Goal: Task Accomplishment & Management: Manage account settings

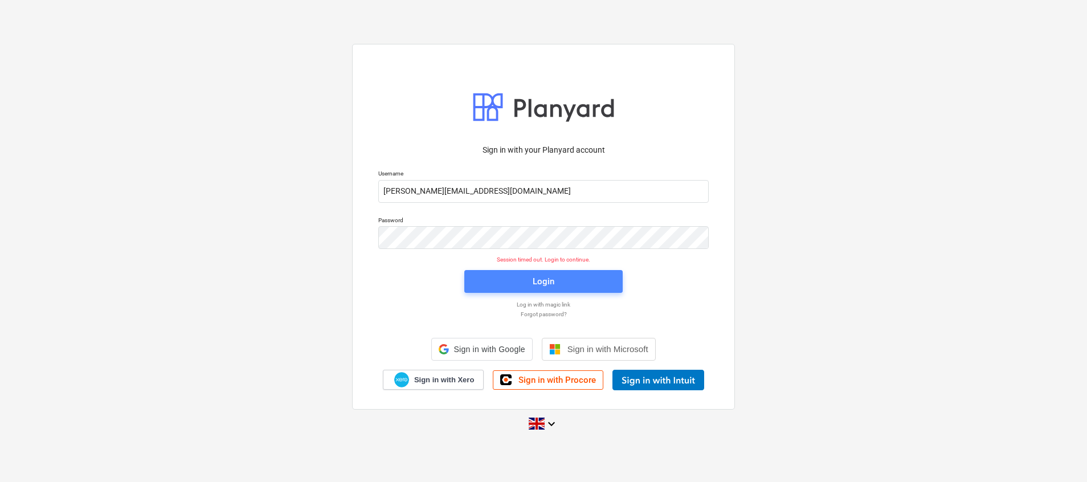
click at [534, 276] on div "Login" at bounding box center [544, 281] width 22 height 15
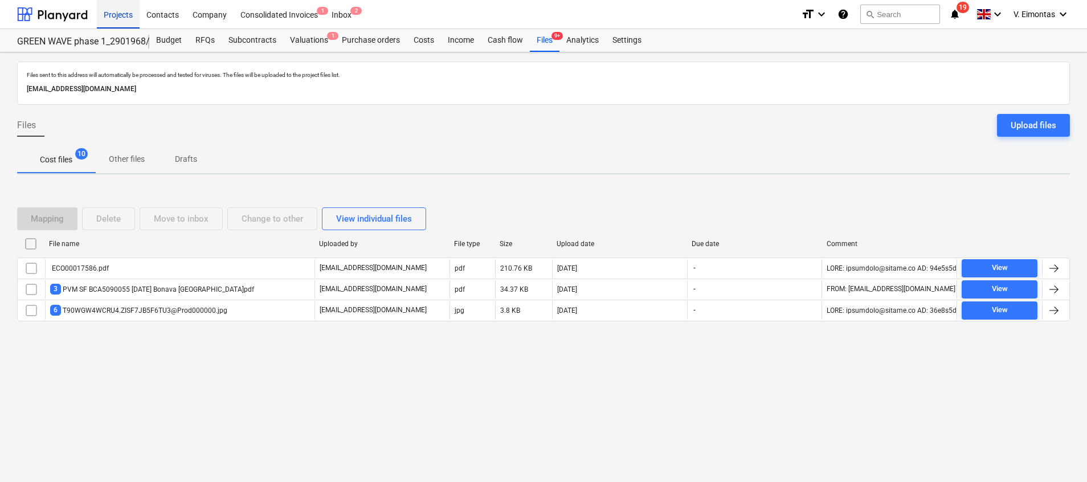
drag, startPoint x: 121, startPoint y: 19, endPoint x: 132, endPoint y: 21, distance: 11.5
click at [121, 19] on div "Projects" at bounding box center [118, 13] width 43 height 29
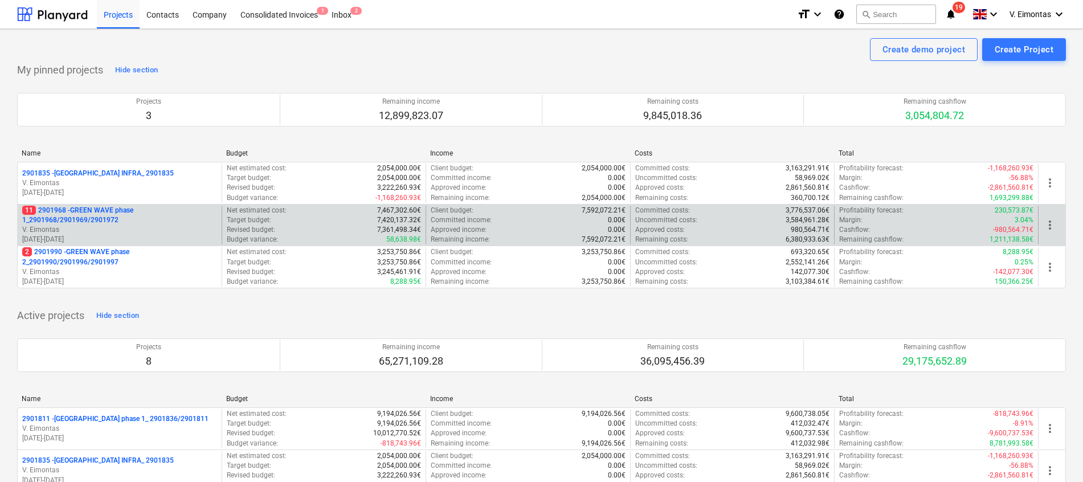
click at [93, 218] on p "11 2901968 - GREEN WAVE phase 1_2901968/2901969/2901972" at bounding box center [119, 215] width 195 height 19
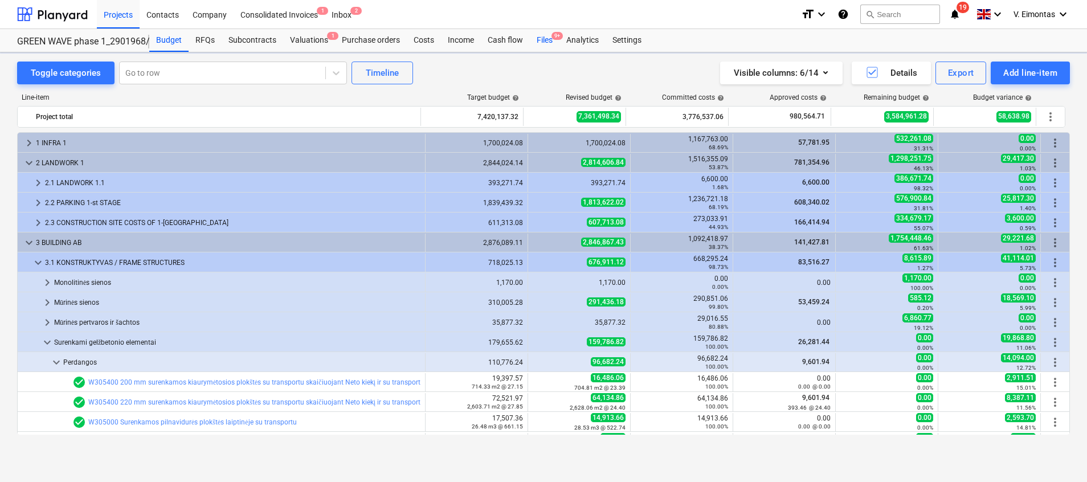
click at [544, 40] on div "Files 9+" at bounding box center [545, 40] width 30 height 23
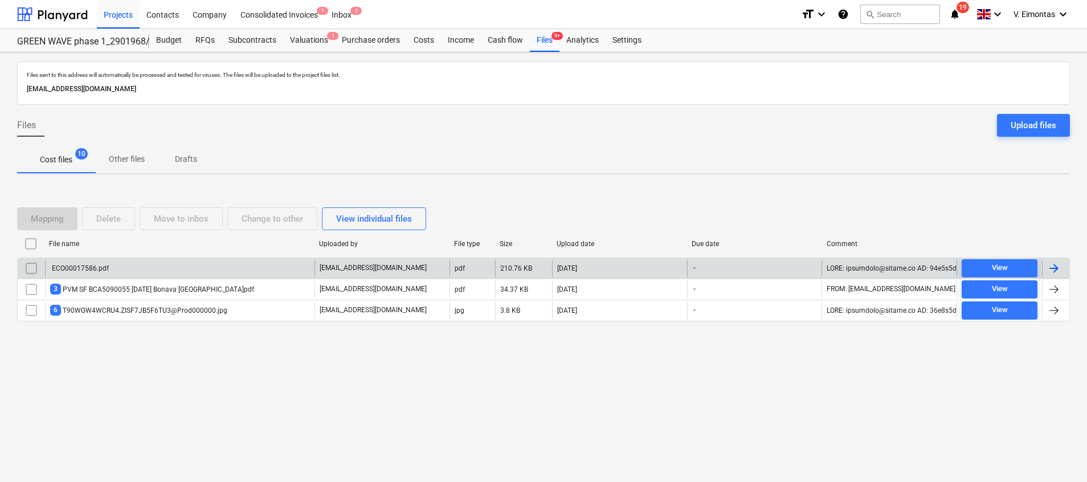
click at [27, 268] on input "checkbox" at bounding box center [31, 268] width 18 height 18
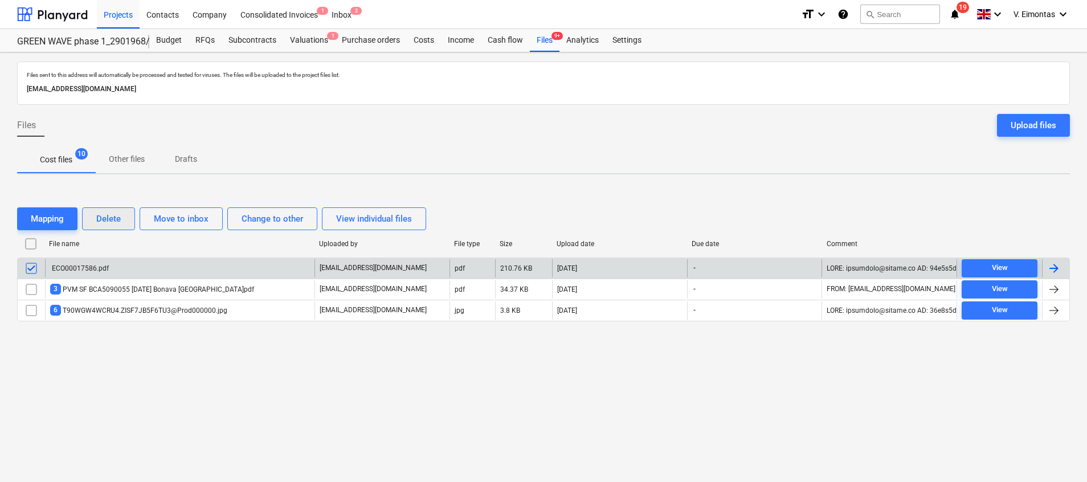
click at [109, 222] on div "Delete" at bounding box center [108, 218] width 25 height 15
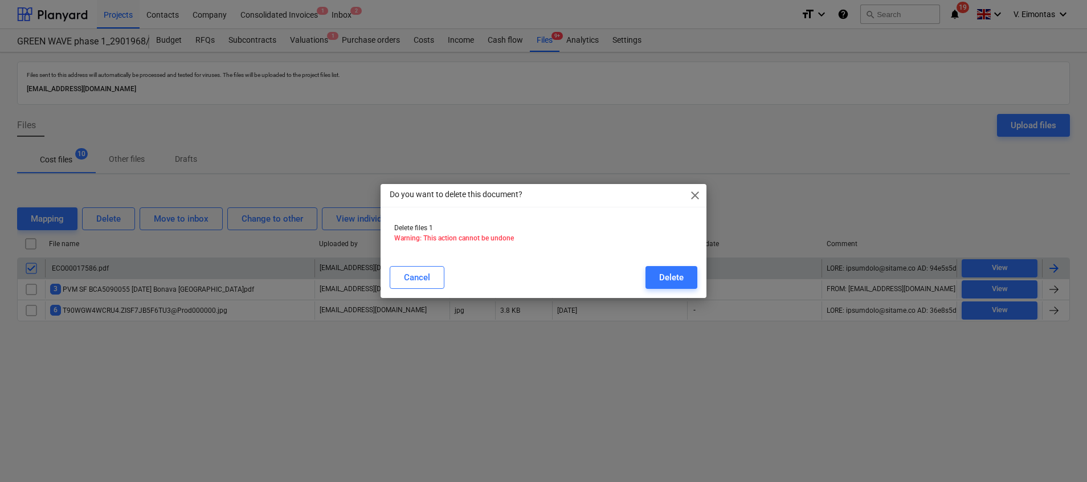
drag, startPoint x: 667, startPoint y: 275, endPoint x: 639, endPoint y: 281, distance: 28.5
click at [666, 275] on div "Delete" at bounding box center [671, 277] width 25 height 15
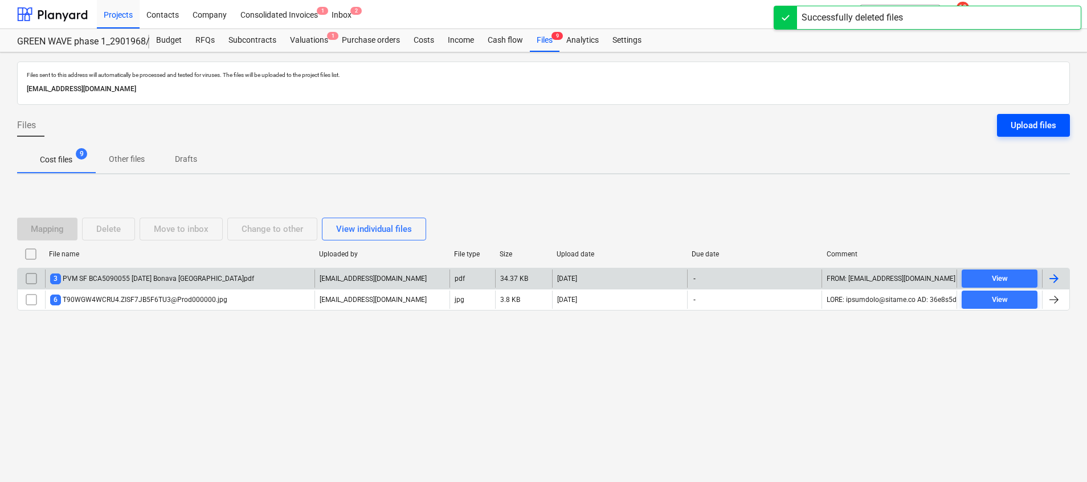
click at [1041, 121] on div "Upload files" at bounding box center [1034, 125] width 46 height 15
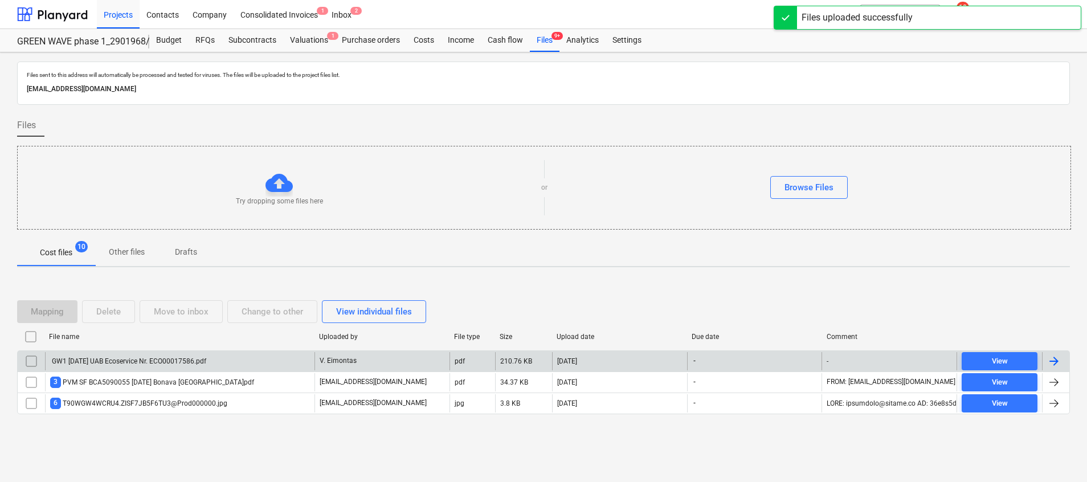
click at [30, 361] on input "checkbox" at bounding box center [31, 361] width 18 height 18
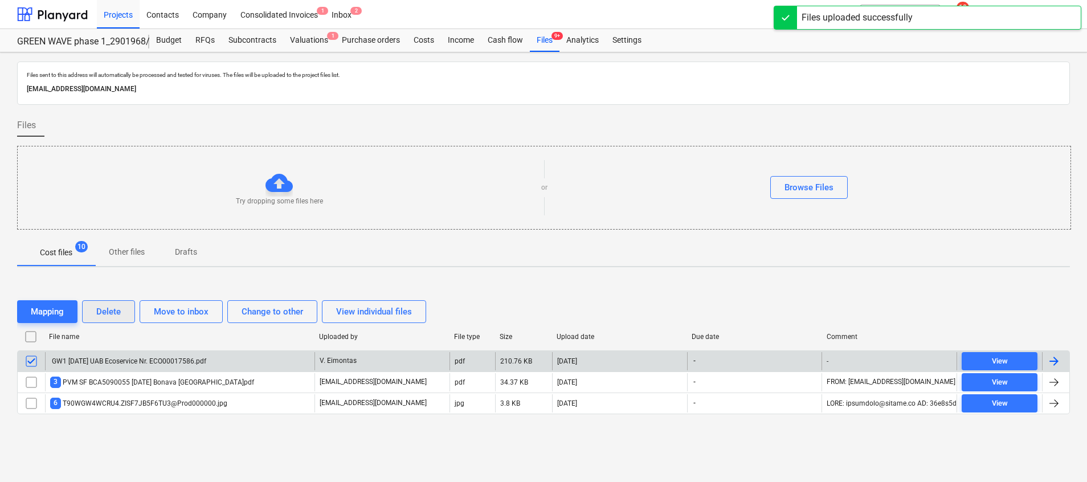
click at [103, 307] on div "Delete" at bounding box center [108, 311] width 25 height 15
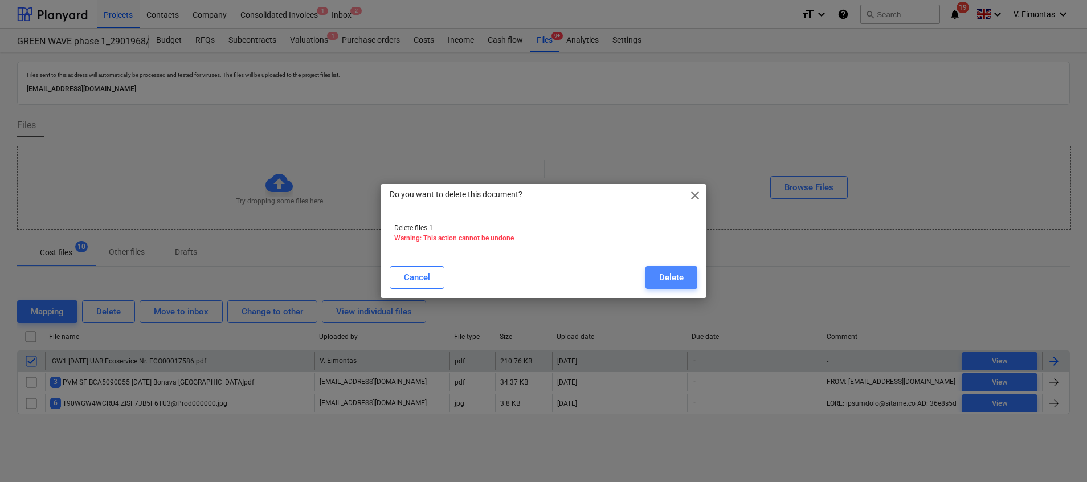
drag, startPoint x: 674, startPoint y: 275, endPoint x: 668, endPoint y: 276, distance: 5.8
click at [674, 276] on div "Delete" at bounding box center [671, 277] width 25 height 15
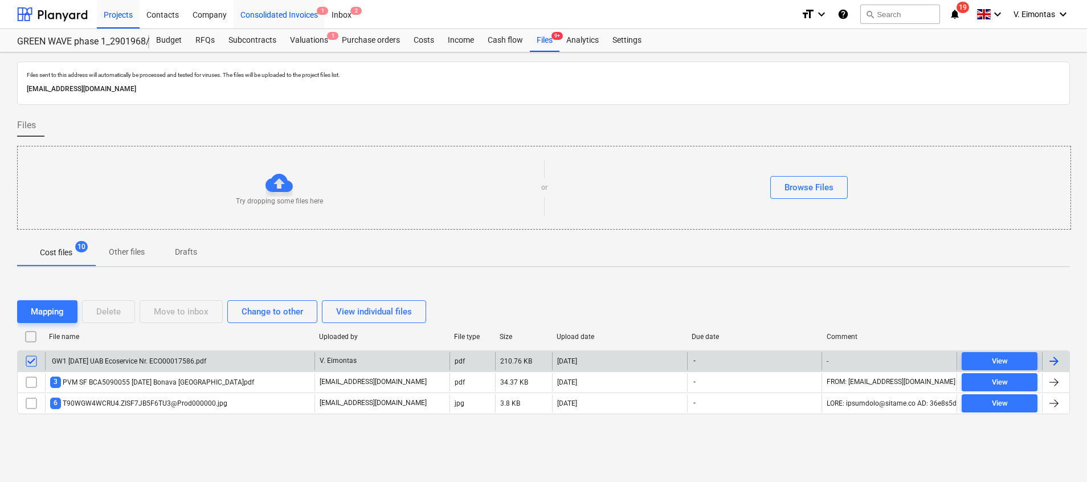
click at [287, 13] on div "Consolidated Invoices 1" at bounding box center [279, 13] width 91 height 29
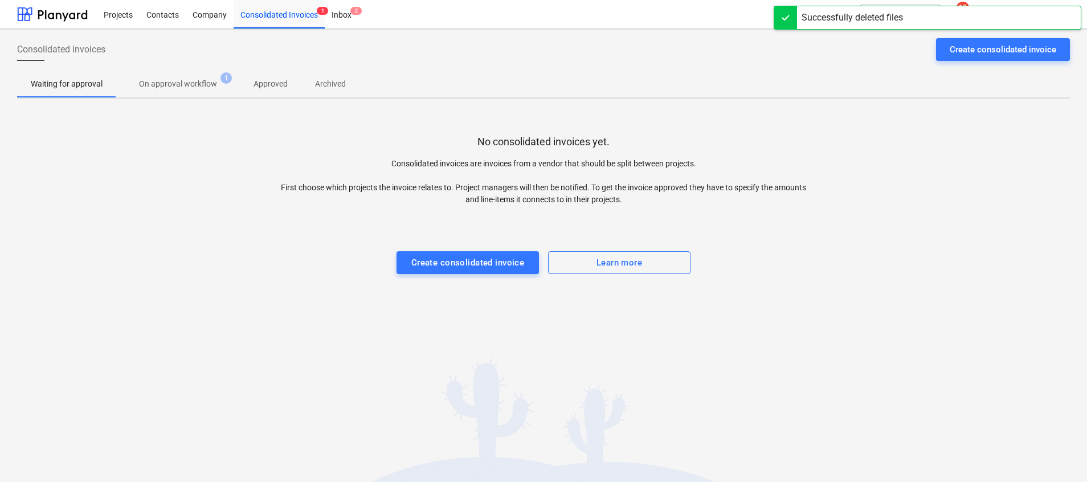
click at [179, 83] on p "On approval workflow" at bounding box center [178, 84] width 78 height 12
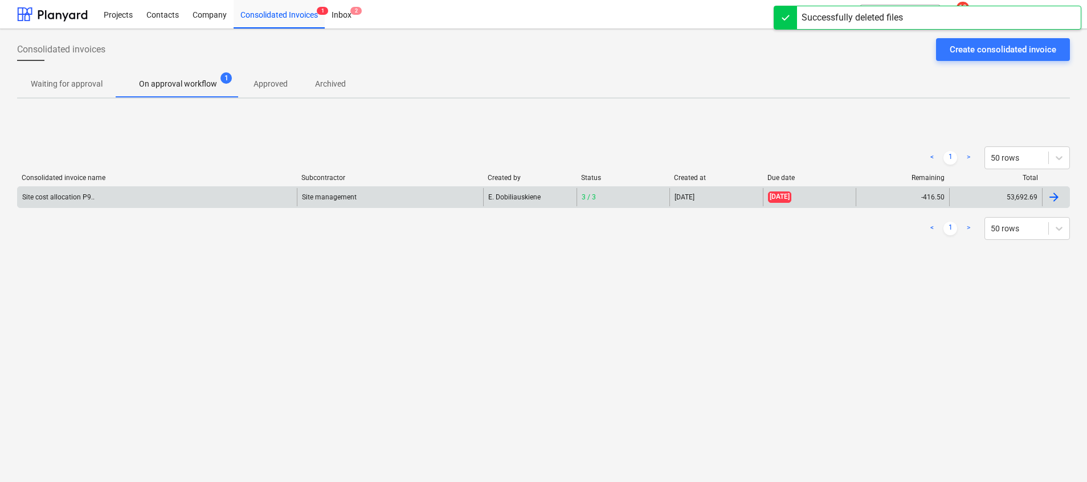
click at [329, 193] on div "Site management" at bounding box center [390, 197] width 186 height 18
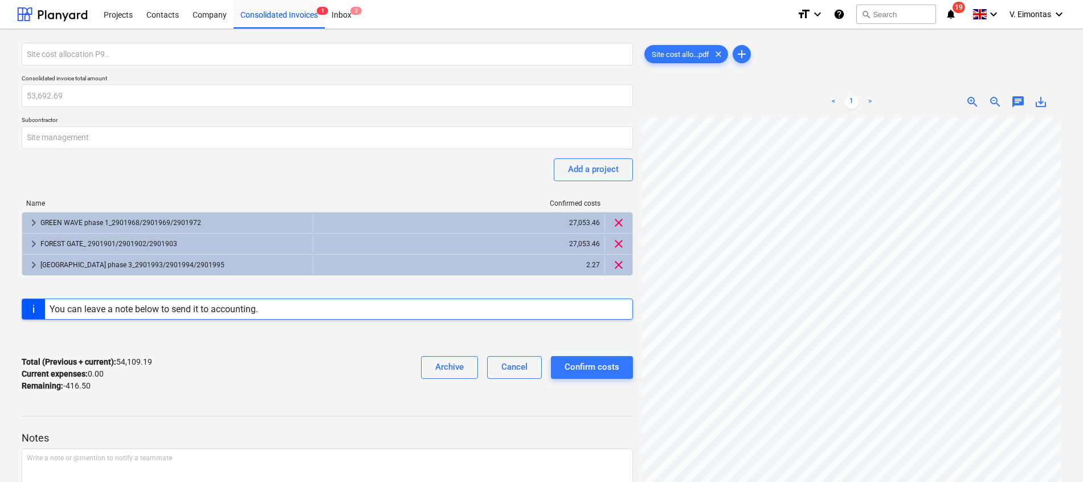
scroll to position [2, 307]
click at [585, 219] on div "27,053.46" at bounding box center [459, 223] width 282 height 18
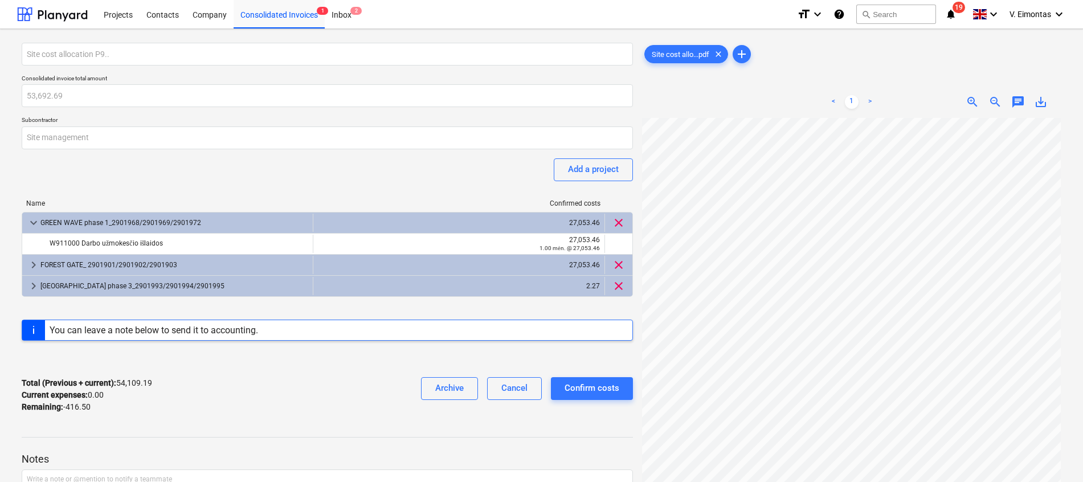
click at [1073, 161] on div "Site cost allocation P9.. Consolidated invoice total amount 53,692.69 Subcontra…" at bounding box center [541, 308] width 1083 height 558
click at [248, 17] on div "Consolidated Invoices 1" at bounding box center [279, 13] width 91 height 29
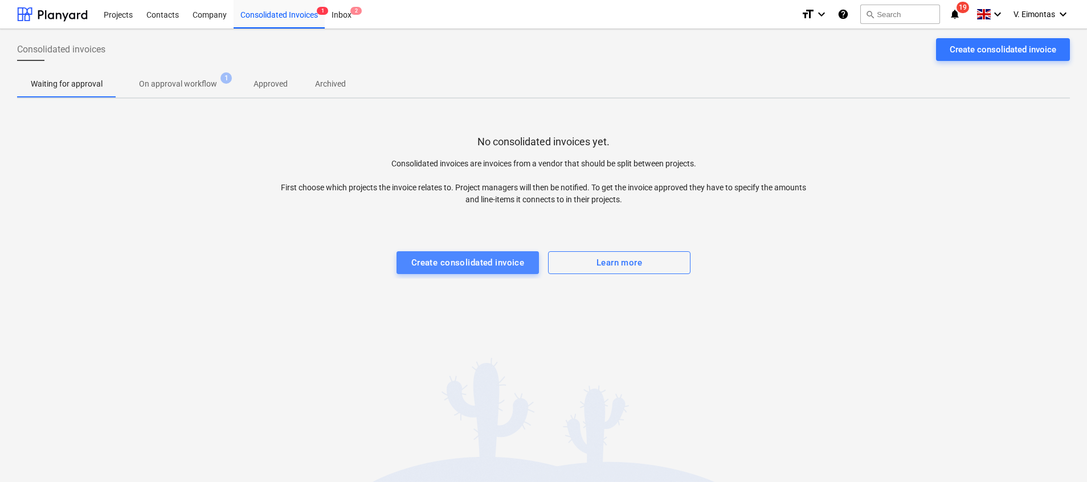
click at [499, 260] on div "Create consolidated invoice" at bounding box center [467, 262] width 113 height 15
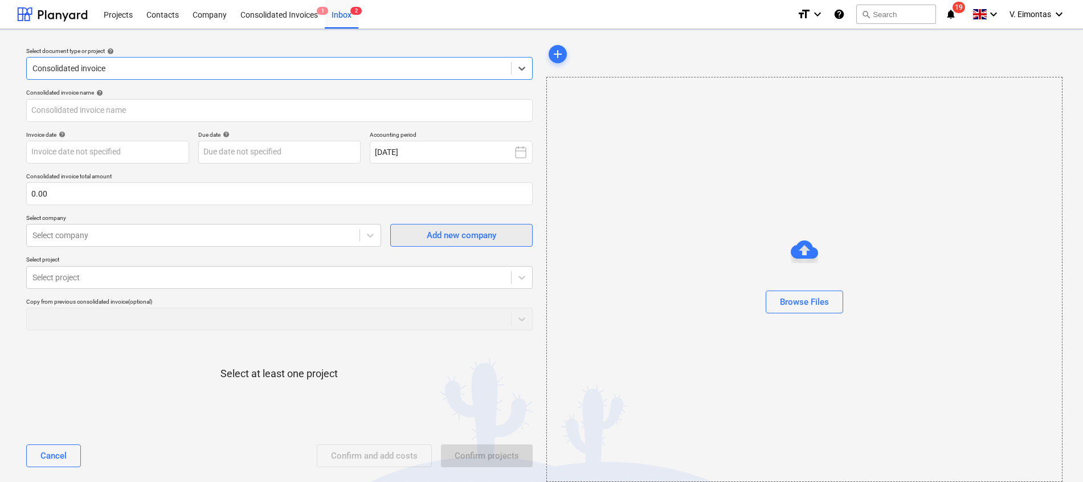
type input "GW1 [DATE] UAB Ecoservice Nr. ECO00017586.pdf"
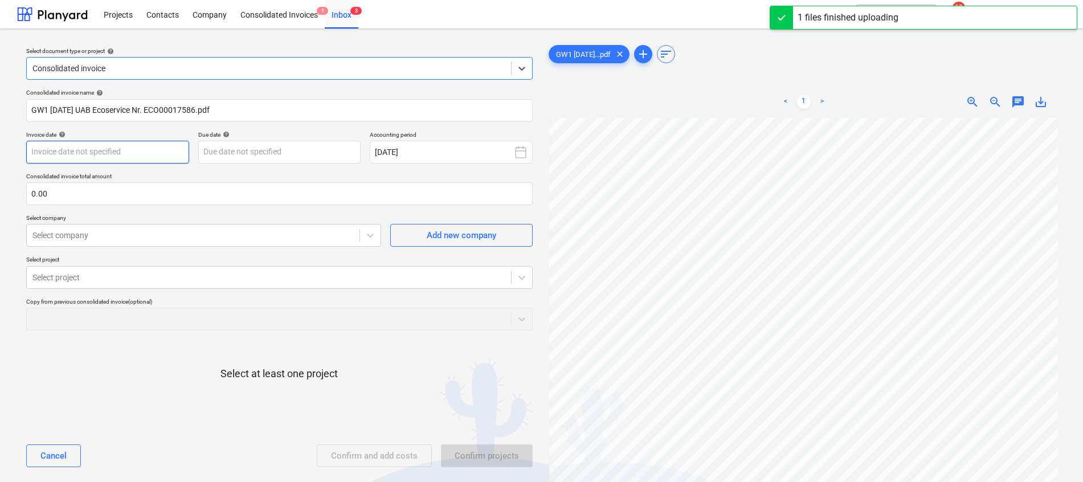
click at [127, 150] on body "Projects Contacts Company Consolidated Invoices 1 Inbox 3 format_size keyboard_…" at bounding box center [541, 241] width 1083 height 482
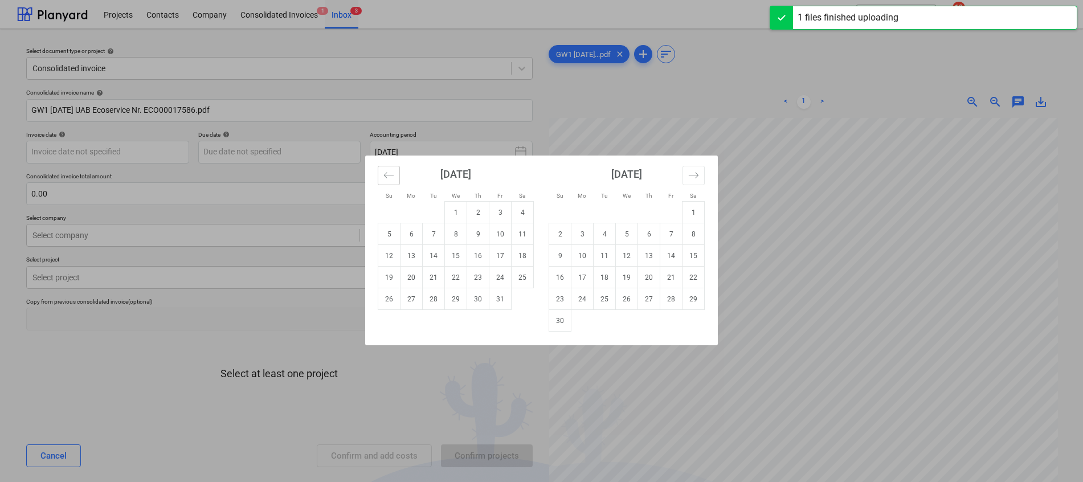
click at [381, 168] on button "Move backward to switch to the previous month." at bounding box center [389, 175] width 22 height 19
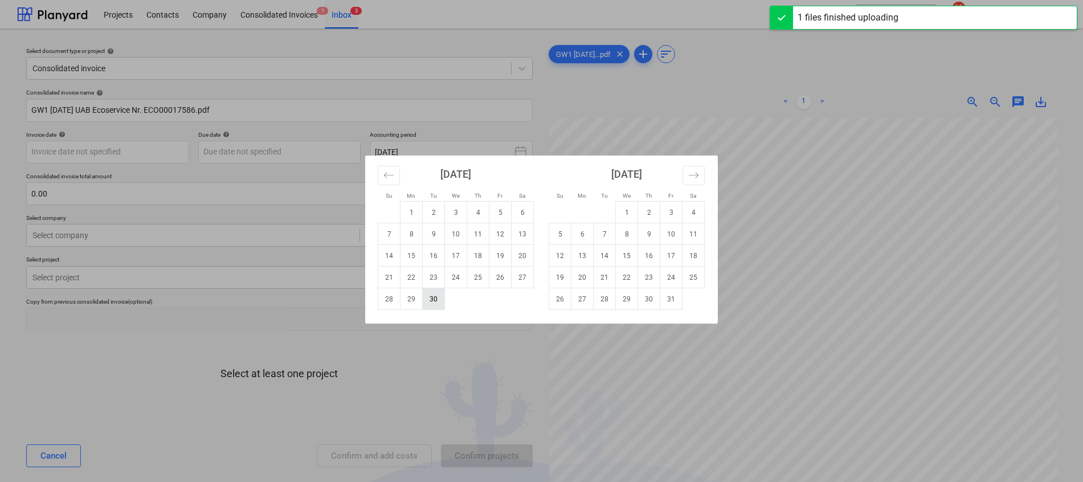
click at [434, 299] on td "30" at bounding box center [434, 299] width 22 height 22
type input "[DATE]"
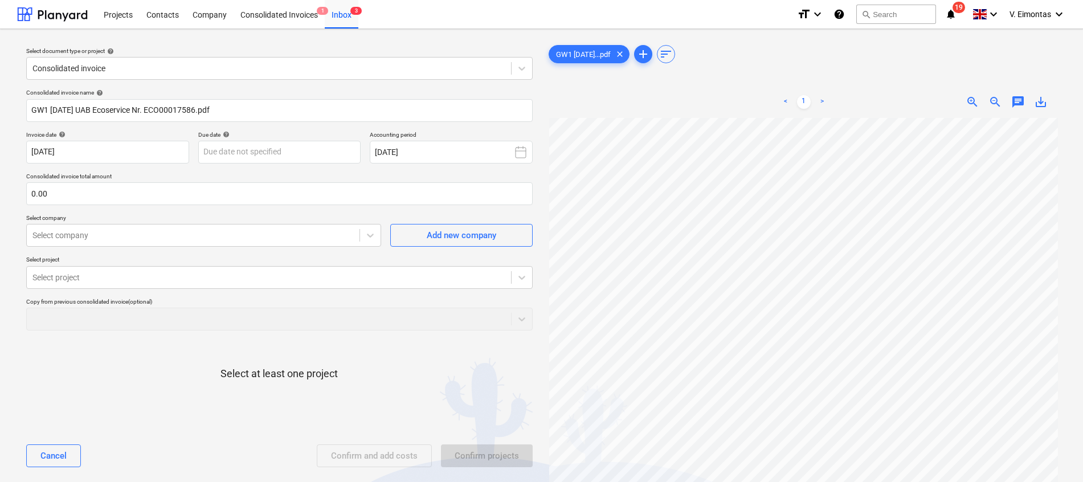
scroll to position [171, 0]
click at [293, 155] on body "Projects Contacts Company Consolidated Invoices 1 Inbox 3 format_size keyboard_…" at bounding box center [541, 241] width 1083 height 482
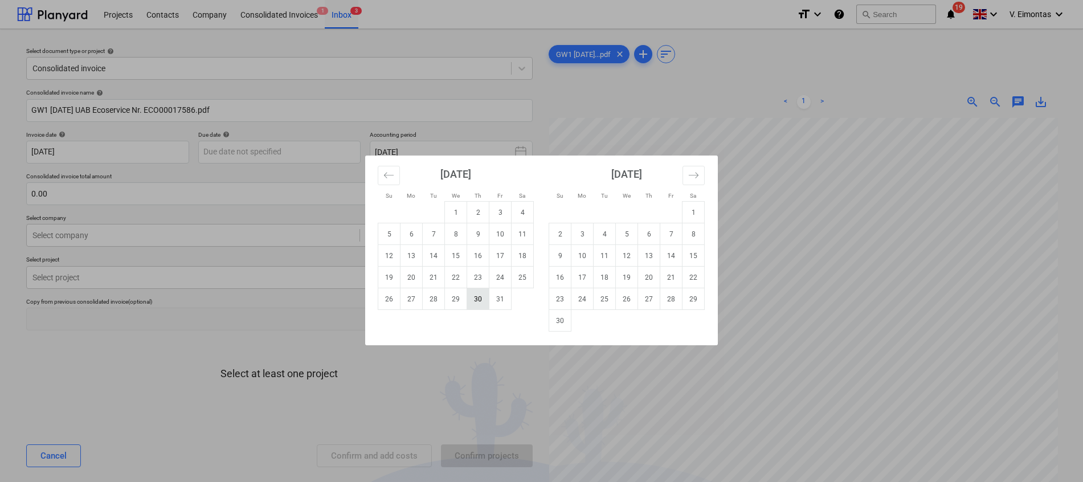
click at [472, 301] on td "30" at bounding box center [478, 299] width 22 height 22
type input "[DATE]"
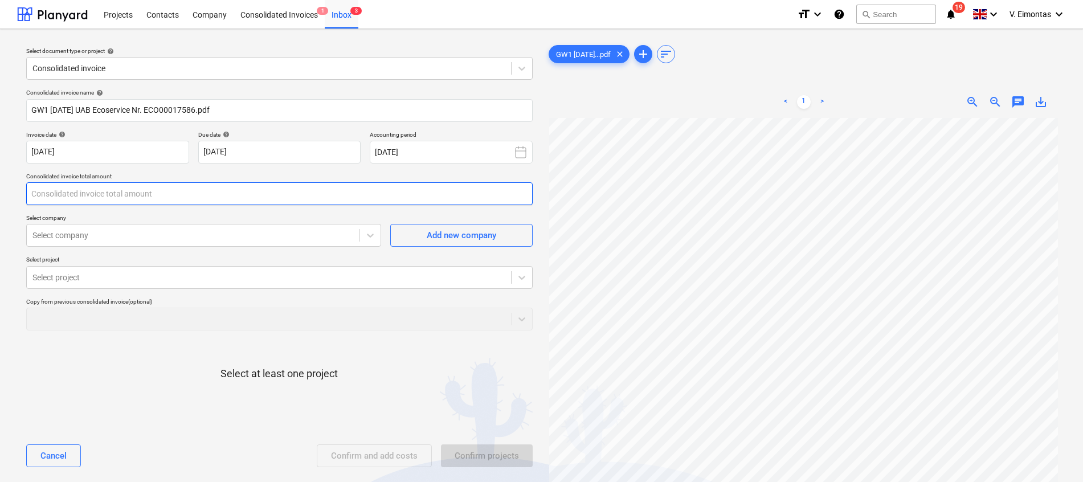
click at [283, 198] on input "text" at bounding box center [279, 193] width 507 height 23
type input "š"
type input "į"
type input "5,040.00"
click at [236, 231] on div at bounding box center [192, 235] width 321 height 11
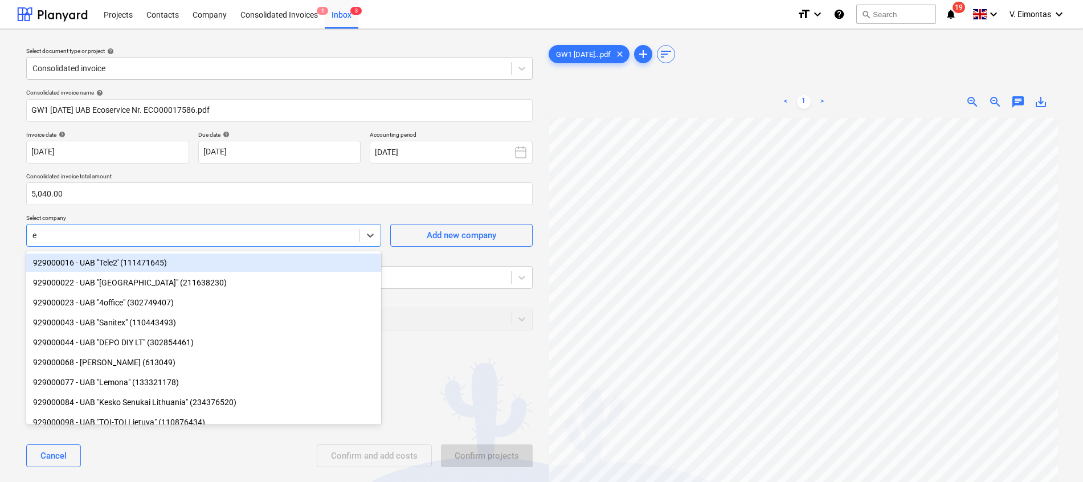
type input "ec"
click at [146, 260] on div "929000131 - UAB "Ecoservice" (123044722)" at bounding box center [203, 263] width 355 height 18
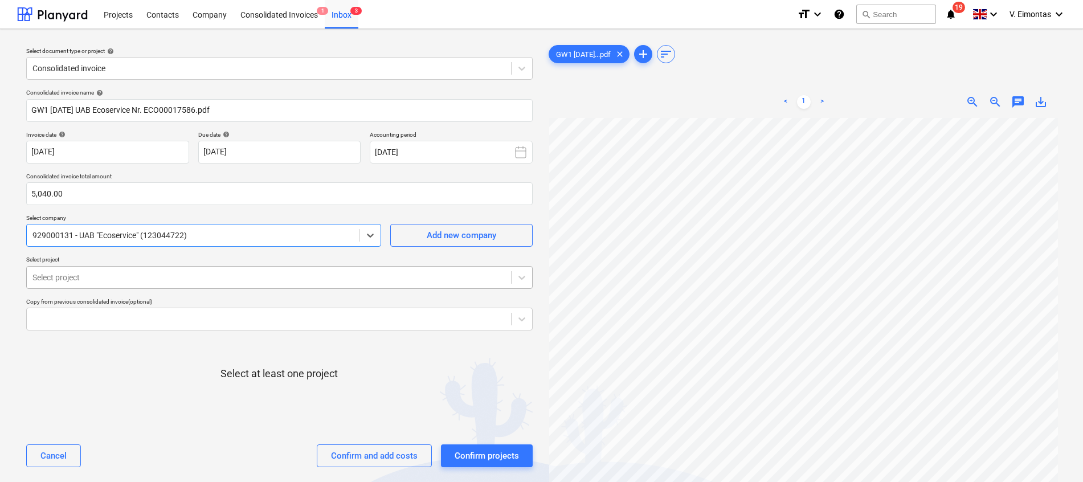
click at [146, 277] on div at bounding box center [268, 277] width 473 height 11
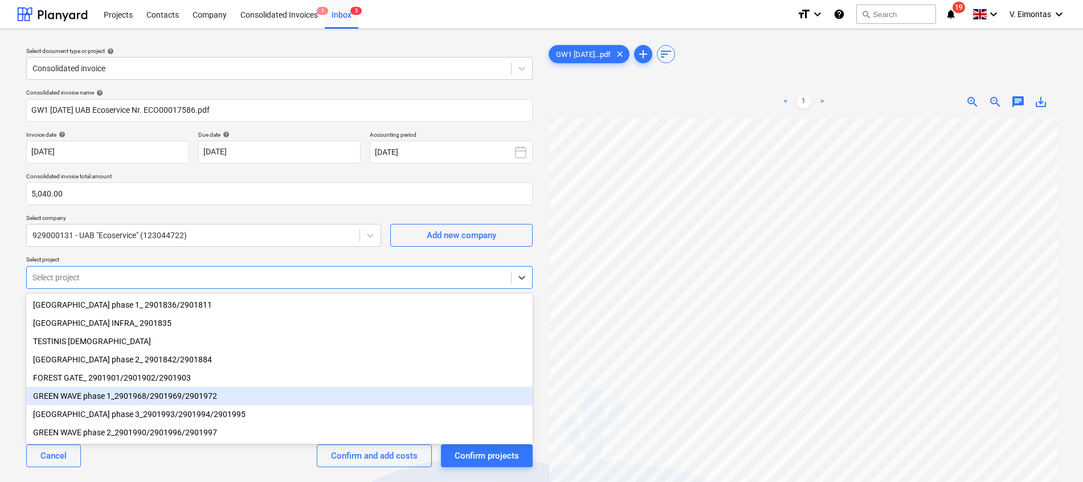
click at [120, 398] on div "GREEN WAVE phase 1_2901968/2901969/2901972" at bounding box center [279, 396] width 507 height 18
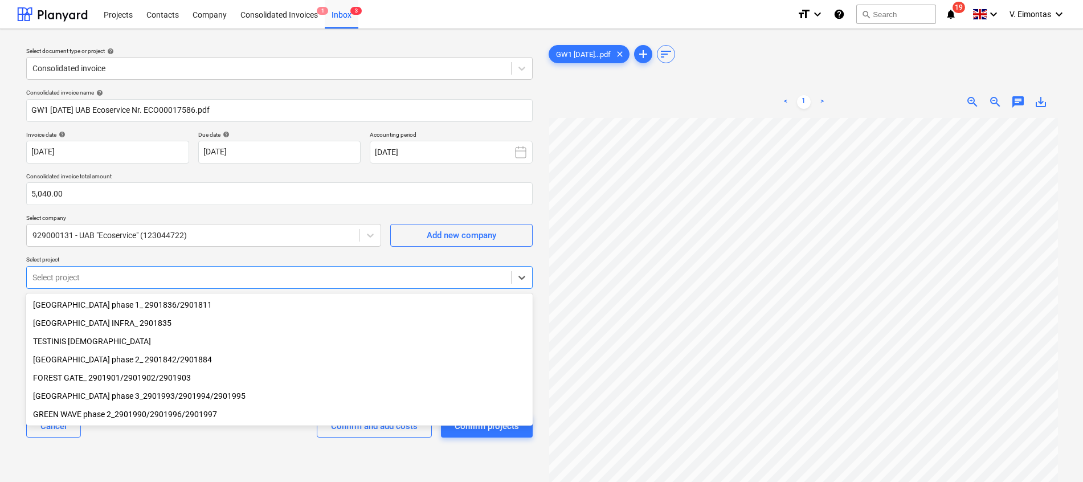
click at [144, 380] on div "FOREST GATE_ 2901901/2901902/2901903" at bounding box center [279, 378] width 507 height 18
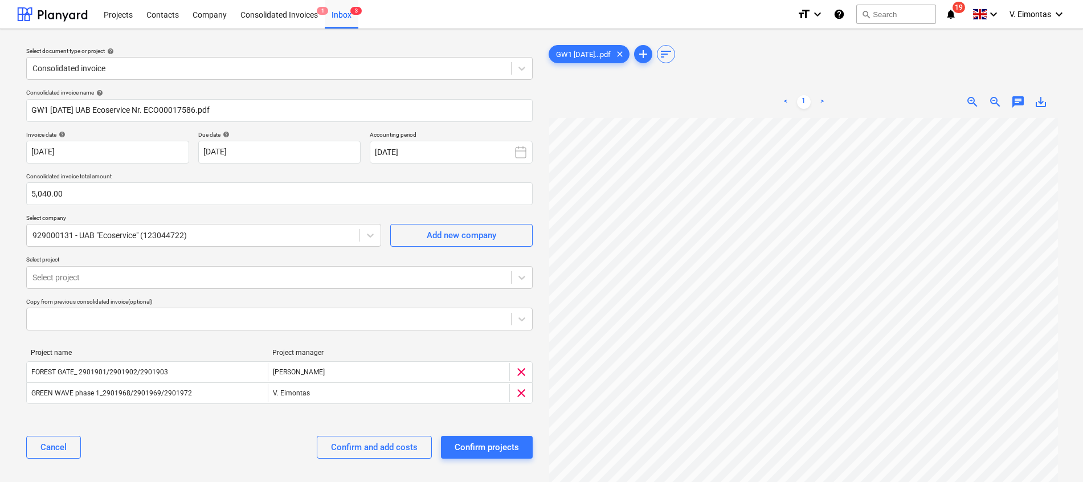
click at [11, 287] on div "Select document type or project help Consolidated invoice Consolidated invoice …" at bounding box center [541, 305] width 1083 height 553
click at [386, 448] on div "Confirm and add costs" at bounding box center [374, 447] width 87 height 15
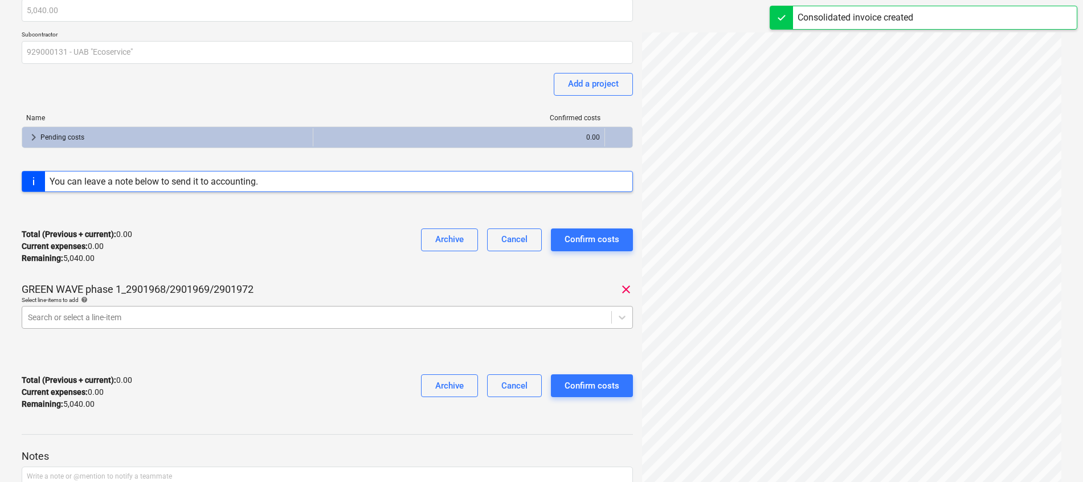
click at [170, 323] on body "Projects Contacts Company Consolidated Invoices 2 Inbox 2 format_size keyboard_…" at bounding box center [541, 156] width 1083 height 482
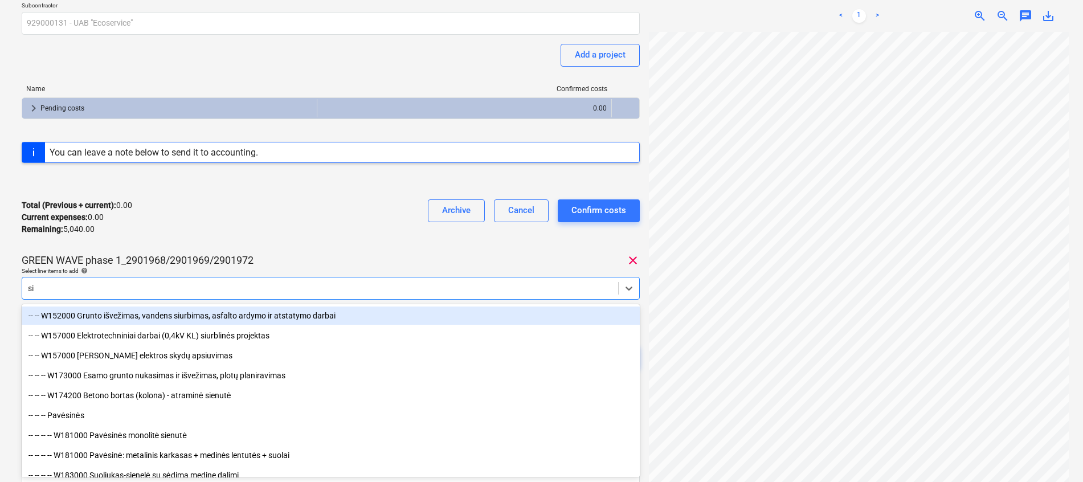
type input "s"
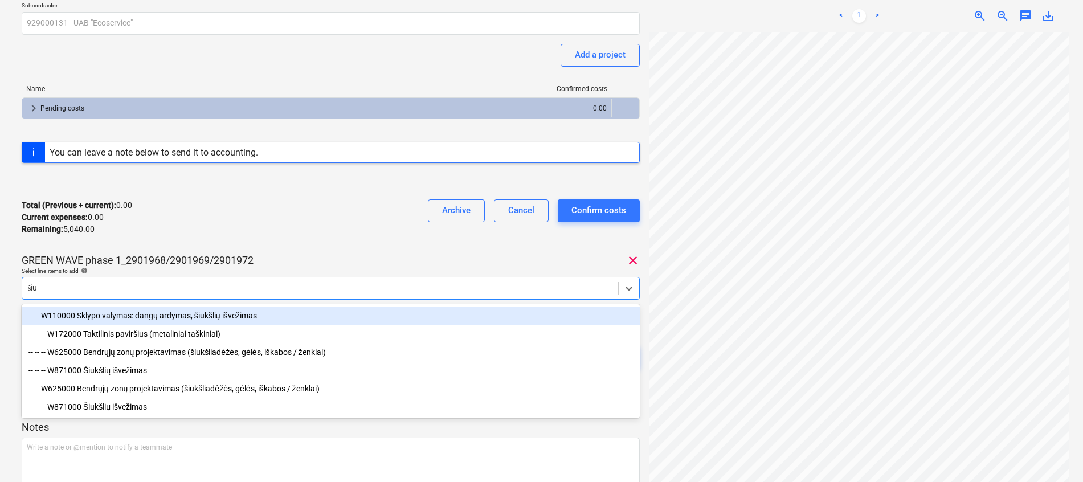
type input "šiuk"
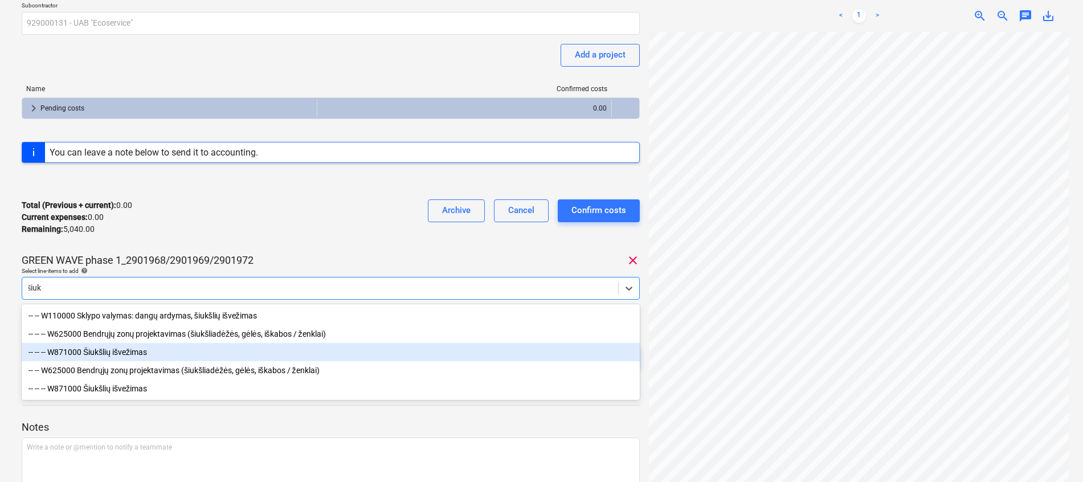
click at [145, 350] on div "-- -- -- W871000 Šiukšlių išvežimas" at bounding box center [331, 352] width 618 height 18
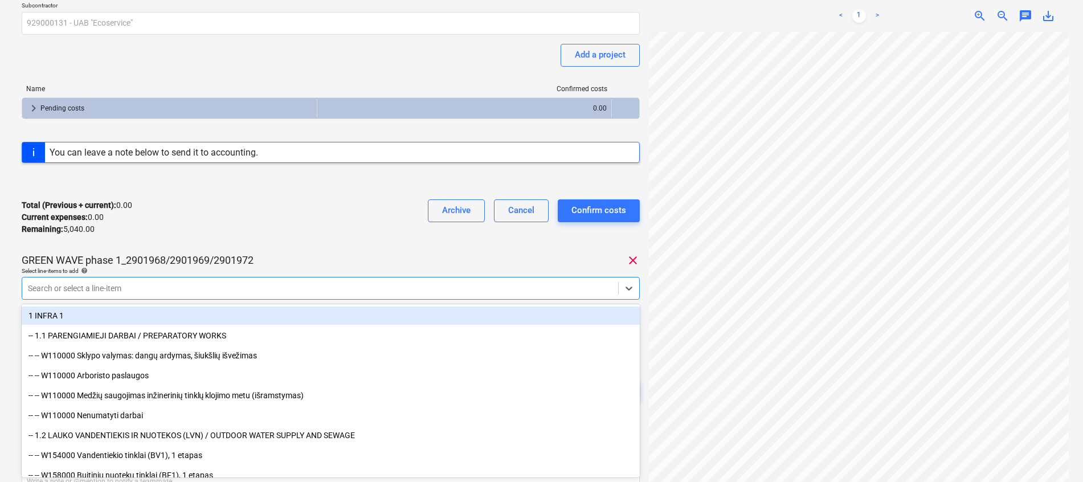
click at [275, 220] on div "Total (Previous + current) : 0.00 Current expenses : 0.00 Remaining : 5,040.00 …" at bounding box center [331, 217] width 618 height 54
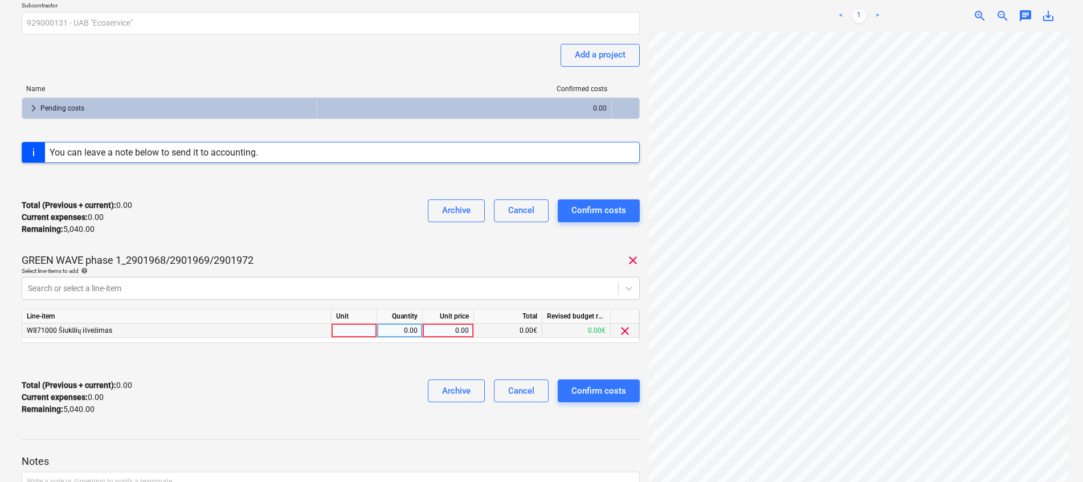
click at [629, 331] on span "clear" at bounding box center [625, 331] width 14 height 14
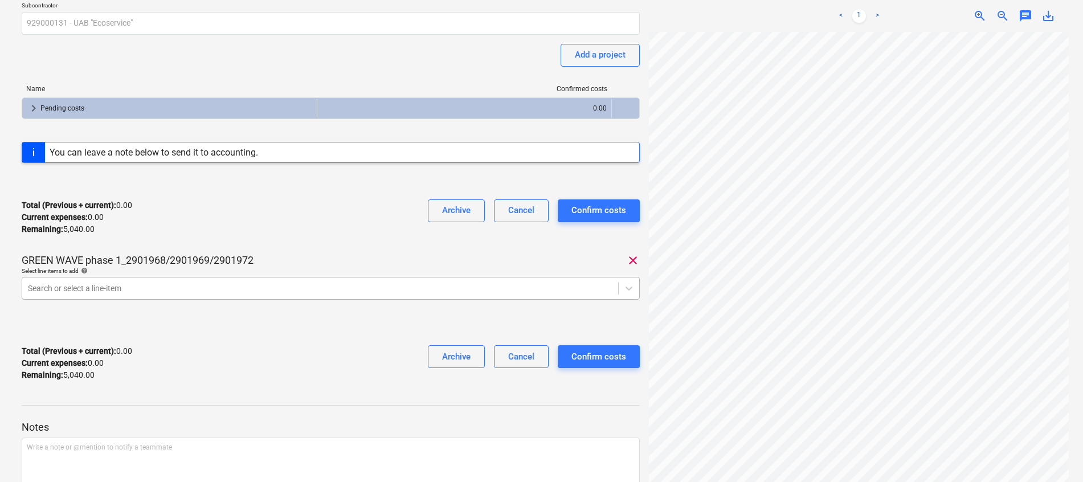
click at [217, 284] on div at bounding box center [320, 288] width 585 height 11
type input "šiuk"
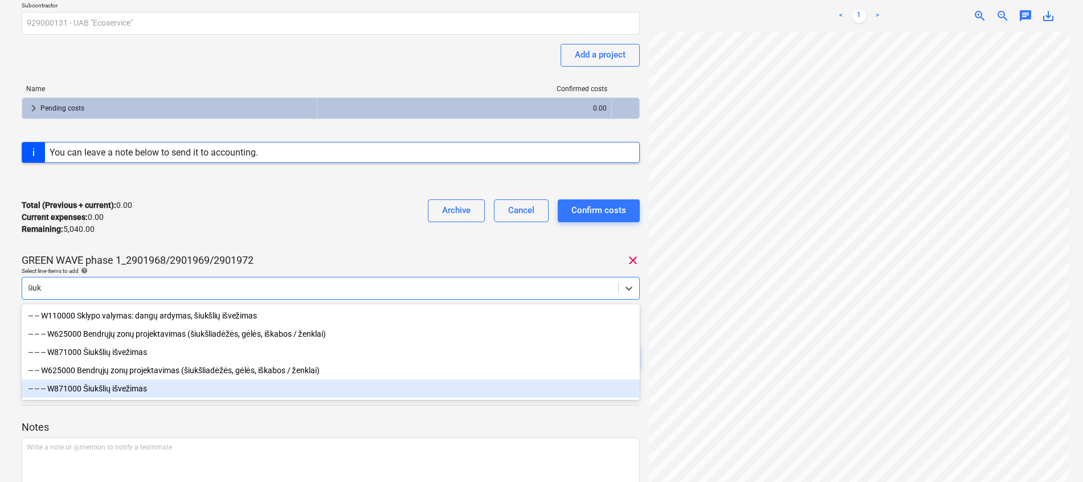
click at [188, 387] on div "-- -- -- W871000 Šiukšlių išvežimas" at bounding box center [331, 389] width 618 height 18
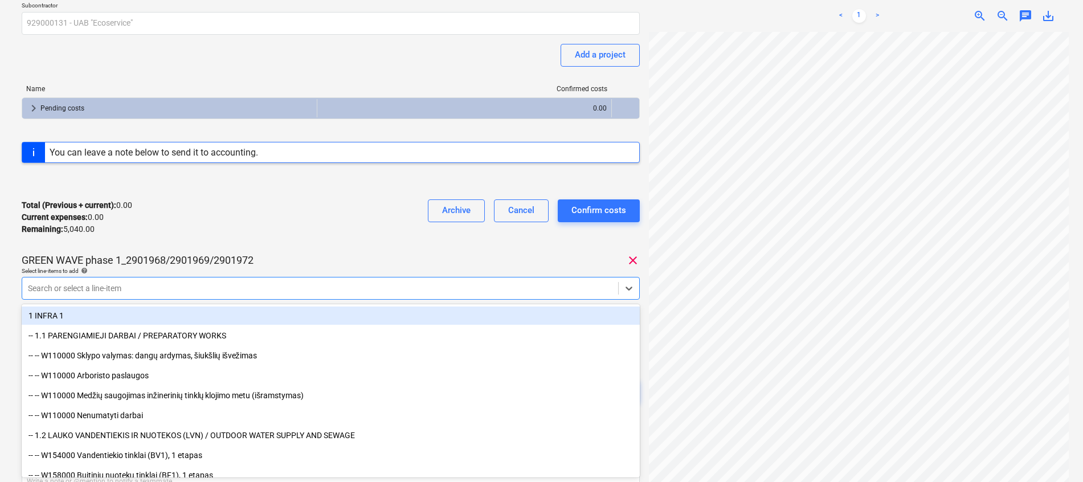
click at [423, 191] on div "Total (Previous + current) : 0.00 Current expenses : 0.00 Remaining : 5,040.00 …" at bounding box center [331, 217] width 618 height 54
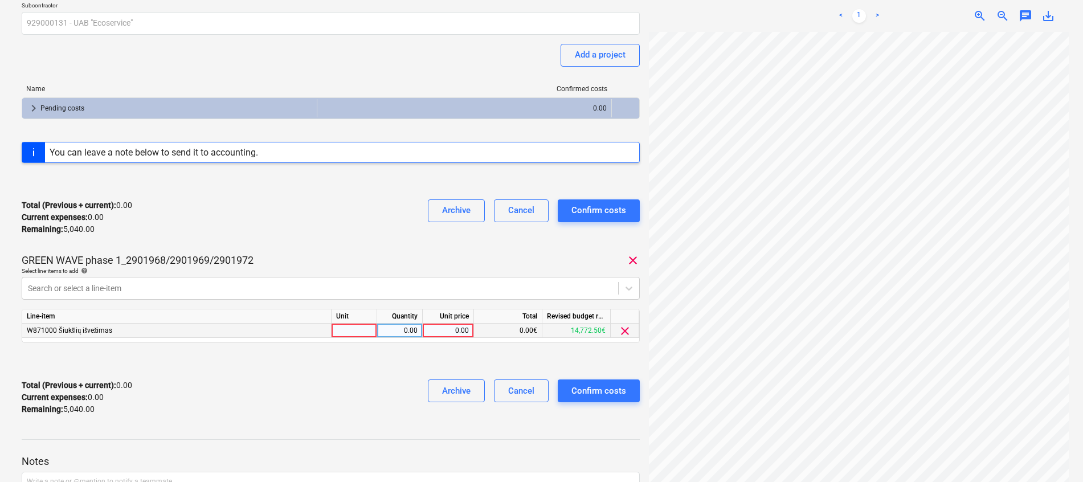
click at [369, 327] on div at bounding box center [355, 331] width 46 height 14
type input "kompl."
type input "1"
click at [462, 330] on div "0.00" at bounding box center [448, 331] width 42 height 14
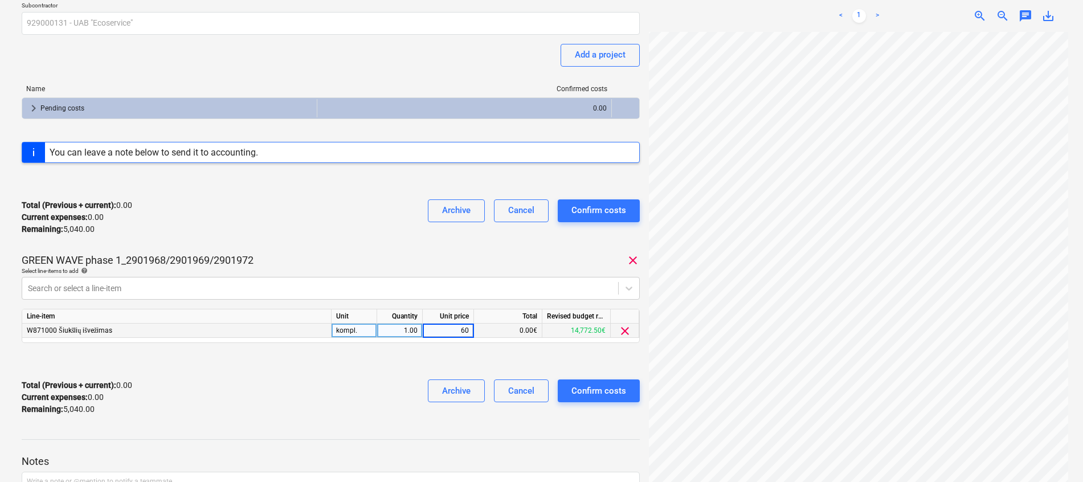
type input "600"
click at [342, 387] on div "Total (Previous + current) : 0.00 Current expenses : 0.00 Remaining : 5,040.00 …" at bounding box center [331, 397] width 618 height 54
click at [619, 387] on div "Confirm costs" at bounding box center [599, 391] width 55 height 15
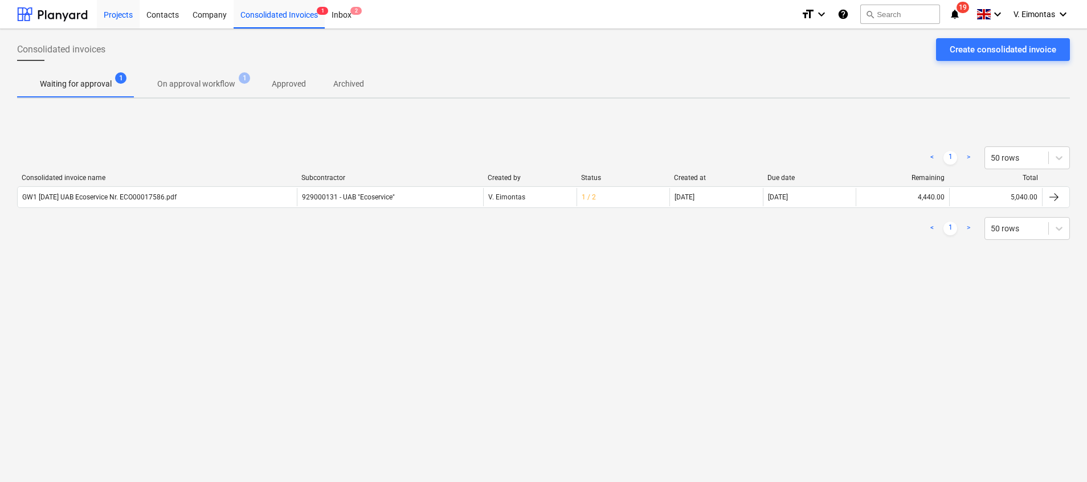
click at [115, 15] on div "Projects" at bounding box center [118, 13] width 43 height 29
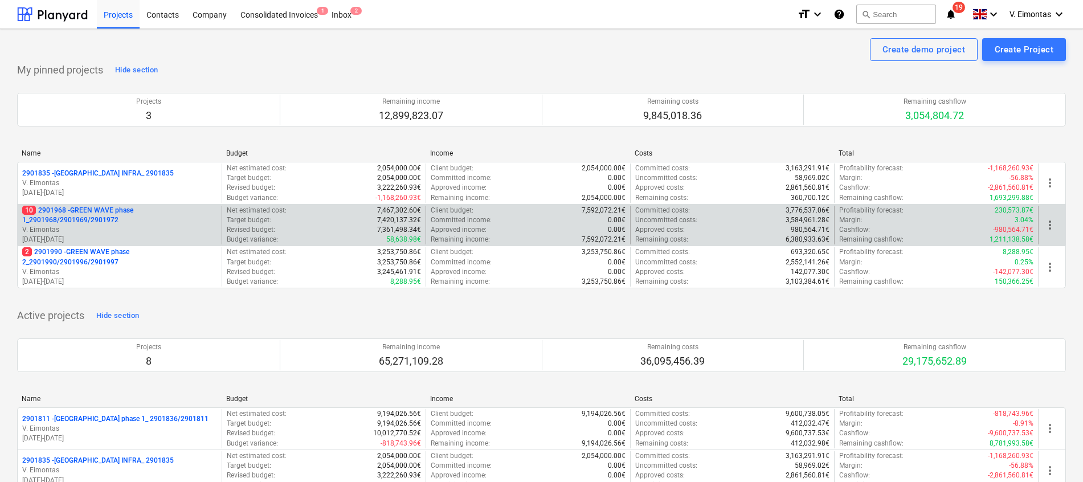
click at [93, 215] on p "10 2901968 - GREEN WAVE phase 1_2901968/2901969/2901972" at bounding box center [119, 215] width 195 height 19
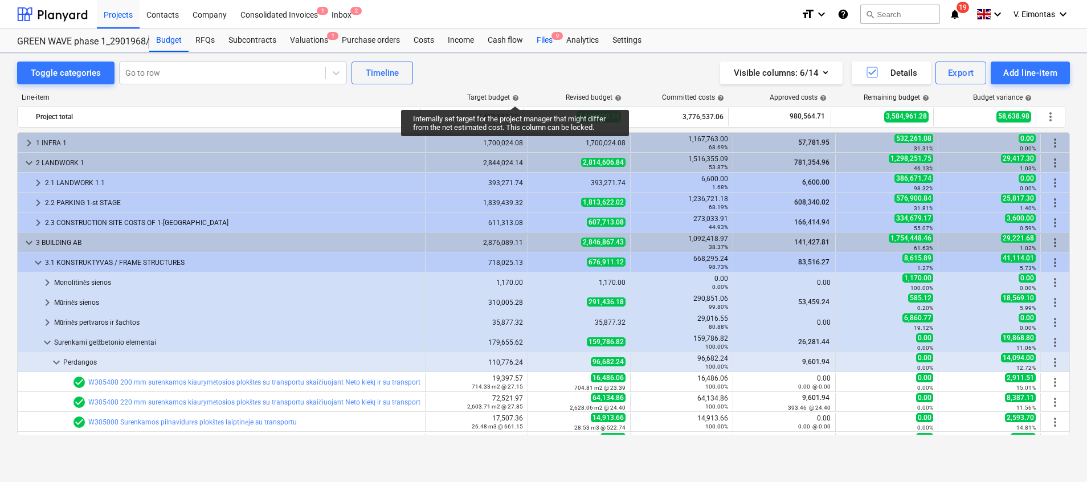
click at [540, 46] on div "Files 9" at bounding box center [545, 40] width 30 height 23
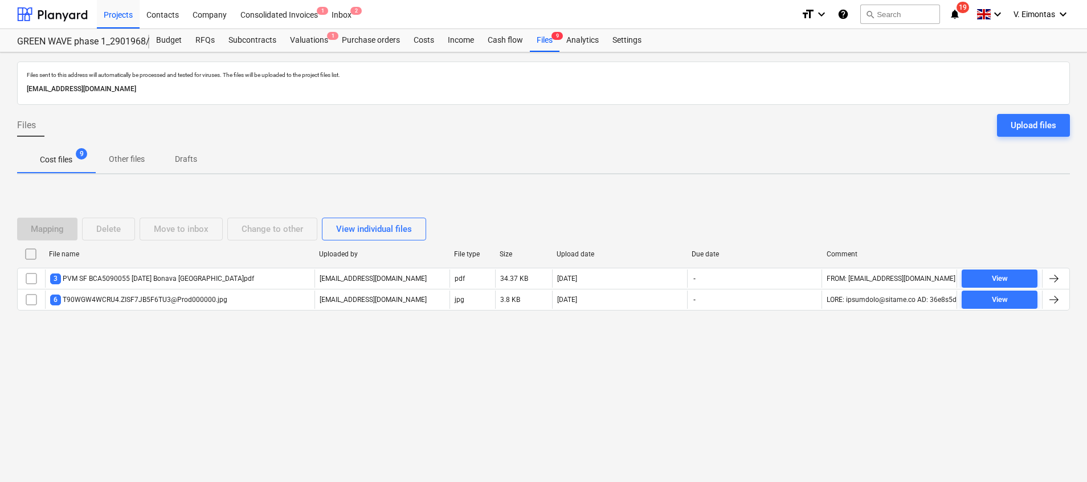
click at [1016, 125] on div "Upload files" at bounding box center [1034, 125] width 46 height 15
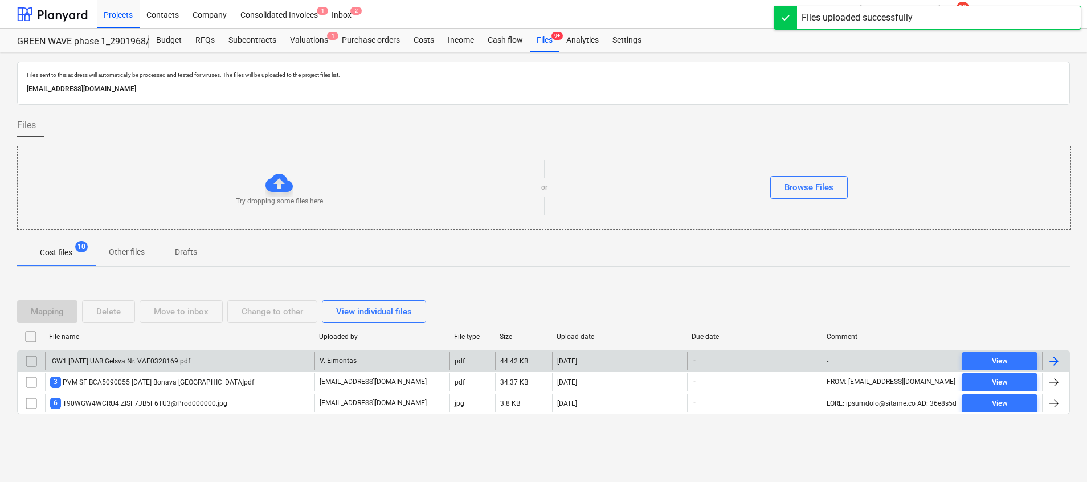
click at [183, 360] on div "GW1 [DATE] UAB Gelsva Nr. VAF0328169.pdf" at bounding box center [120, 361] width 140 height 8
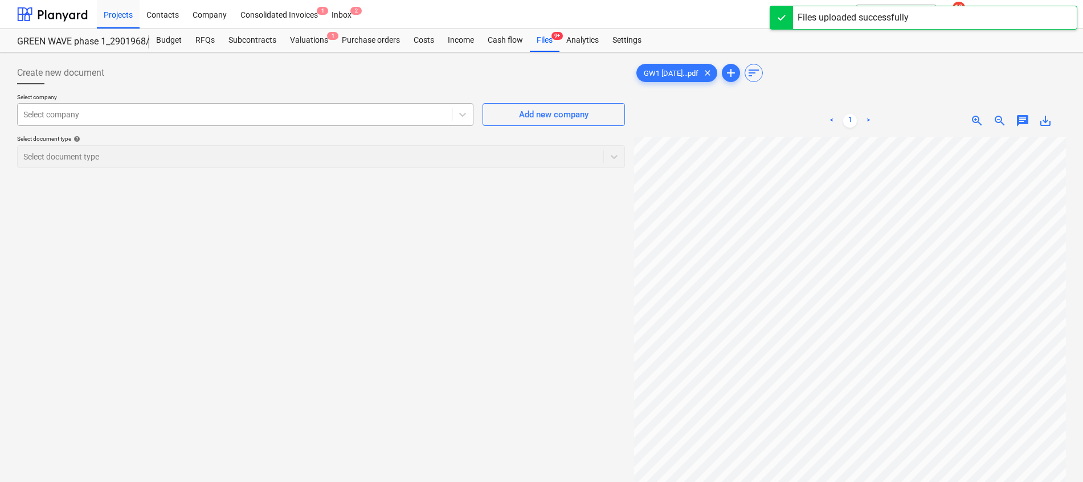
click at [251, 116] on div at bounding box center [234, 114] width 423 height 11
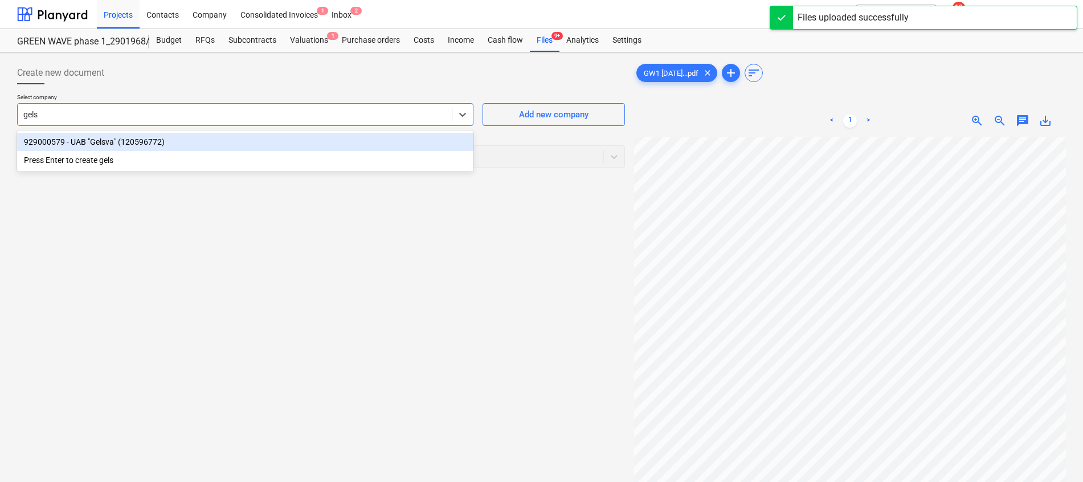
type input "gelsv"
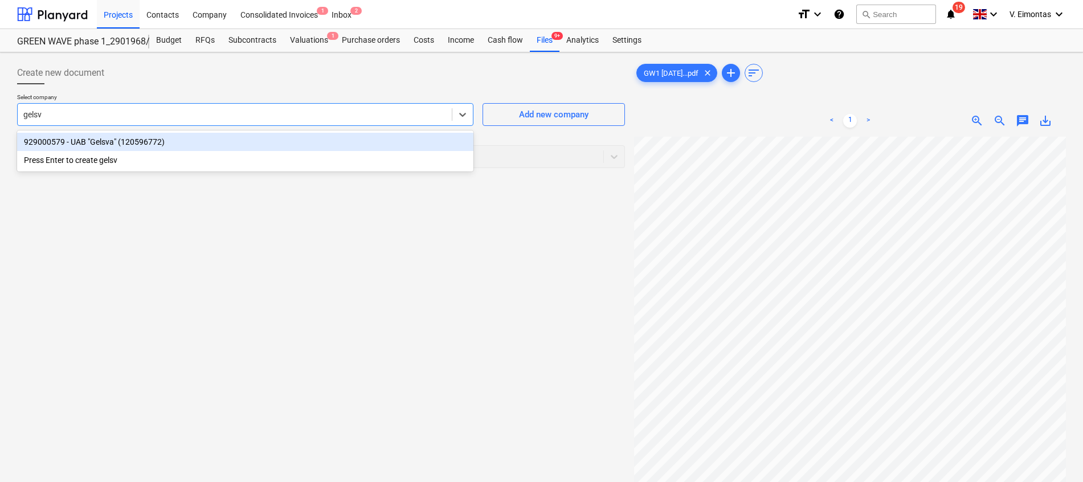
click at [162, 143] on div "929000579 - UAB "Gelsva" (120596772)" at bounding box center [245, 142] width 456 height 18
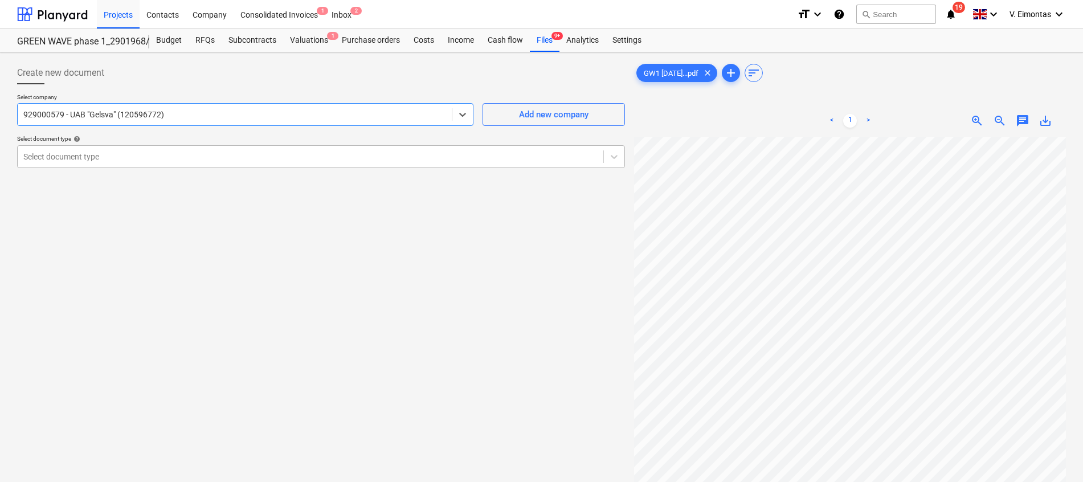
click at [156, 160] on div at bounding box center [310, 156] width 574 height 11
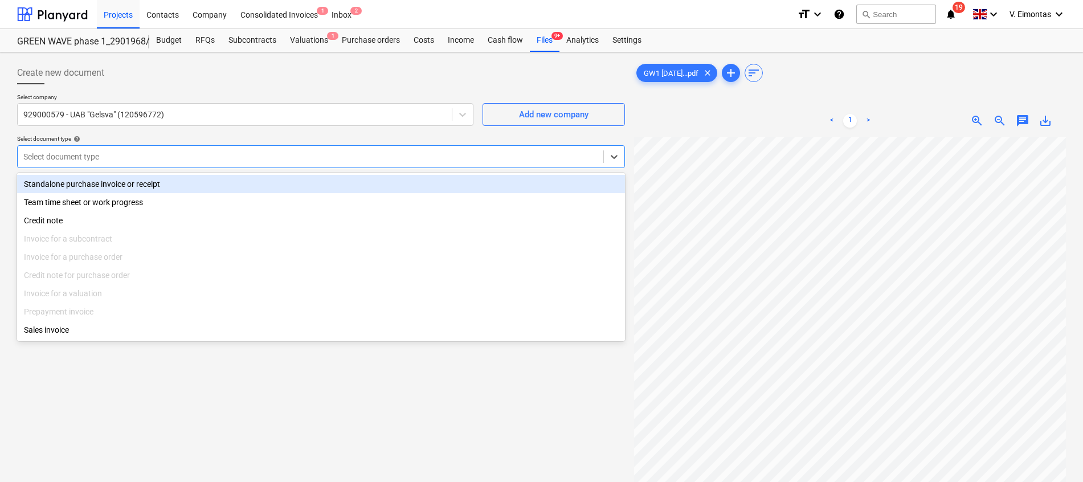
click at [116, 189] on div "Standalone purchase invoice or receipt" at bounding box center [321, 184] width 608 height 18
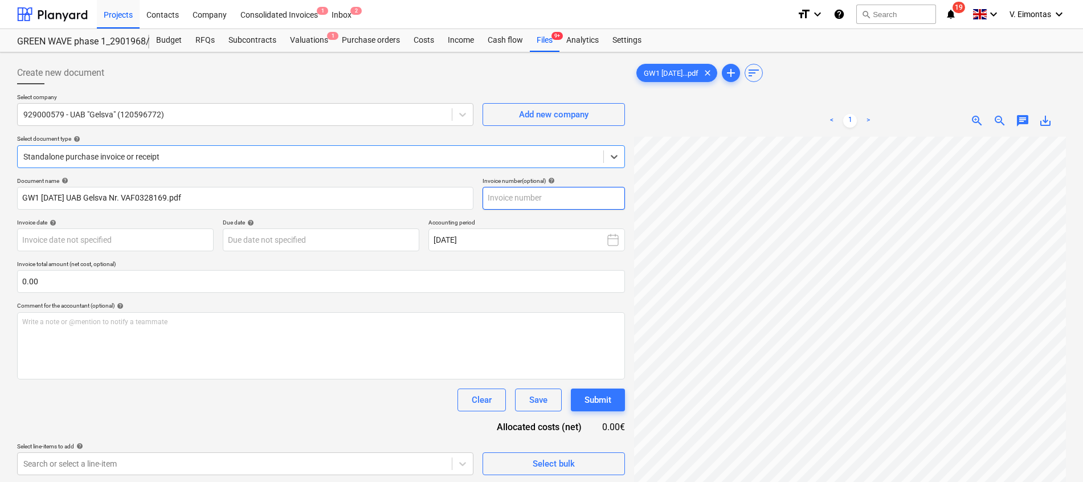
click at [525, 198] on input "text" at bounding box center [554, 198] width 142 height 23
type input "0328169"
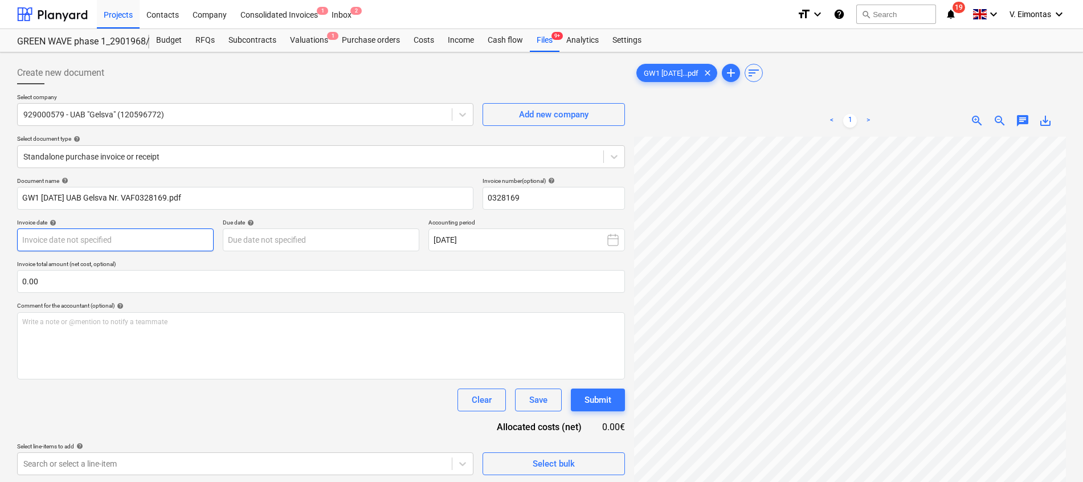
click at [134, 232] on body "Projects Contacts Company Consolidated Invoices 1 Inbox 2 format_size keyboard_…" at bounding box center [541, 241] width 1083 height 482
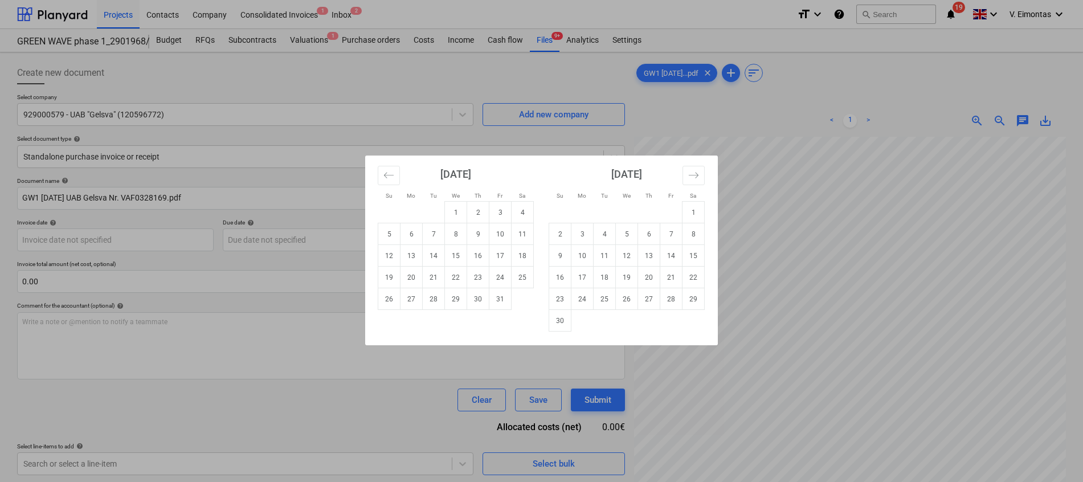
click at [373, 166] on div "[DATE] 1 2 3 4 5 6 7 8 9 10 11 12 13 14 15 16 17 18 19 20 21 22 23 24 25 26 27 …" at bounding box center [455, 233] width 171 height 154
click at [387, 176] on icon "Move backward to switch to the previous month." at bounding box center [389, 175] width 10 height 6
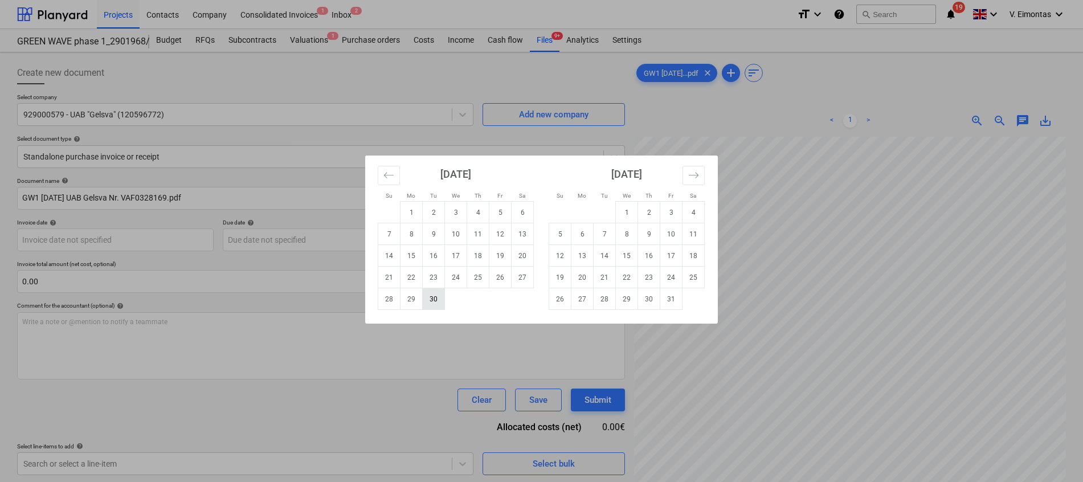
click at [439, 300] on td "30" at bounding box center [434, 299] width 22 height 22
type input "[DATE]"
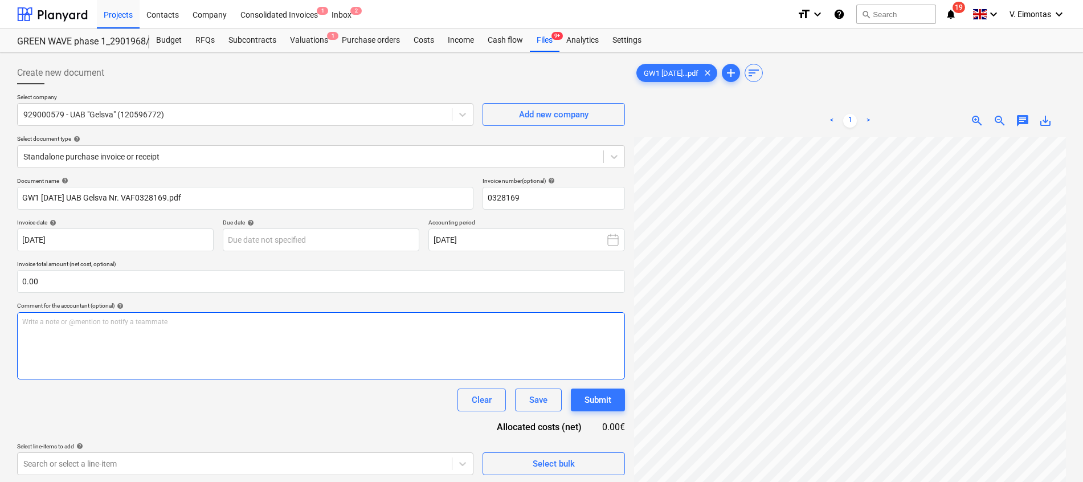
scroll to position [34, 83]
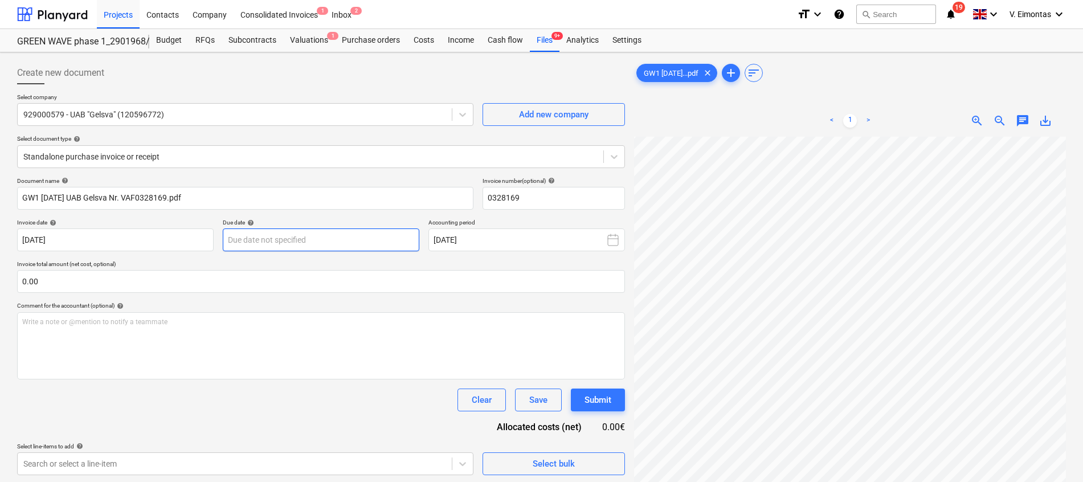
click at [323, 232] on body "Projects Contacts Company Consolidated Invoices 1 Inbox 2 format_size keyboard_…" at bounding box center [541, 241] width 1083 height 482
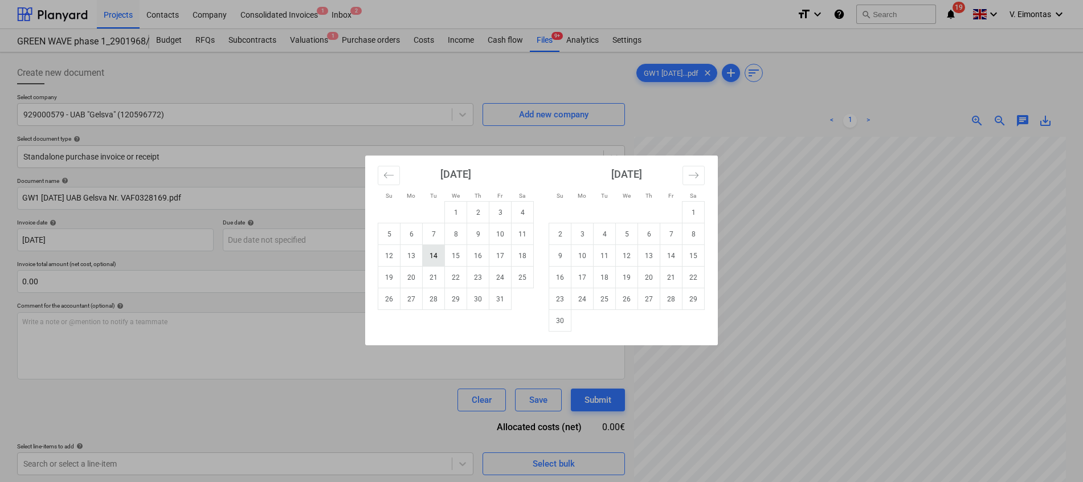
click at [436, 252] on td "14" at bounding box center [434, 256] width 22 height 22
type input "[DATE]"
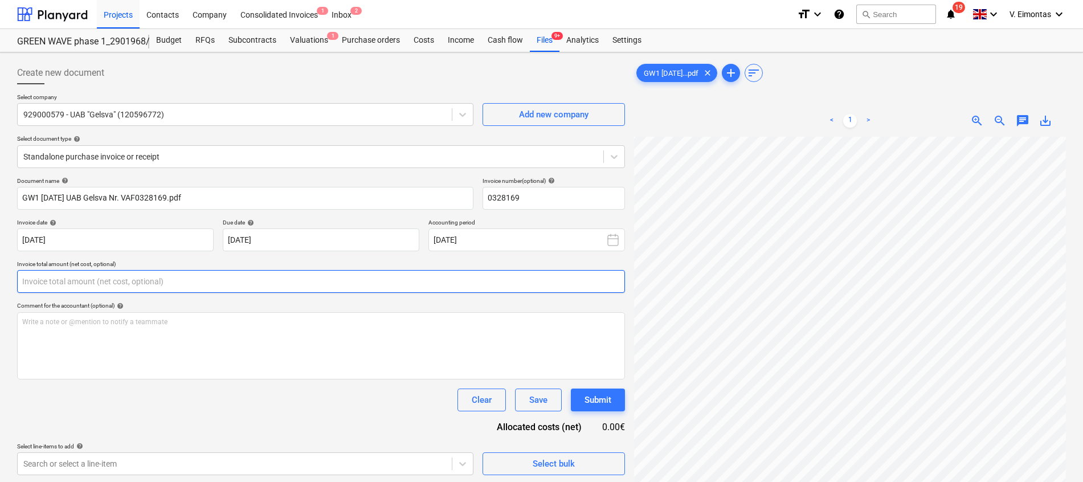
click at [217, 284] on input "text" at bounding box center [321, 281] width 608 height 23
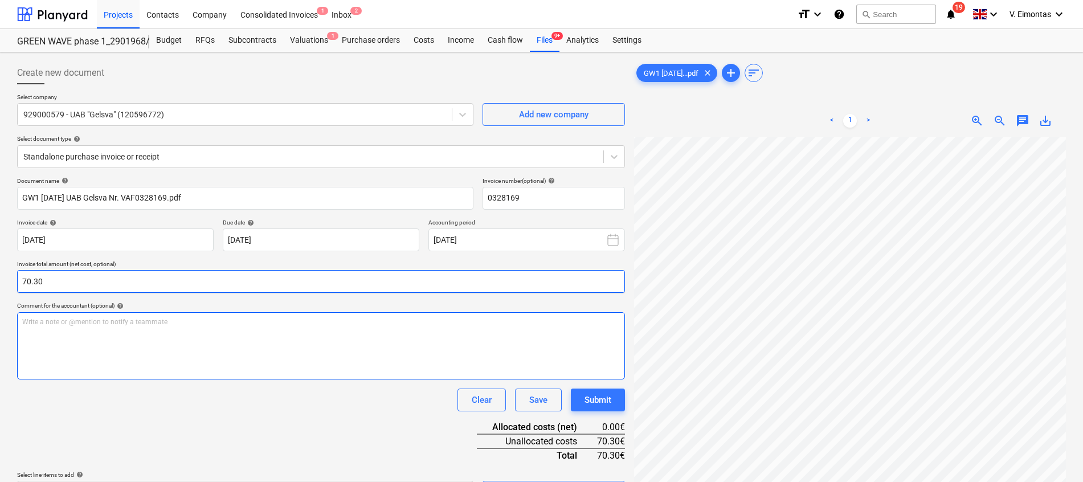
type input "70.30"
click at [210, 339] on div "Write a note or @mention to notify a teammate [PERSON_NAME]" at bounding box center [321, 345] width 608 height 67
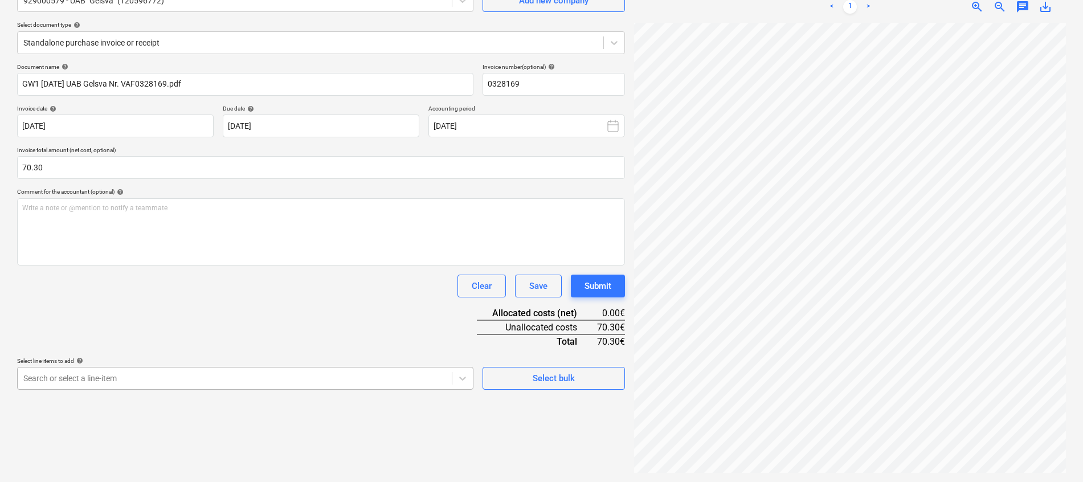
click at [200, 368] on body "Projects Contacts Company Consolidated Invoices 1 Inbox 2 format_size keyboard_…" at bounding box center [541, 127] width 1083 height 482
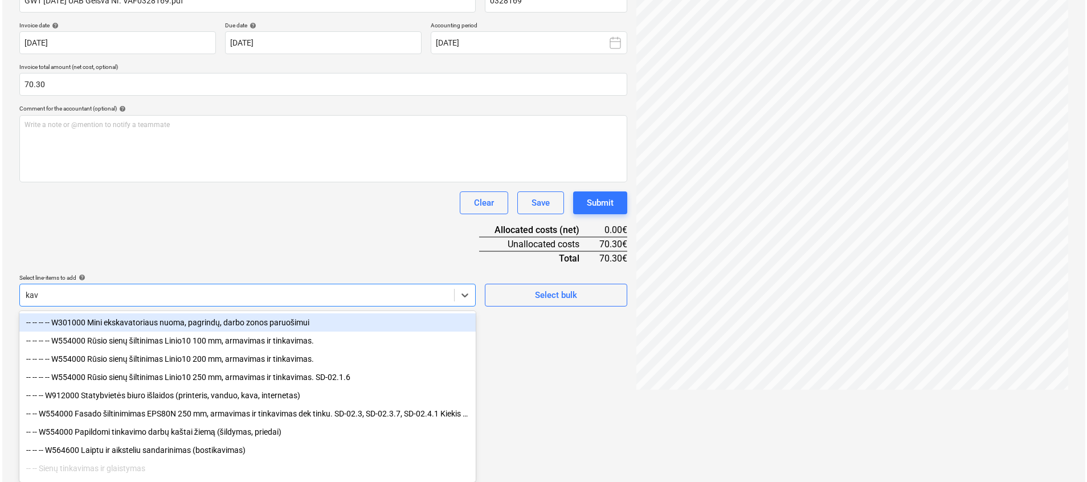
scroll to position [114, 0]
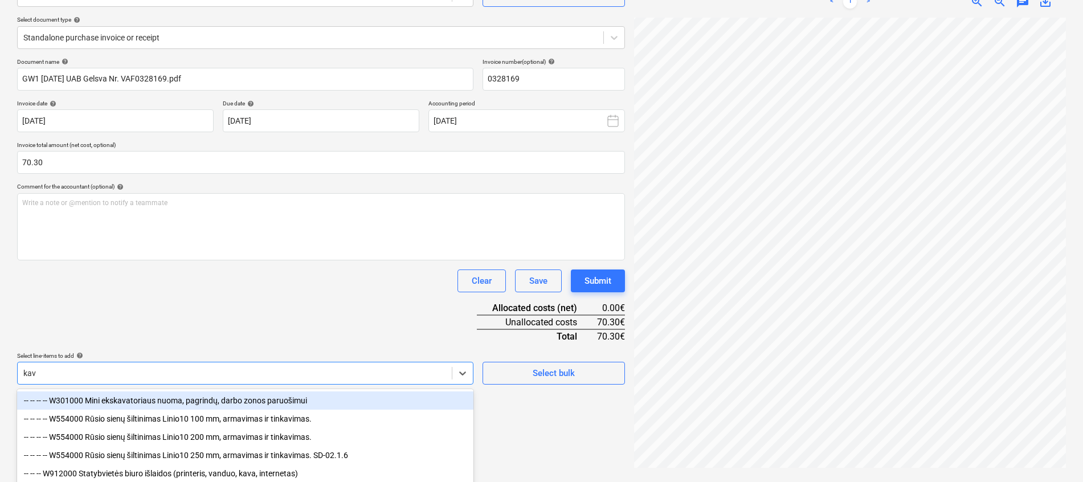
type input "kava"
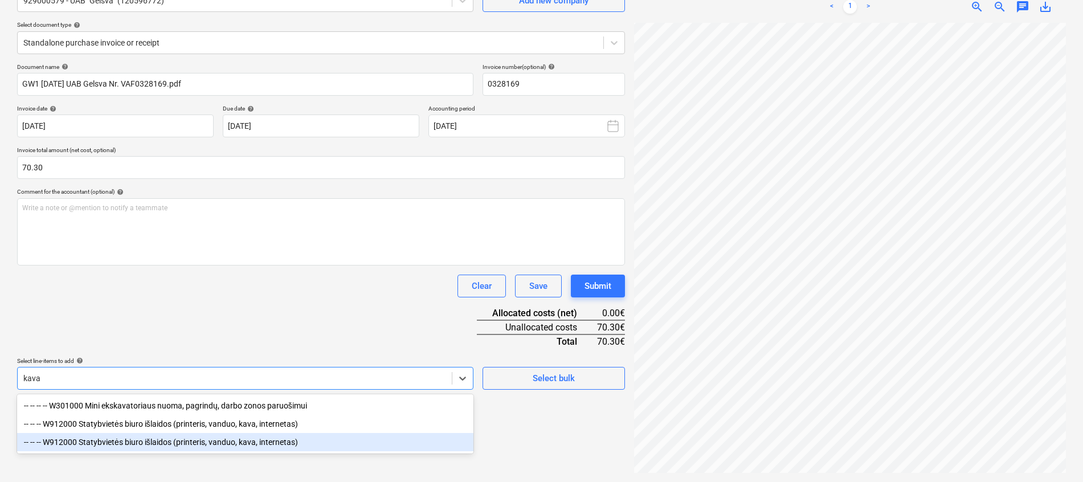
click at [214, 439] on div "-- -- -- W912000 Statybvietės biuro išlaidos (printeris, vanduo, kava, internet…" at bounding box center [245, 442] width 456 height 18
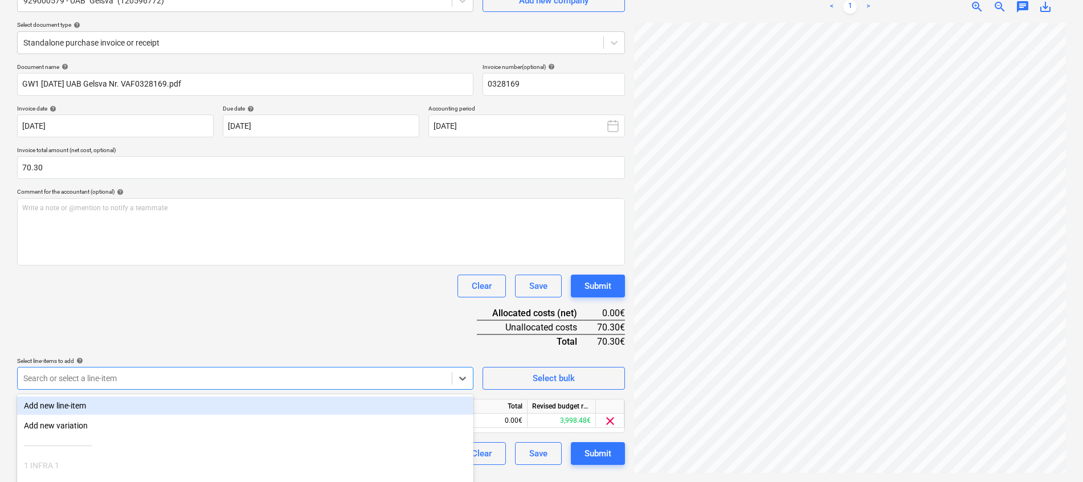
click at [284, 338] on div "Document name help GW1 [DATE] UAB Gelsva Nr. VAF0328169.pdf Invoice number (opt…" at bounding box center [321, 264] width 608 height 402
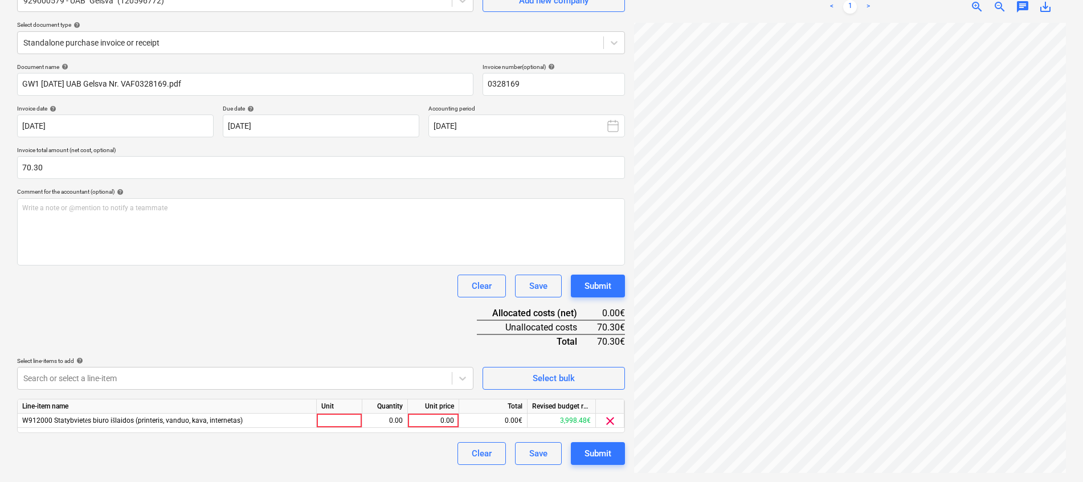
click at [331, 413] on div "Unit" at bounding box center [340, 406] width 46 height 14
click at [335, 423] on div at bounding box center [340, 421] width 46 height 14
type input "mėn."
type input "1"
type input "70.30"
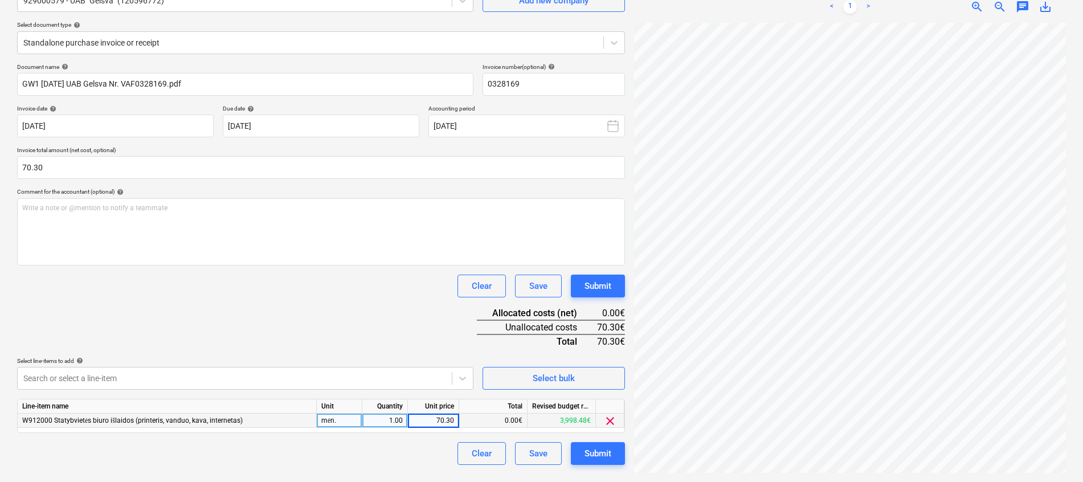
click at [335, 316] on div "Document name help GW1 [DATE] UAB Gelsva Nr. VAF0328169.pdf Invoice number (opt…" at bounding box center [321, 264] width 608 height 402
click at [606, 450] on div "Submit" at bounding box center [598, 453] width 27 height 15
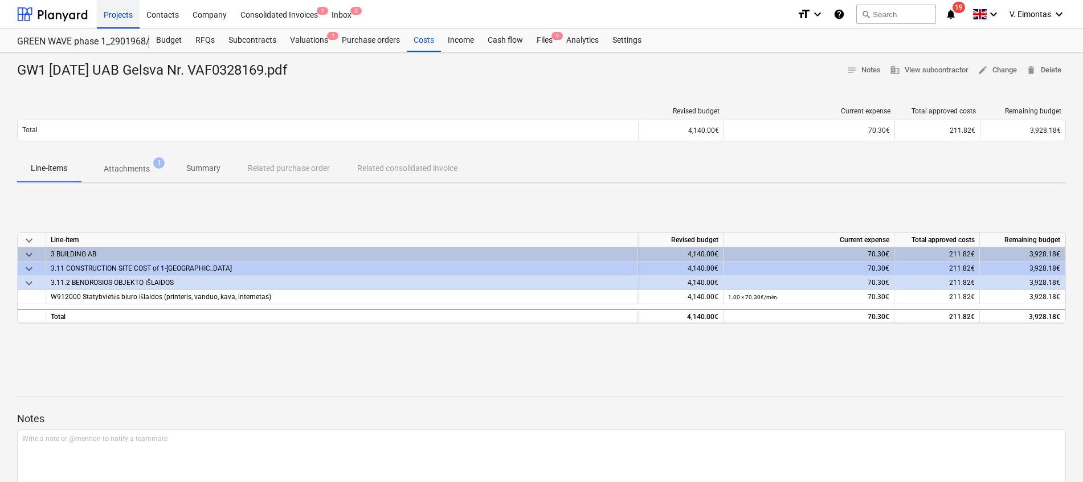
click at [122, 17] on div "Projects" at bounding box center [118, 13] width 43 height 29
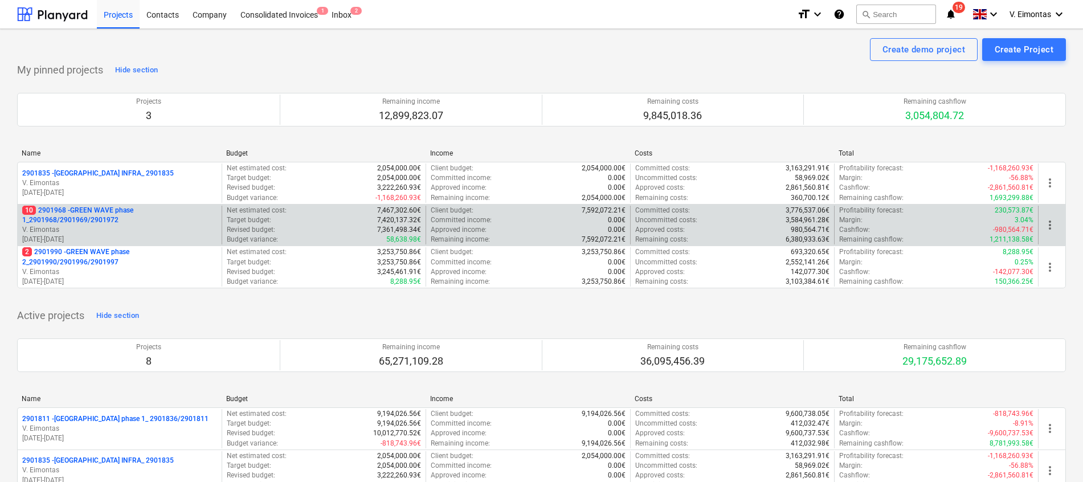
click at [101, 217] on p "10 2901968 - GREEN WAVE phase 1_2901968/2901969/2901972" at bounding box center [119, 215] width 195 height 19
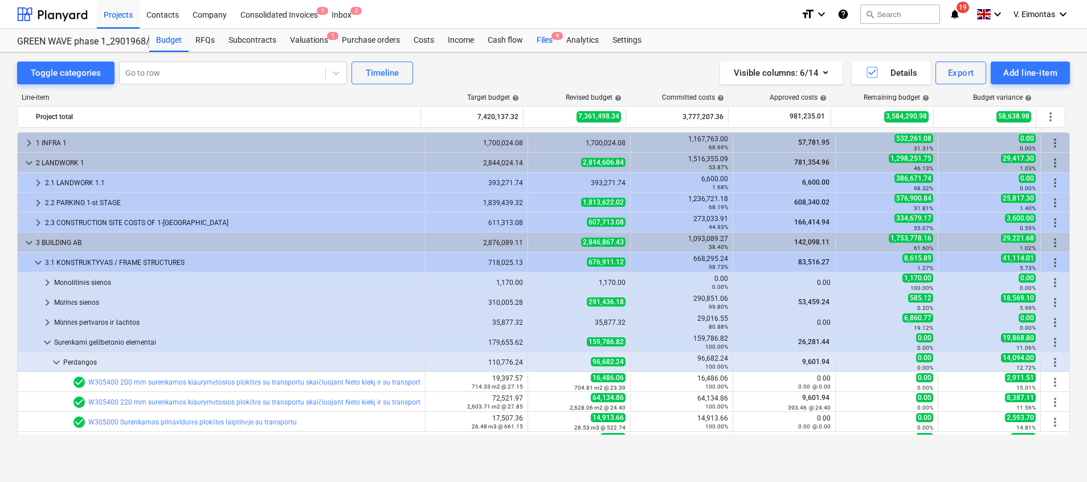
click at [541, 44] on div "Files 9" at bounding box center [545, 40] width 30 height 23
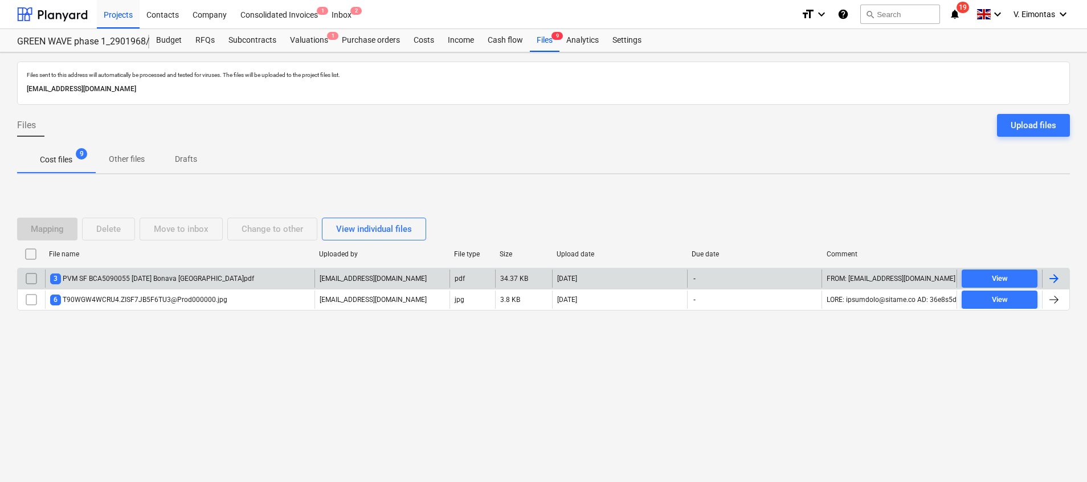
click at [230, 281] on div "3 PVM SF BCA5090055 [DATE] Bonava [GEOGRAPHIC_DATA]pdf" at bounding box center [180, 279] width 270 height 18
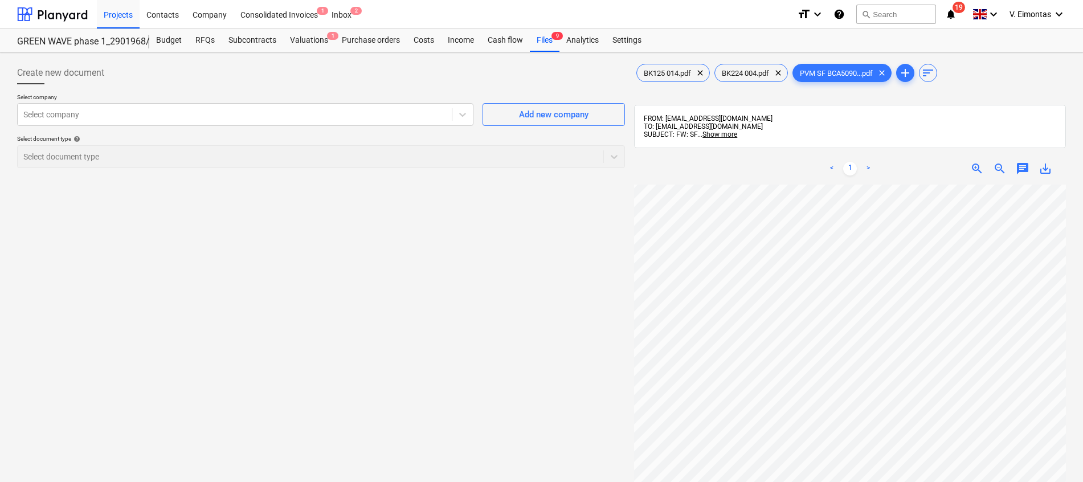
scroll to position [72, 83]
click at [544, 45] on div "Files 9" at bounding box center [545, 40] width 30 height 23
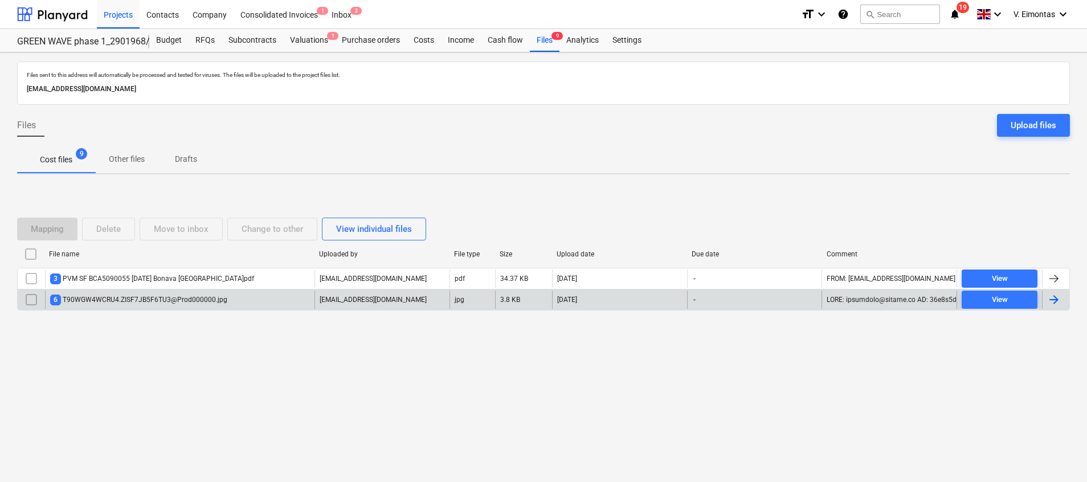
click at [195, 297] on div "6 T90WGW4WCRU4.ZISF7JB5F6TU3@Prod000000.jpg" at bounding box center [138, 300] width 177 height 11
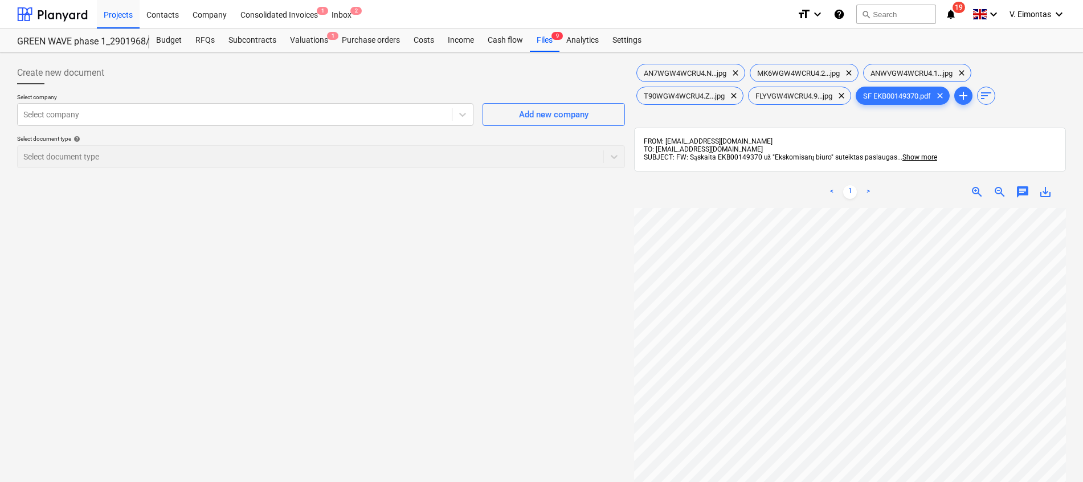
scroll to position [190, 46]
click at [535, 45] on div "Files 9" at bounding box center [545, 40] width 30 height 23
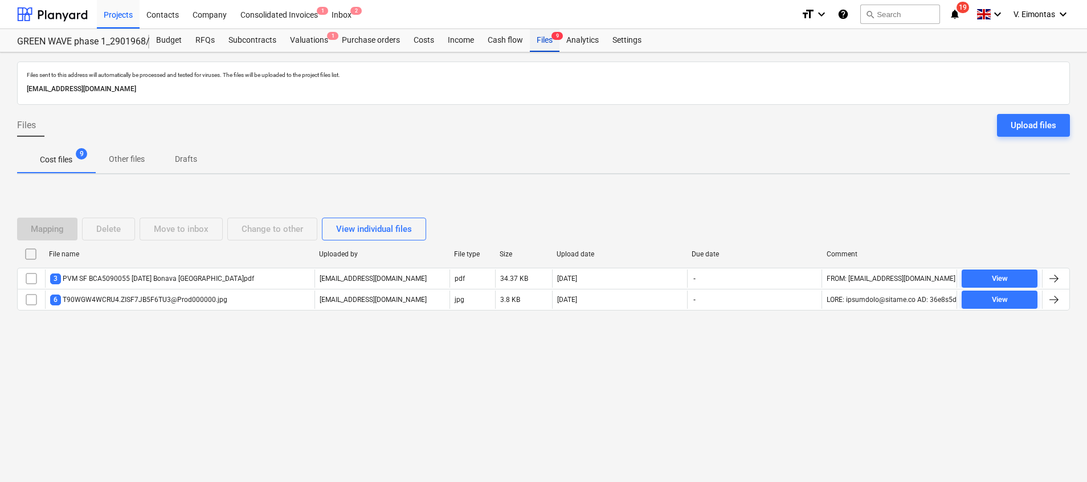
click at [544, 34] on div "Files 9" at bounding box center [545, 40] width 30 height 23
click at [478, 125] on div "Files Upload files" at bounding box center [543, 130] width 1053 height 32
click at [328, 403] on div "Files sent to this address will automatically be processed and tested for virus…" at bounding box center [543, 267] width 1087 height 430
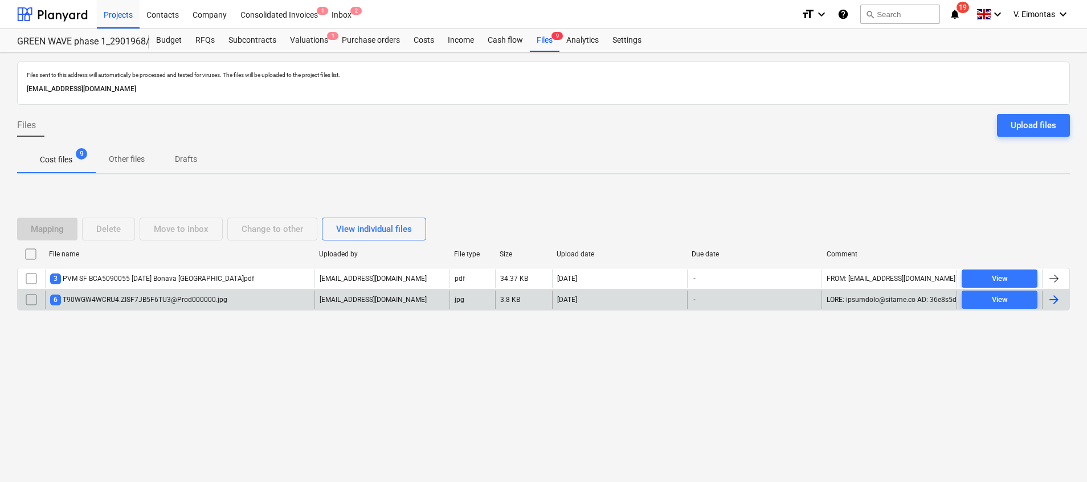
click at [207, 307] on div "6 T90WGW4WCRU4.ZISF7JB5F6TU3@Prod000000.jpg" at bounding box center [180, 300] width 270 height 18
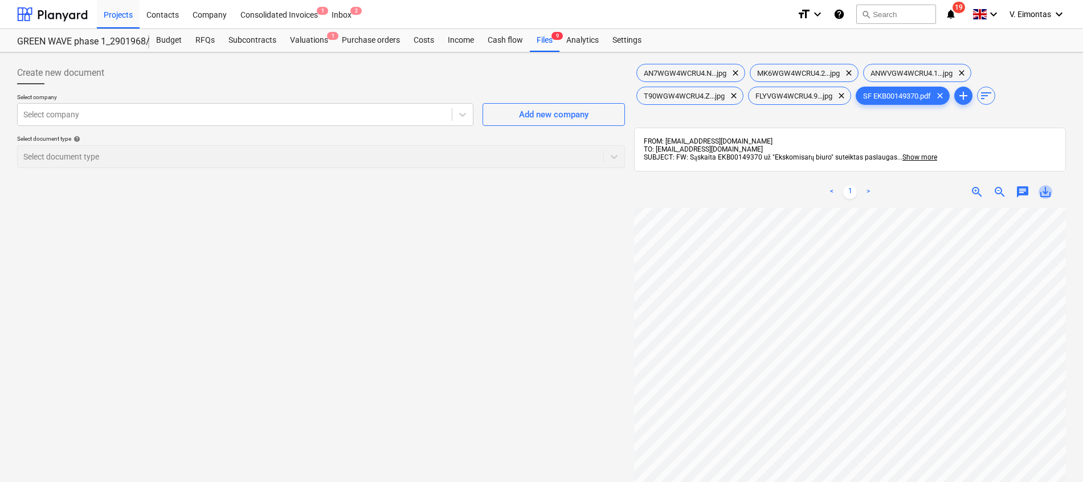
click at [1043, 194] on span "save_alt" at bounding box center [1046, 192] width 14 height 14
click at [546, 48] on div "Files 9" at bounding box center [545, 40] width 30 height 23
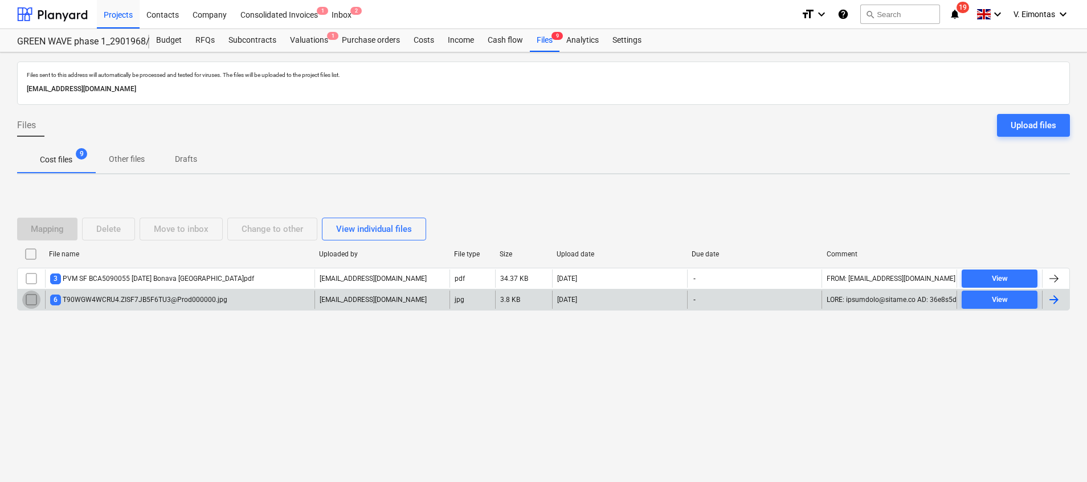
click at [31, 296] on input "checkbox" at bounding box center [31, 300] width 18 height 18
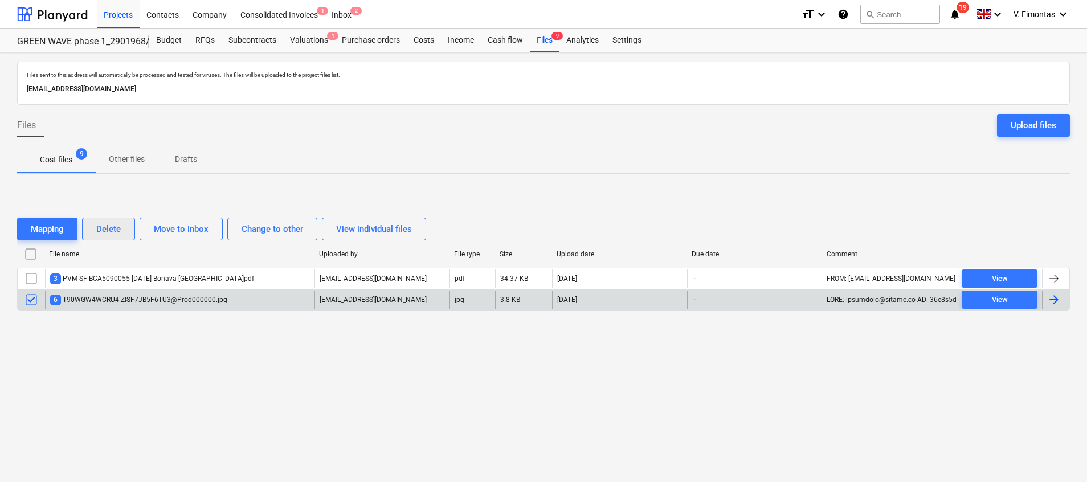
click at [110, 227] on div "Delete" at bounding box center [108, 229] width 25 height 15
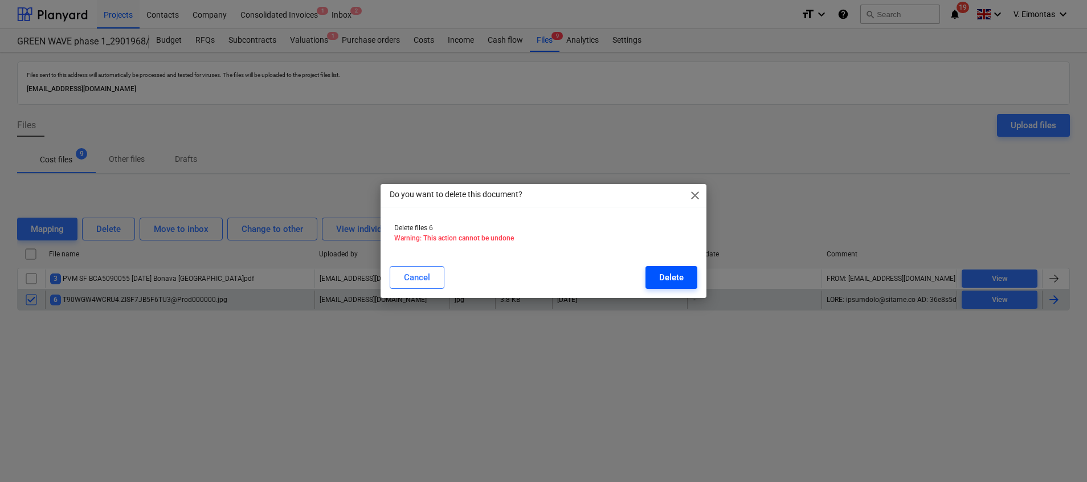
click at [665, 275] on div "Delete" at bounding box center [671, 277] width 25 height 15
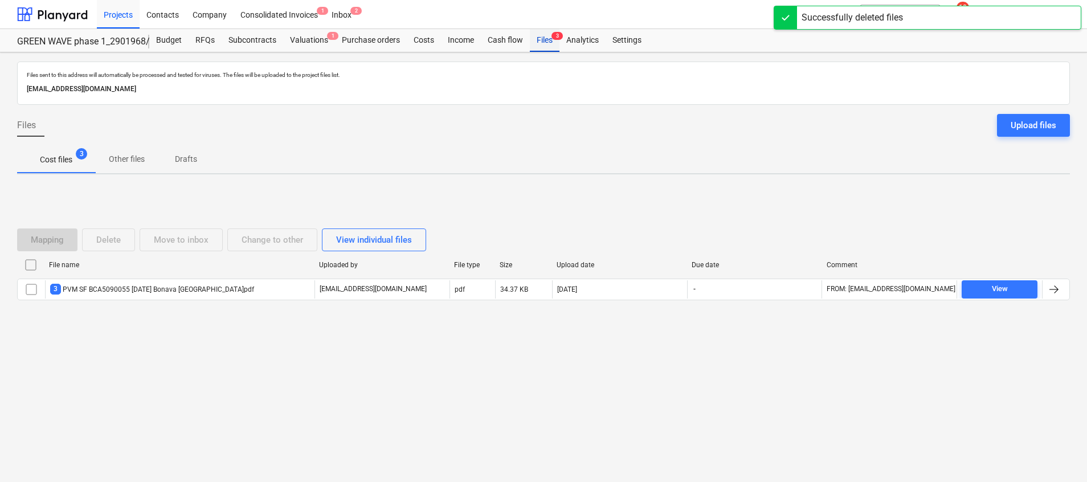
click at [542, 42] on div "Files 3" at bounding box center [545, 40] width 30 height 23
click at [1022, 124] on div "Upload files" at bounding box center [1034, 125] width 46 height 15
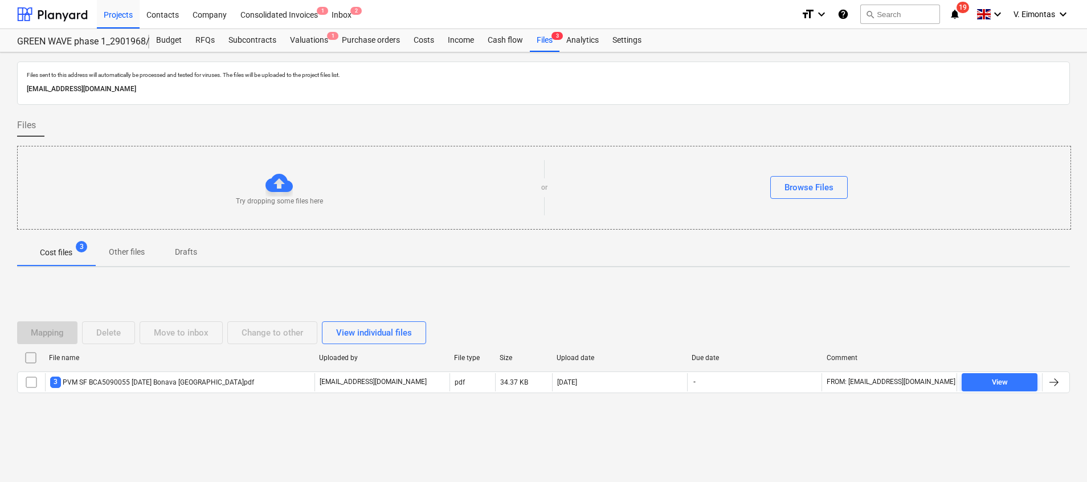
click at [260, 190] on div "Try dropping some files here" at bounding box center [280, 187] width 524 height 37
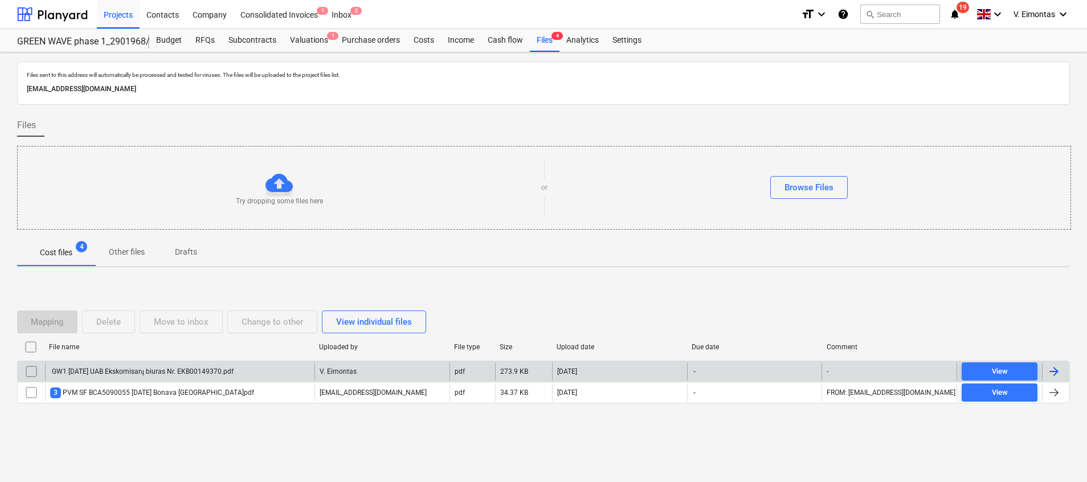
click at [182, 369] on div "GW1 [DATE] UAB Ekskomisarų biuras Nr. EKB00149370.pdf" at bounding box center [141, 372] width 183 height 9
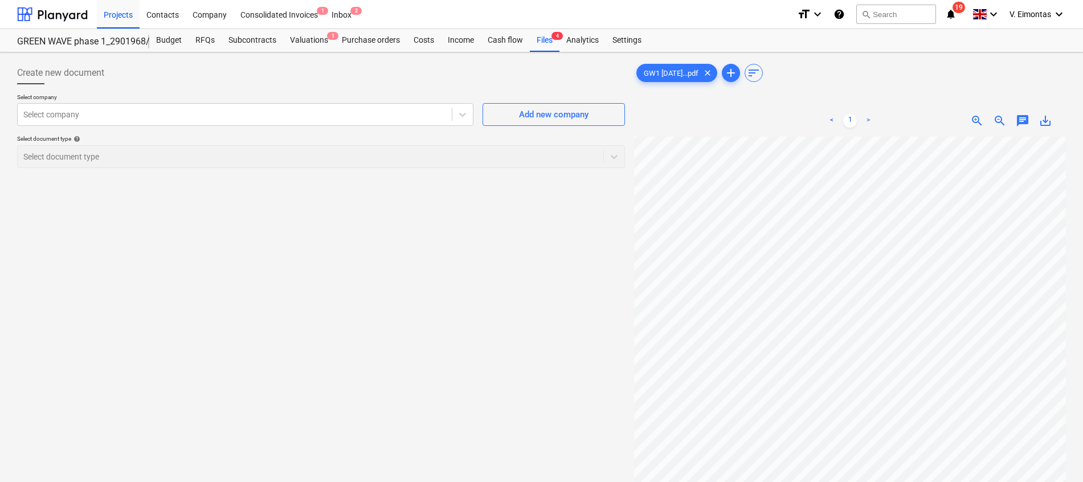
scroll to position [13, 83]
click at [256, 113] on div at bounding box center [234, 114] width 423 height 11
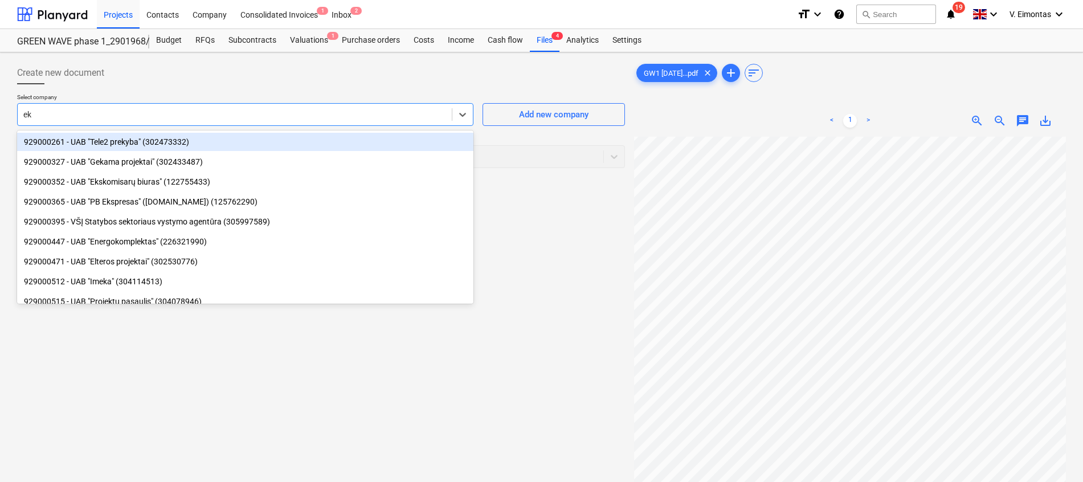
type input "eks"
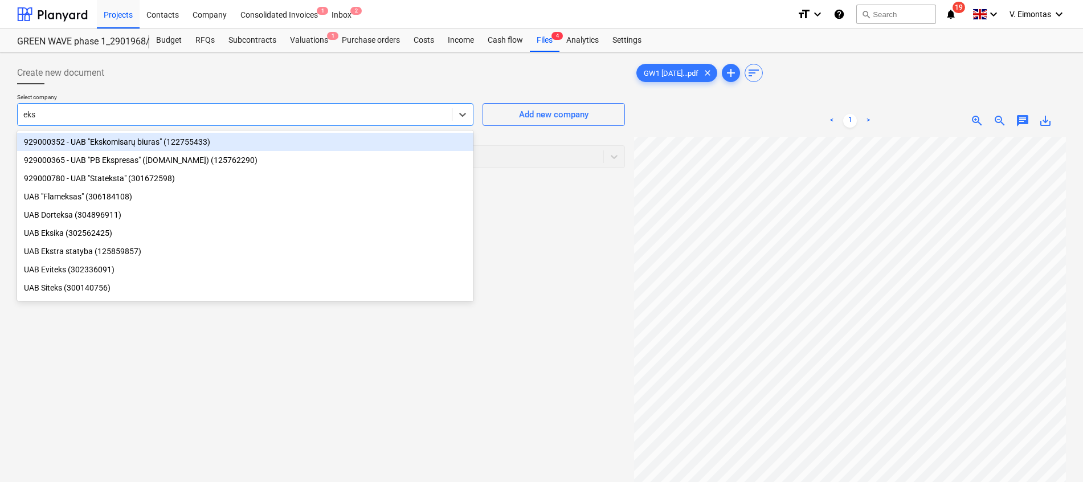
click at [187, 138] on div "929000352 - UAB "Ekskomisarų biuras" (122755433)" at bounding box center [245, 142] width 456 height 18
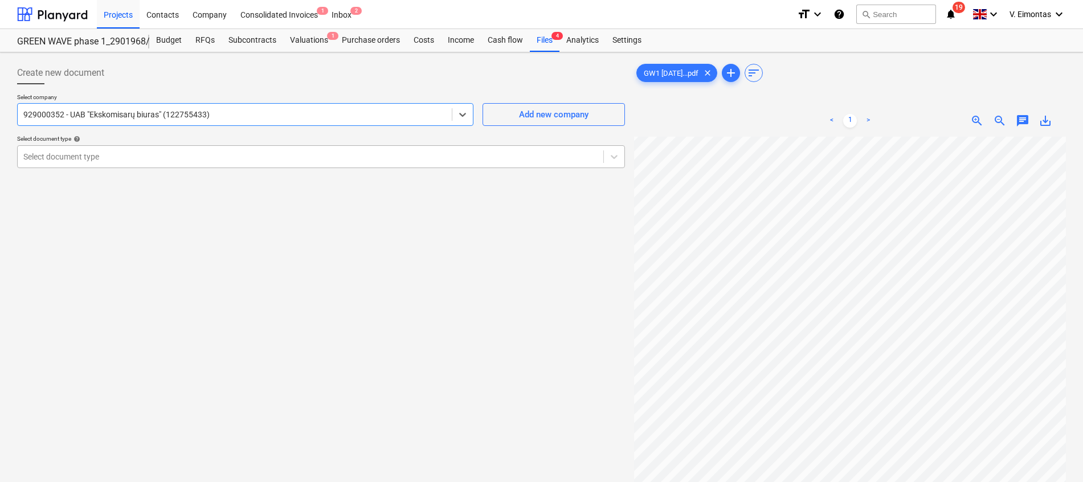
click at [176, 164] on div "Select document type" at bounding box center [311, 157] width 586 height 16
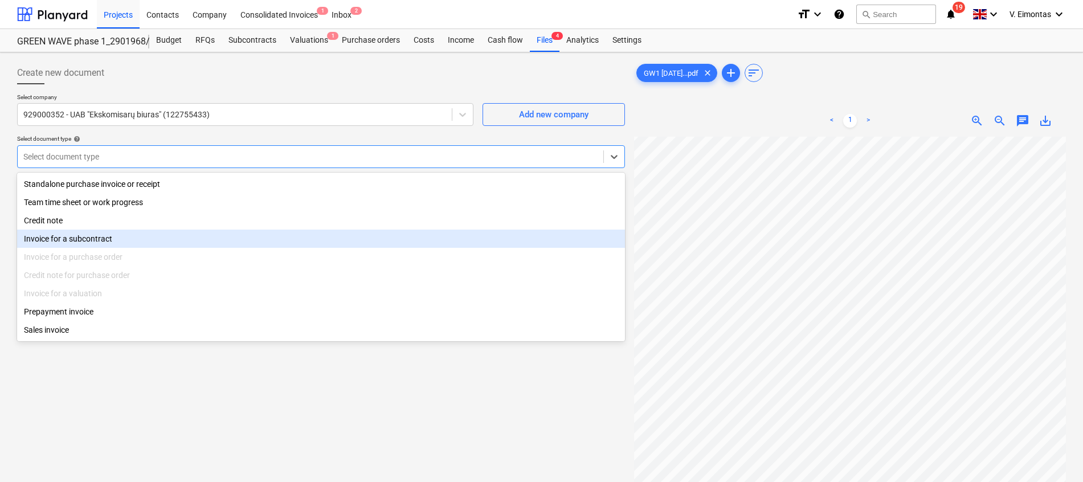
click at [104, 244] on div "Invoice for a subcontract" at bounding box center [321, 239] width 608 height 18
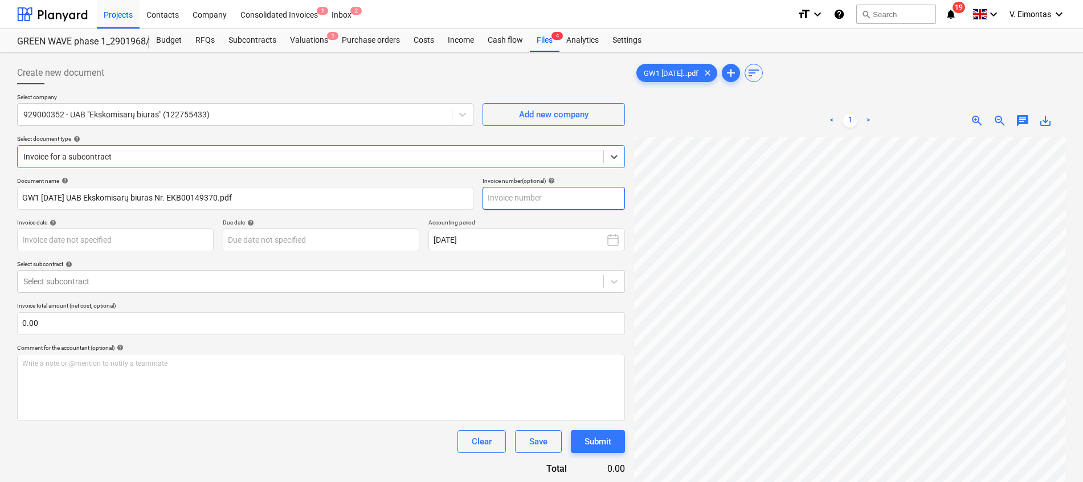
click at [533, 197] on input "text" at bounding box center [554, 198] width 142 height 23
type input "EKB00149370"
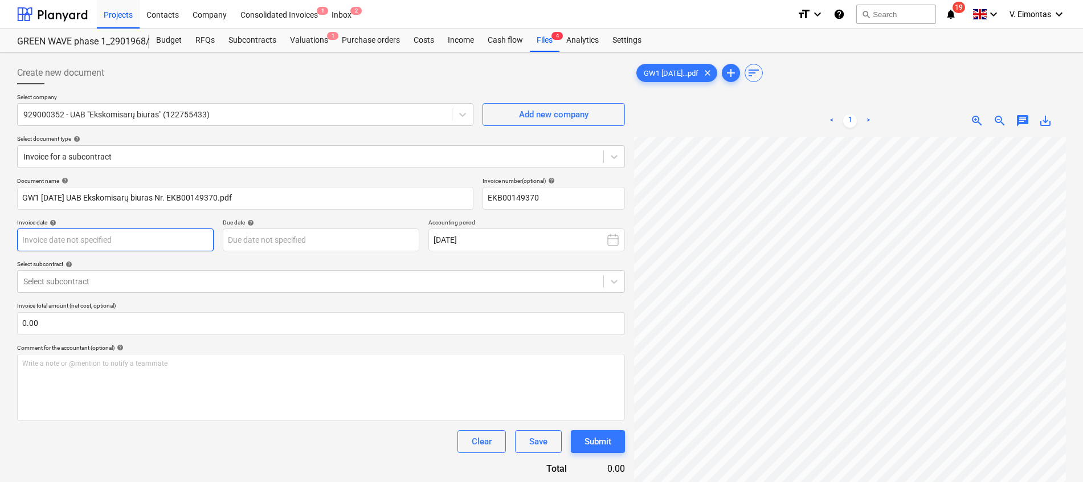
click at [164, 235] on body "Projects Contacts Company Consolidated Invoices 1 Inbox 2 format_size keyboard_…" at bounding box center [541, 241] width 1083 height 482
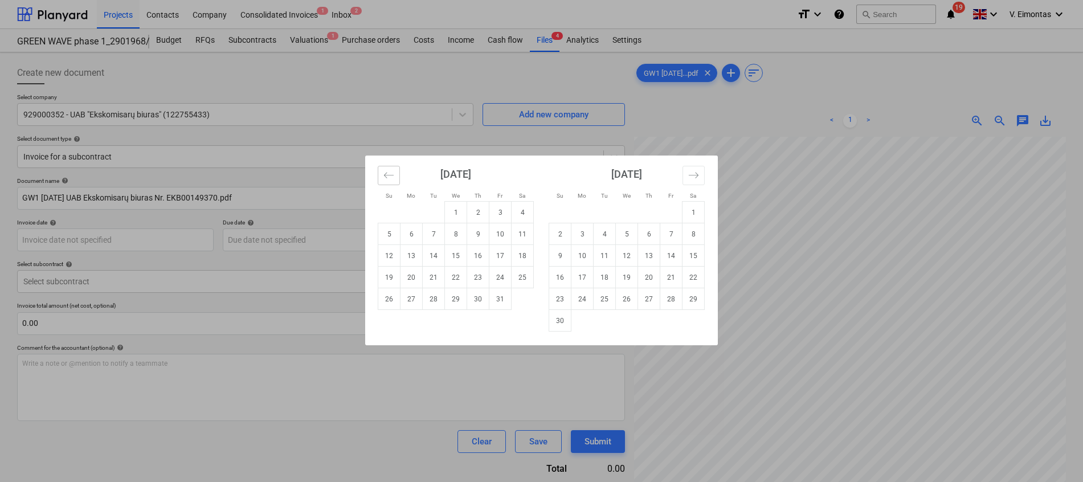
click at [388, 178] on icon "Move backward to switch to the previous month." at bounding box center [389, 175] width 11 height 11
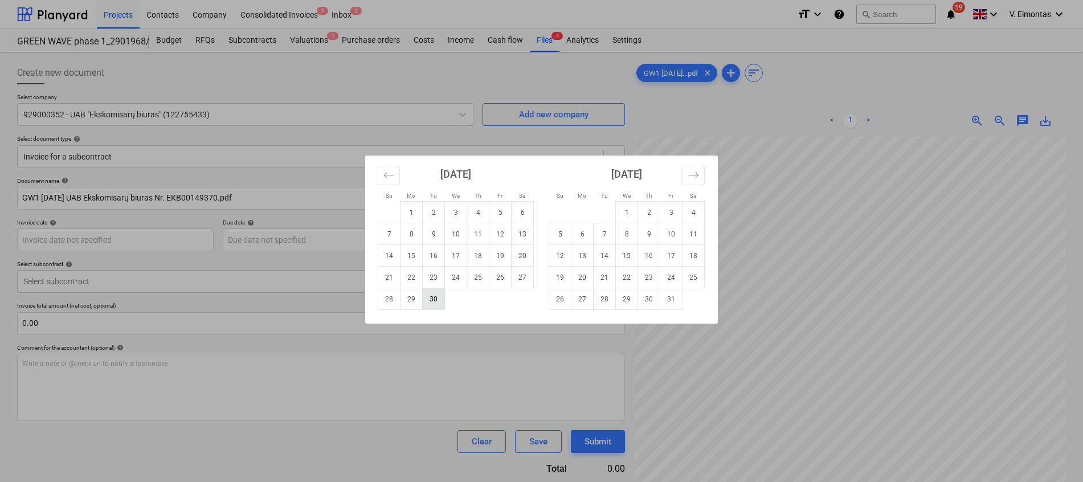
click at [436, 299] on td "30" at bounding box center [434, 299] width 22 height 22
type input "[DATE]"
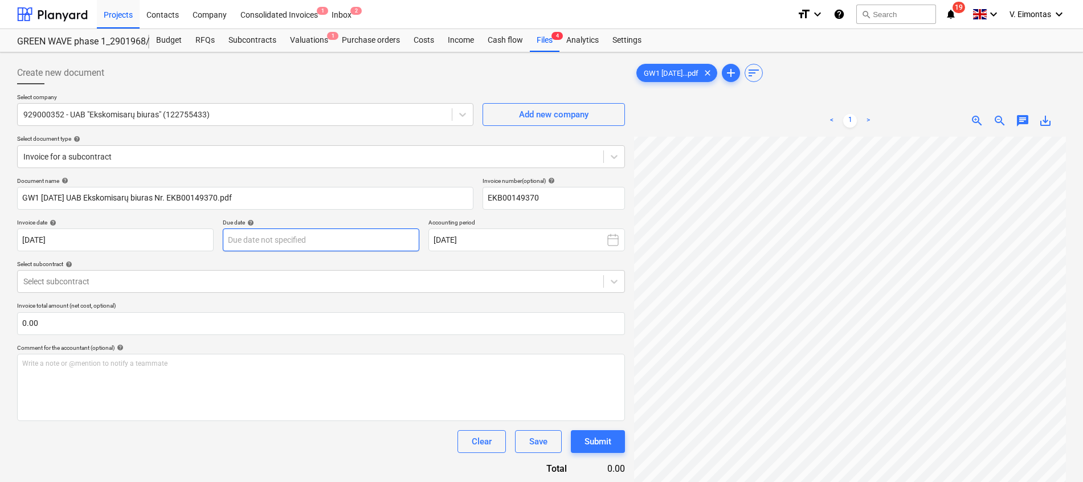
click at [337, 242] on body "Projects Contacts Company Consolidated Invoices 1 Inbox 2 format_size keyboard_…" at bounding box center [541, 241] width 1083 height 482
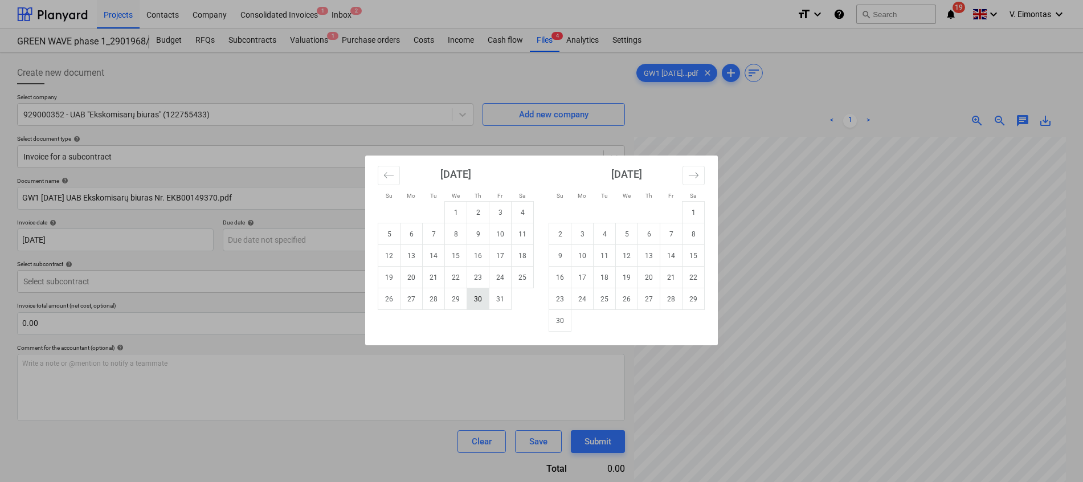
click at [476, 303] on td "30" at bounding box center [478, 299] width 22 height 22
type input "[DATE]"
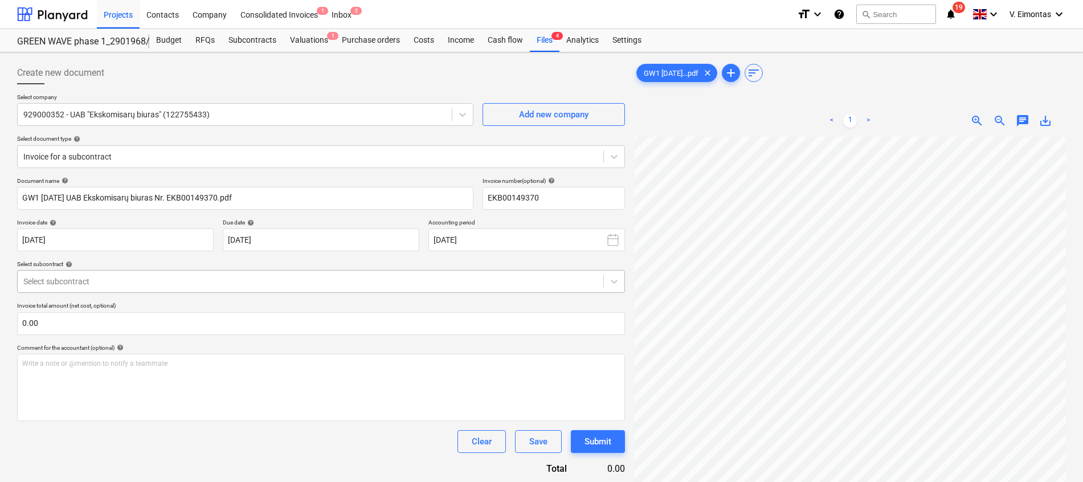
click at [280, 282] on div at bounding box center [310, 281] width 574 height 11
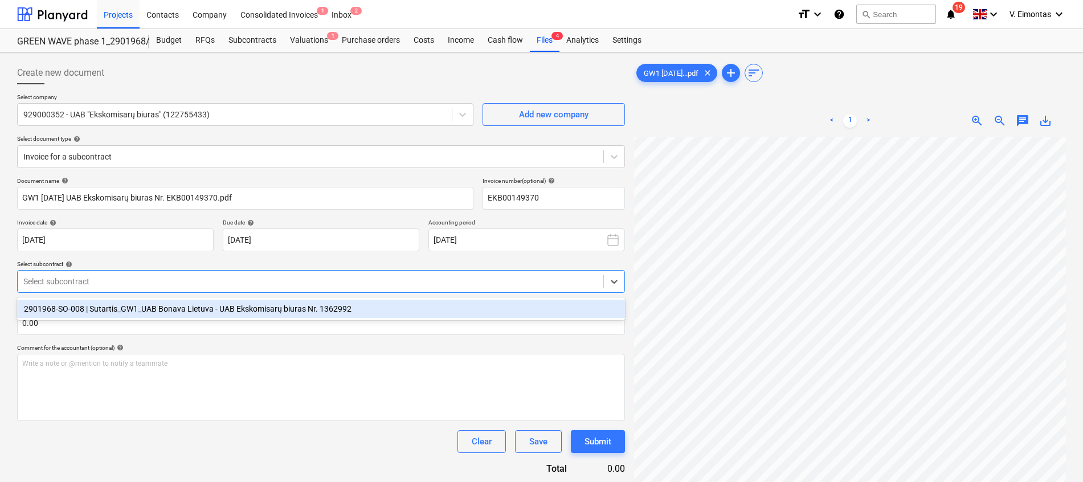
click at [267, 311] on div "2901968-SO-008 | Sutartis_GW1_UAB Bonava Lietuva - UAB Ekskomisarų biuras Nr. 1…" at bounding box center [321, 309] width 608 height 18
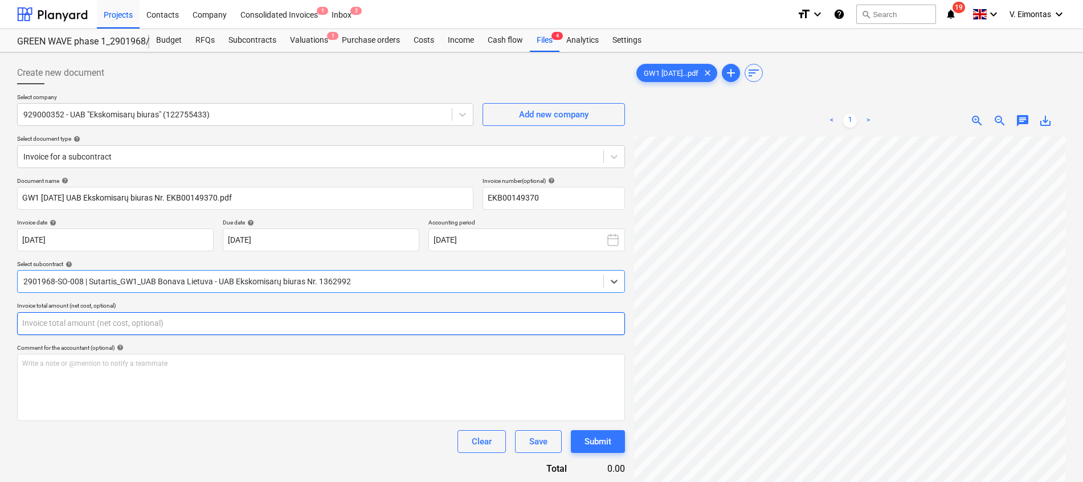
click at [300, 319] on input "text" at bounding box center [321, 323] width 608 height 23
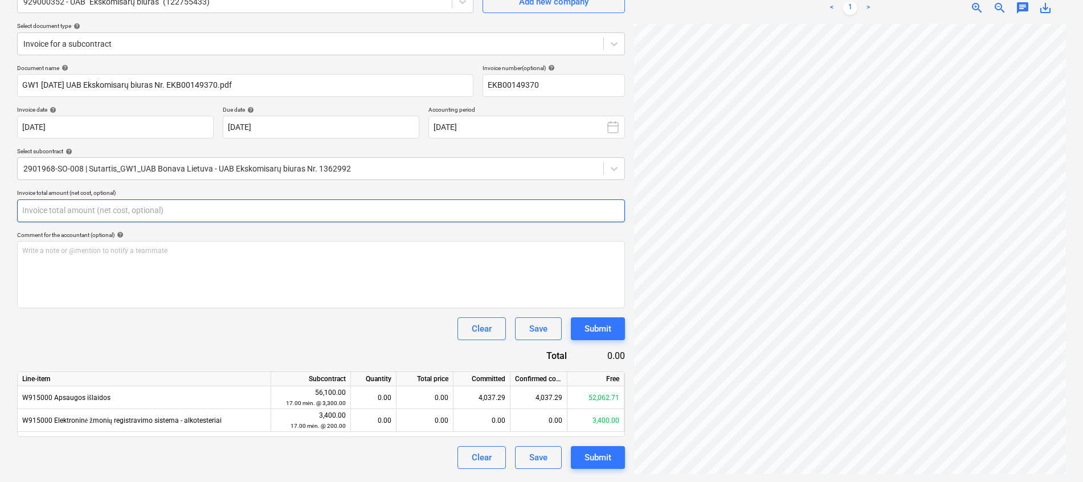
scroll to position [114, 0]
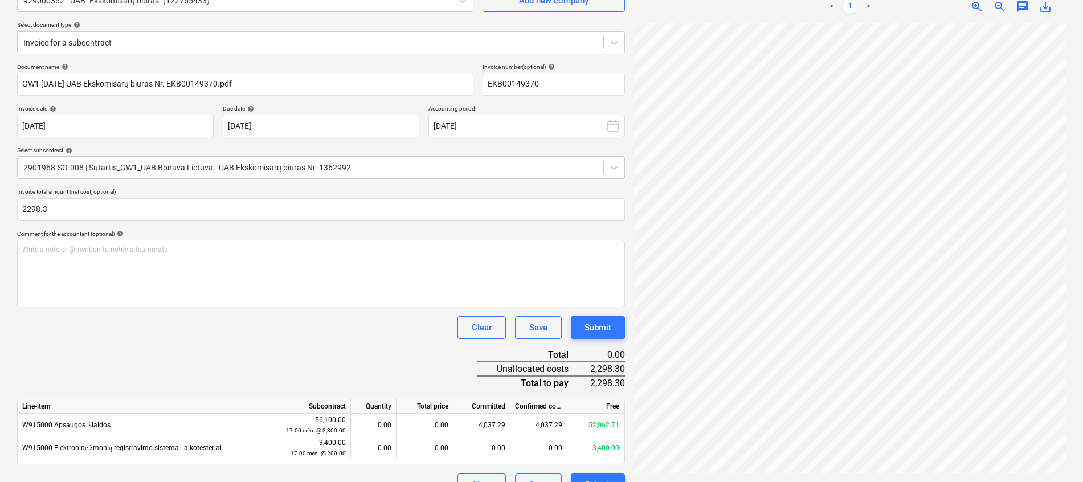
type input "2,298.30"
click at [249, 341] on div "Document name help GW1 [DATE] UAB Ekskomisarų biuras Nr. EKB00149370.pdf Invoic…" at bounding box center [321, 279] width 608 height 433
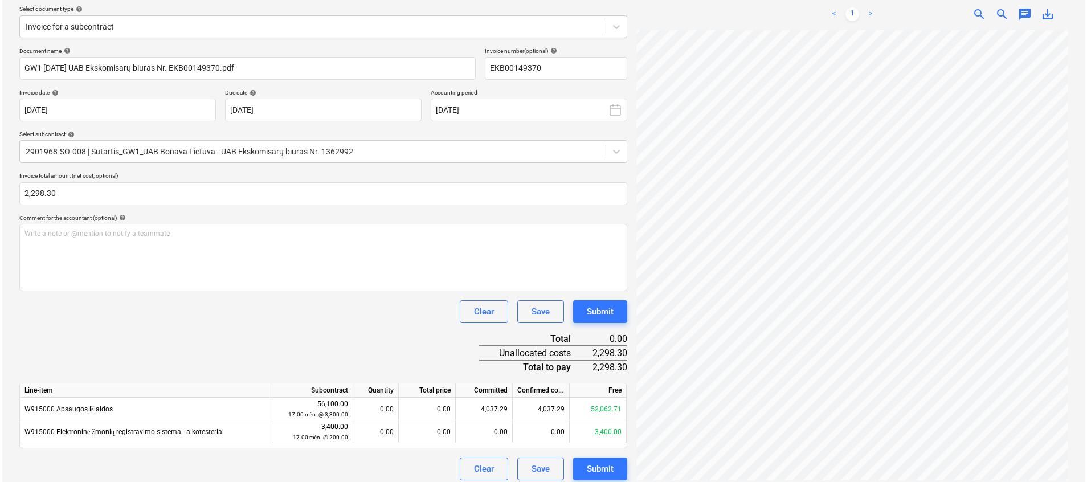
scroll to position [137, 0]
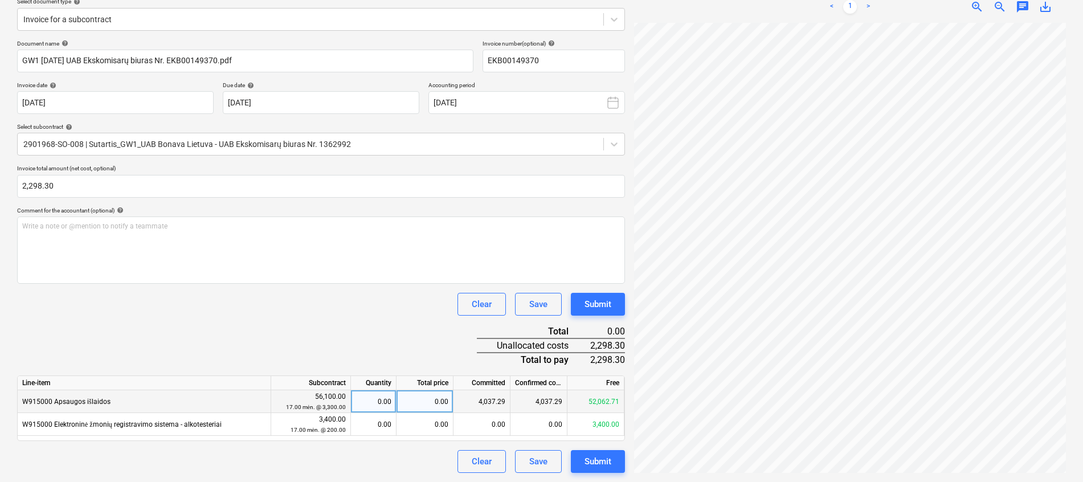
click at [430, 399] on div "0.00" at bounding box center [425, 401] width 57 height 23
type input "2298.3"
click at [400, 334] on div "Document name help GW1 [DATE] UAB Ekskomisarų biuras Nr. EKB00149370.pdf Invoic…" at bounding box center [321, 256] width 608 height 433
click at [602, 459] on div "Submit" at bounding box center [598, 461] width 27 height 15
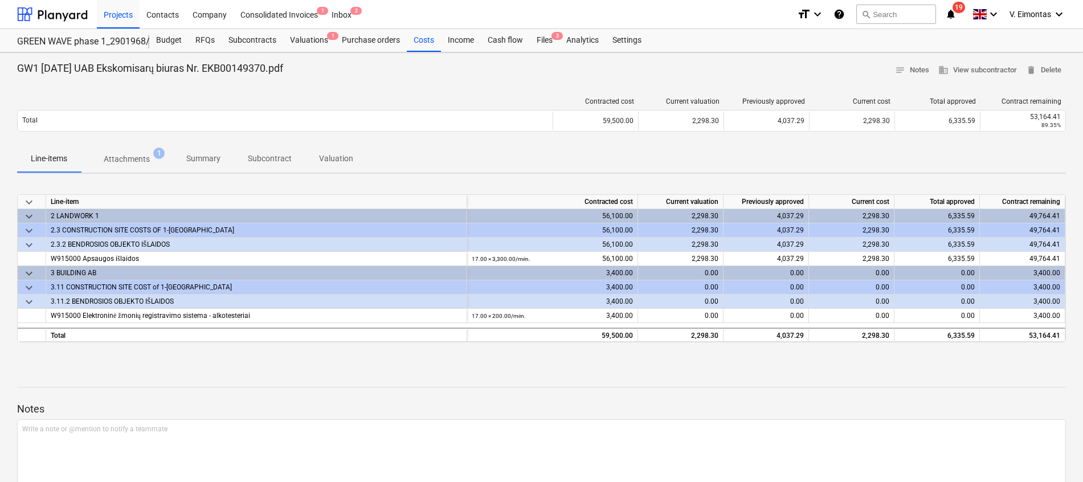
drag, startPoint x: 177, startPoint y: 373, endPoint x: 259, endPoint y: 381, distance: 82.4
click at [177, 373] on div at bounding box center [541, 376] width 1049 height 9
click at [554, 38] on span "3" at bounding box center [557, 36] width 11 height 8
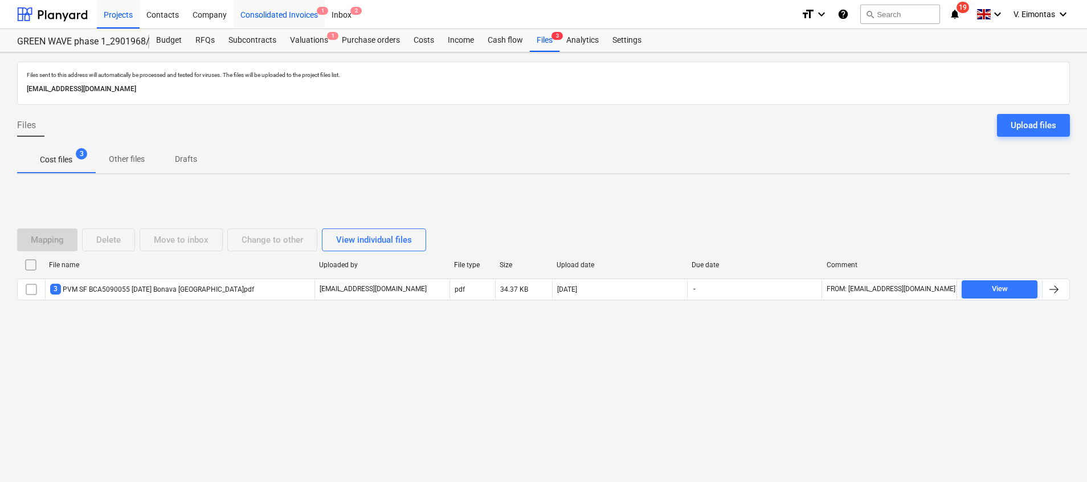
click at [264, 8] on div "Consolidated Invoices 1" at bounding box center [279, 13] width 91 height 29
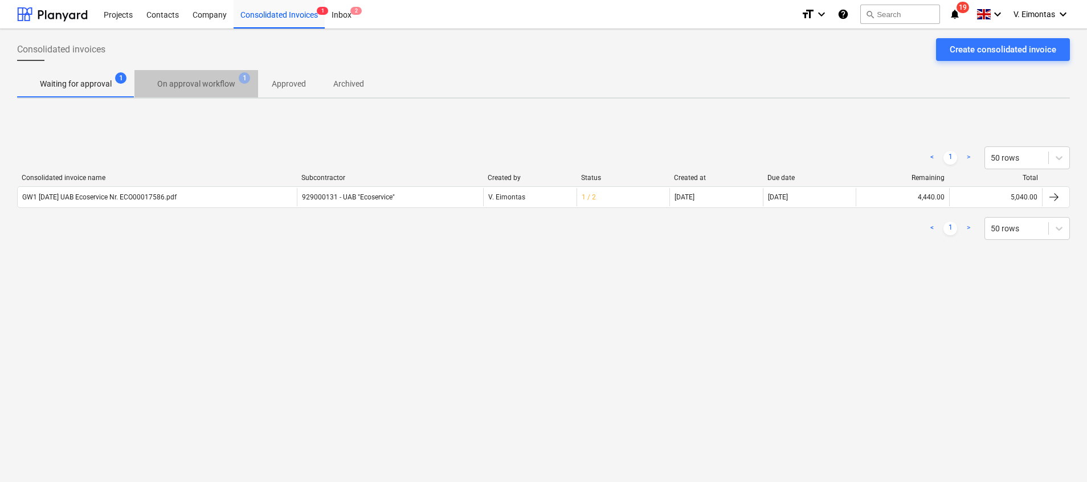
click at [201, 80] on p "On approval workflow" at bounding box center [196, 84] width 78 height 12
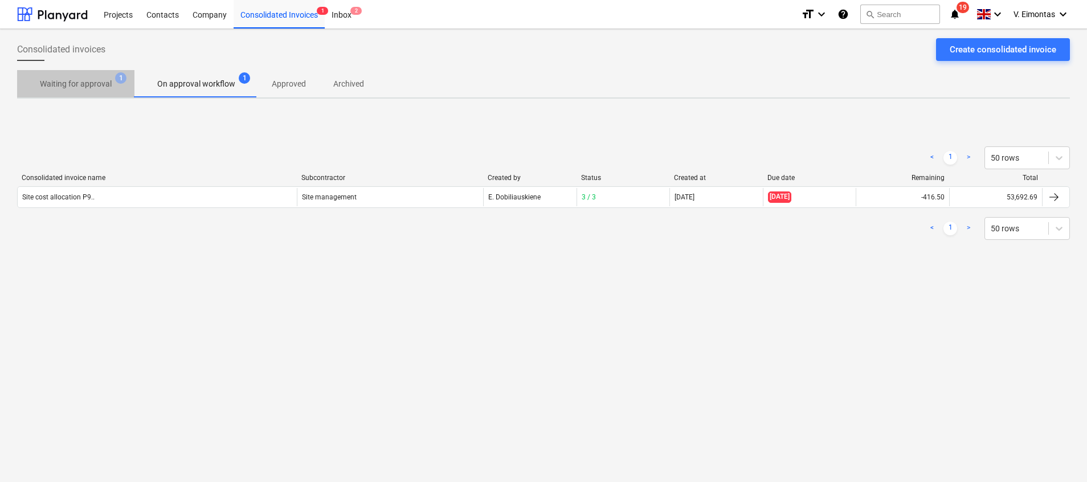
click at [92, 80] on p "Waiting for approval" at bounding box center [76, 84] width 72 height 12
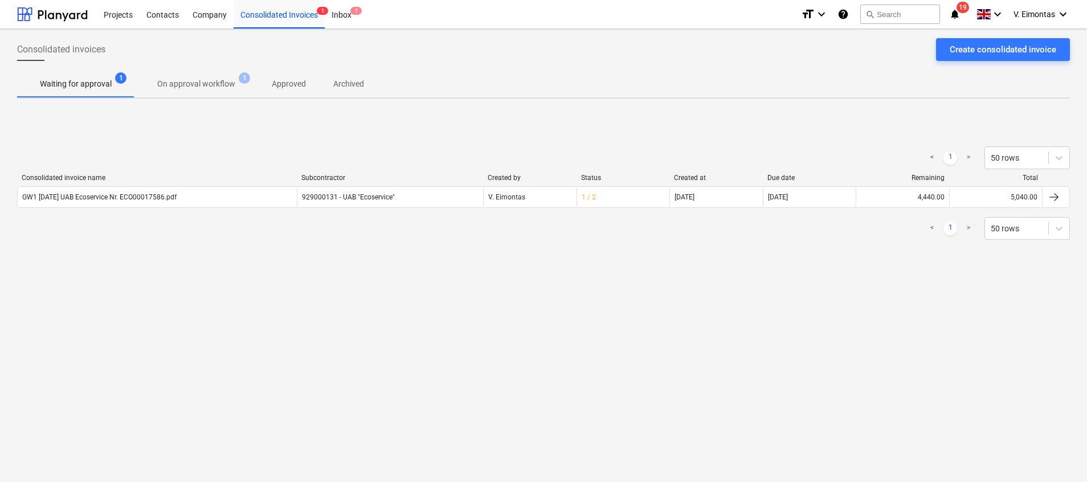
click at [256, 376] on div "Consolidated invoices Create consolidated invoice Waiting for approval 1 On app…" at bounding box center [543, 255] width 1087 height 453
click at [127, 11] on div "Projects" at bounding box center [118, 13] width 43 height 29
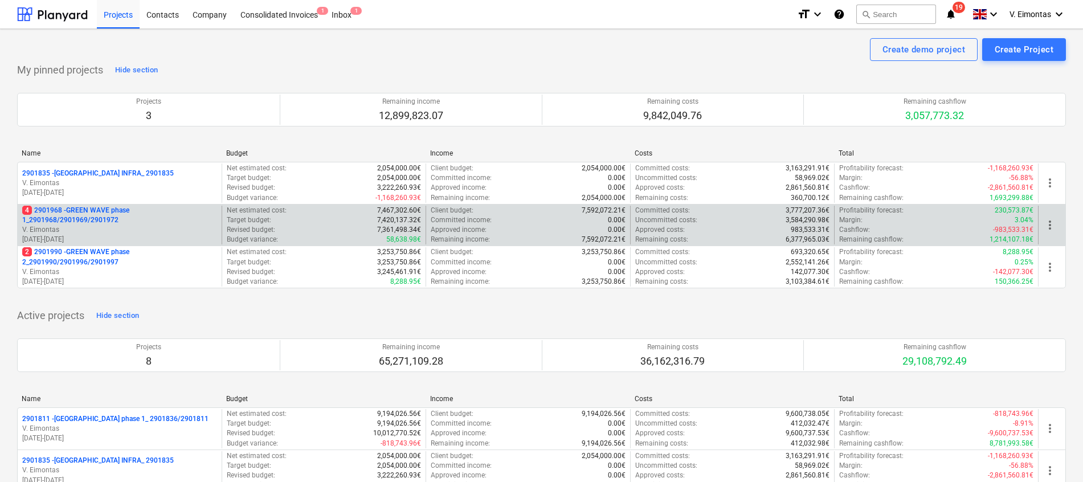
click at [97, 211] on p "4 2901968 - GREEN WAVE phase 1_2901968/2901969/2901972" at bounding box center [119, 215] width 195 height 19
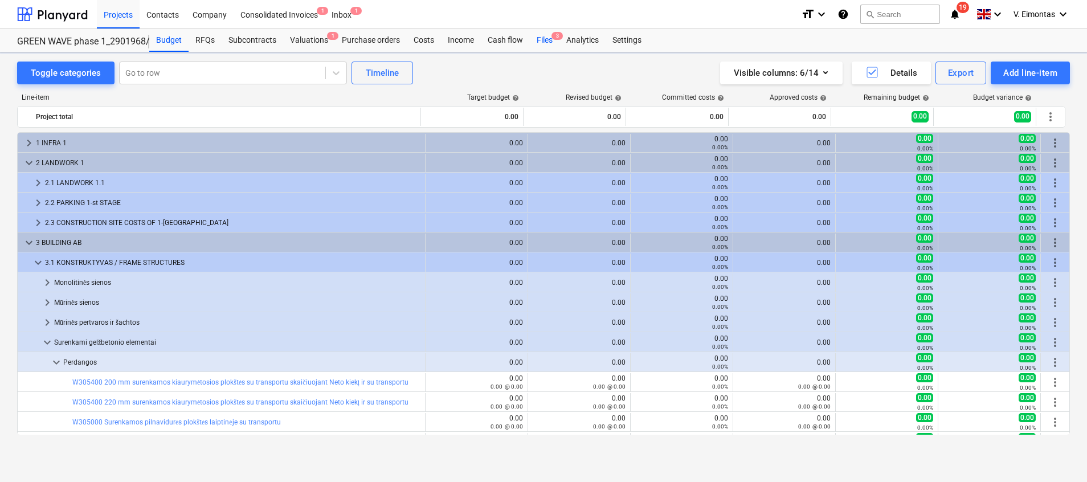
click at [548, 39] on div "Files 3" at bounding box center [545, 40] width 30 height 23
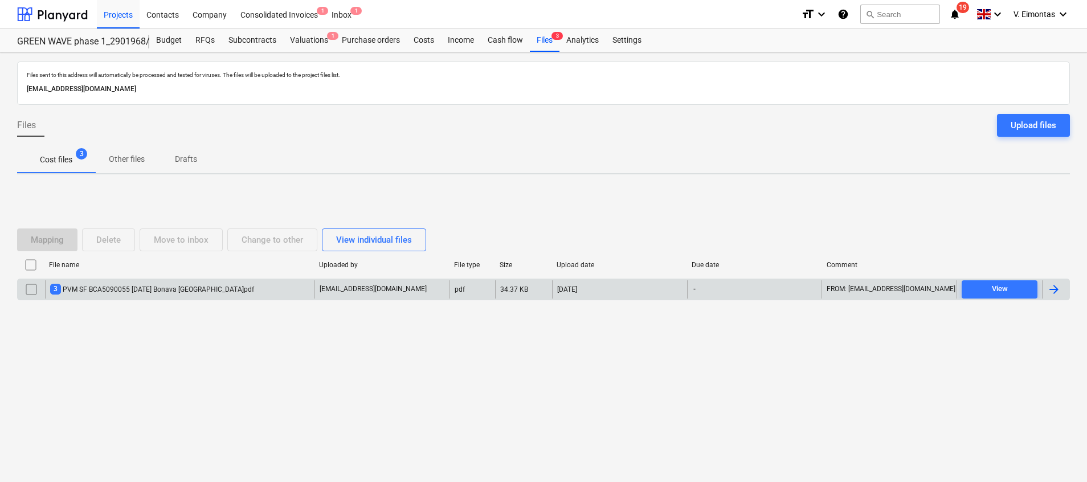
click at [146, 283] on div "3 PVM SF BCA5090055 [DATE] Bonava [GEOGRAPHIC_DATA]pdf" at bounding box center [180, 289] width 270 height 18
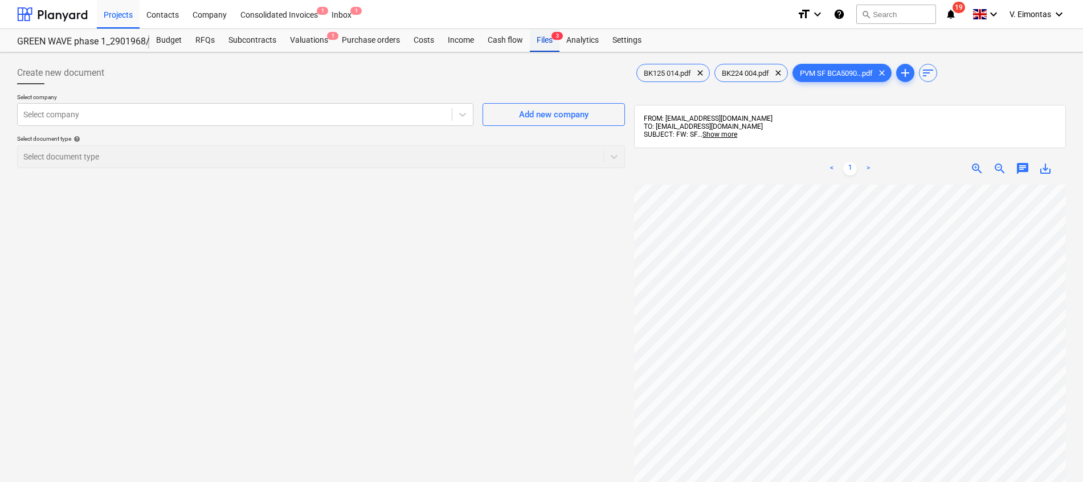
click at [542, 35] on div "Files 3" at bounding box center [545, 40] width 30 height 23
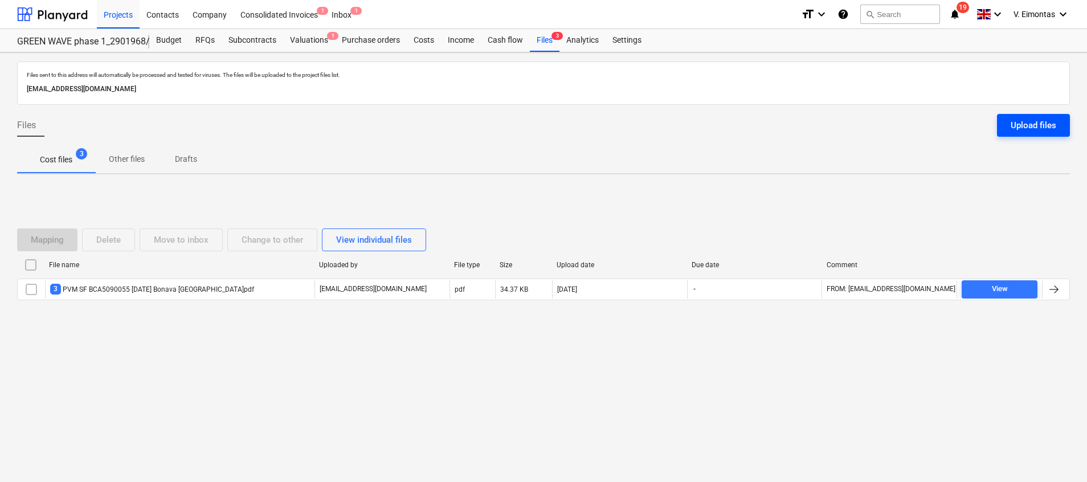
click at [1027, 125] on div "Upload files" at bounding box center [1034, 125] width 46 height 15
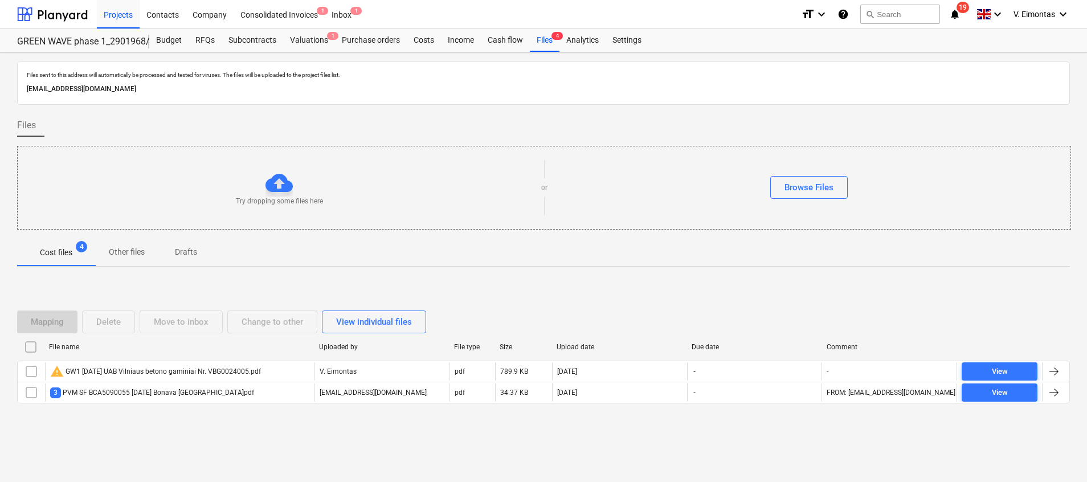
click at [599, 185] on div "Browse Files" at bounding box center [810, 187] width 524 height 23
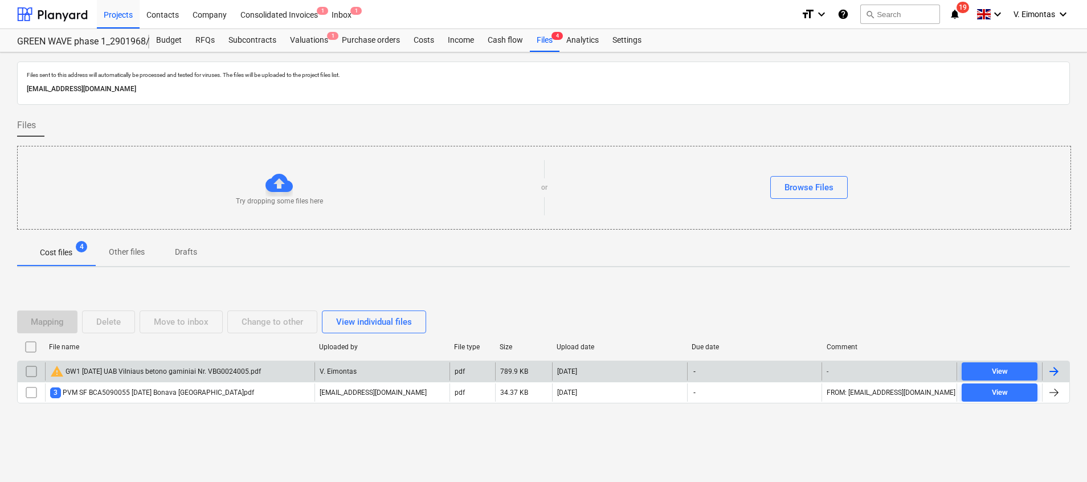
click at [257, 368] on div "warning GW1 [DATE] UAB Vilniaus betono gaminiai Nr. VBG0024005.pdf" at bounding box center [155, 372] width 211 height 14
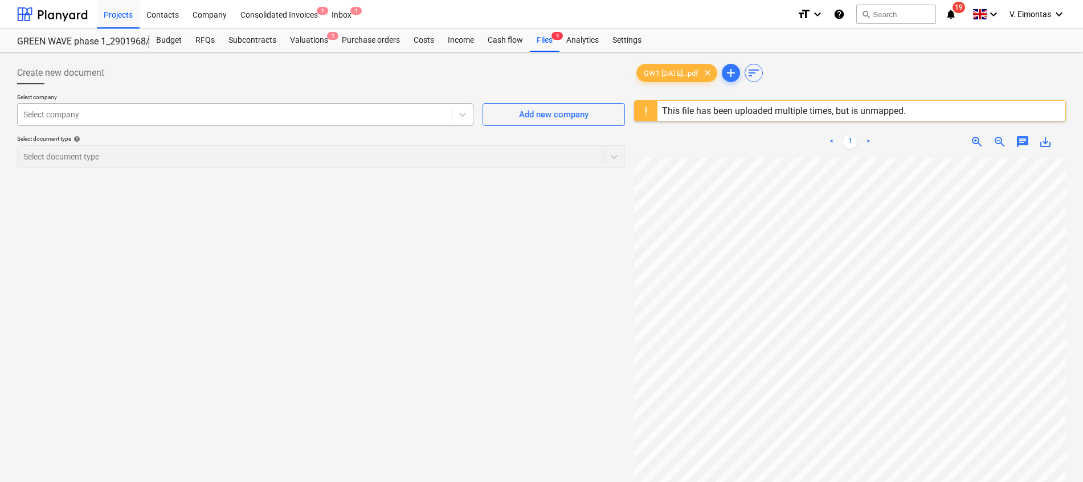
click at [259, 114] on div at bounding box center [234, 114] width 423 height 11
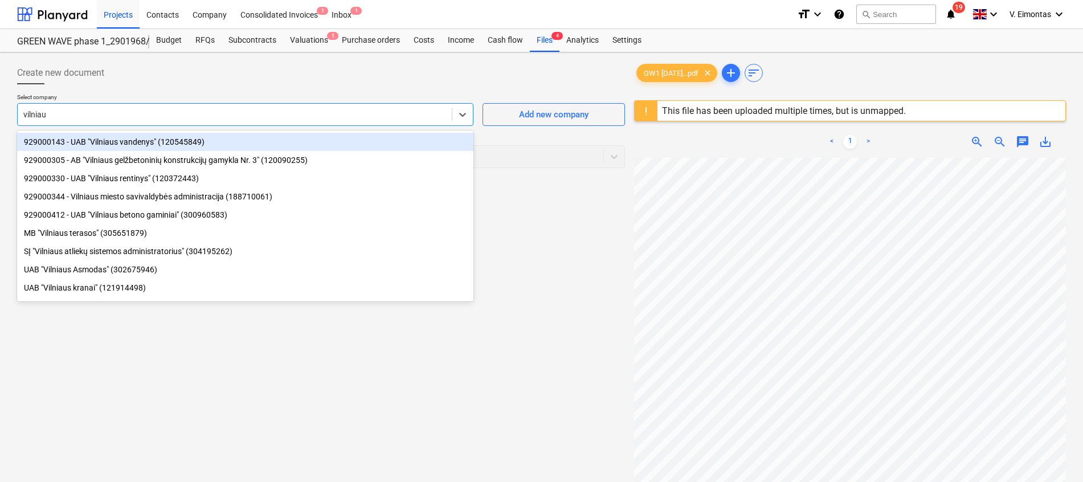
type input "[GEOGRAPHIC_DATA]"
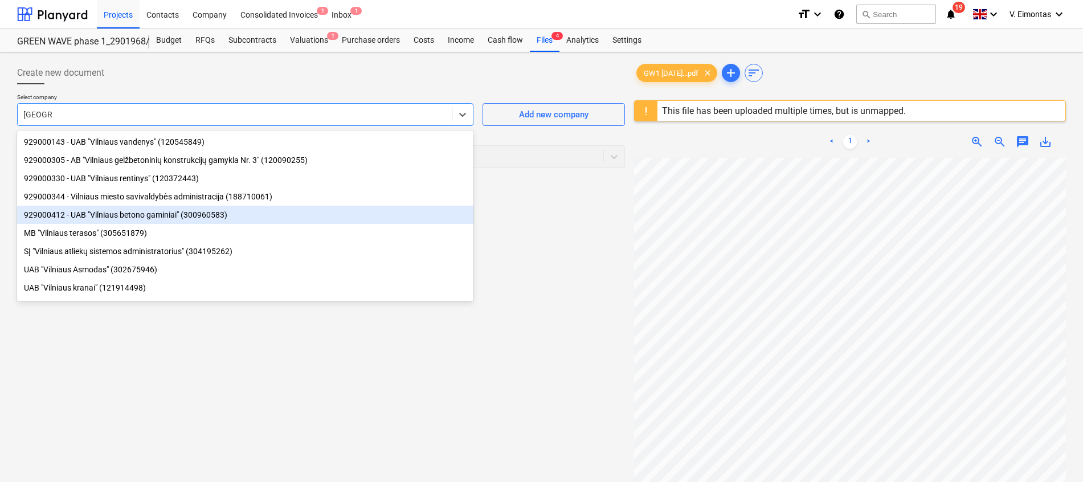
click at [202, 213] on div "929000412 - UAB "Vilniaus betono gaminiai" (300960583)" at bounding box center [245, 215] width 456 height 18
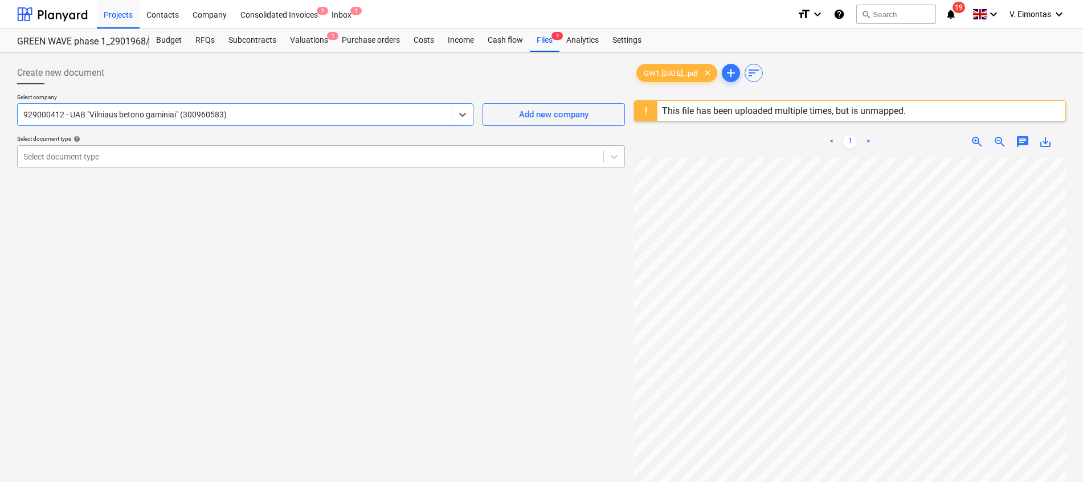
click at [171, 154] on div at bounding box center [310, 156] width 574 height 11
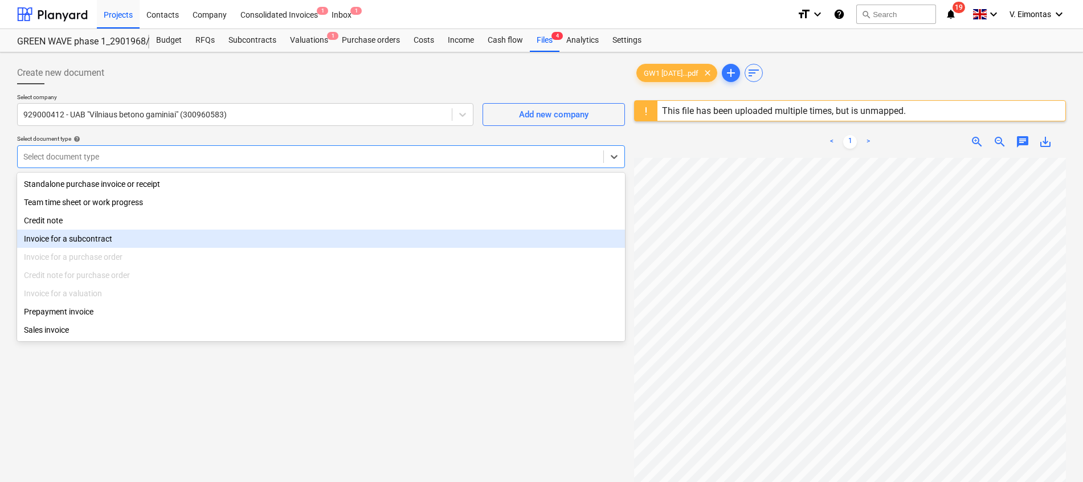
click at [107, 236] on div "Invoice for a subcontract" at bounding box center [321, 239] width 608 height 18
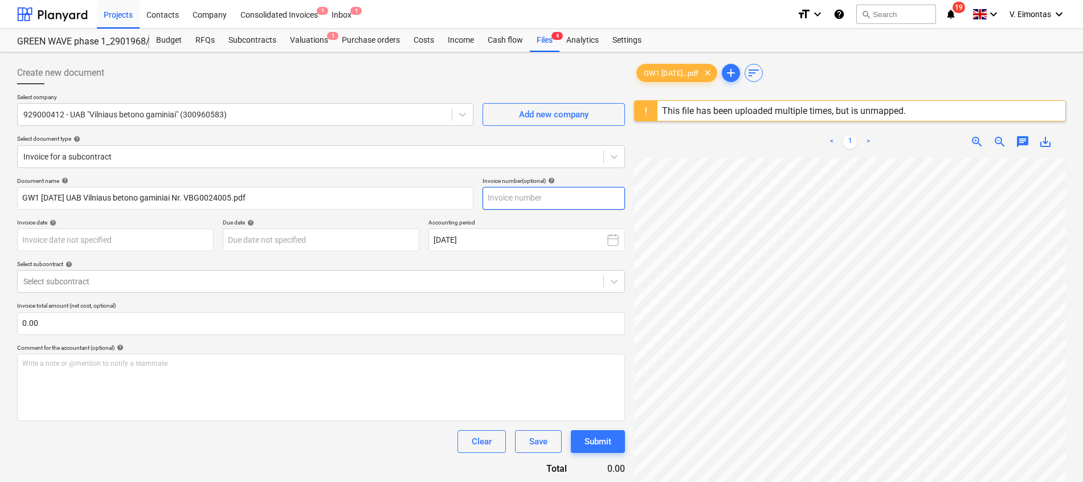
click at [524, 192] on input "text" at bounding box center [554, 198] width 142 height 23
drag, startPoint x: 537, startPoint y: 199, endPoint x: 513, endPoint y: 199, distance: 23.9
click at [513, 199] on input "VBG00čė00į" at bounding box center [554, 198] width 142 height 23
type input "VBG0024005"
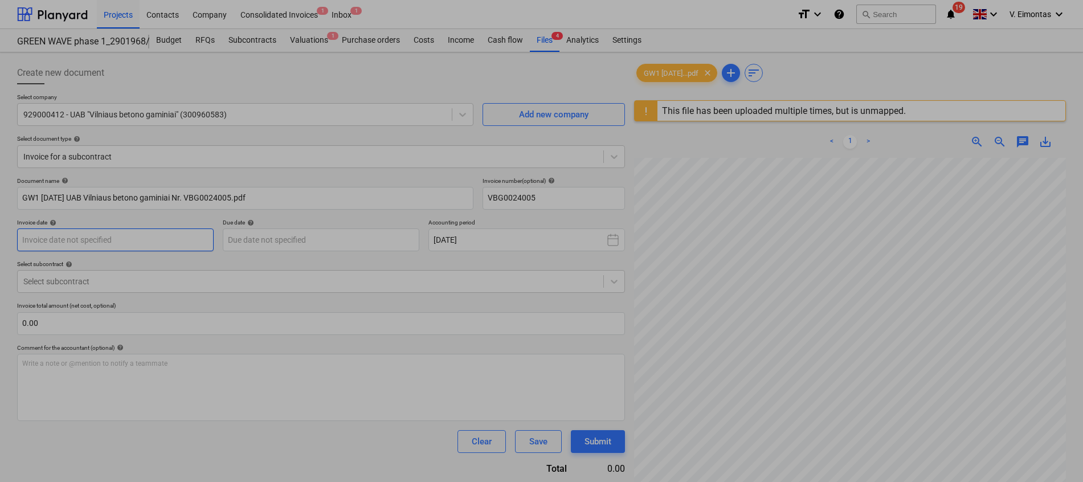
click at [126, 239] on body "Projects Contacts Company Consolidated Invoices 1 Inbox 1 format_size keyboard_…" at bounding box center [541, 241] width 1083 height 482
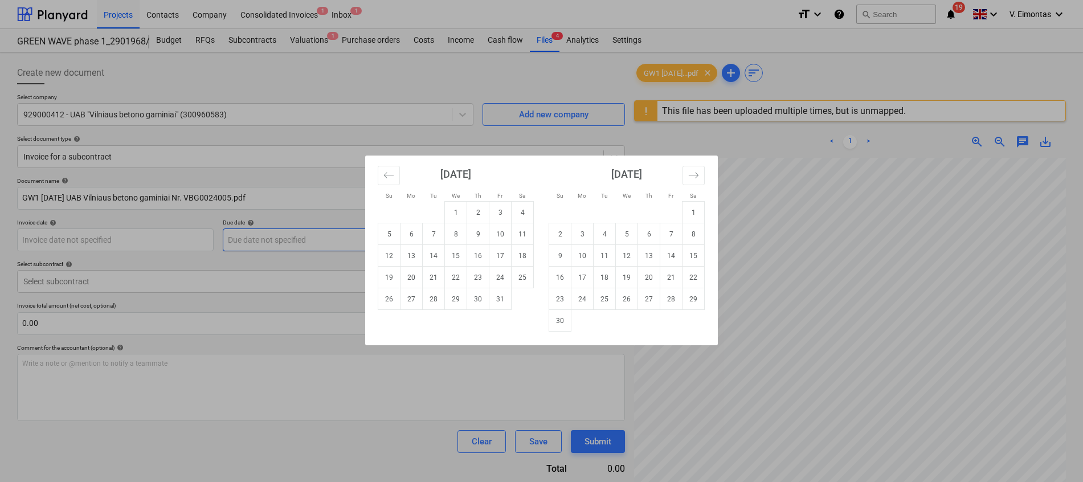
click at [419, 236] on td "6" at bounding box center [412, 234] width 22 height 22
type input "[DATE]"
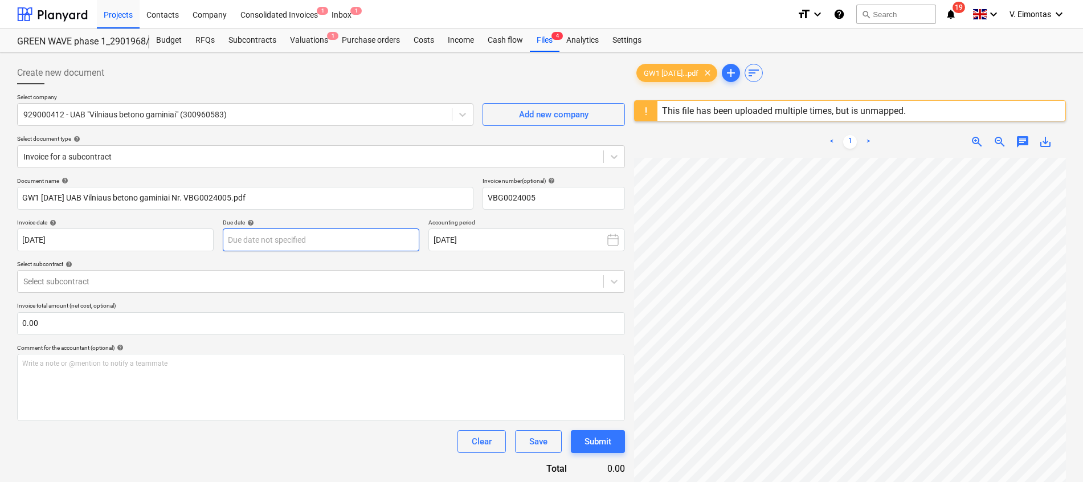
click at [320, 236] on body "Projects Contacts Company Consolidated Invoices 1 Inbox 1 format_size keyboard_…" at bounding box center [541, 241] width 1083 height 482
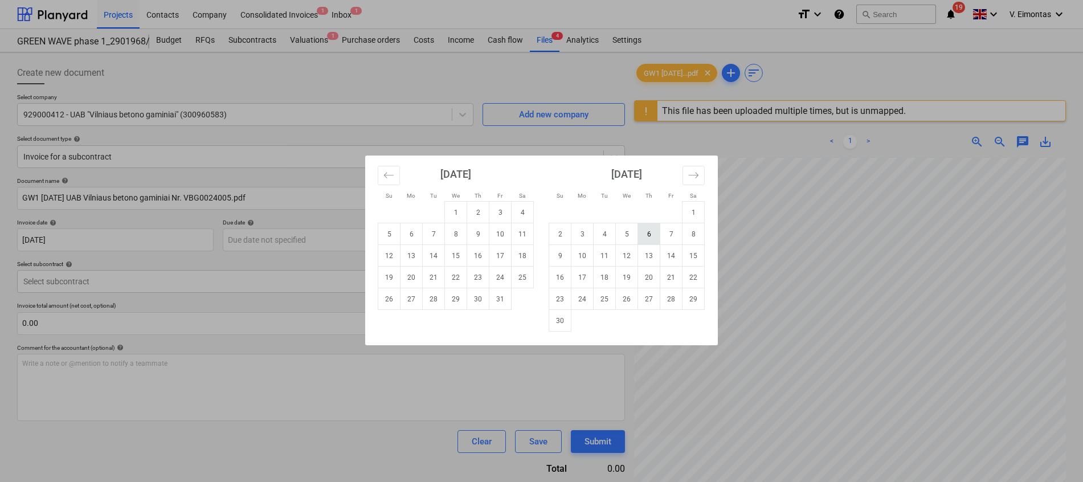
click at [644, 235] on td "6" at bounding box center [649, 234] width 22 height 22
type input "[DATE]"
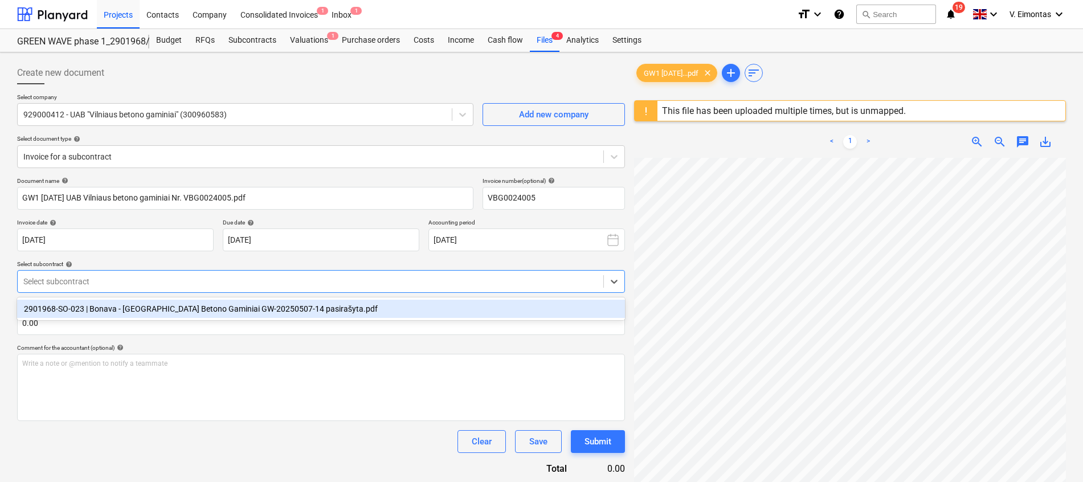
click at [272, 278] on div at bounding box center [310, 281] width 574 height 11
click at [198, 301] on div "2901968-SO-023 | Bonava - [GEOGRAPHIC_DATA] Betono Gaminiai GW-20250507-14 pasi…" at bounding box center [321, 309] width 608 height 18
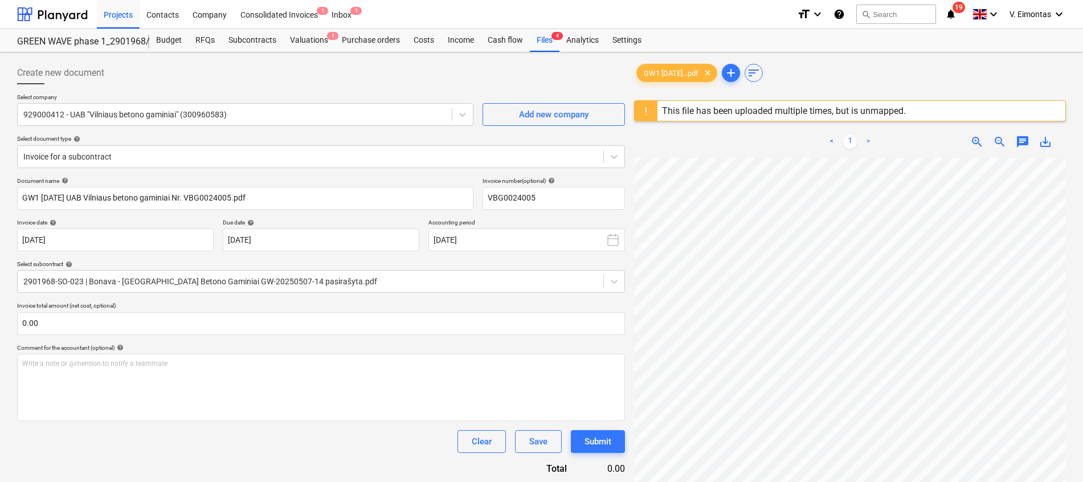
scroll to position [144, 83]
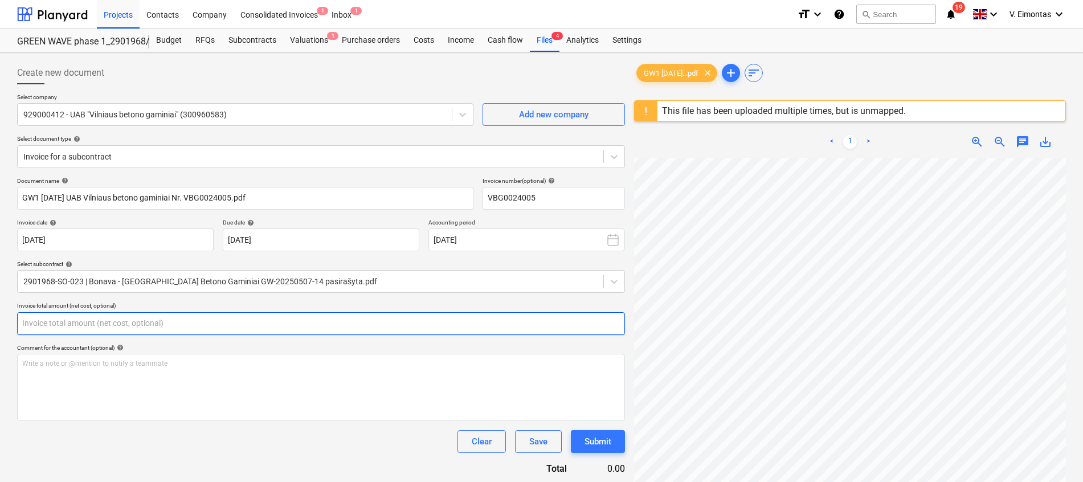
click at [332, 317] on input "text" at bounding box center [321, 323] width 608 height 23
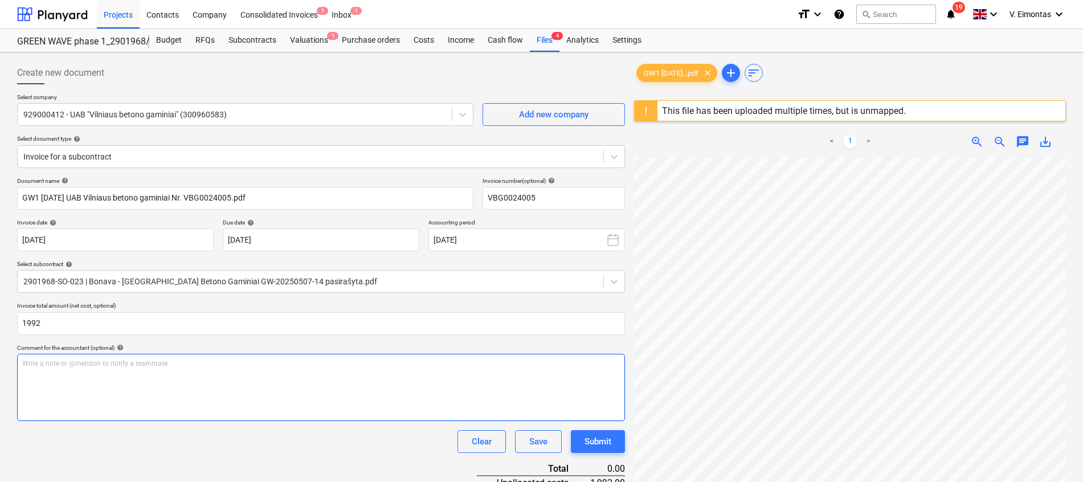
type input "1,992.00"
click at [295, 376] on div "Write a note or @mention to notify a teammate [PERSON_NAME]" at bounding box center [321, 387] width 608 height 67
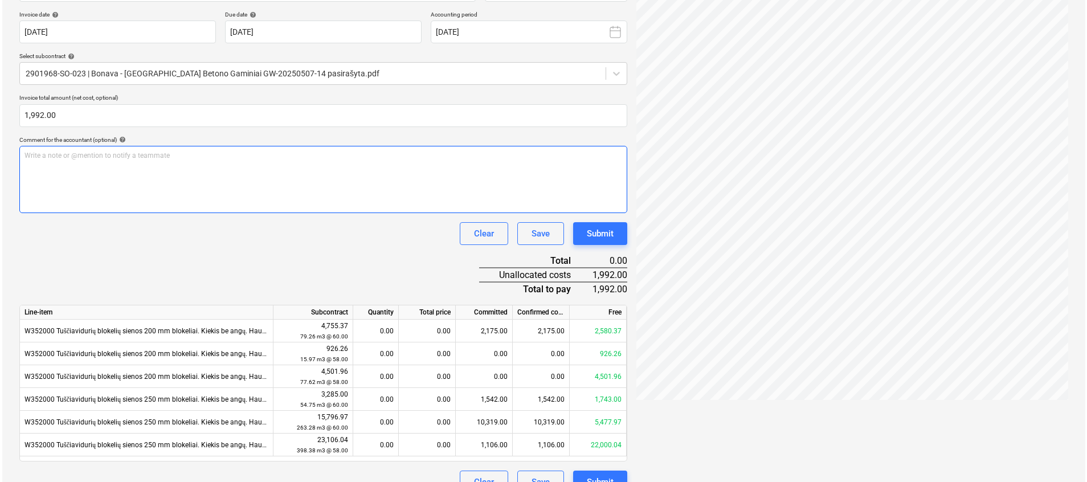
scroll to position [229, 0]
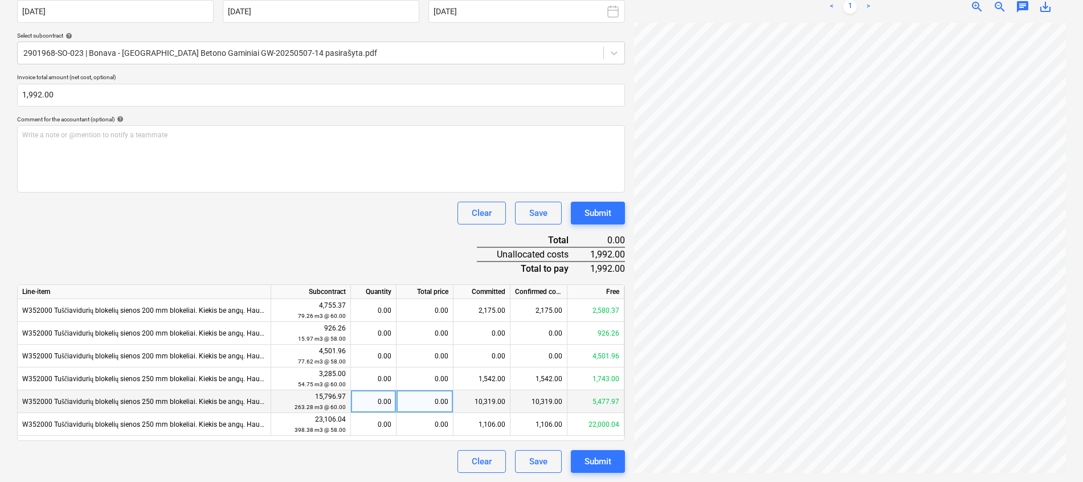
click at [426, 398] on div "0.00" at bounding box center [425, 401] width 57 height 23
type input "1992"
click at [379, 243] on div "Document name help GW1 [DATE] UAB Vilniaus betono gaminiai Nr. VBG0024005.pdf I…" at bounding box center [321, 211] width 608 height 524
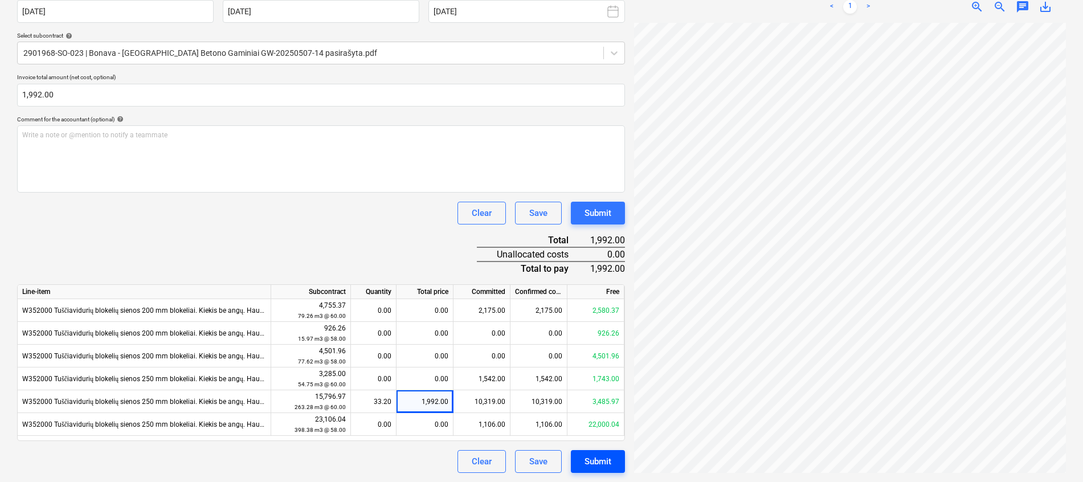
click at [606, 460] on div "Submit" at bounding box center [598, 461] width 27 height 15
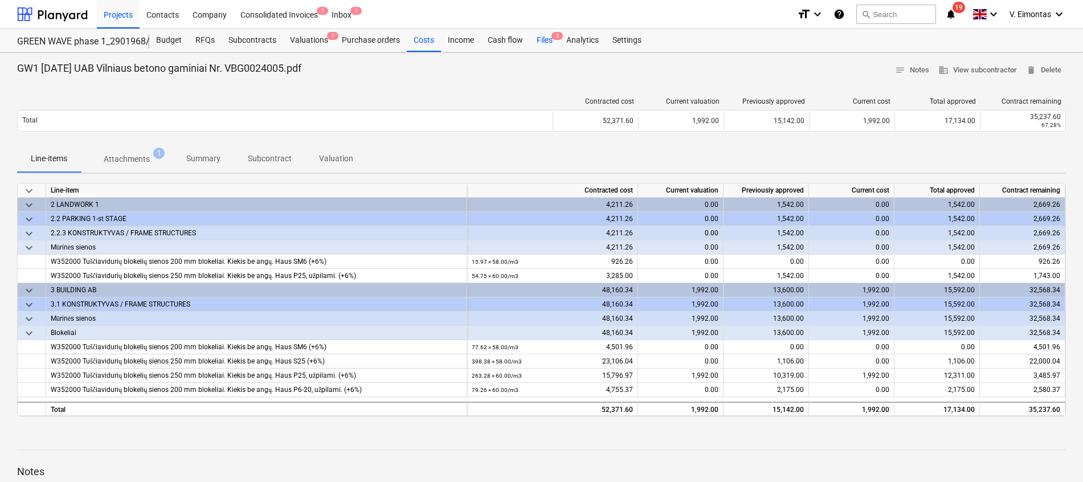
click at [546, 42] on div "Files 3" at bounding box center [545, 40] width 30 height 23
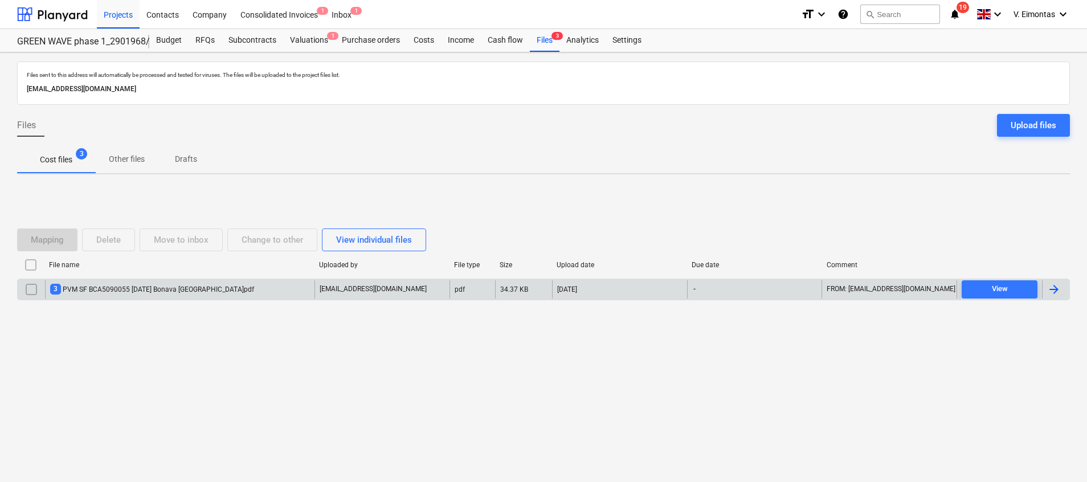
click at [201, 287] on div "3 PVM SF BCA5090055 [DATE] Bonava [GEOGRAPHIC_DATA]pdf" at bounding box center [152, 289] width 204 height 11
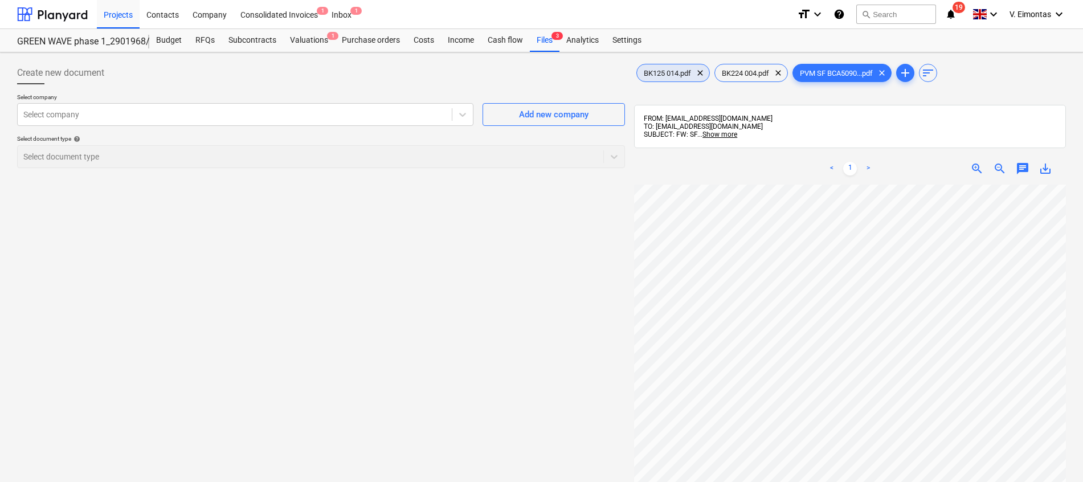
click at [677, 71] on span "BK125 014.pdf" at bounding box center [667, 73] width 61 height 9
click at [749, 67] on div "BK224 004.pdf clear" at bounding box center [752, 73] width 74 height 18
click at [858, 74] on span "PVM SF BCA5090...pdf" at bounding box center [836, 73] width 87 height 9
click at [296, 16] on div "Consolidated Invoices 2" at bounding box center [279, 13] width 91 height 29
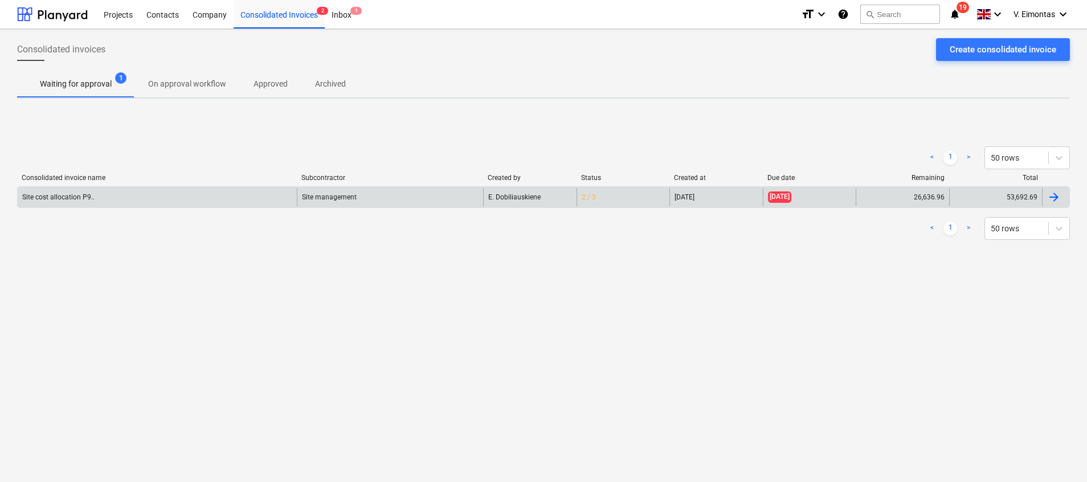
click at [577, 201] on div "2 / 3" at bounding box center [623, 197] width 93 height 18
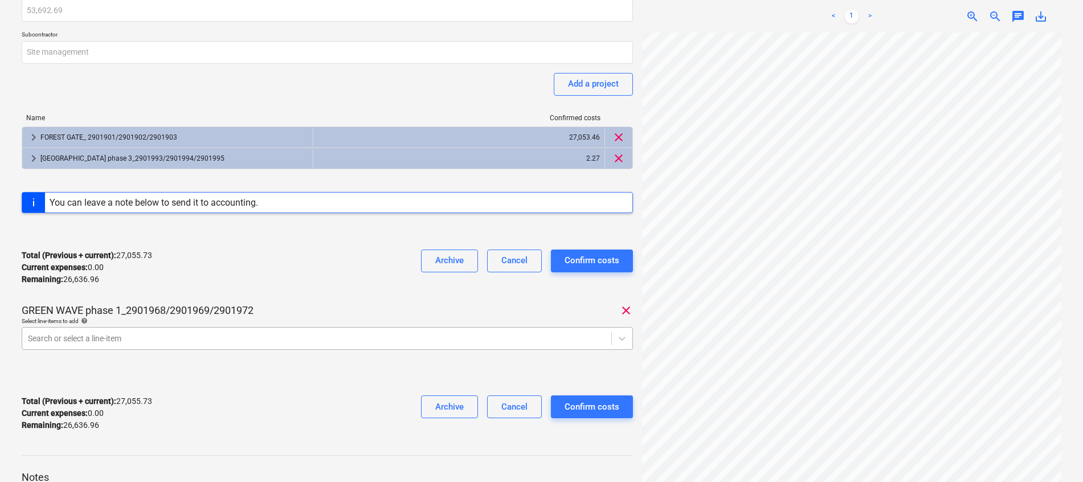
scroll to position [136, 0]
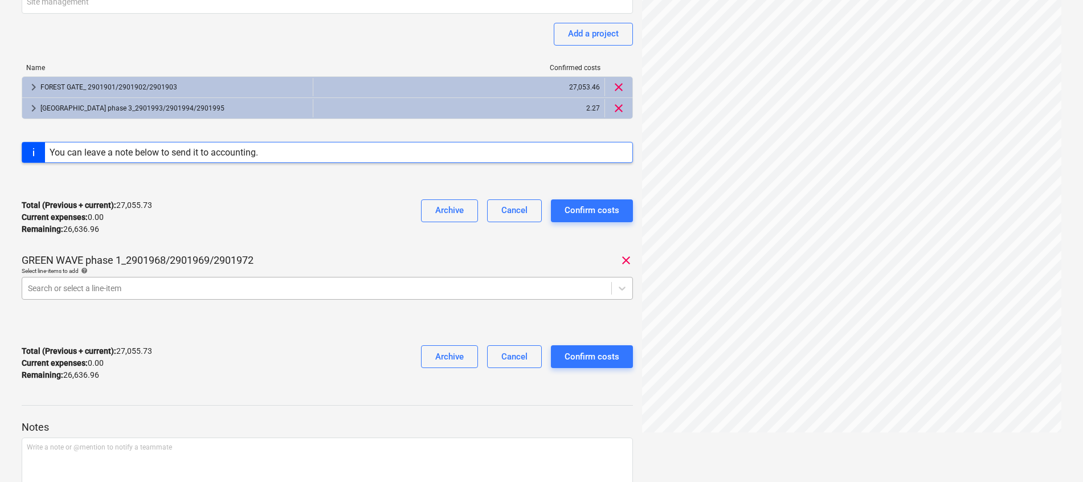
click at [239, 337] on body "Projects Contacts Company Consolidated Invoices 2 Inbox 1 format_size keyboard_…" at bounding box center [541, 105] width 1083 height 482
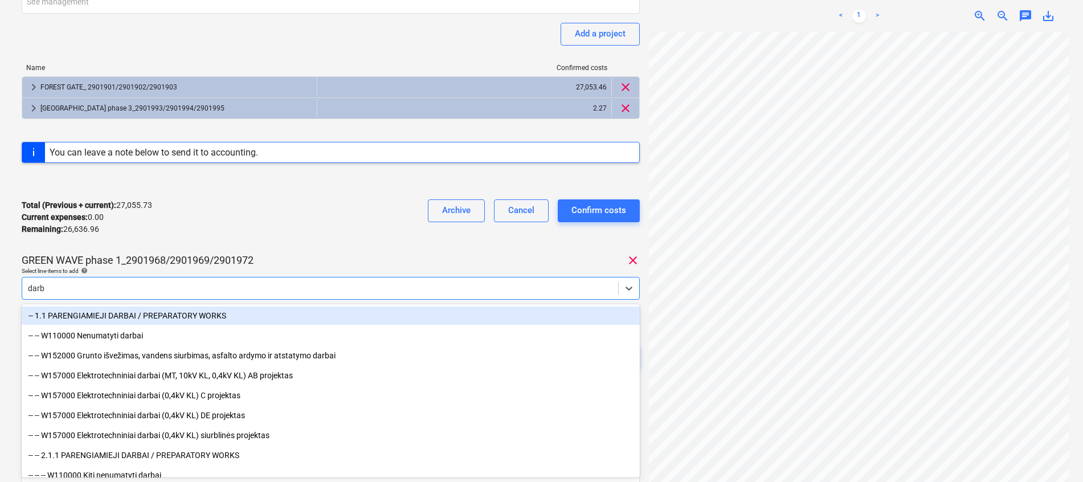
type input "darbo"
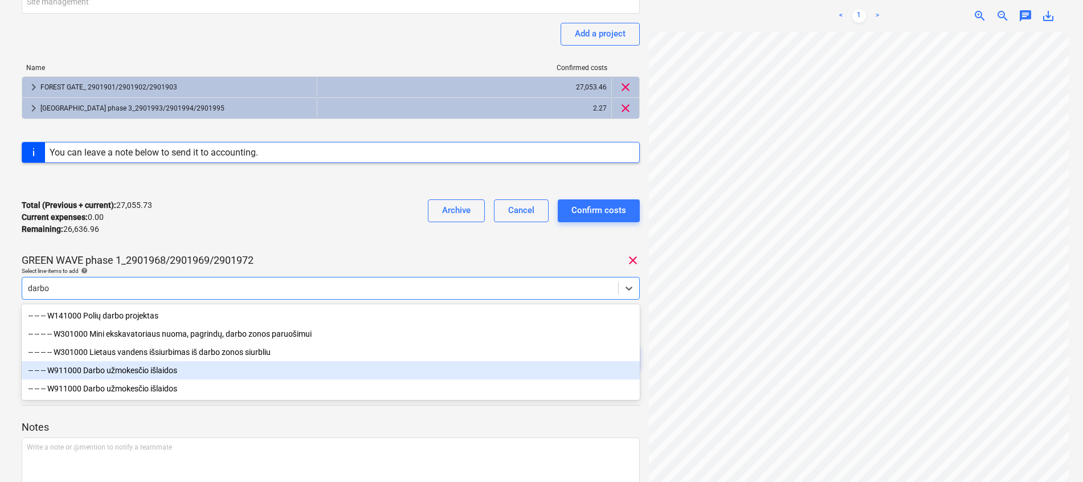
click at [193, 366] on div "-- -- -- W911000 Darbo užmokesčio išlaidos" at bounding box center [331, 370] width 618 height 18
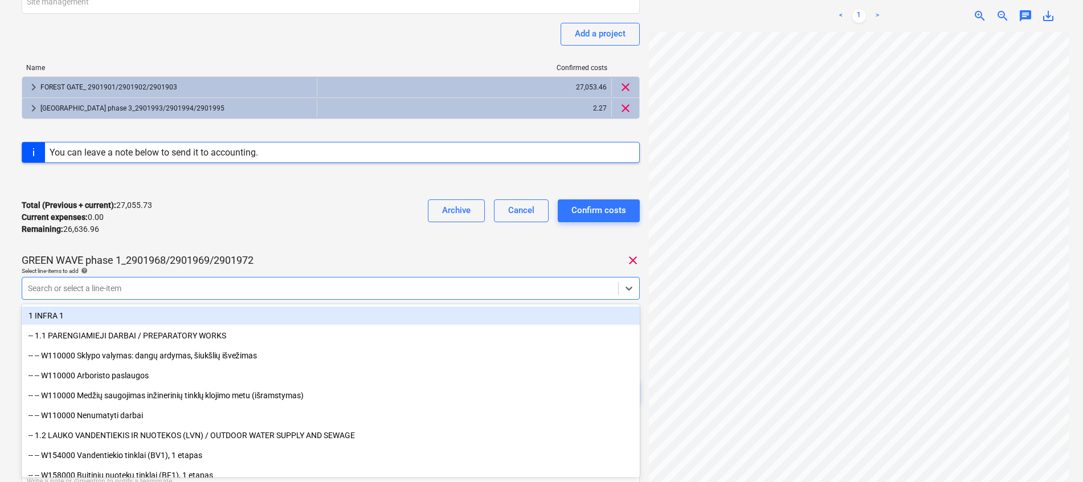
click at [287, 230] on div "Total (Previous + current) : 27,055.73 Current expenses : 0.00 Remaining : 26,6…" at bounding box center [331, 217] width 618 height 54
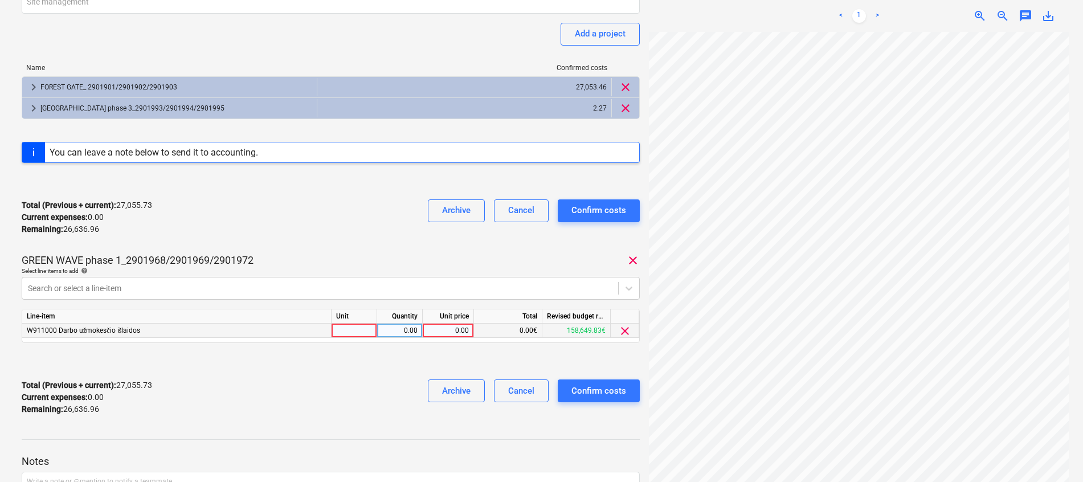
click at [361, 333] on div at bounding box center [355, 331] width 46 height 14
type input "mėn."
type input "26636.96"
click at [339, 403] on div "Total (Previous + current) : 53,692.69 Current expenses : 26,636.96 Remaining :…" at bounding box center [331, 397] width 618 height 54
click at [624, 331] on span "clear" at bounding box center [625, 331] width 14 height 14
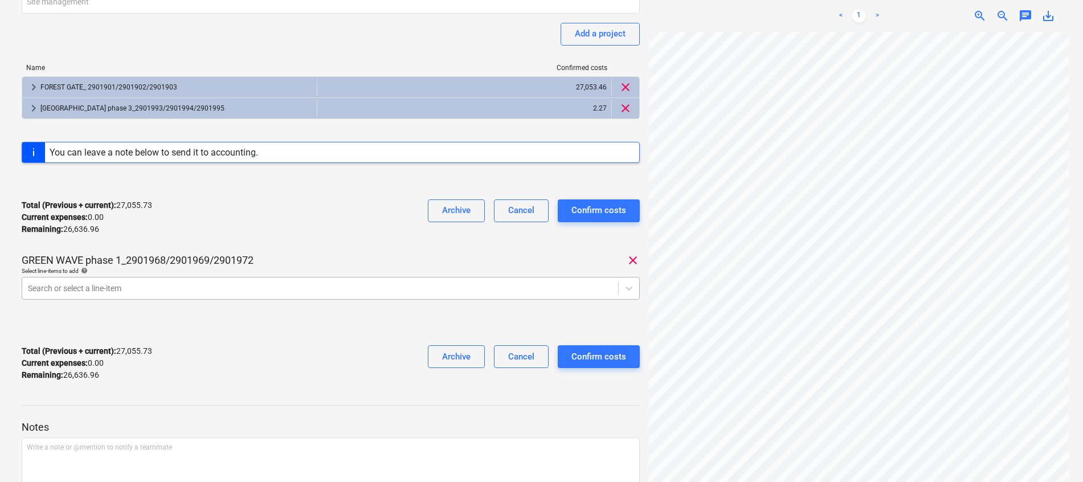
click at [316, 283] on div at bounding box center [320, 288] width 585 height 11
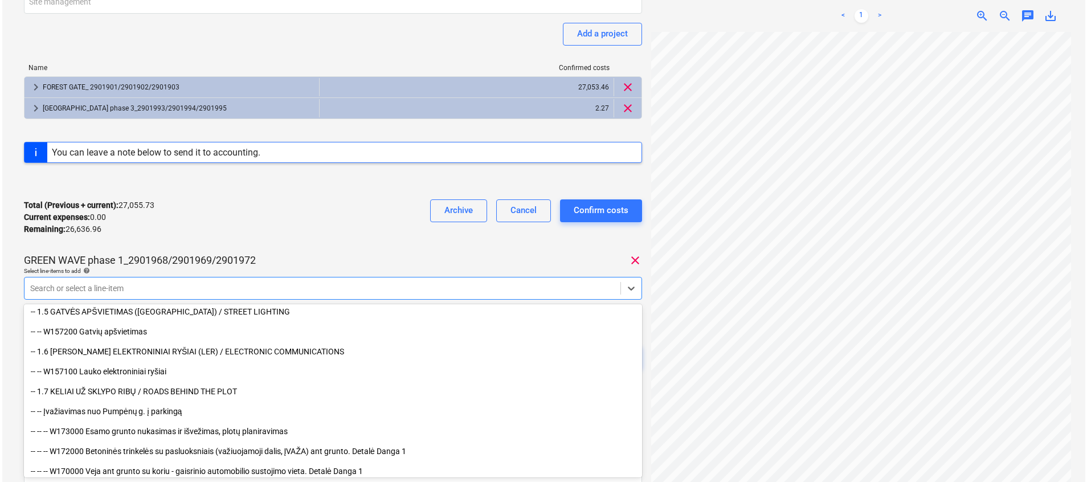
scroll to position [427, 0]
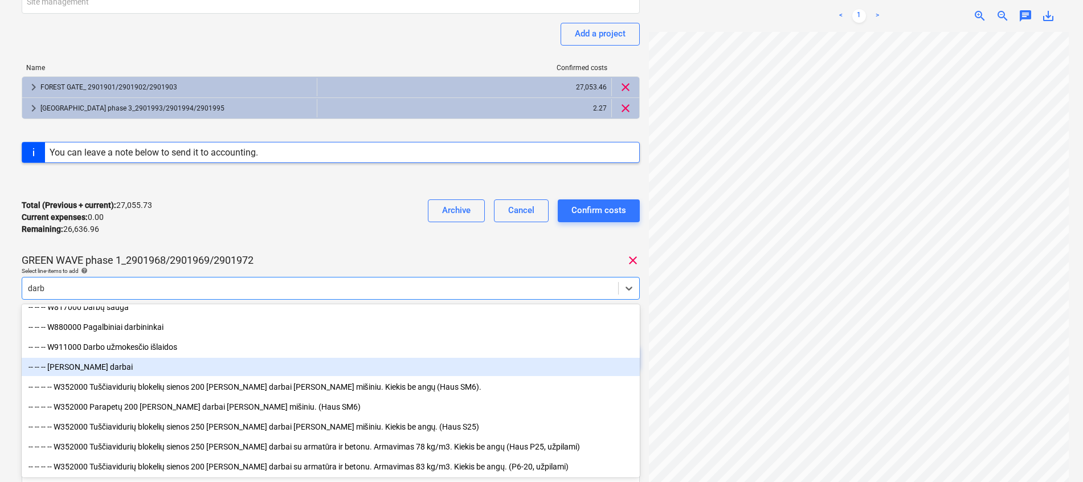
type input "darbo"
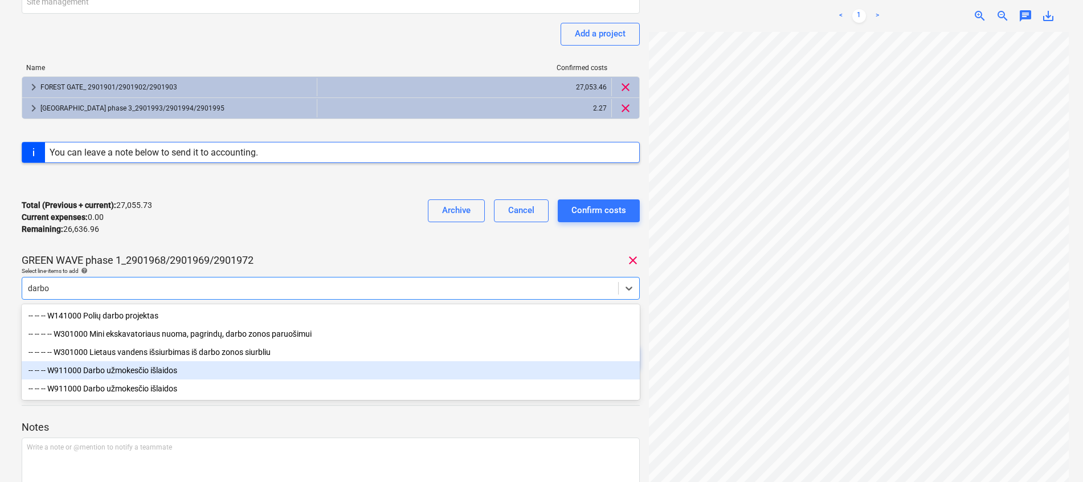
click at [109, 370] on div "-- -- -- W911000 Darbo užmokesčio išlaidos" at bounding box center [331, 370] width 618 height 18
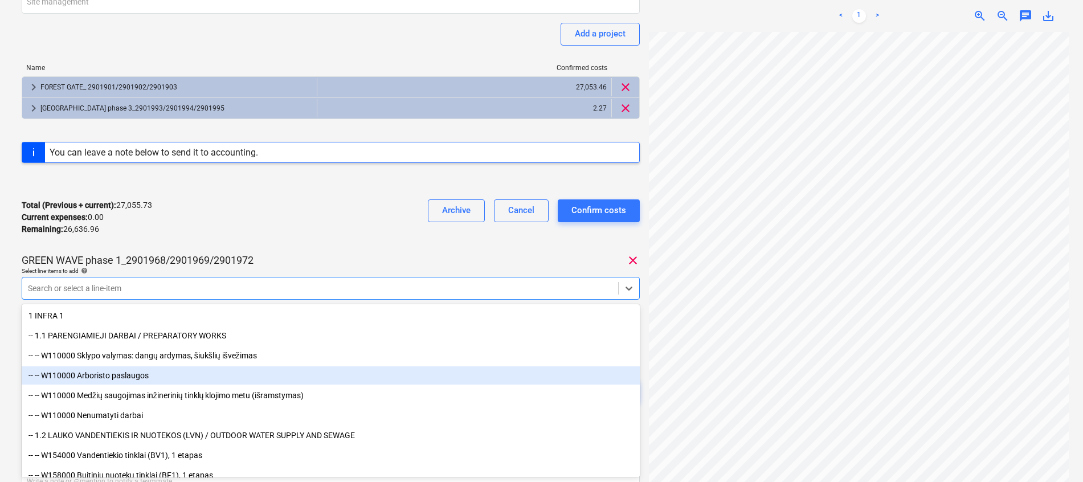
click at [336, 207] on div "Total (Previous + current) : 27,055.73 Current expenses : 0.00 Remaining : 26,6…" at bounding box center [331, 217] width 618 height 54
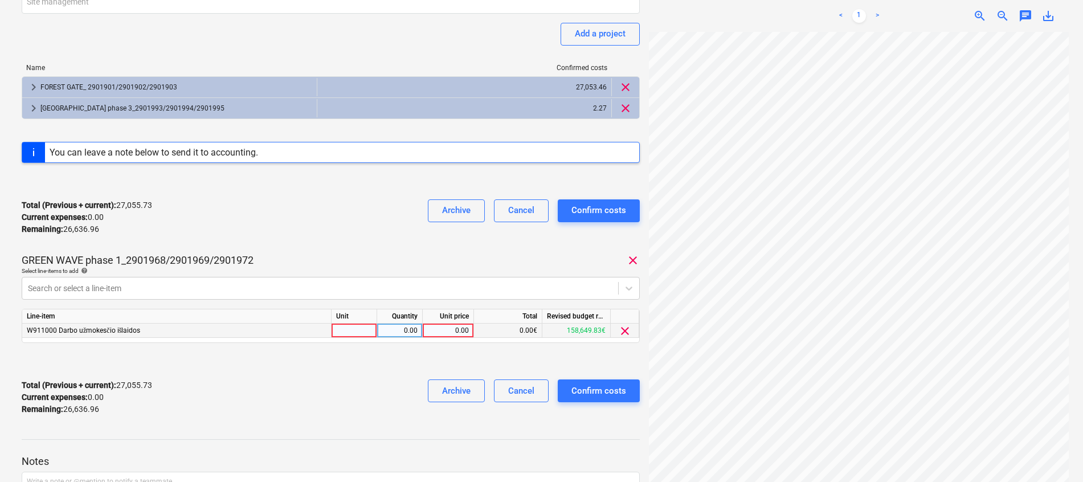
click at [370, 329] on div at bounding box center [355, 331] width 46 height 14
type input "mėn."
type input "1"
type input "26636.96"
click at [411, 399] on div "Total (Previous + current) : 53,692.69 Current expenses : 26,636.96 Remaining :…" at bounding box center [331, 397] width 618 height 54
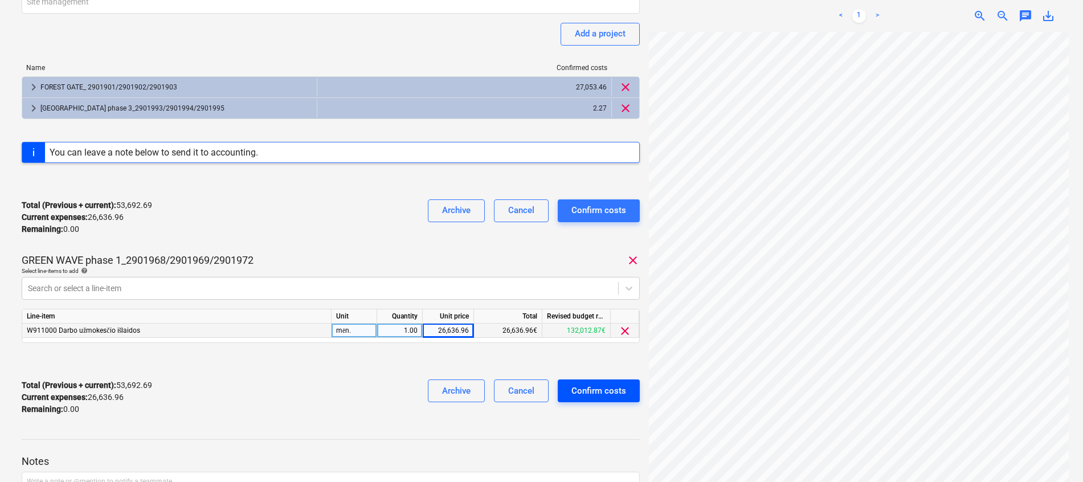
click at [617, 391] on div "Confirm costs" at bounding box center [599, 391] width 55 height 15
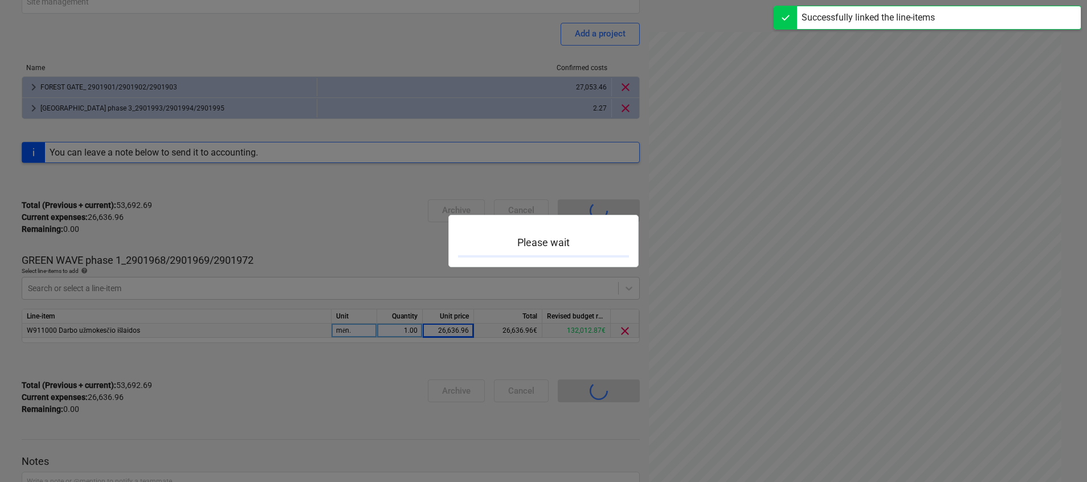
scroll to position [100, 0]
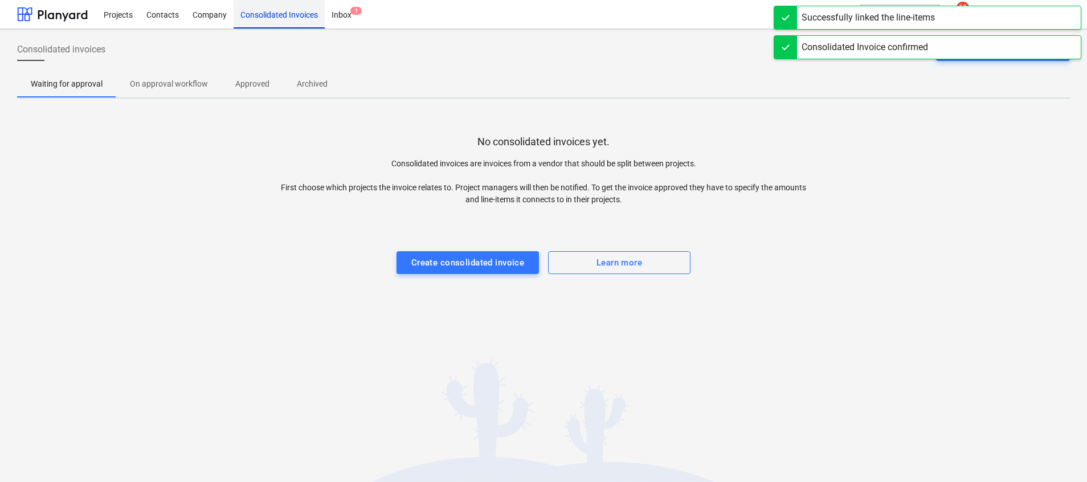
click at [293, 15] on div "Consolidated Invoices" at bounding box center [279, 13] width 91 height 29
click at [119, 10] on div "Projects" at bounding box center [118, 13] width 43 height 29
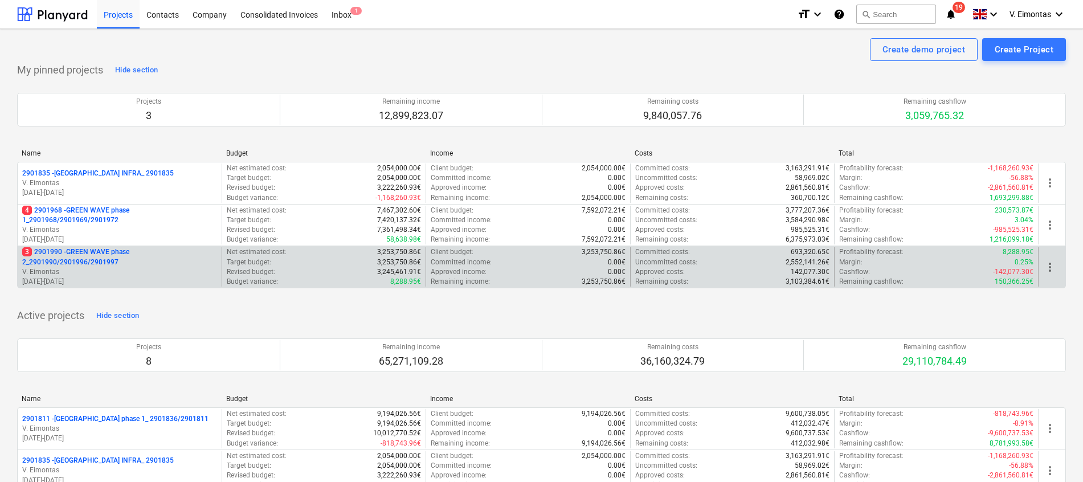
click at [80, 252] on p "3 2901990 - GREEN WAVE phase 2_2901990/2901996/2901997" at bounding box center [119, 256] width 195 height 19
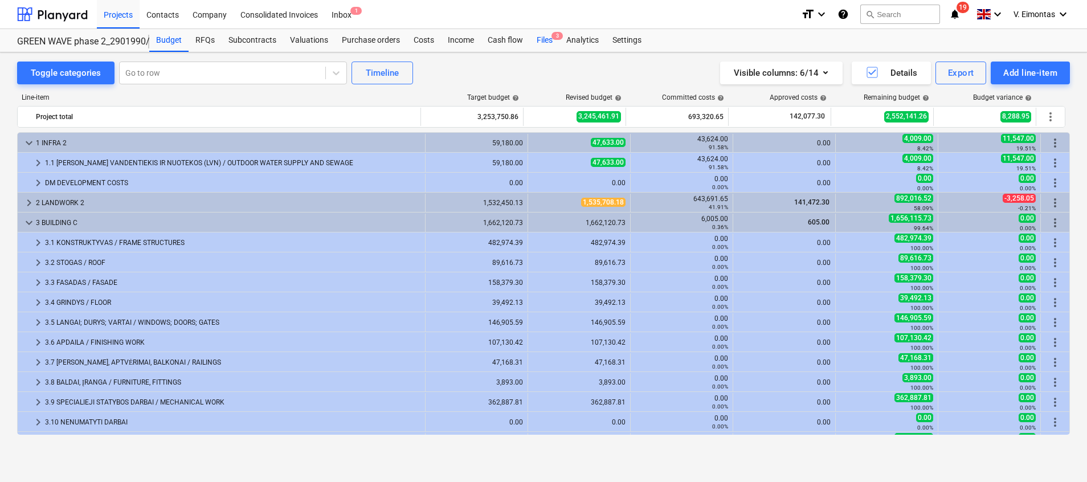
click at [550, 47] on div "Files 3" at bounding box center [545, 40] width 30 height 23
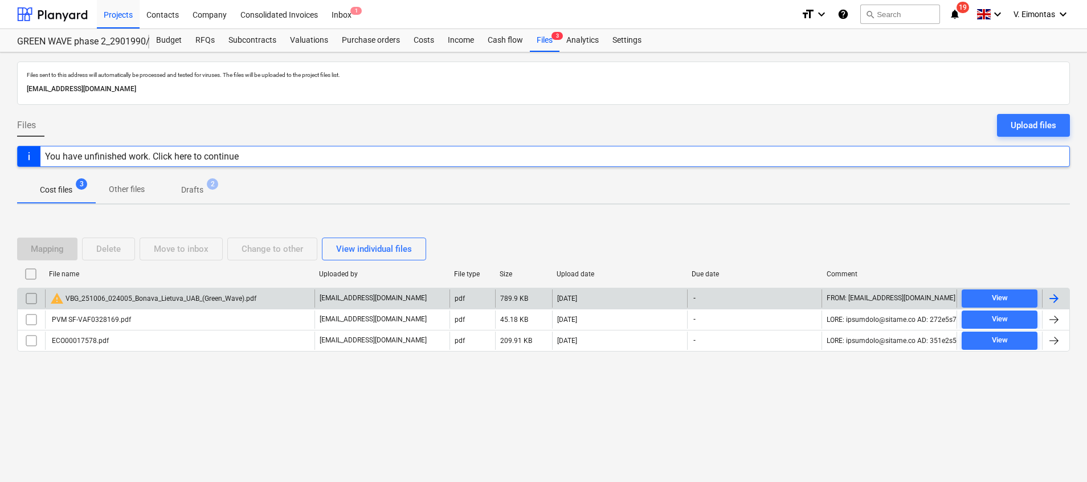
click at [191, 301] on div "warning VBG_251006_024005_Bonava_Lietuva_UAB_(Green_Wave).pdf" at bounding box center [153, 299] width 206 height 14
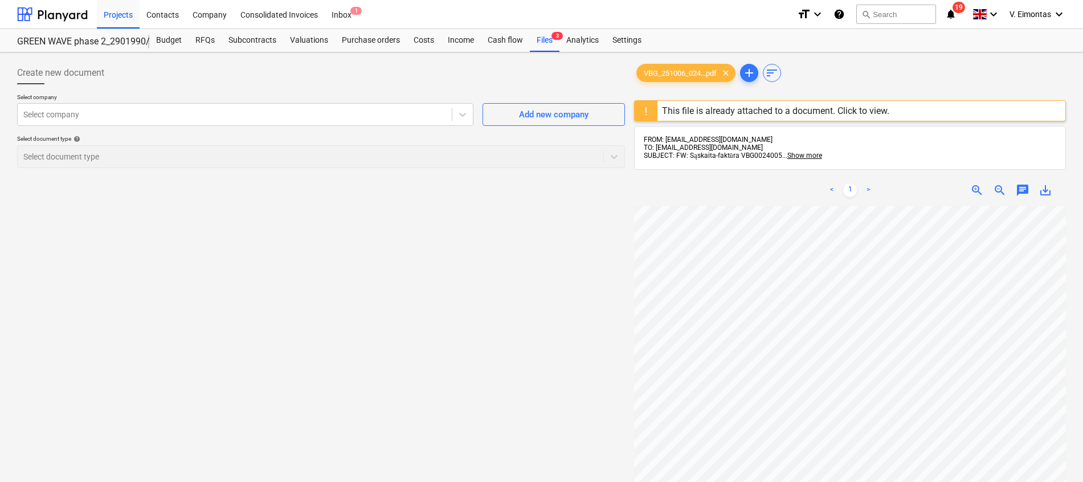
scroll to position [127, 83]
click at [547, 40] on div "Files 3" at bounding box center [545, 40] width 30 height 23
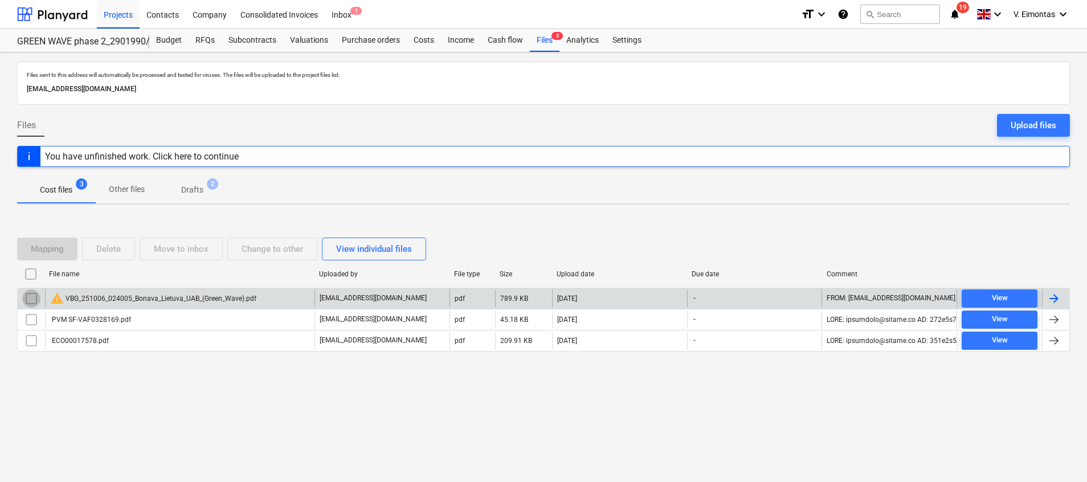
click at [37, 298] on input "checkbox" at bounding box center [31, 298] width 18 height 18
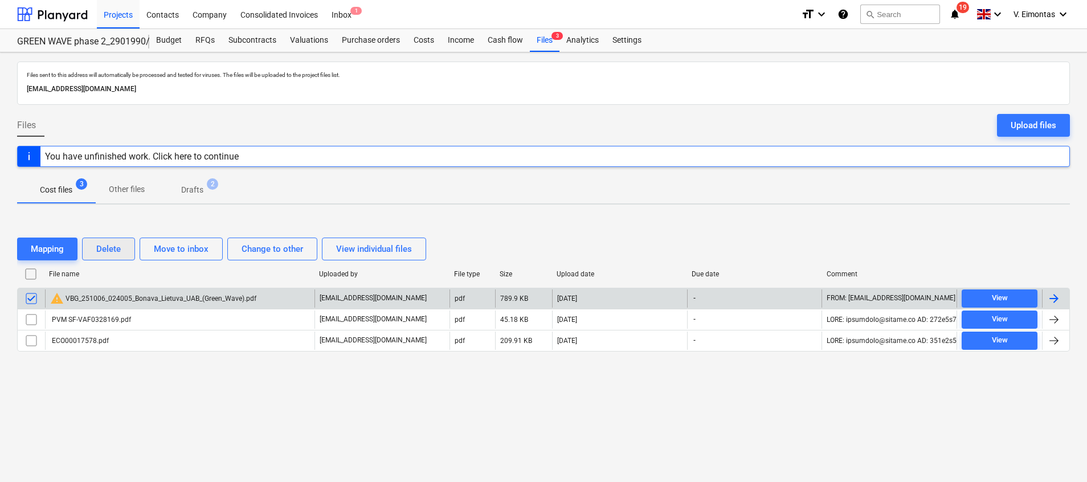
click at [101, 255] on div "Delete" at bounding box center [108, 249] width 25 height 15
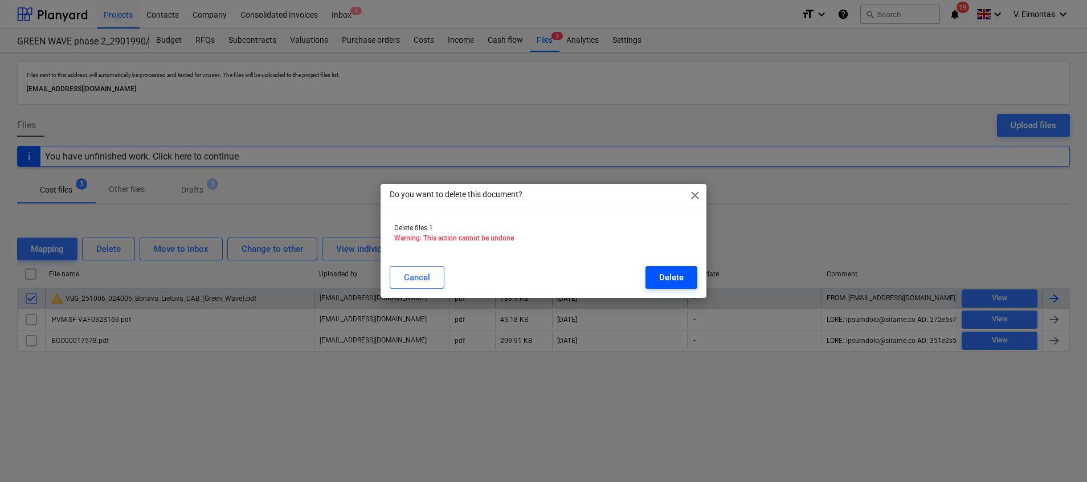
click at [655, 274] on button "Delete" at bounding box center [672, 277] width 52 height 23
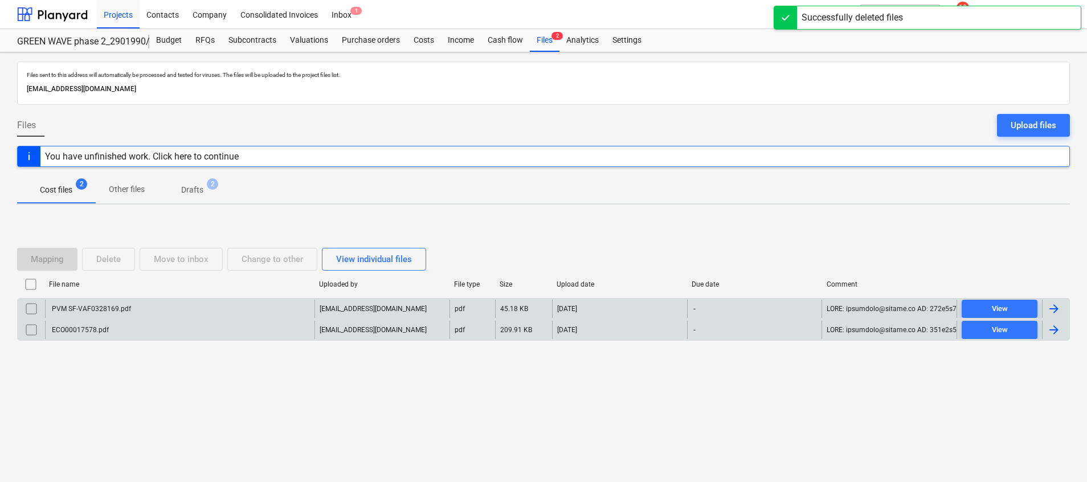
click at [101, 325] on div "ECO00017578.pdf" at bounding box center [180, 330] width 270 height 18
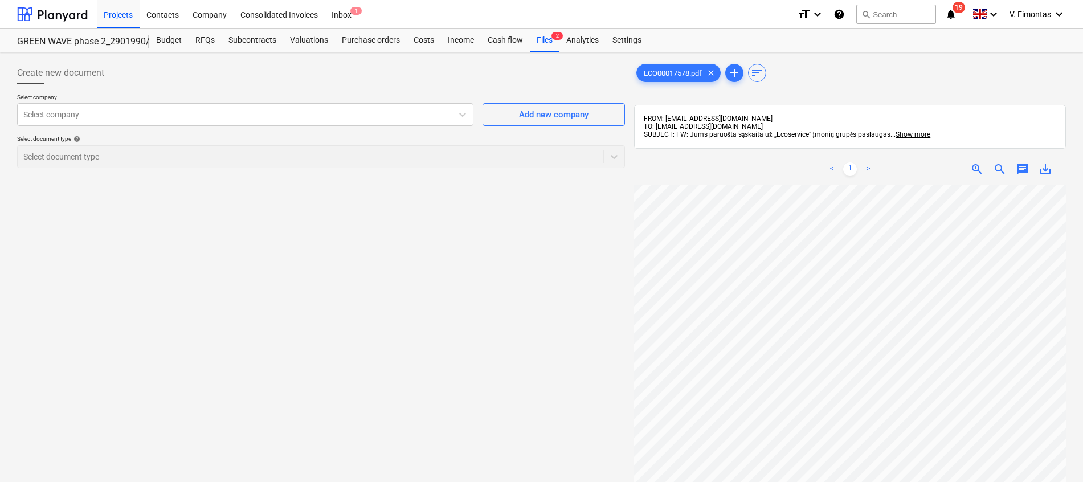
scroll to position [236, 10]
click at [540, 36] on div "Files 2" at bounding box center [545, 40] width 30 height 23
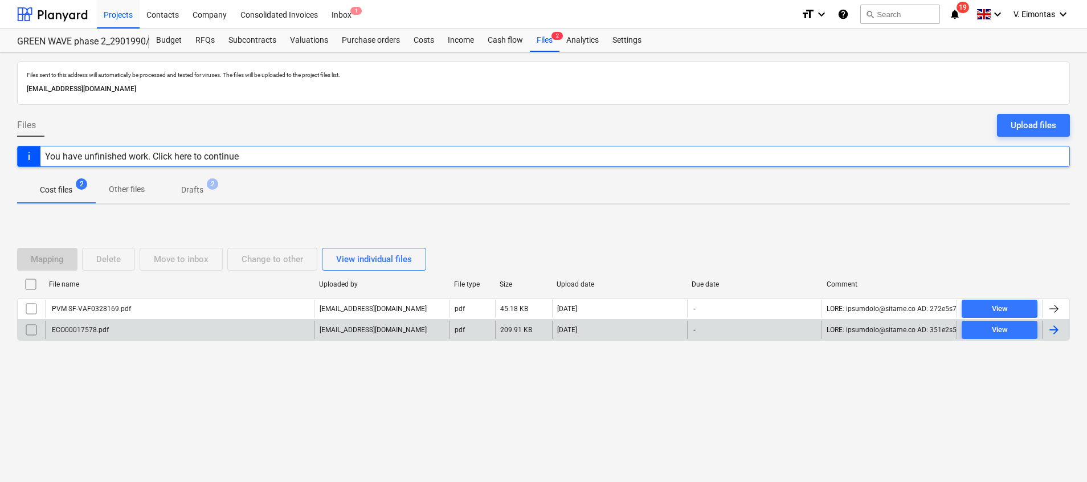
click at [81, 327] on div "ECO00017578.pdf" at bounding box center [79, 330] width 59 height 8
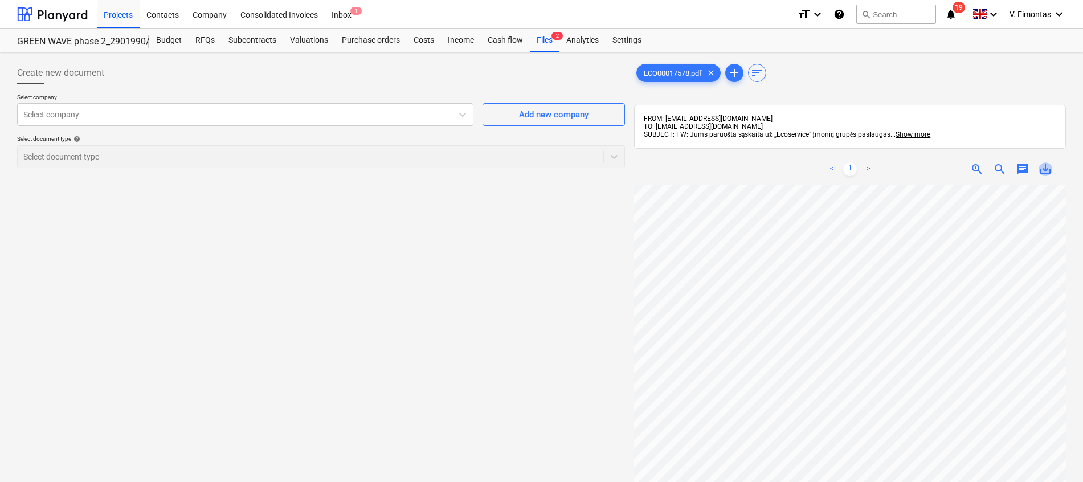
click at [1044, 174] on span "save_alt" at bounding box center [1046, 169] width 14 height 14
drag, startPoint x: 240, startPoint y: 232, endPoint x: 232, endPoint y: 235, distance: 8.5
click at [240, 232] on div "Create new document Select company Select company Add new company Select docume…" at bounding box center [321, 348] width 617 height 583
click at [547, 37] on div "Files 2" at bounding box center [545, 40] width 30 height 23
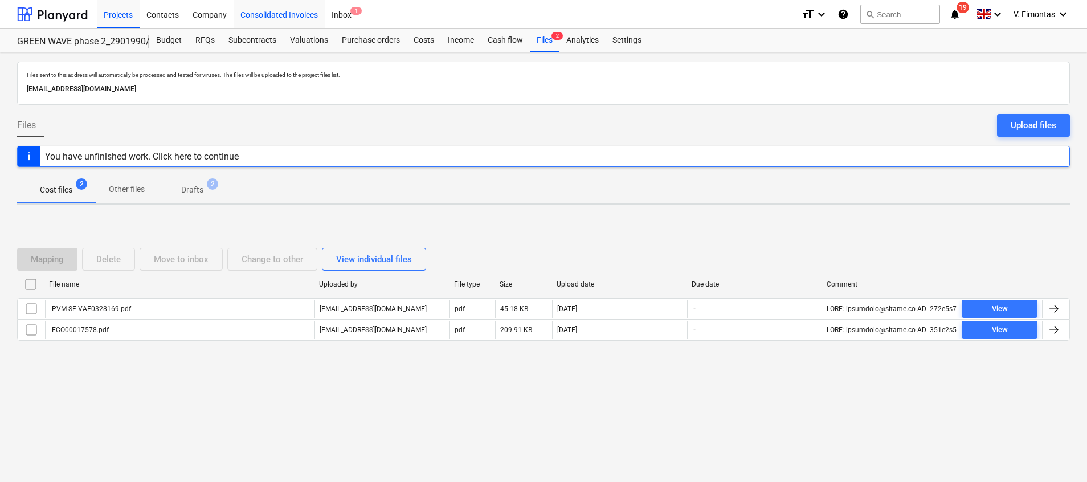
click at [261, 10] on div "Consolidated Invoices" at bounding box center [279, 13] width 91 height 29
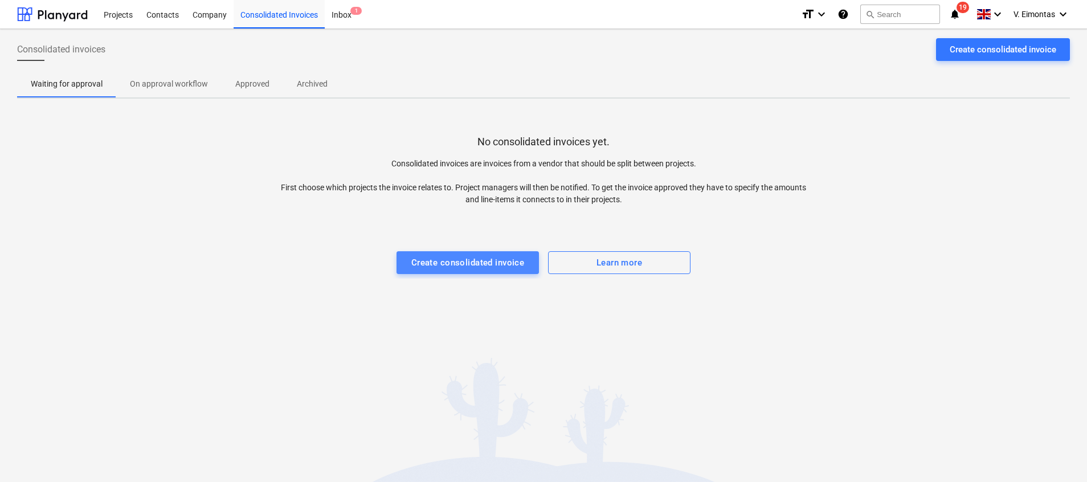
click at [478, 270] on div "Create consolidated invoice" at bounding box center [467, 262] width 113 height 15
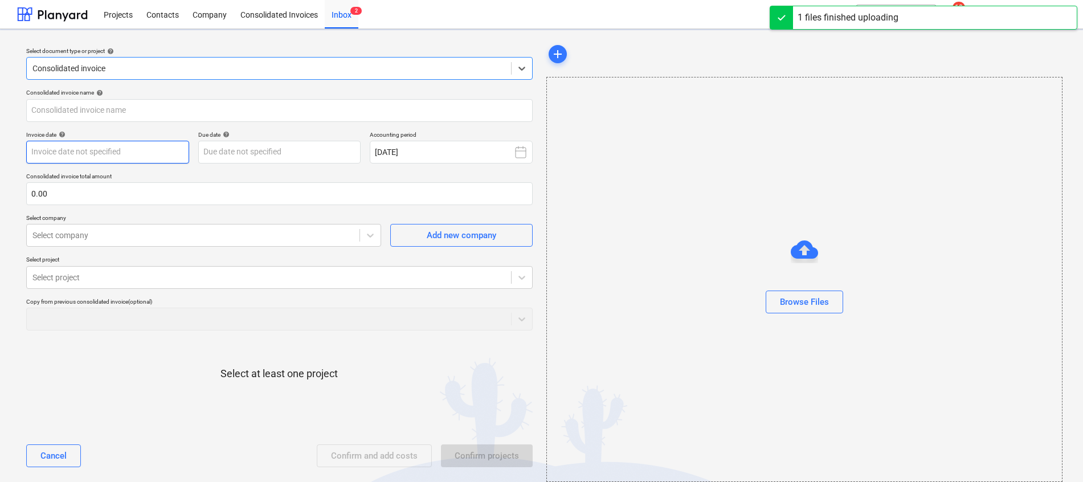
type input "GW1-FG [DATE] UAB Ecoservice Nr. ECO00017578.pdf"
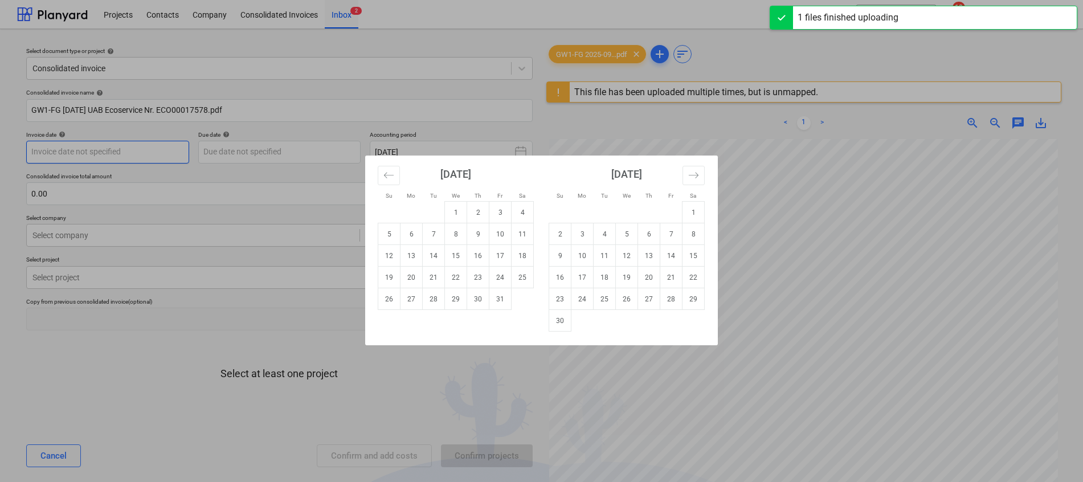
click at [141, 158] on body "Projects Contacts Company Consolidated Invoices Inbox 2 format_size keyboard_ar…" at bounding box center [541, 241] width 1083 height 482
click at [366, 174] on div "[DATE] 1 2 3 4 5 6 7 8 9 10 11 12 13 14 15 16 17 18 19 20 21 22 23 24 25 26 27 …" at bounding box center [541, 251] width 352 height 190
click at [382, 176] on button "Move backward to switch to the previous month." at bounding box center [389, 175] width 22 height 19
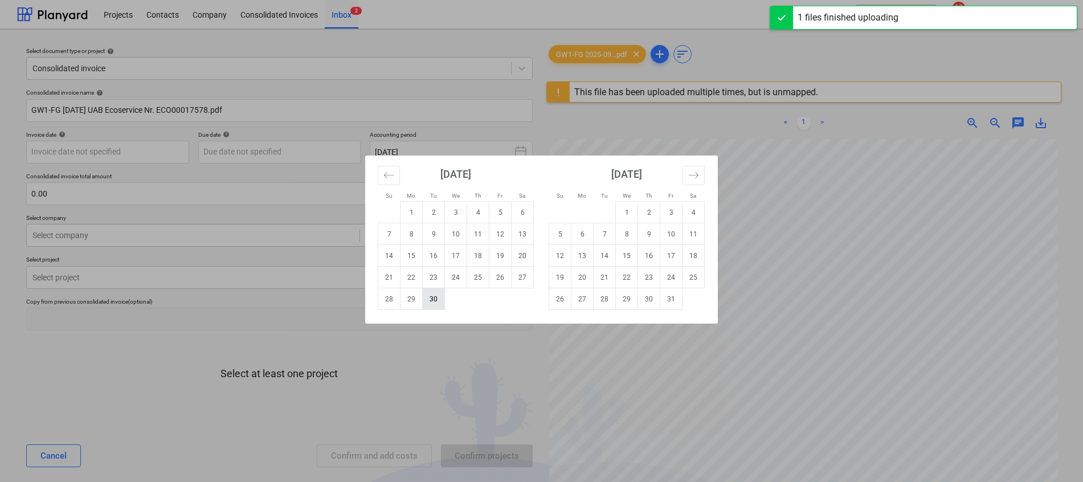
click at [434, 297] on td "30" at bounding box center [434, 299] width 22 height 22
type input "[DATE]"
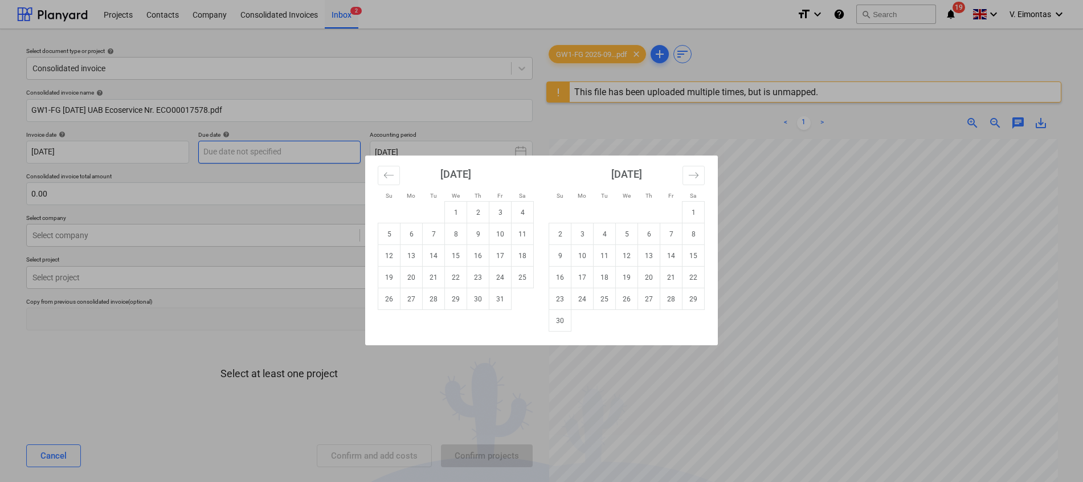
click at [305, 154] on body "Projects Contacts Company Consolidated Invoices Inbox 2 format_size keyboard_ar…" at bounding box center [541, 241] width 1083 height 482
click at [476, 299] on td "30" at bounding box center [478, 299] width 22 height 22
type input "[DATE]"
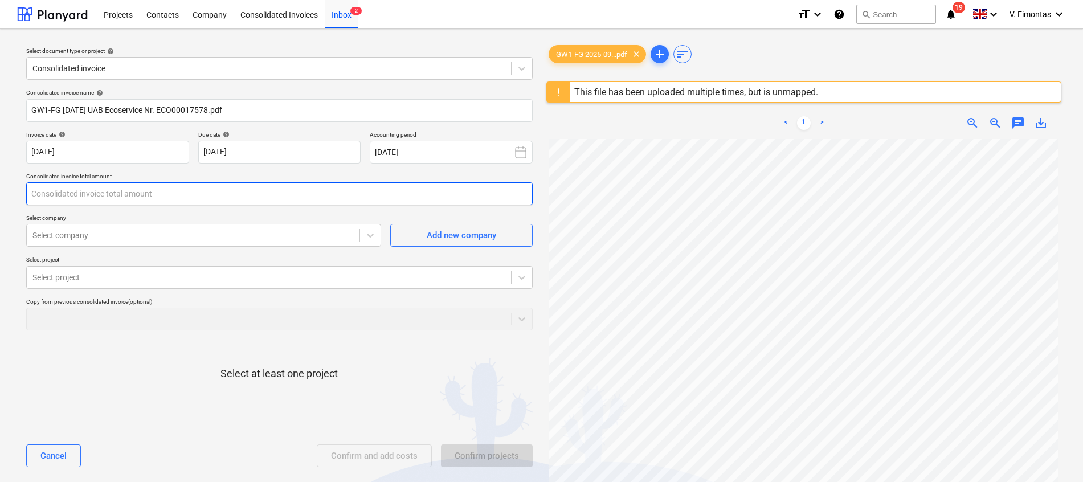
click at [165, 195] on input "text" at bounding box center [279, 193] width 507 height 23
type input "340.00"
click at [161, 232] on div at bounding box center [192, 235] width 321 height 11
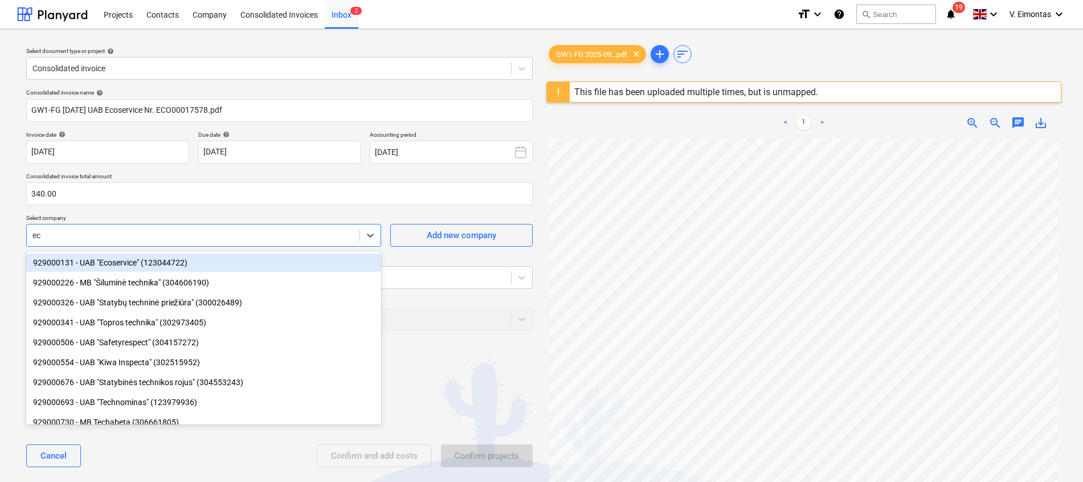
type input "eco"
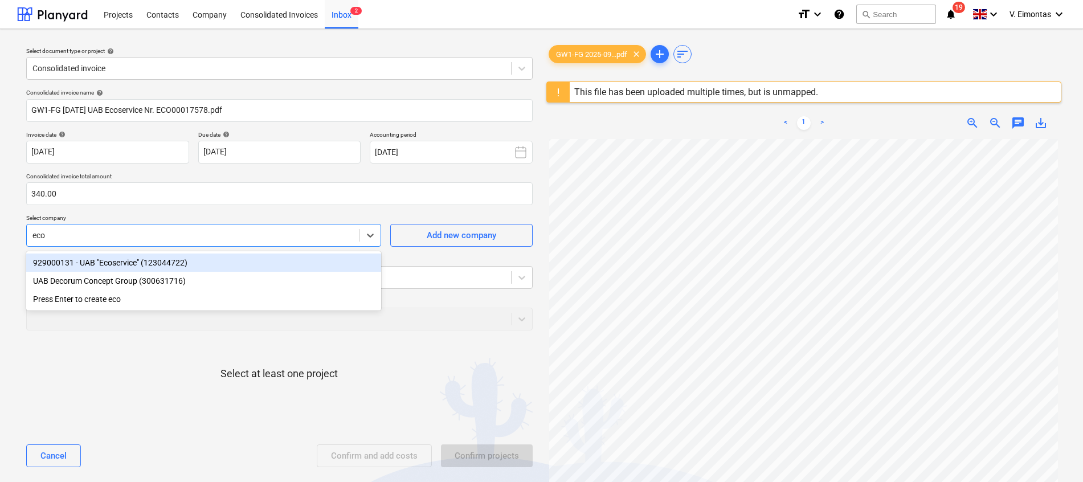
click at [140, 266] on div "929000131 - UAB "Ecoservice" (123044722)" at bounding box center [203, 263] width 355 height 18
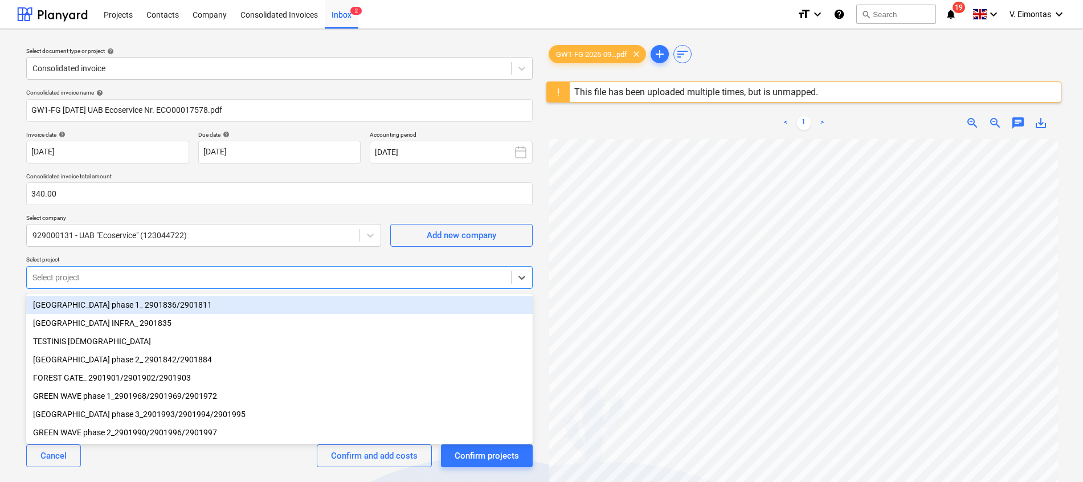
click at [129, 274] on div at bounding box center [268, 277] width 473 height 11
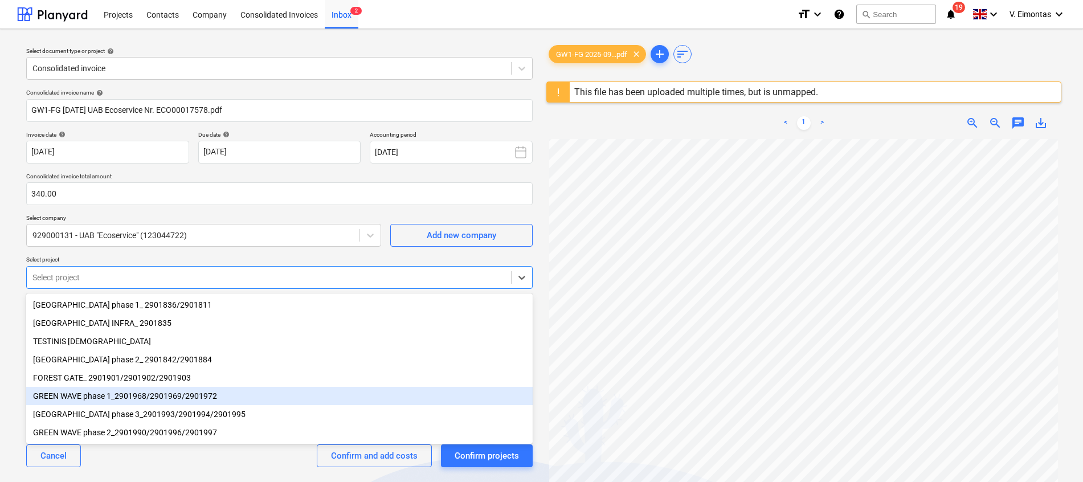
click at [144, 401] on div "GREEN WAVE phase 1_2901968/2901969/2901972" at bounding box center [279, 396] width 507 height 18
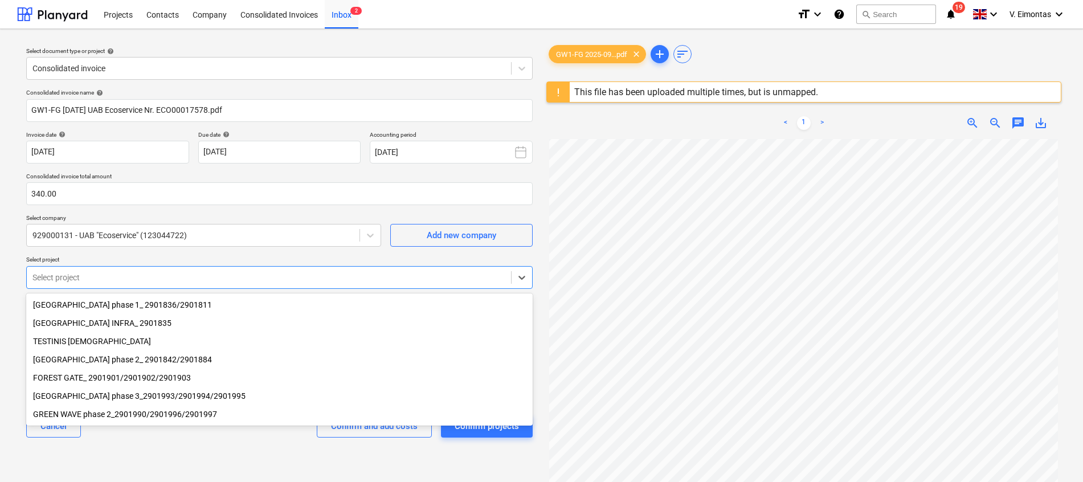
click at [97, 377] on div "FOREST GATE_ 2901901/2901902/2901903" at bounding box center [279, 378] width 507 height 18
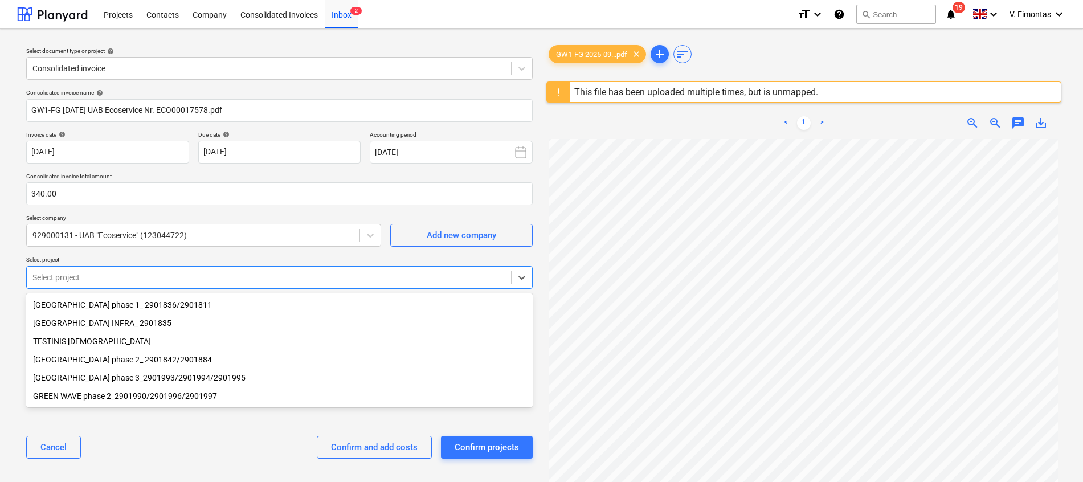
click at [9, 296] on div "Select document type or project help Consolidated invoice Consolidated invoice …" at bounding box center [541, 316] width 1083 height 574
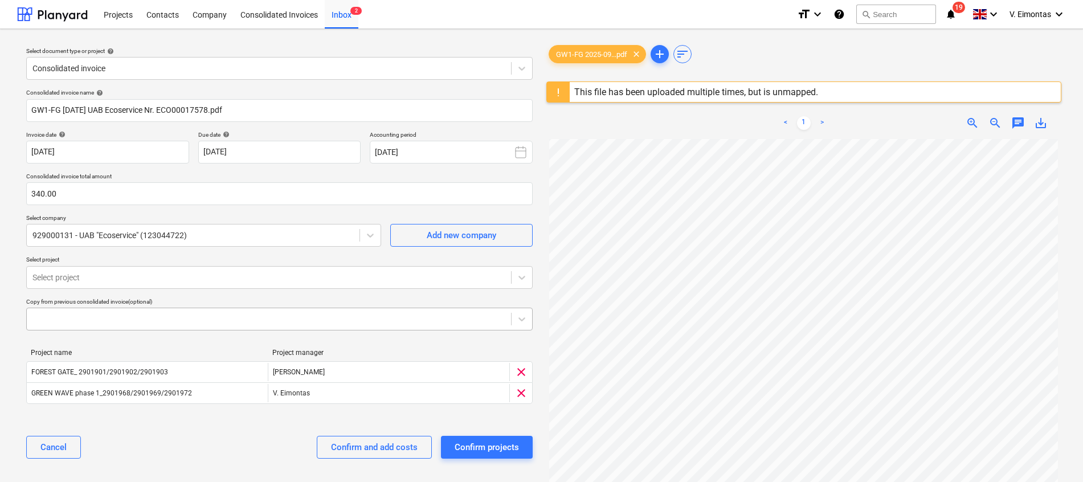
click at [166, 320] on div at bounding box center [268, 318] width 473 height 11
click at [0, 256] on html "Projects Contacts Company Consolidated Invoices Inbox 2 format_size keyboard_ar…" at bounding box center [541, 241] width 1083 height 482
click at [381, 447] on div "Confirm and add costs" at bounding box center [374, 447] width 87 height 15
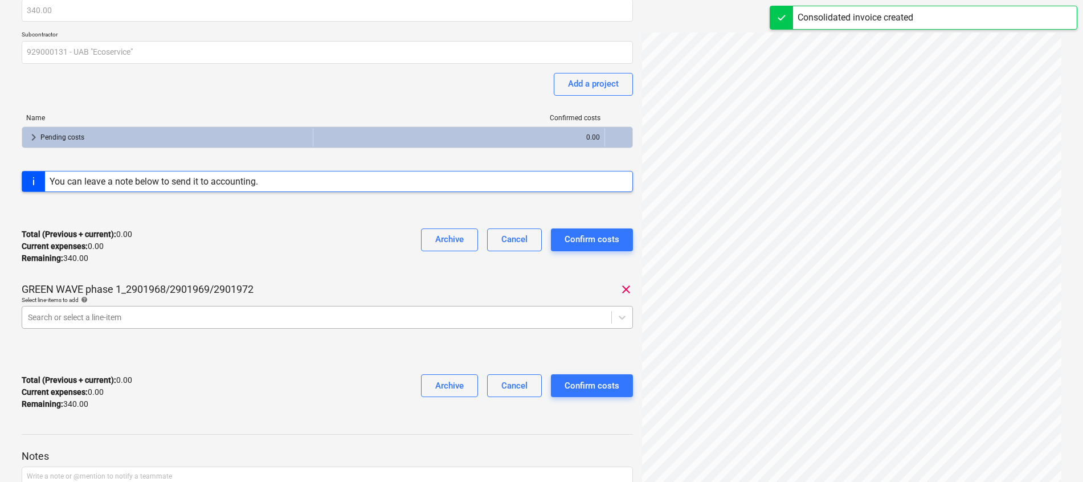
click at [227, 320] on body "Projects Contacts Company Consolidated Invoices 1 Inbox 1 format_size keyboard_…" at bounding box center [541, 156] width 1083 height 482
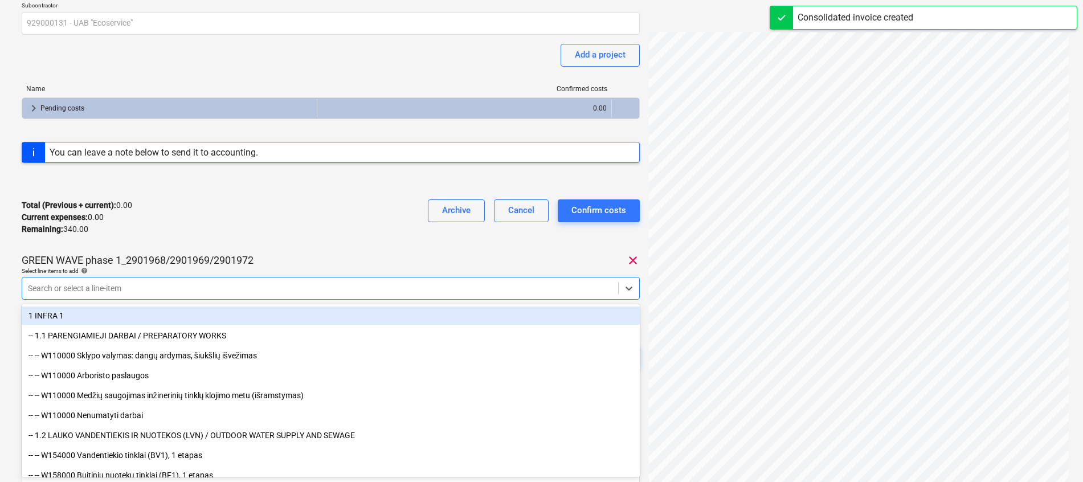
type input "6"
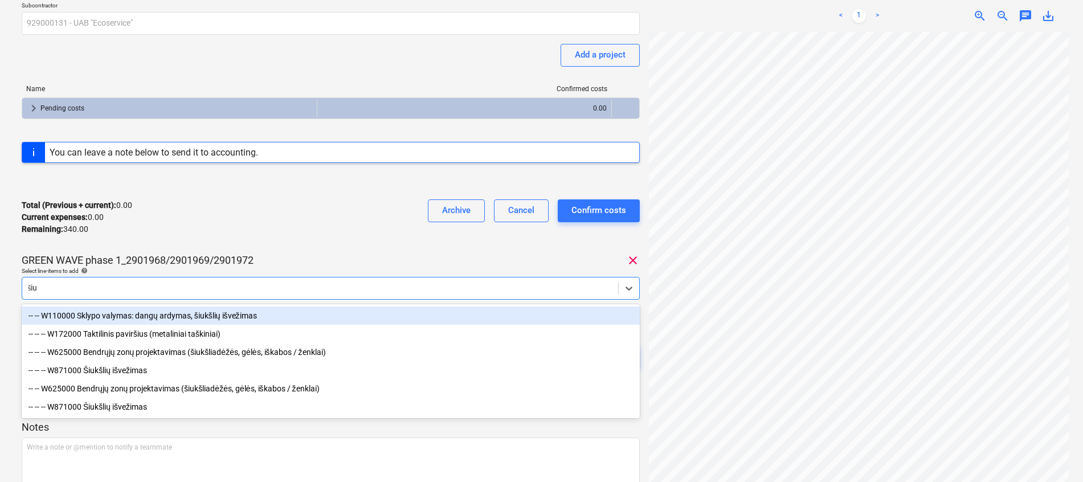
type input "šiuk"
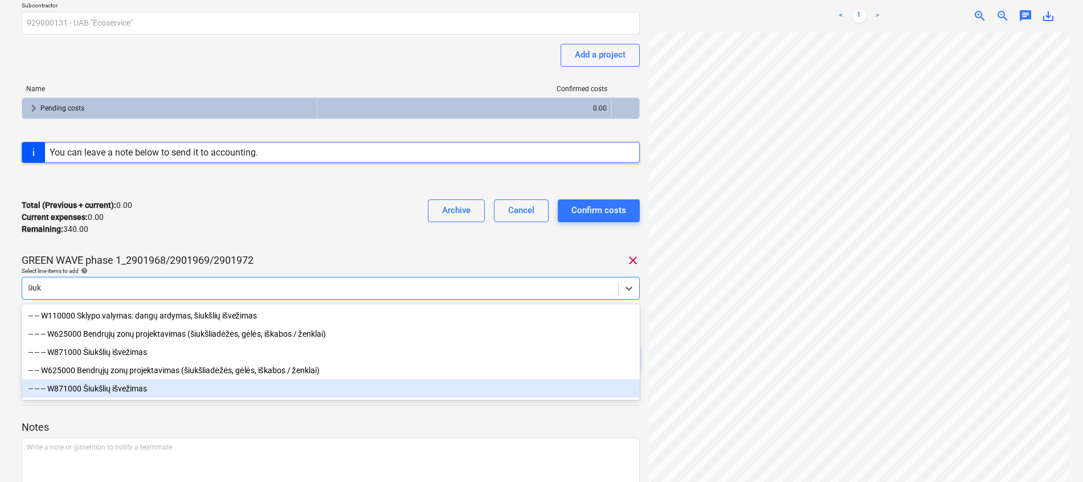
click at [141, 385] on div "-- -- -- W871000 Šiukšlių išvežimas" at bounding box center [331, 389] width 618 height 18
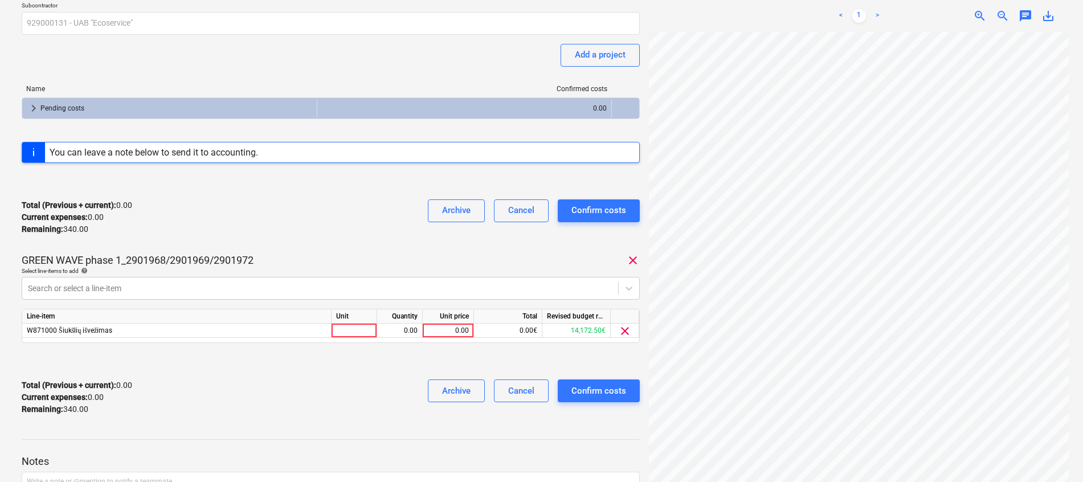
click at [246, 230] on div "Total (Previous + current) : 0.00 Current expenses : 0.00 Remaining : 340.00 Ar…" at bounding box center [331, 217] width 618 height 54
click at [352, 335] on div at bounding box center [355, 331] width 46 height 14
type input "mėn."
type input "1"
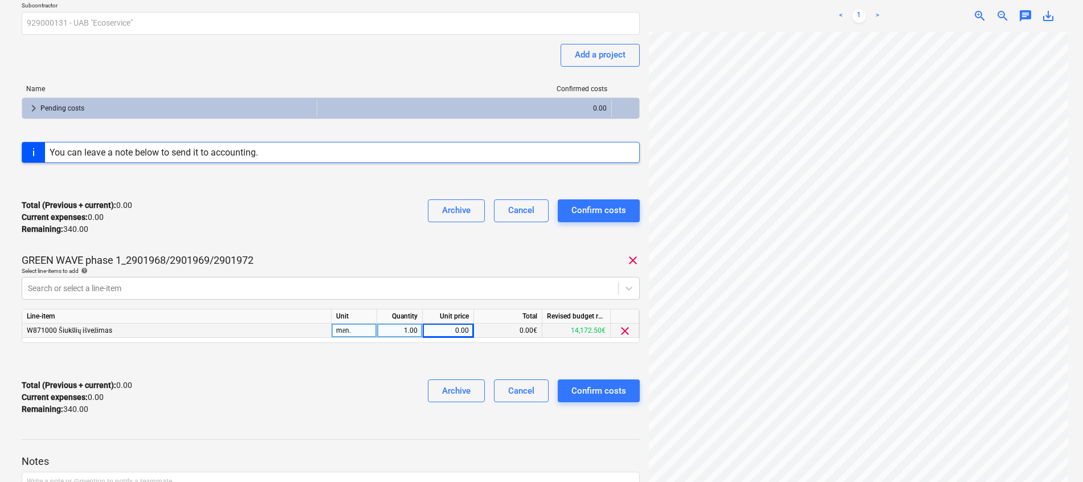
click at [452, 325] on div "0.00" at bounding box center [448, 331] width 42 height 14
type input "85"
click at [385, 383] on div "Total (Previous + current) : 0.00 Current expenses : 0.00 Remaining : 340.00 Ar…" at bounding box center [331, 397] width 618 height 54
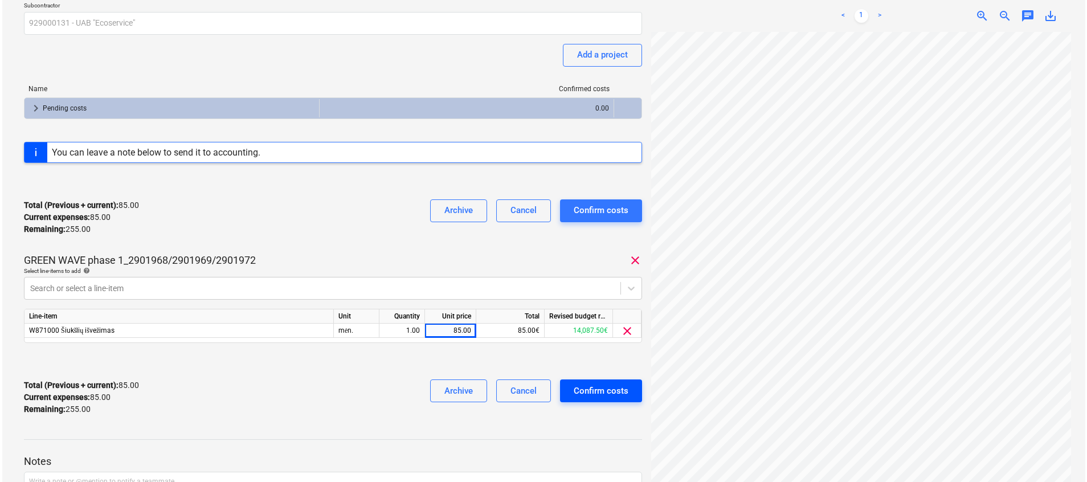
scroll to position [18, 3]
click at [602, 393] on div "Confirm costs" at bounding box center [599, 391] width 55 height 15
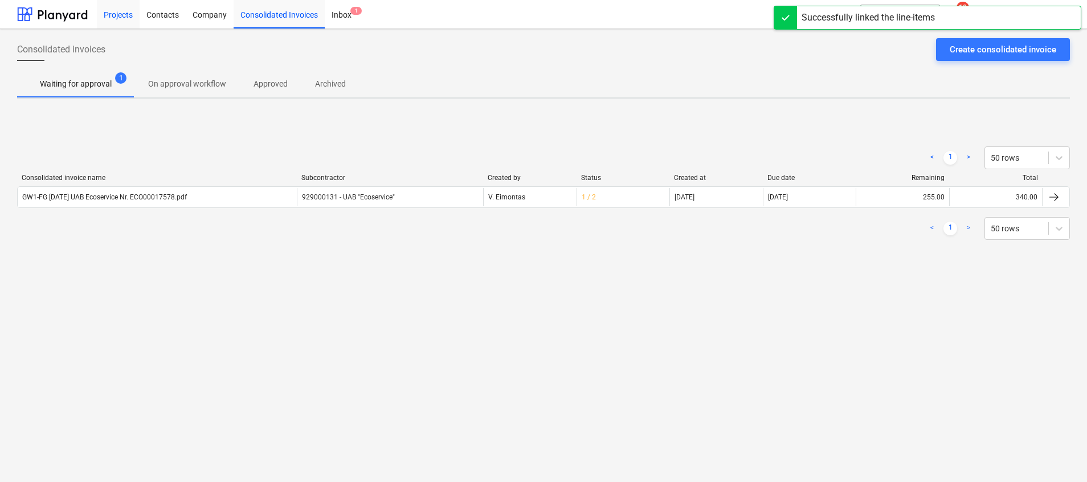
click at [116, 12] on div "Projects" at bounding box center [118, 13] width 43 height 29
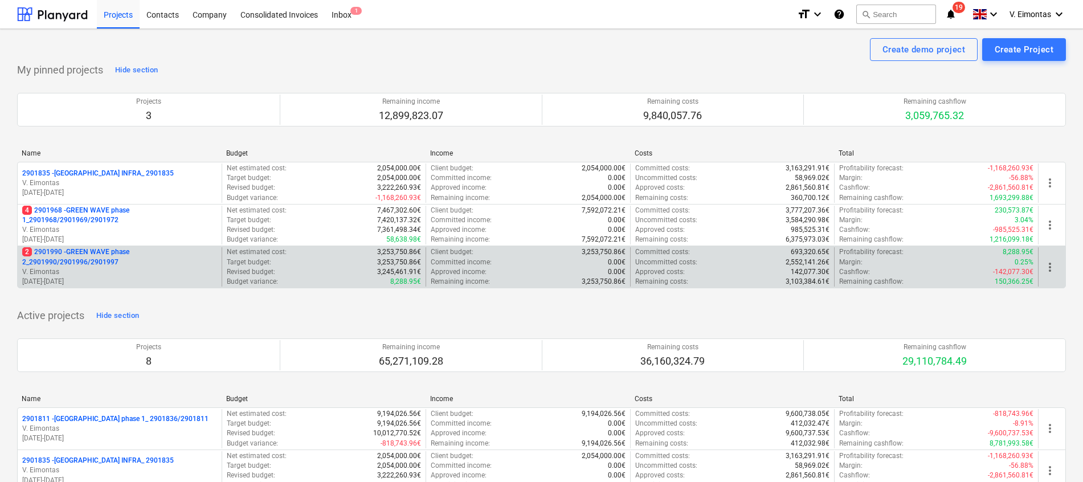
click at [92, 255] on p "2 2901990 - GREEN WAVE phase 2_2901990/2901996/2901997" at bounding box center [119, 256] width 195 height 19
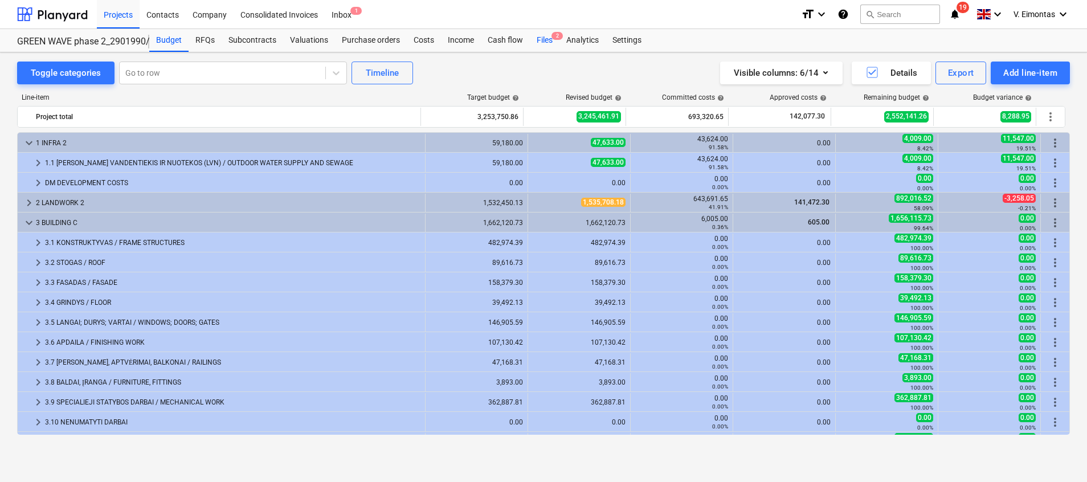
click at [545, 39] on div "Files 2" at bounding box center [545, 40] width 30 height 23
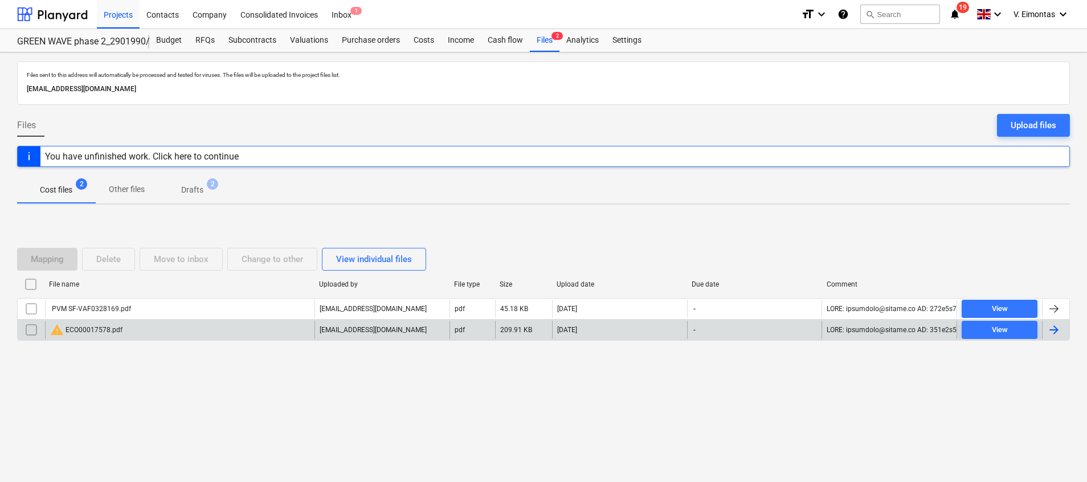
click at [111, 330] on div "warning ECO00017578.pdf" at bounding box center [86, 330] width 72 height 14
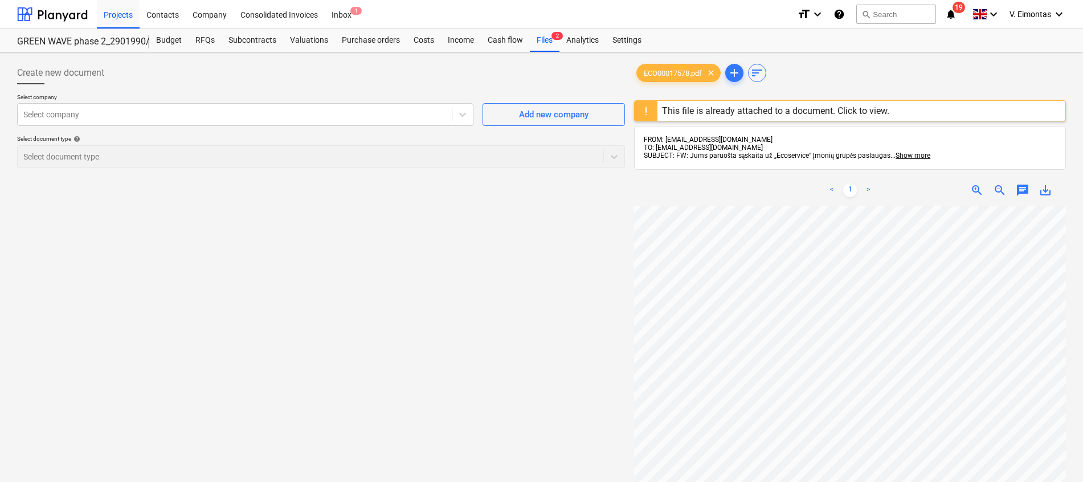
scroll to position [231, 83]
click at [543, 39] on div "Files 2" at bounding box center [545, 40] width 30 height 23
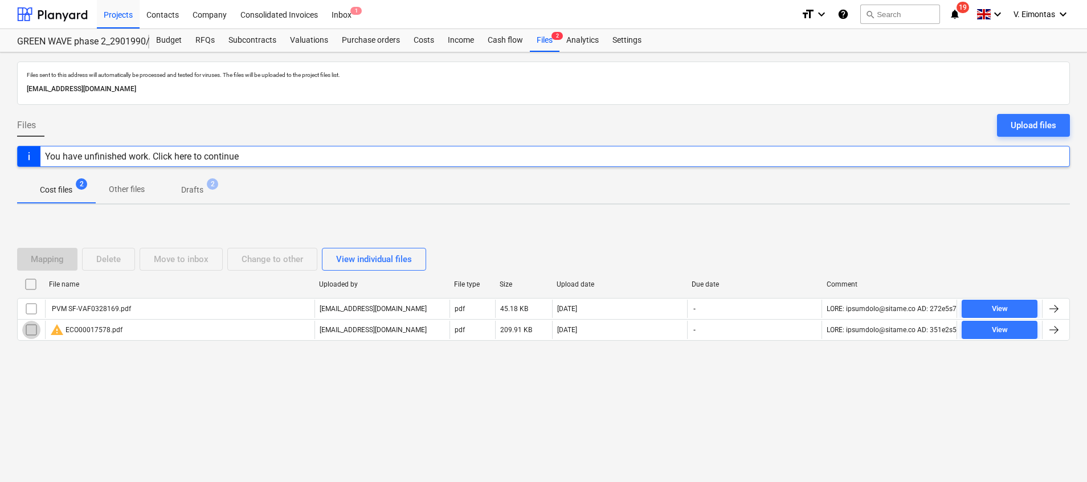
click at [29, 334] on input "checkbox" at bounding box center [31, 330] width 18 height 18
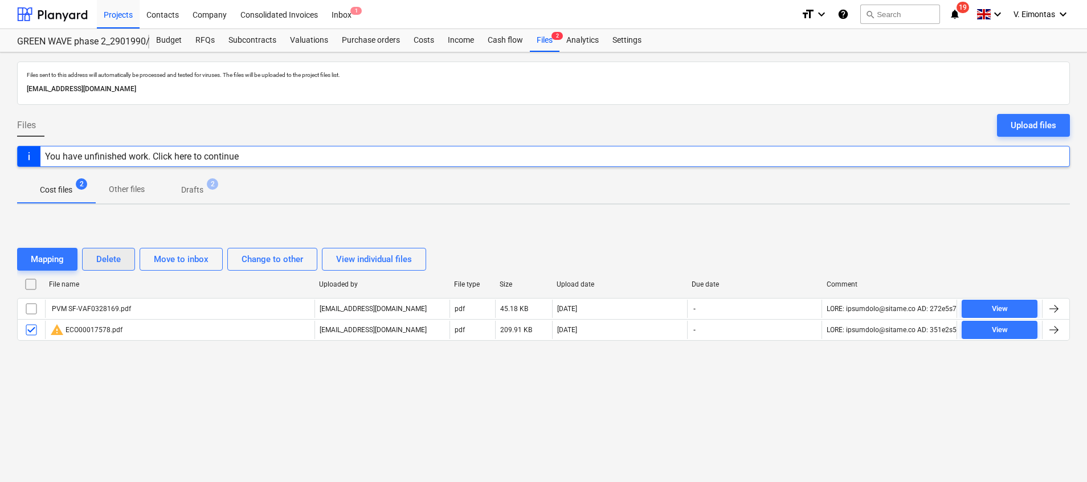
click at [112, 262] on div "Delete" at bounding box center [108, 259] width 25 height 15
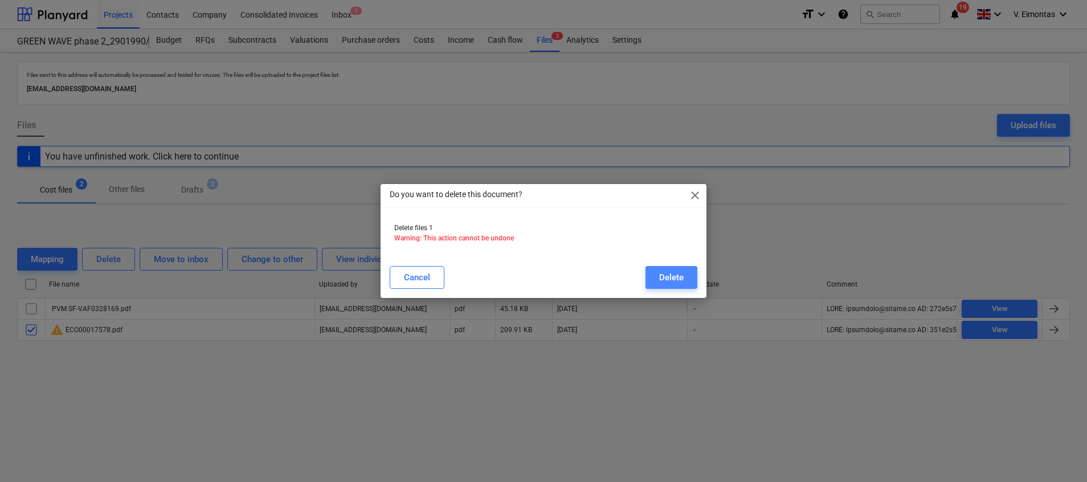
click at [669, 275] on div "Delete" at bounding box center [671, 277] width 25 height 15
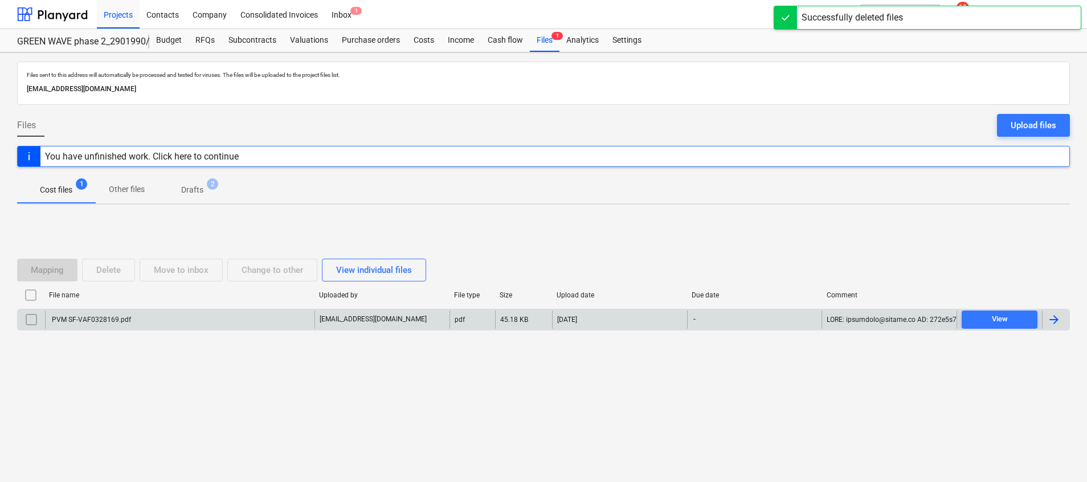
click at [193, 321] on div "PVM SF-VAF0328169.pdf" at bounding box center [180, 320] width 270 height 18
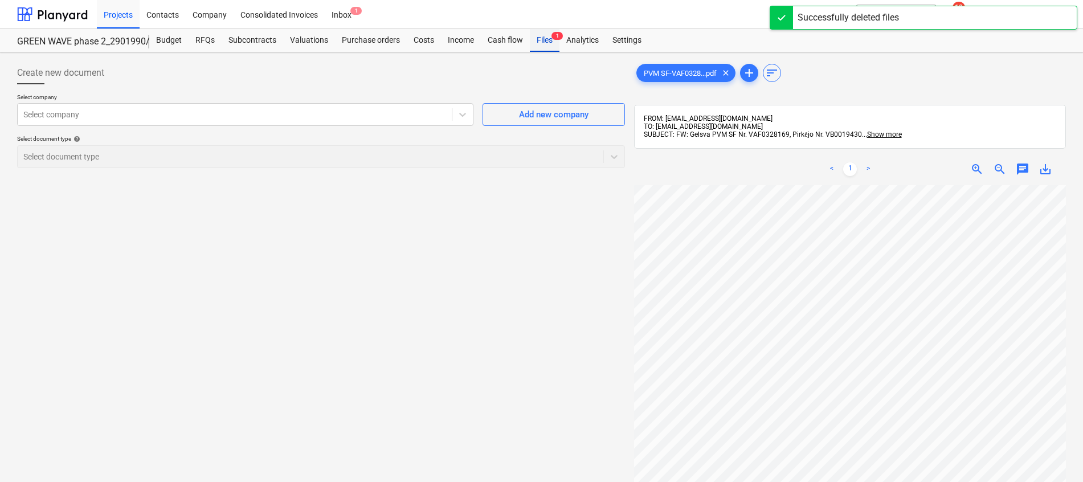
click at [539, 44] on div "Files 1" at bounding box center [545, 40] width 30 height 23
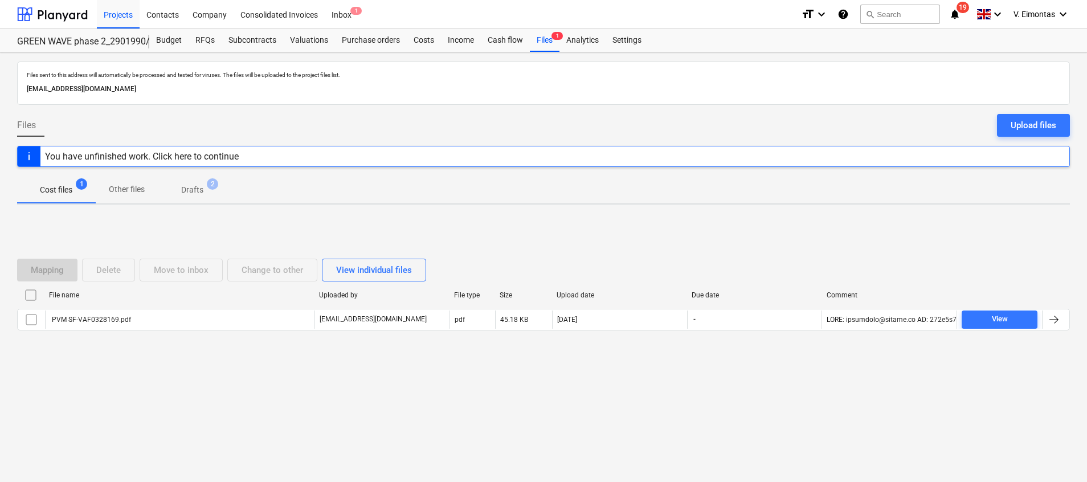
click at [30, 297] on input "checkbox" at bounding box center [31, 295] width 18 height 18
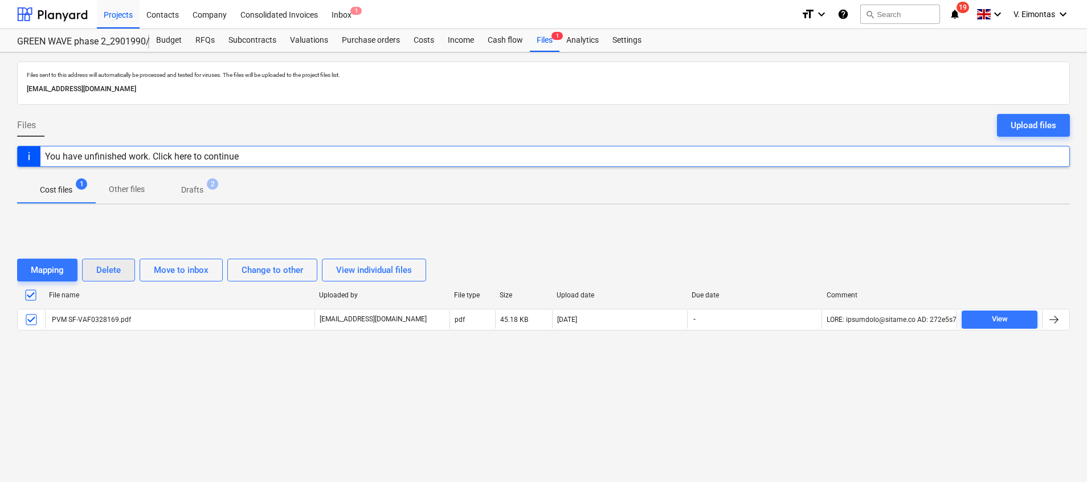
click at [115, 270] on div "Delete" at bounding box center [108, 270] width 25 height 15
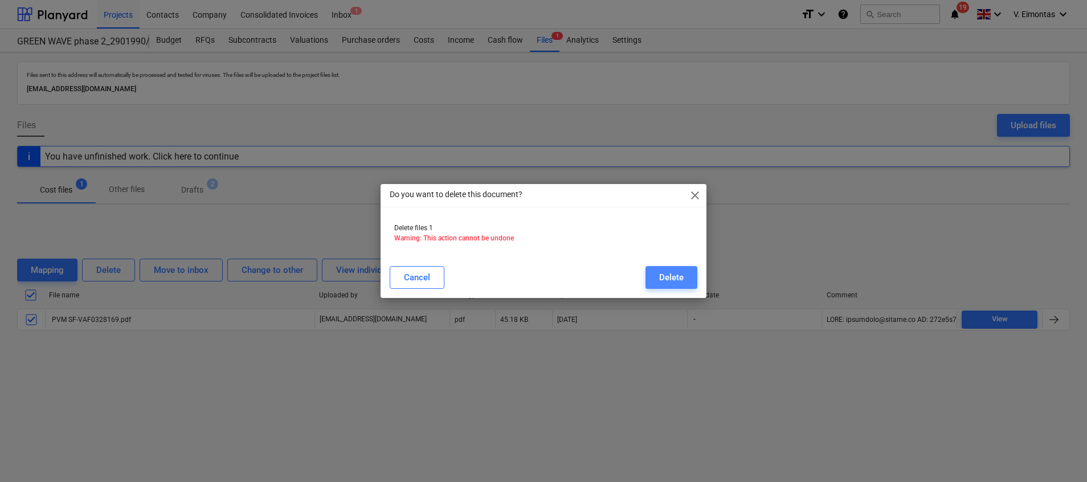
click at [679, 280] on div "Delete" at bounding box center [671, 277] width 25 height 15
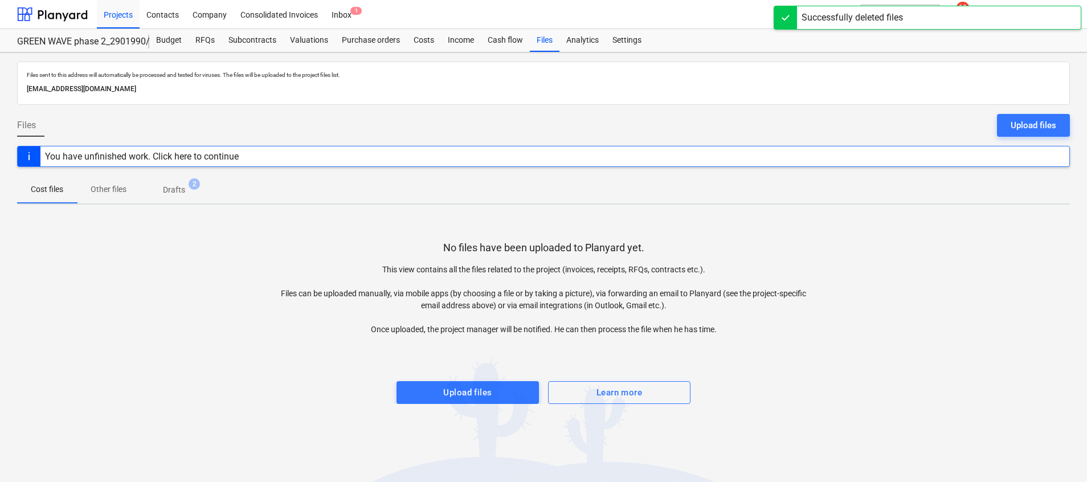
click at [178, 194] on p "Drafts" at bounding box center [174, 190] width 22 height 12
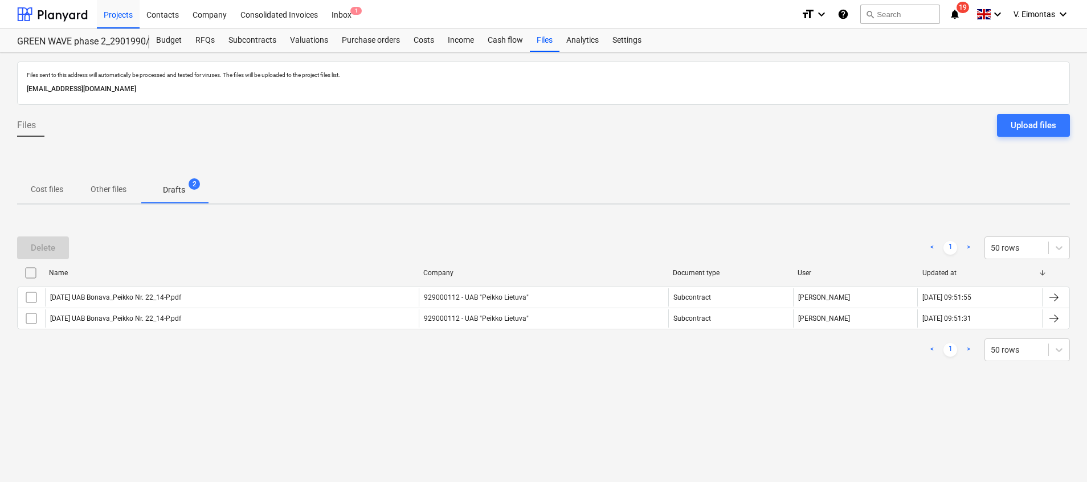
click at [95, 11] on div "Projects Contacts Company Consolidated Invoices Inbox 1 format_size keyboard_ar…" at bounding box center [543, 14] width 1087 height 29
click at [128, 19] on div "Projects" at bounding box center [118, 13] width 43 height 29
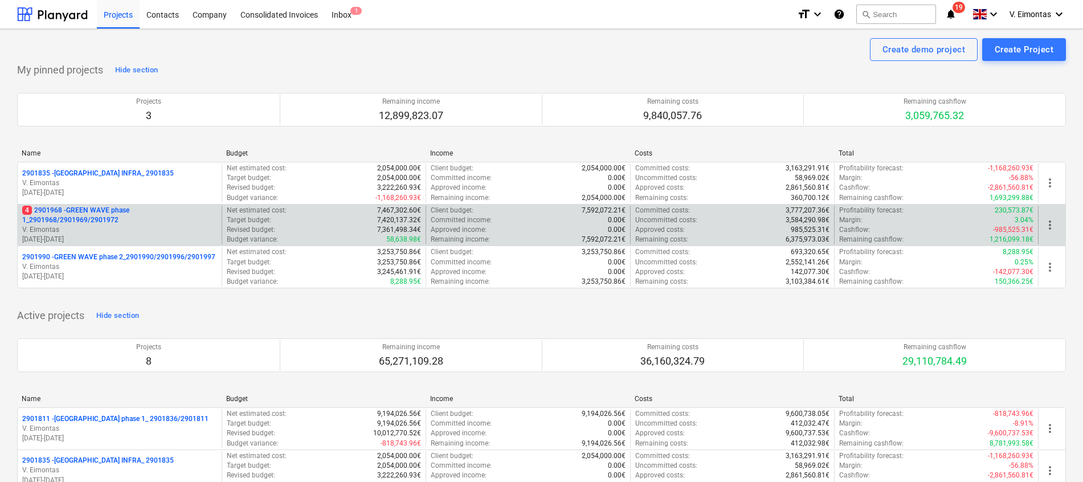
click at [101, 215] on p "4 2901968 - GREEN WAVE phase 1_2901968/2901969/2901972" at bounding box center [119, 215] width 195 height 19
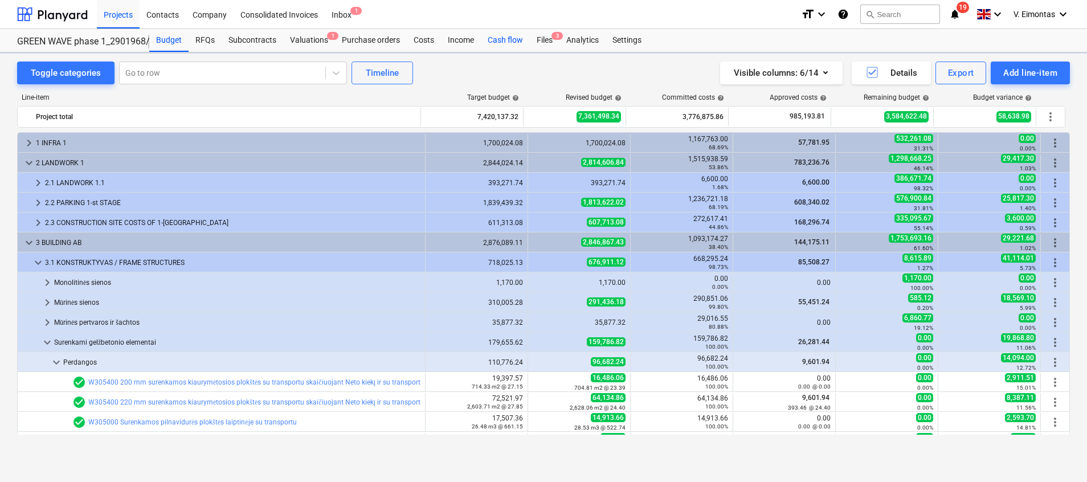
drag, startPoint x: 523, startPoint y: 46, endPoint x: 533, endPoint y: 42, distance: 10.8
click at [524, 46] on div "Cash flow" at bounding box center [505, 40] width 49 height 23
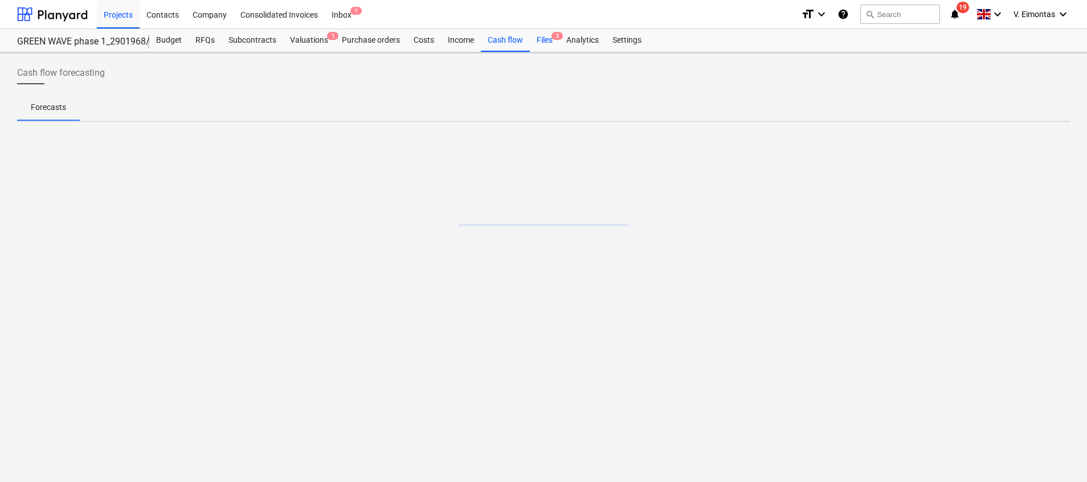
click at [537, 42] on div "Files 3" at bounding box center [545, 40] width 30 height 23
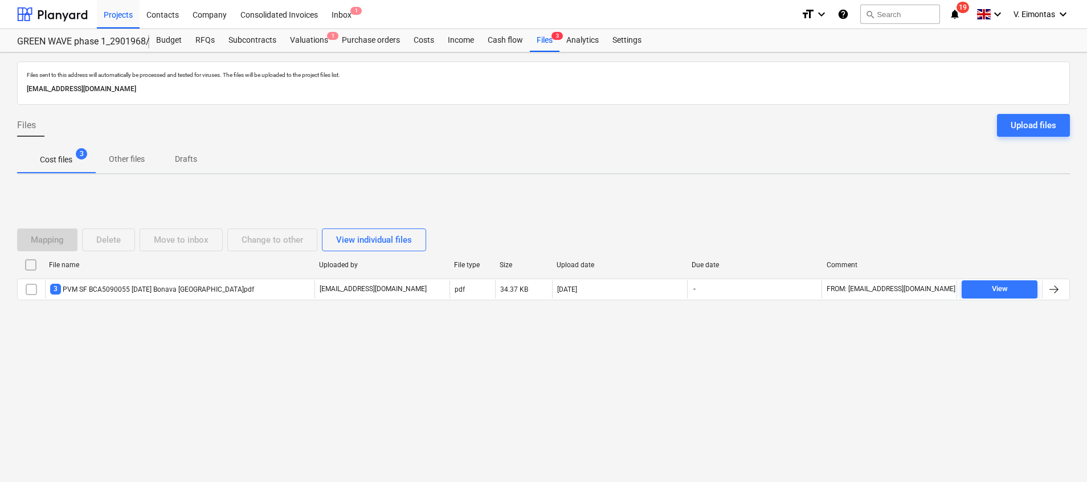
click at [33, 258] on input "checkbox" at bounding box center [31, 265] width 18 height 18
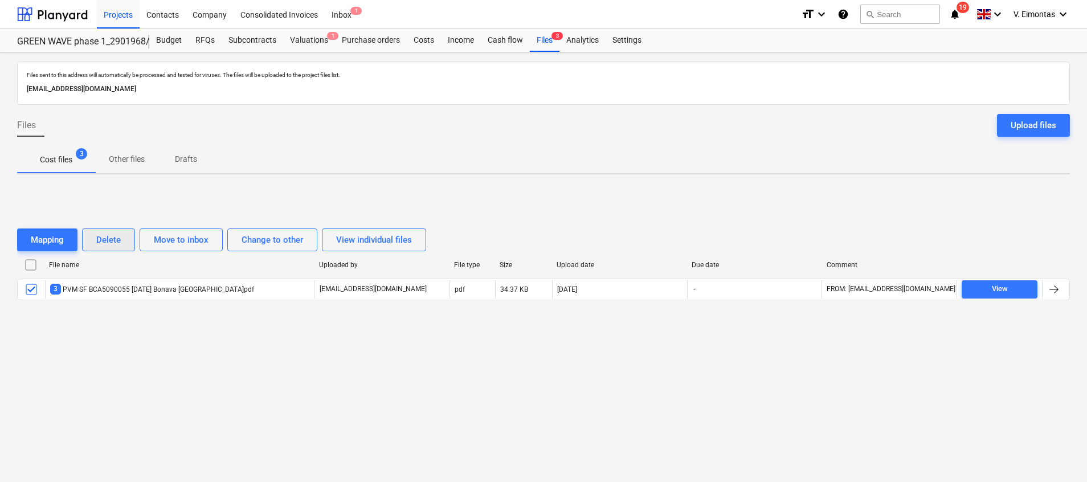
click at [109, 230] on button "Delete" at bounding box center [108, 240] width 53 height 23
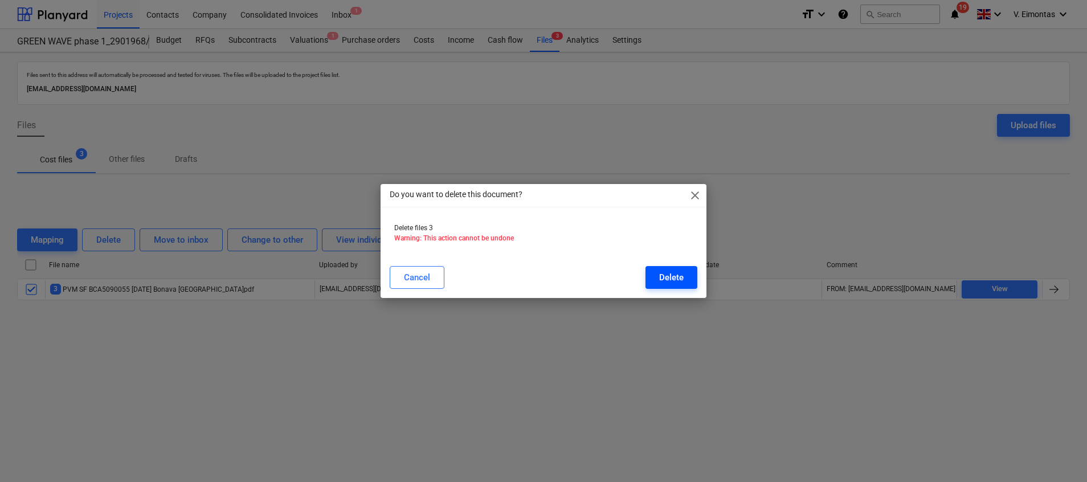
click at [670, 275] on div "Delete" at bounding box center [671, 277] width 25 height 15
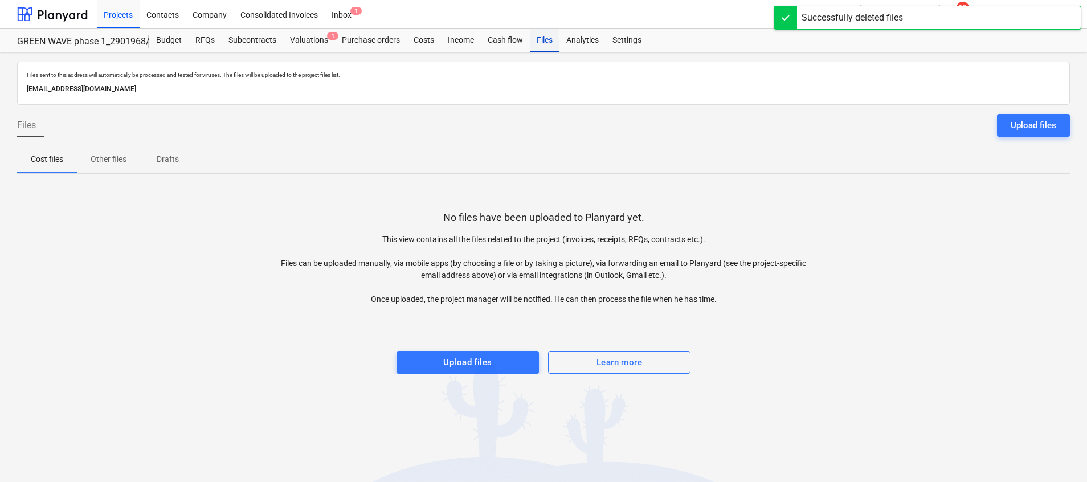
click at [542, 41] on div "Files" at bounding box center [545, 40] width 30 height 23
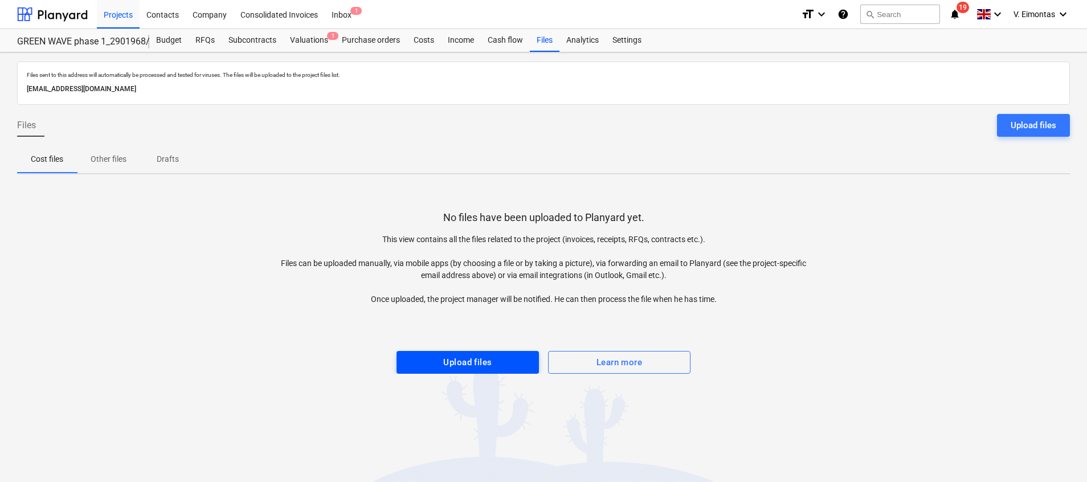
click at [473, 361] on div "Upload files" at bounding box center [467, 362] width 48 height 15
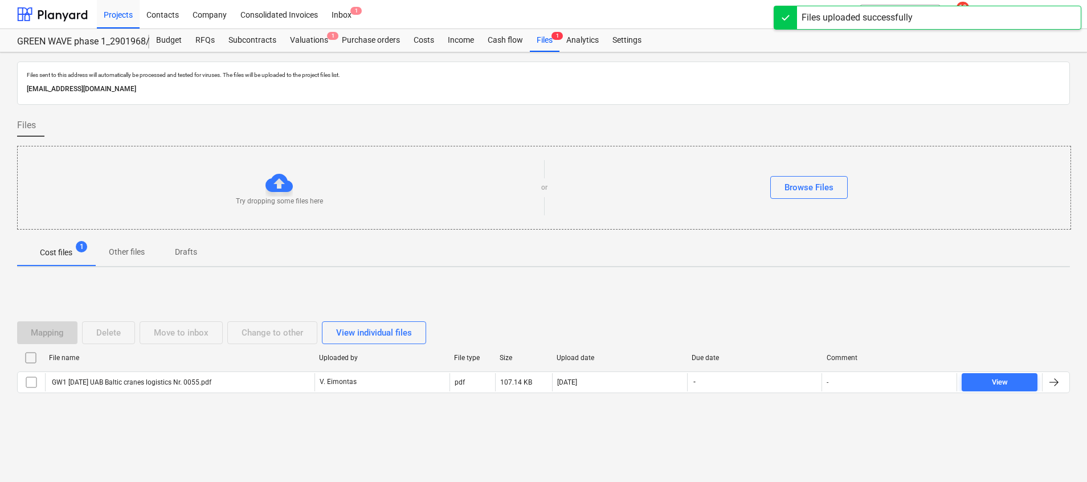
click at [195, 369] on div "File name Uploaded by File type Size Upload date Due date Comment" at bounding box center [543, 360] width 1053 height 23
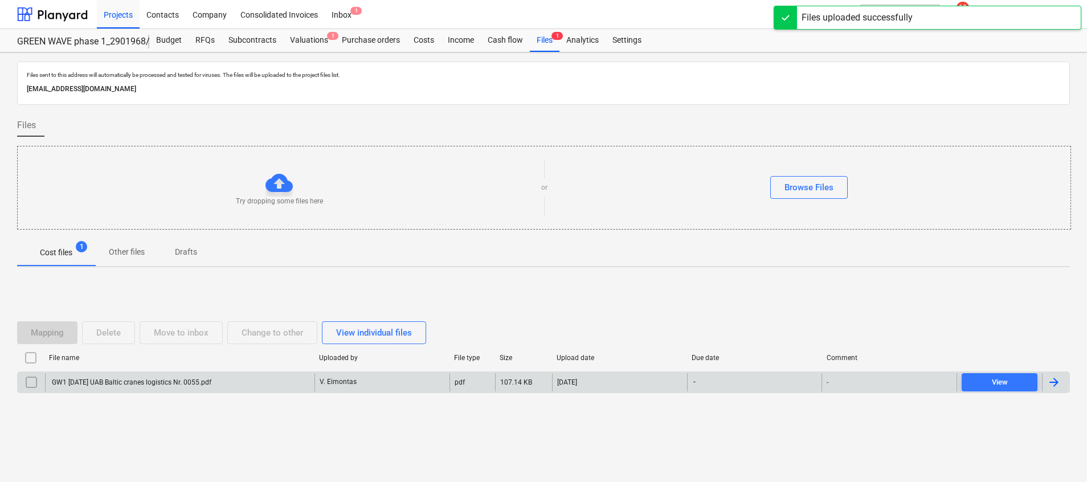
click at [195, 380] on div "GW1 [DATE] UAB Baltic cranes logistics Nr. 0055.pdf" at bounding box center [130, 382] width 161 height 8
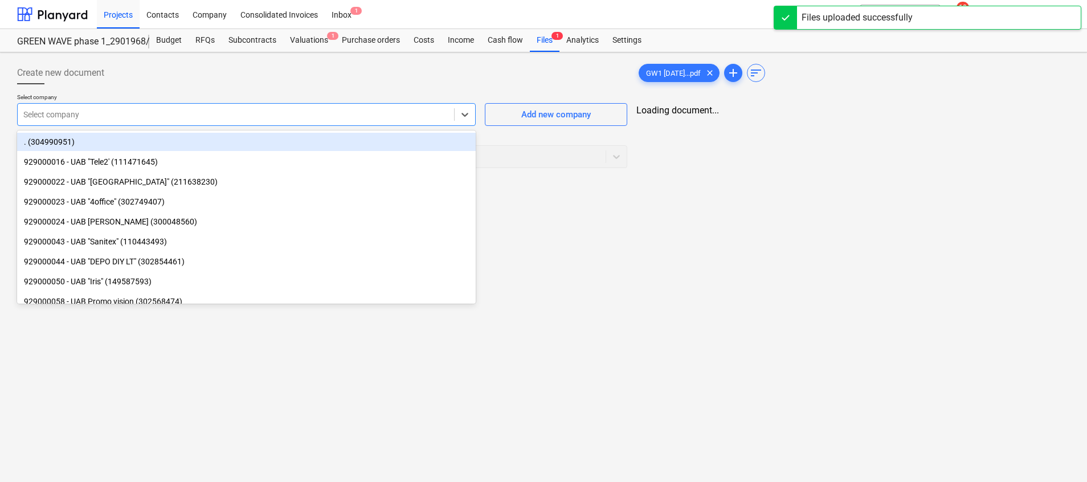
click at [187, 121] on div "Select company" at bounding box center [236, 115] width 437 height 16
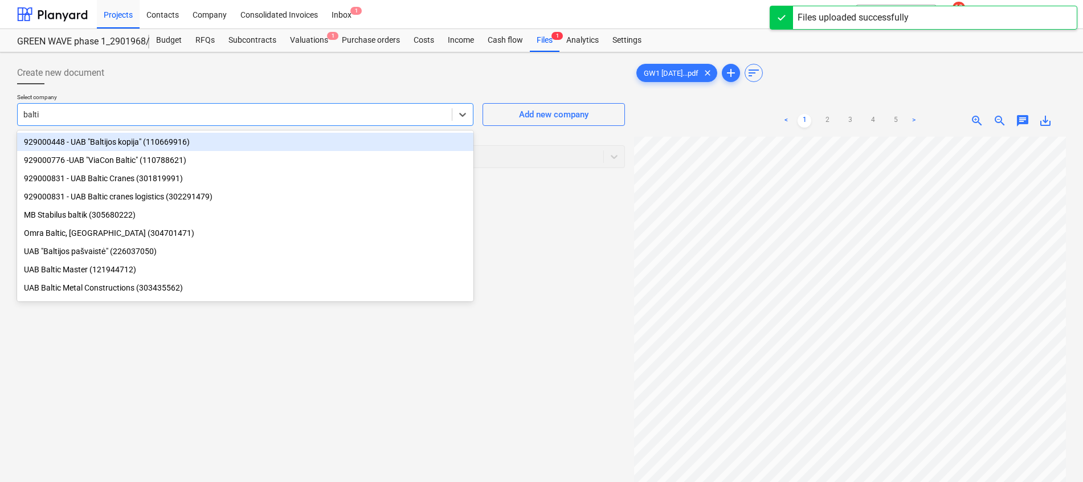
type input "baltic"
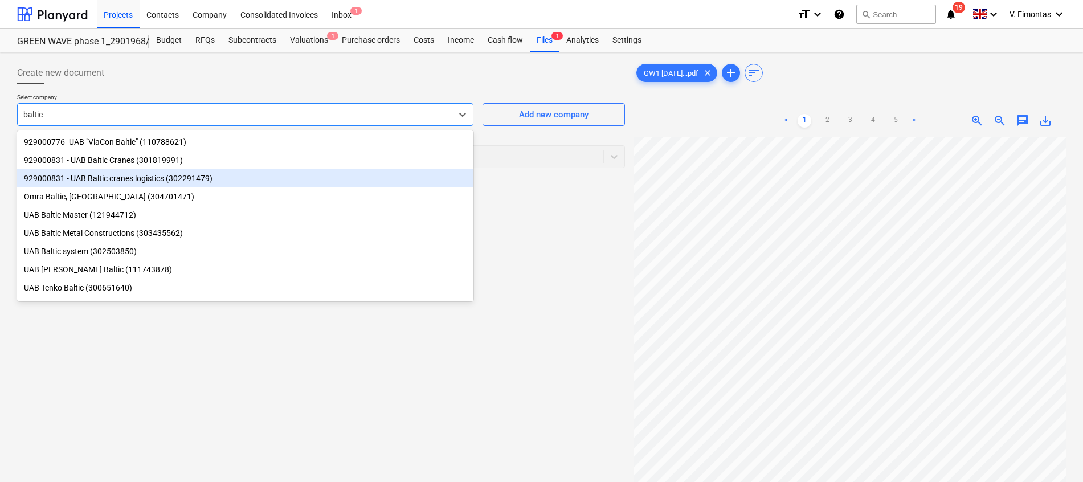
click at [177, 182] on div "929000831 - UAB Baltic cranes logistics (302291479)" at bounding box center [245, 178] width 456 height 18
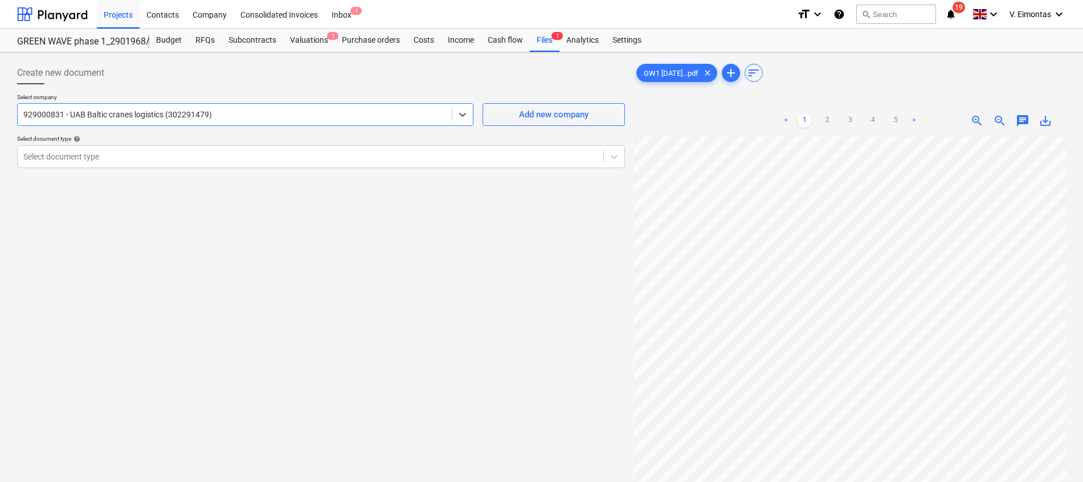
click at [192, 142] on div "Select document type help" at bounding box center [321, 138] width 608 height 7
click at [194, 153] on div at bounding box center [310, 156] width 574 height 11
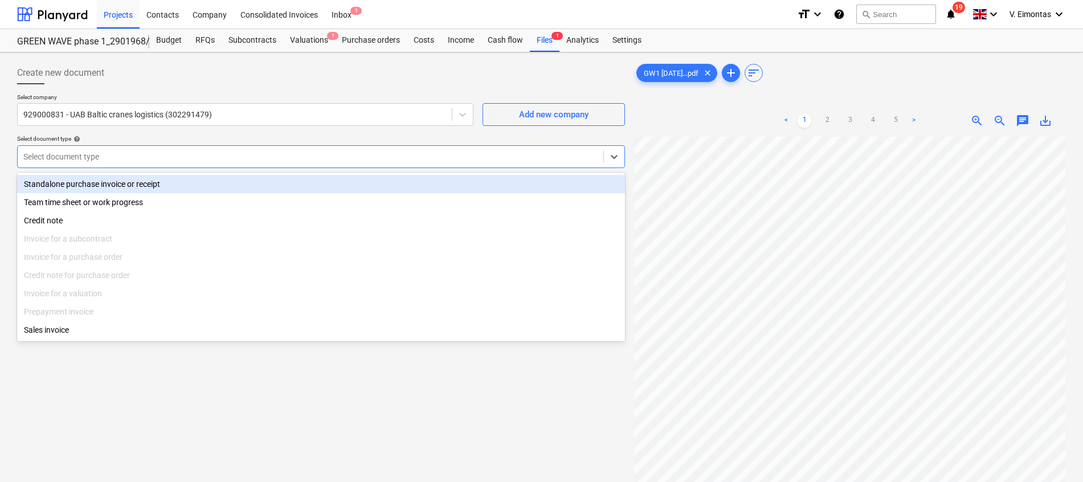
click at [138, 188] on div "Standalone purchase invoice or receipt" at bounding box center [321, 184] width 608 height 18
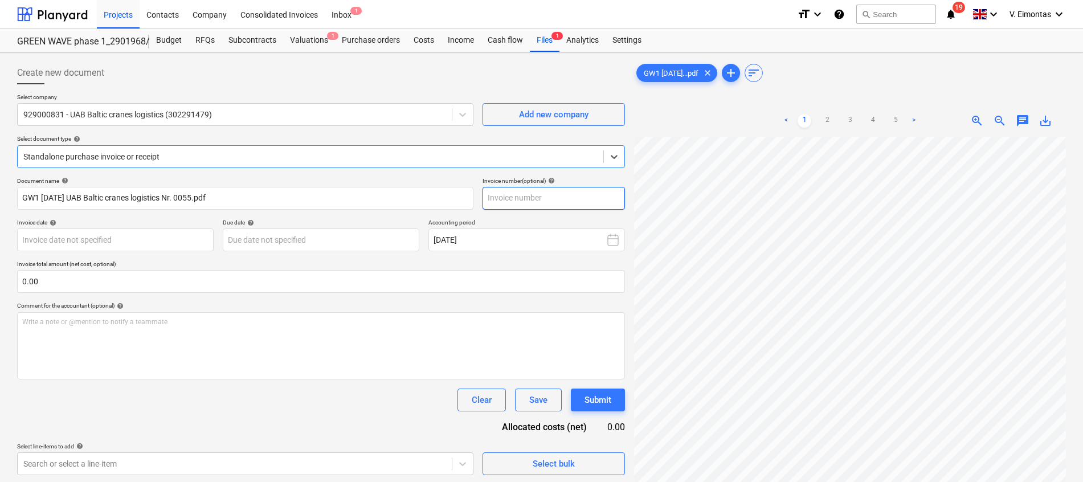
click at [523, 197] on input "text" at bounding box center [554, 198] width 142 height 23
click at [582, 197] on input "text" at bounding box center [554, 198] width 142 height 23
type input "0055"
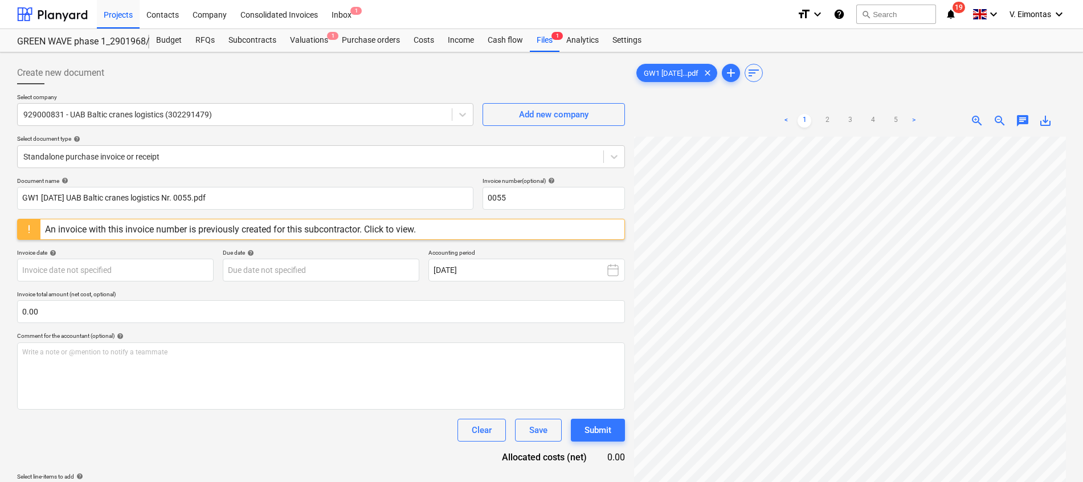
click at [301, 425] on div "Document name help GW1 [DATE] UAB Baltic cranes logistics Nr. 0055.pdf Invoice …" at bounding box center [321, 341] width 608 height 328
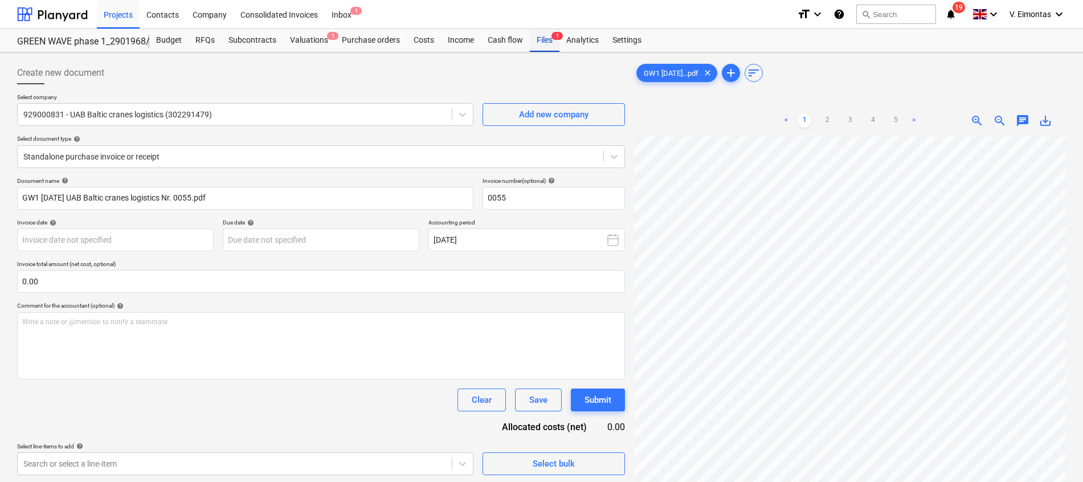
click at [542, 44] on div "Files 1" at bounding box center [545, 40] width 30 height 23
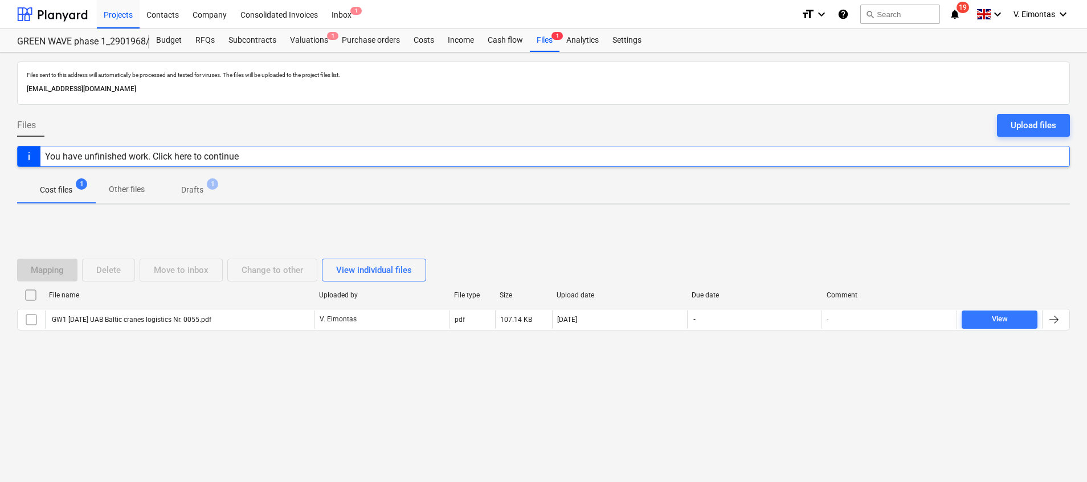
click at [197, 180] on span "Drafts 1" at bounding box center [192, 190] width 68 height 21
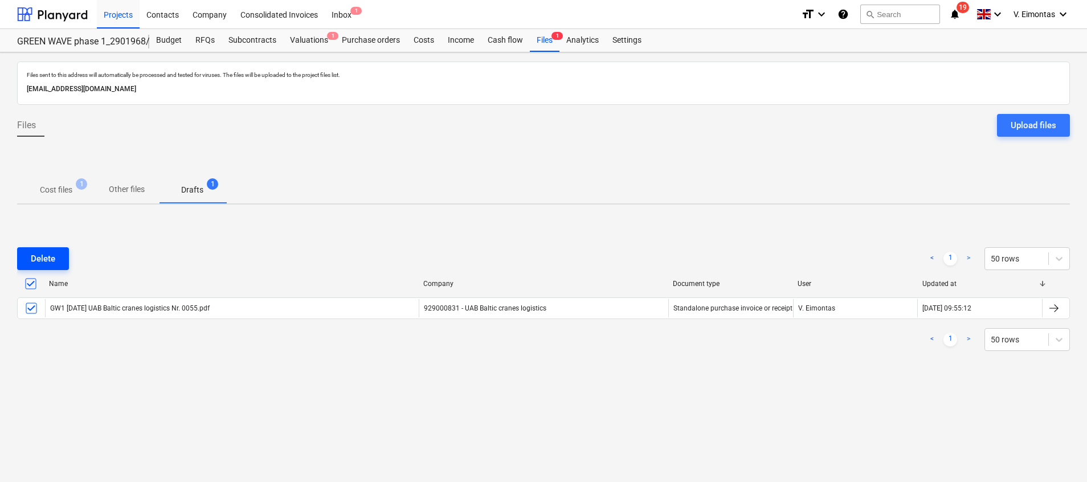
click at [49, 255] on div "Delete" at bounding box center [43, 258] width 25 height 15
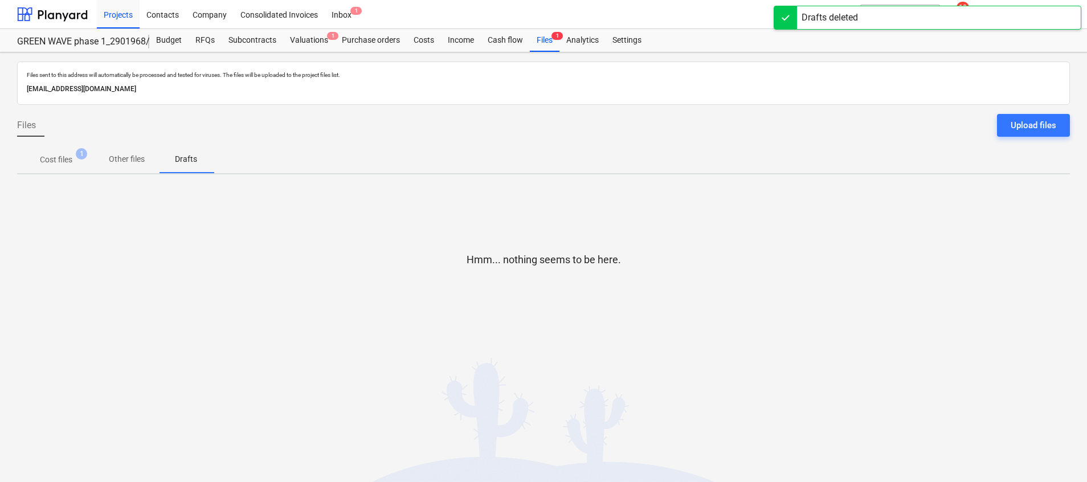
click at [59, 161] on p "Cost files" at bounding box center [56, 160] width 32 height 12
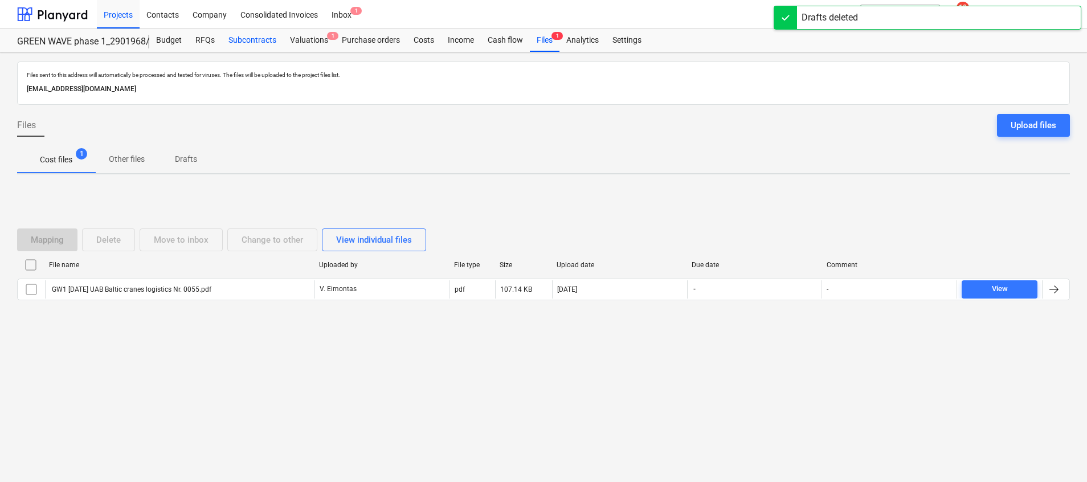
click at [247, 42] on div "Subcontracts" at bounding box center [253, 40] width 62 height 23
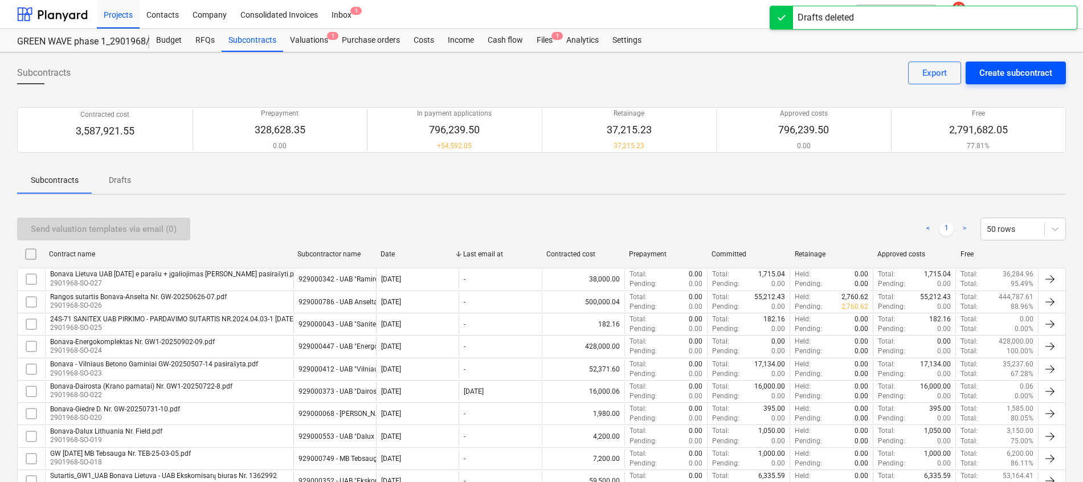
click at [1014, 67] on div "Create subcontract" at bounding box center [1016, 73] width 73 height 15
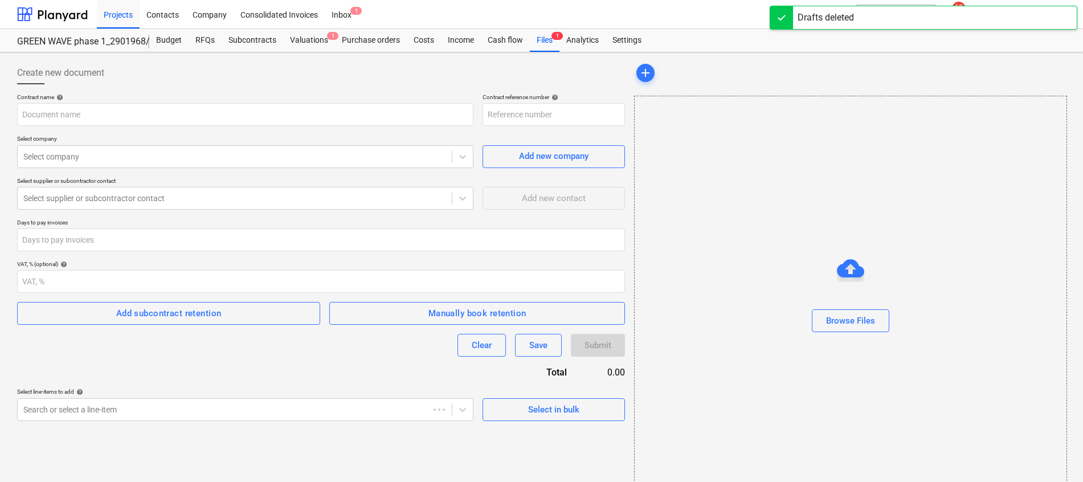
type input "2901968-SO-028"
type input "250612_Bonava_AT30.pdf"
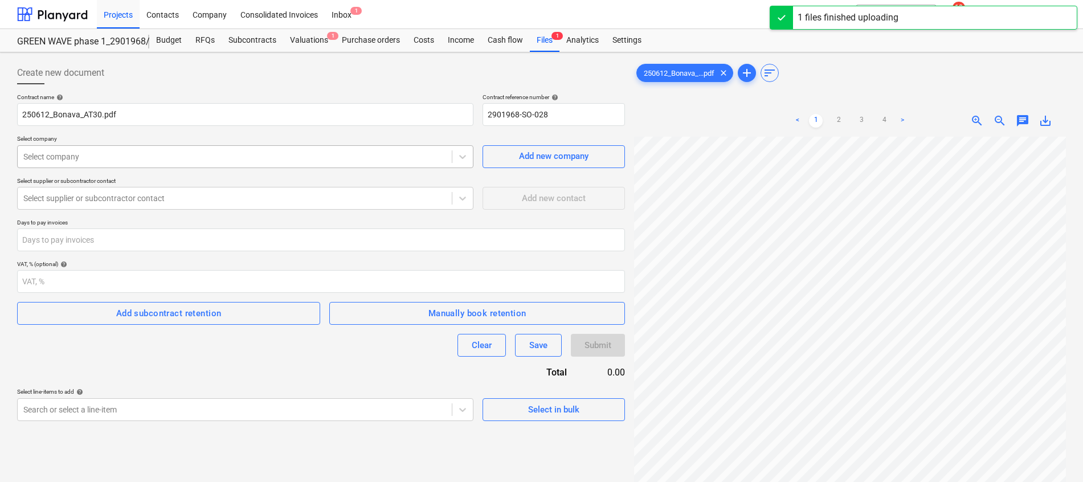
click at [73, 161] on div at bounding box center [234, 156] width 423 height 11
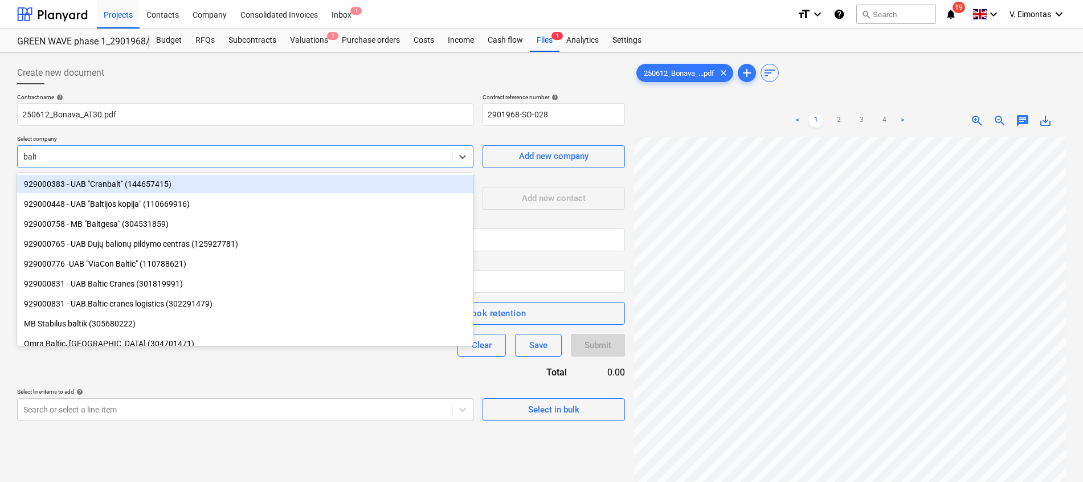
type input "balti"
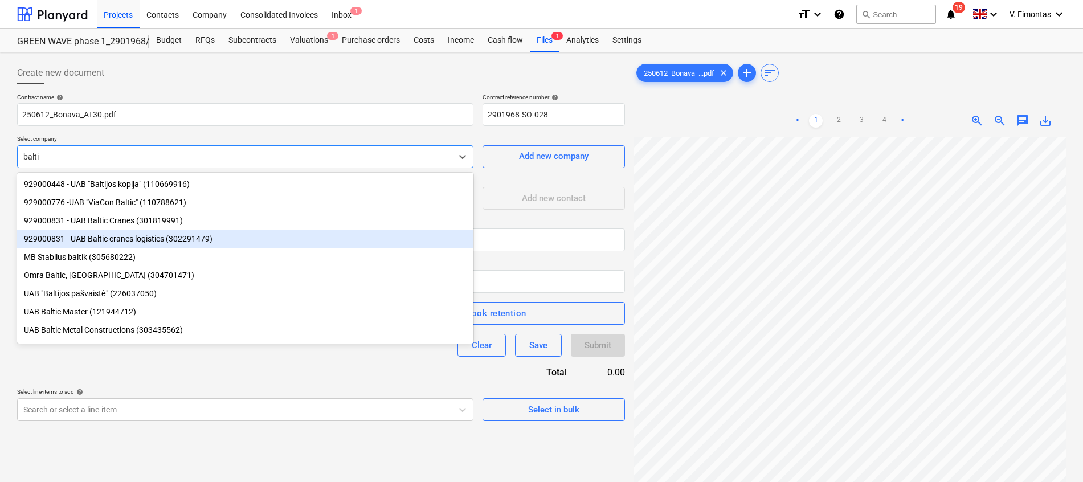
click at [112, 235] on div "929000831 - UAB Baltic cranes logistics (302291479)" at bounding box center [245, 239] width 456 height 18
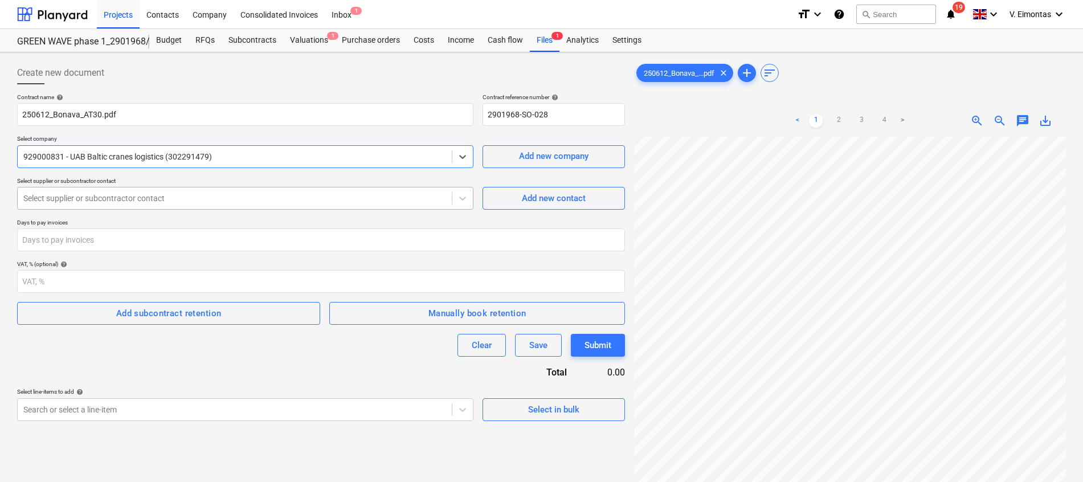
click at [137, 199] on div at bounding box center [234, 198] width 423 height 11
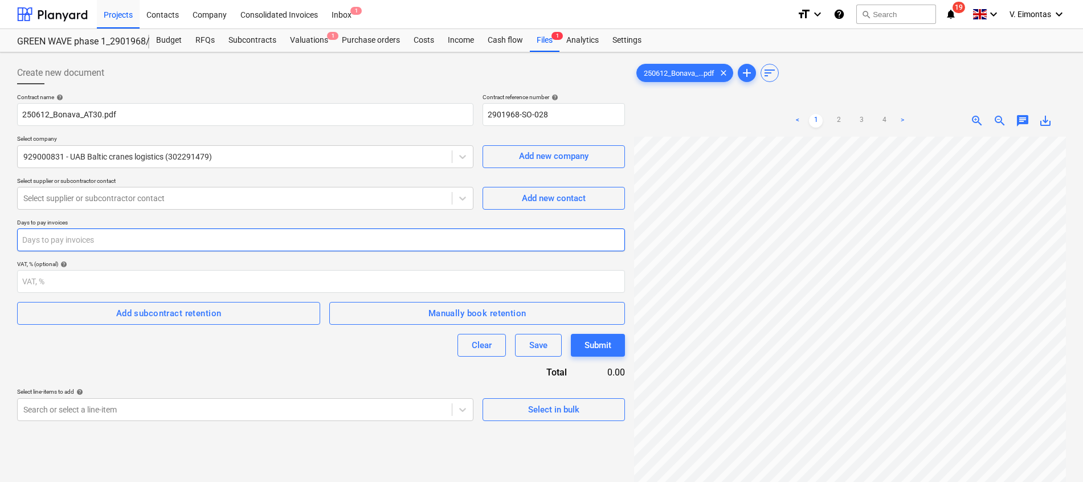
click at [206, 236] on input "number" at bounding box center [321, 240] width 608 height 23
type input "4"
type input "30"
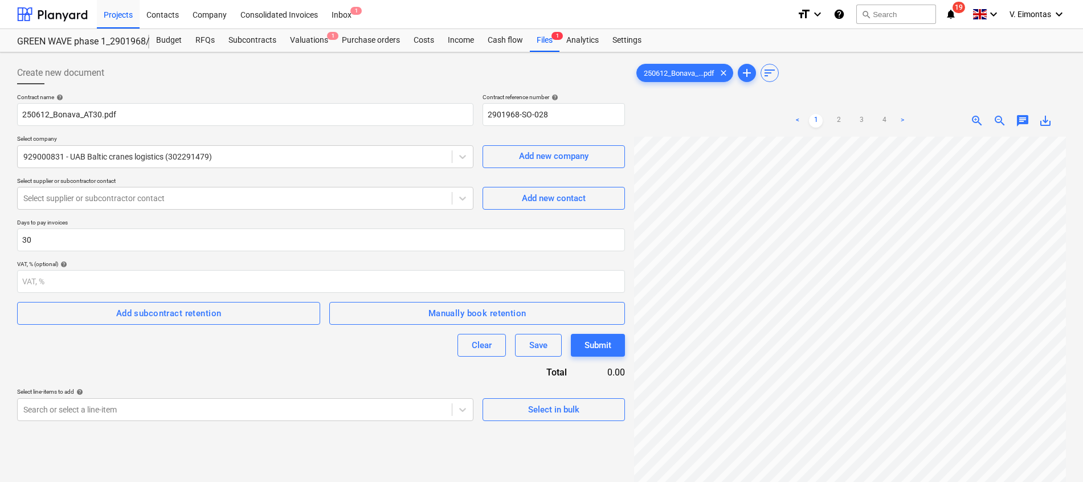
click at [195, 356] on div "Clear Save Submit" at bounding box center [321, 345] width 608 height 23
click at [569, 195] on div "Add new contact" at bounding box center [554, 198] width 64 height 15
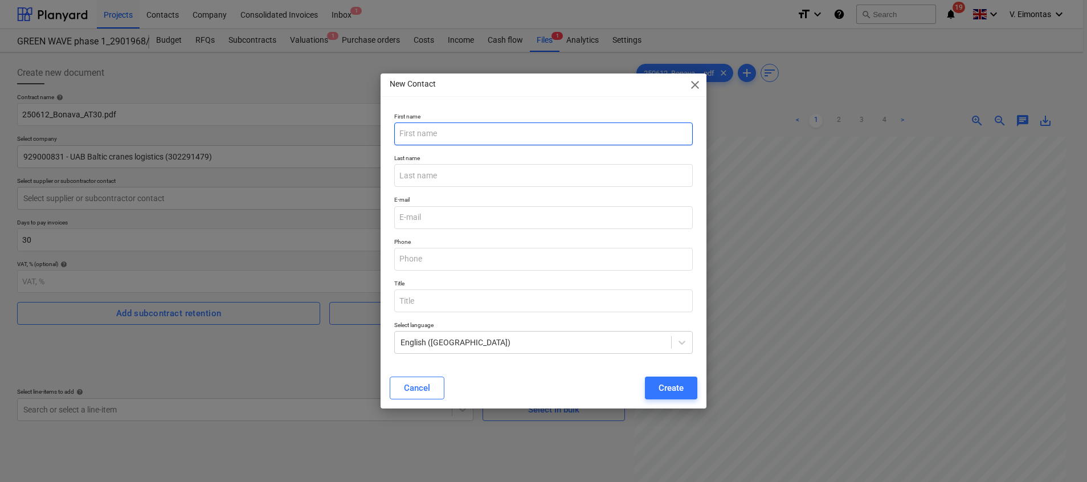
click at [472, 130] on input "text" at bounding box center [543, 134] width 299 height 23
drag, startPoint x: 430, startPoint y: 133, endPoint x: 362, endPoint y: 131, distance: 67.8
click at [362, 131] on div "New Contact close First name Man Last name E-mail Phone Title Select language E…" at bounding box center [543, 241] width 1087 height 482
paste input "[PERSON_NAME]"
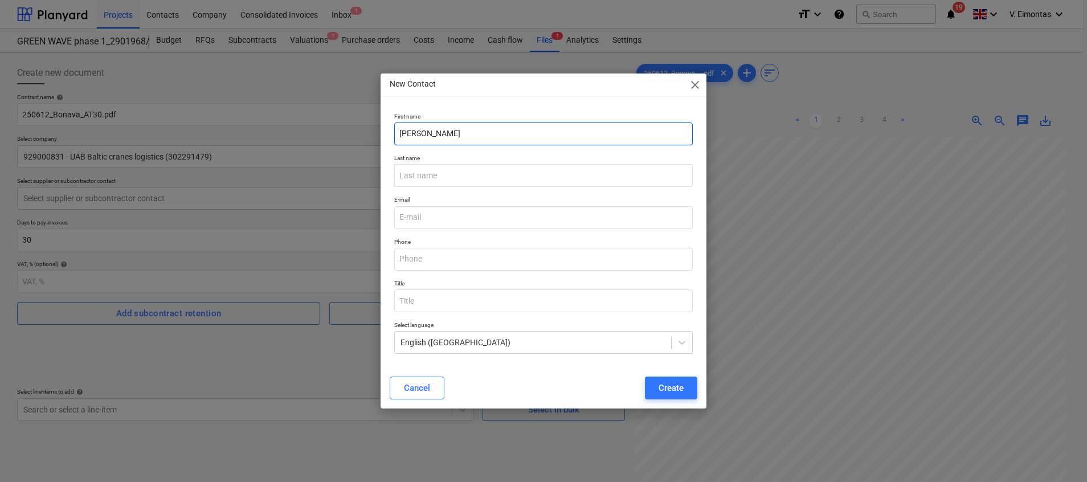
drag, startPoint x: 422, startPoint y: 130, endPoint x: 574, endPoint y: 133, distance: 152.2
click at [574, 133] on input "[PERSON_NAME]" at bounding box center [543, 134] width 299 height 23
type input "[PERSON_NAME]"
click at [457, 171] on input "text" at bounding box center [543, 175] width 299 height 23
paste input "Kočerkovskaja"
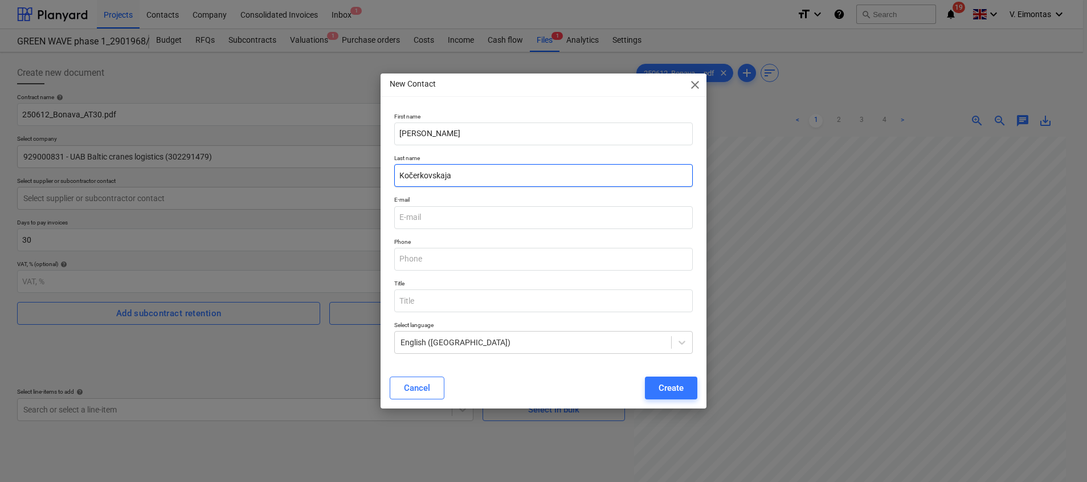
type input "Kočerkovskaja"
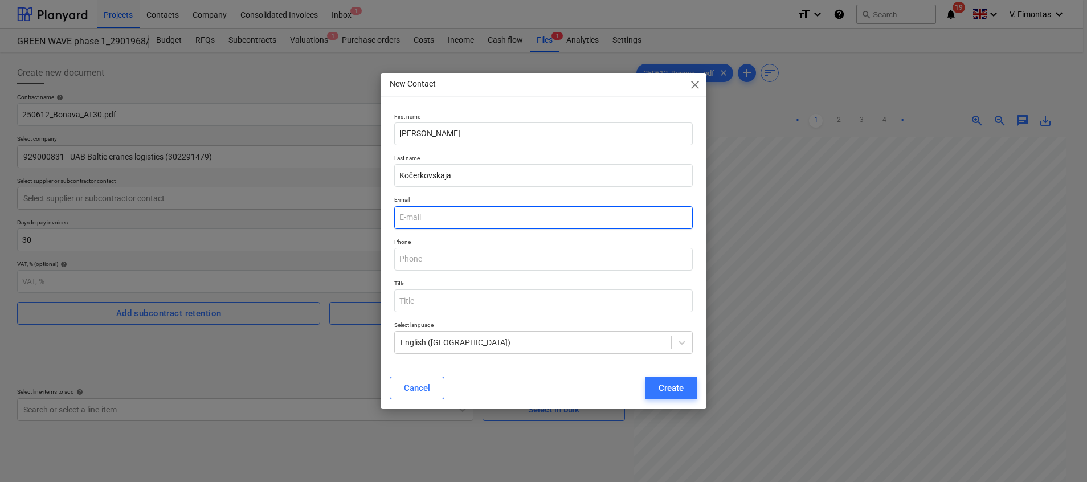
click at [437, 222] on input "email" at bounding box center [543, 217] width 299 height 23
type input "[EMAIL_ADDRESS][DOMAIN_NAME]"
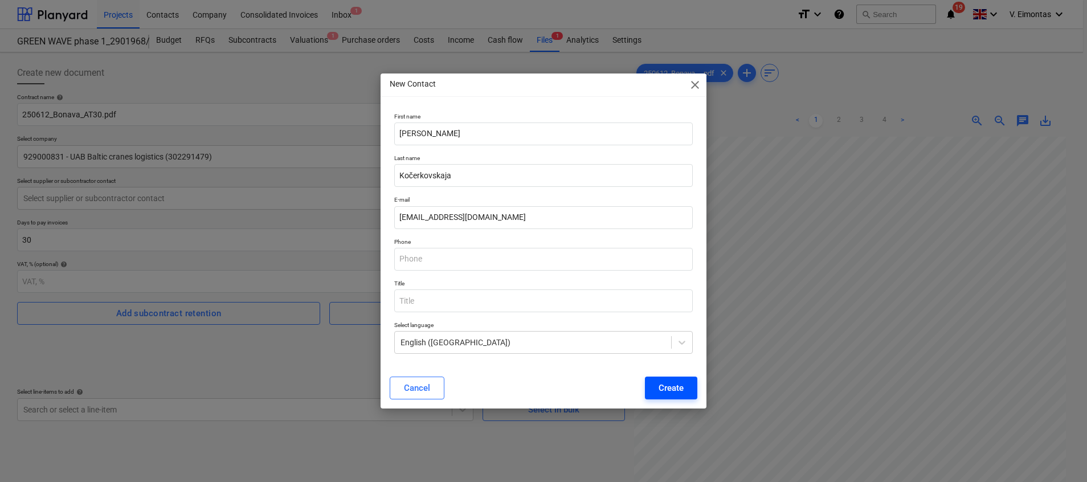
click at [687, 387] on button "Create" at bounding box center [671, 388] width 52 height 23
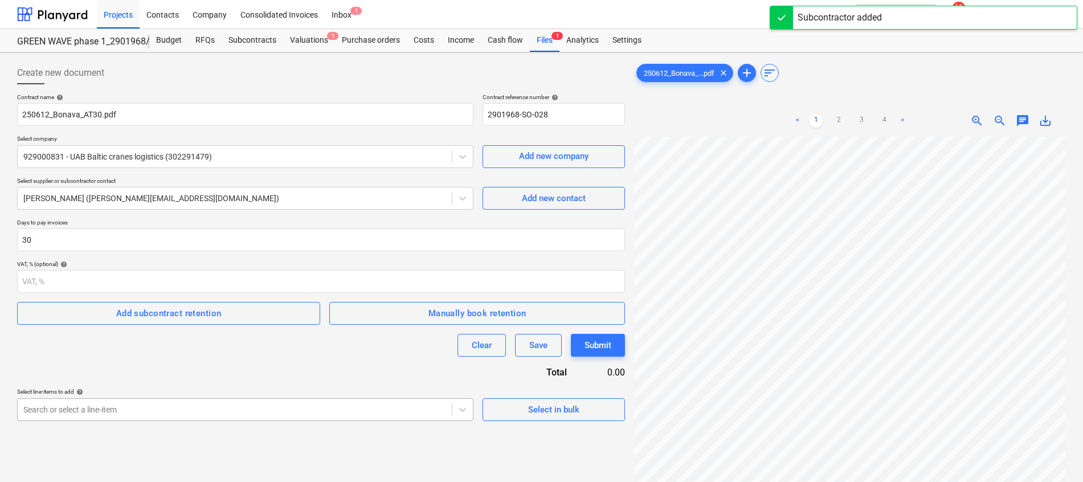
click at [264, 405] on body "Projects Contacts Company Consolidated Invoices Inbox 1 format_size keyboard_ar…" at bounding box center [541, 241] width 1083 height 482
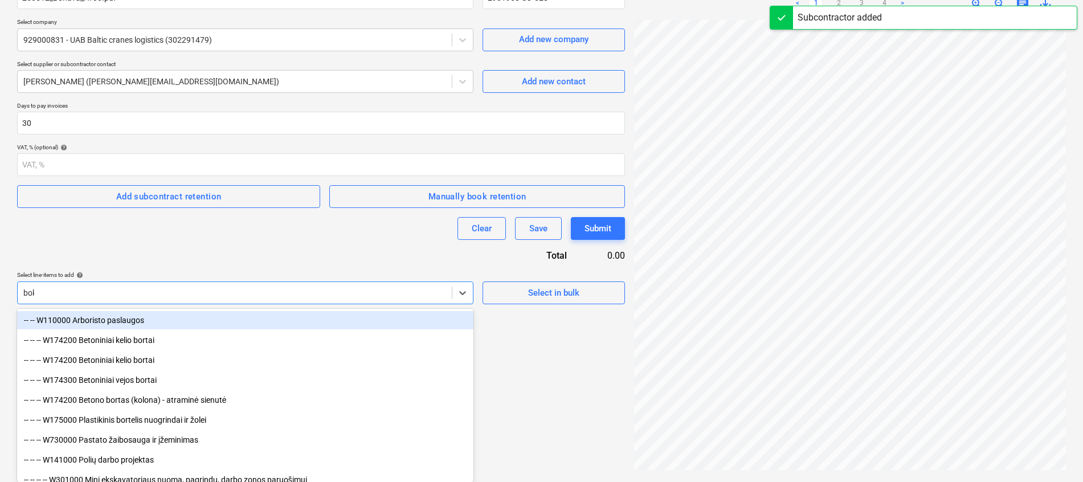
scroll to position [114, 0]
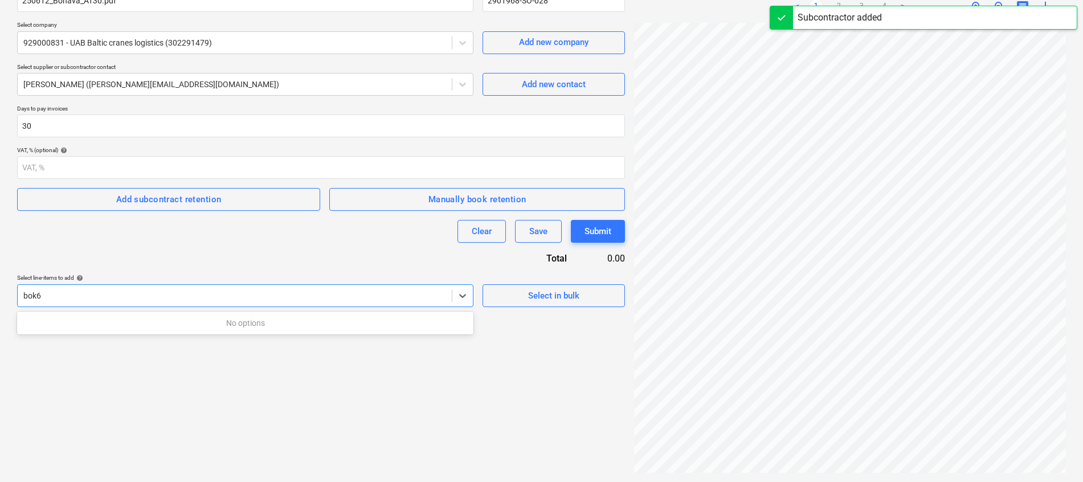
type input "bok"
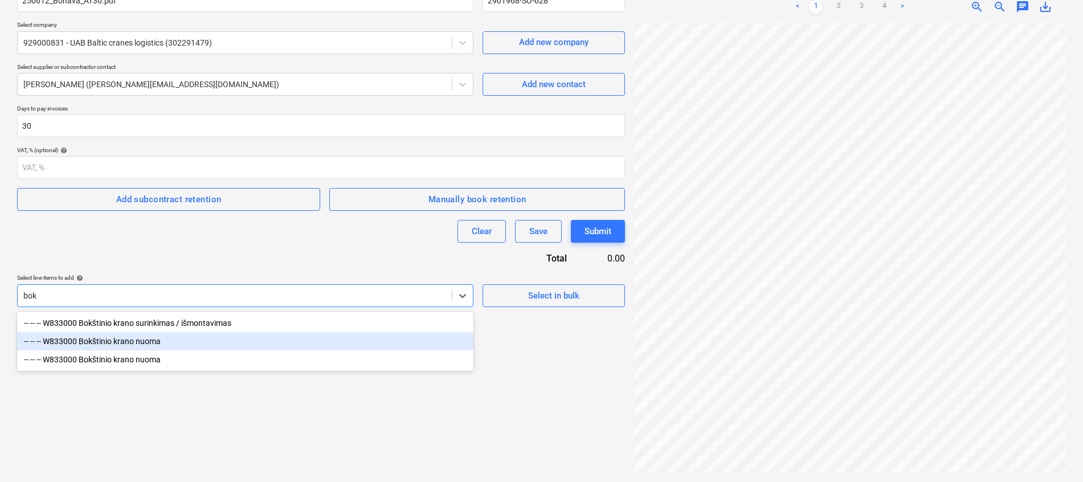
click at [144, 343] on div "-- -- -- W833000 Bokštinio krano nuoma" at bounding box center [245, 341] width 456 height 18
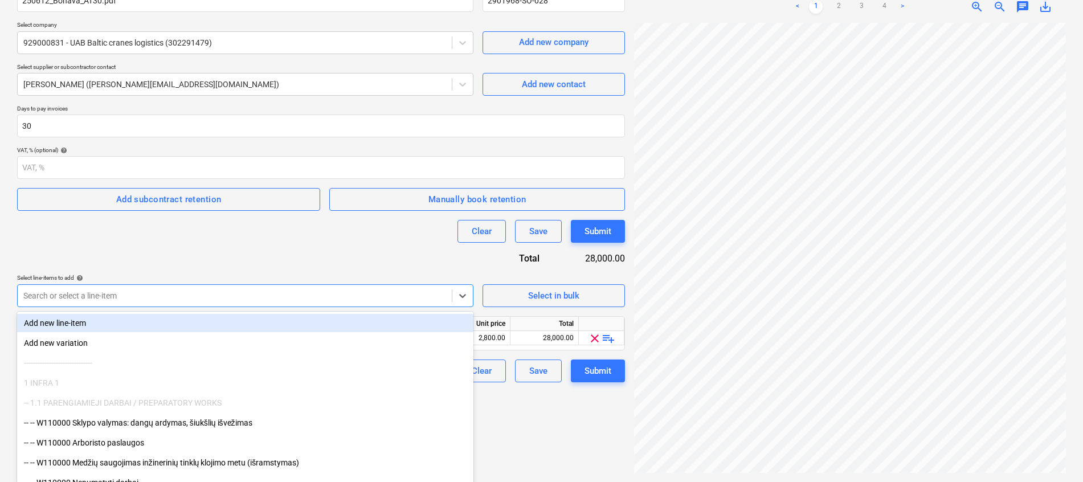
scroll to position [117, 0]
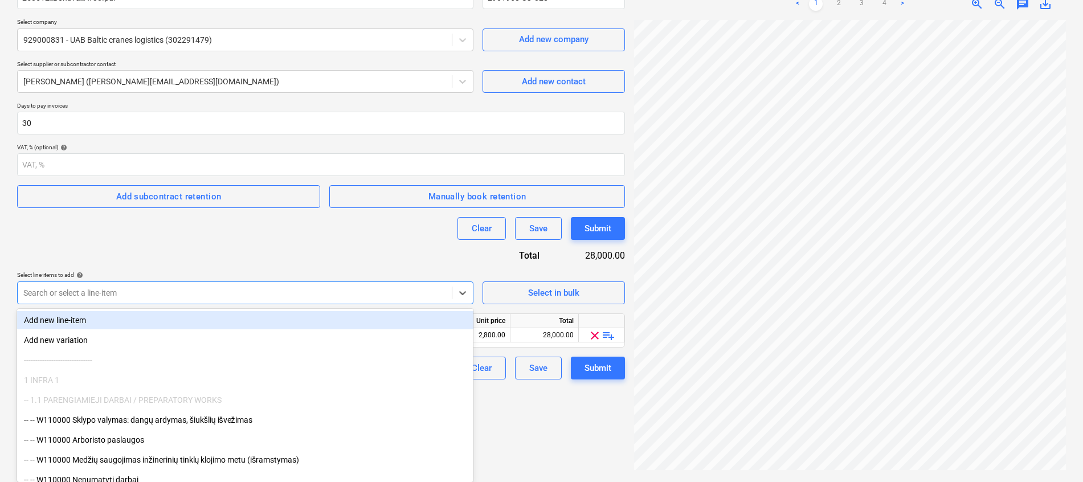
click at [148, 296] on div at bounding box center [234, 292] width 423 height 11
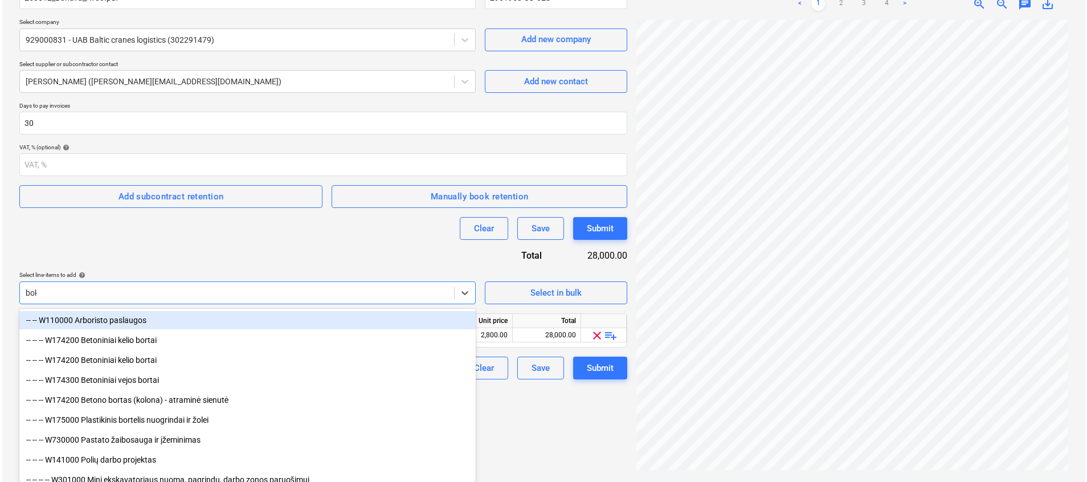
scroll to position [114, 0]
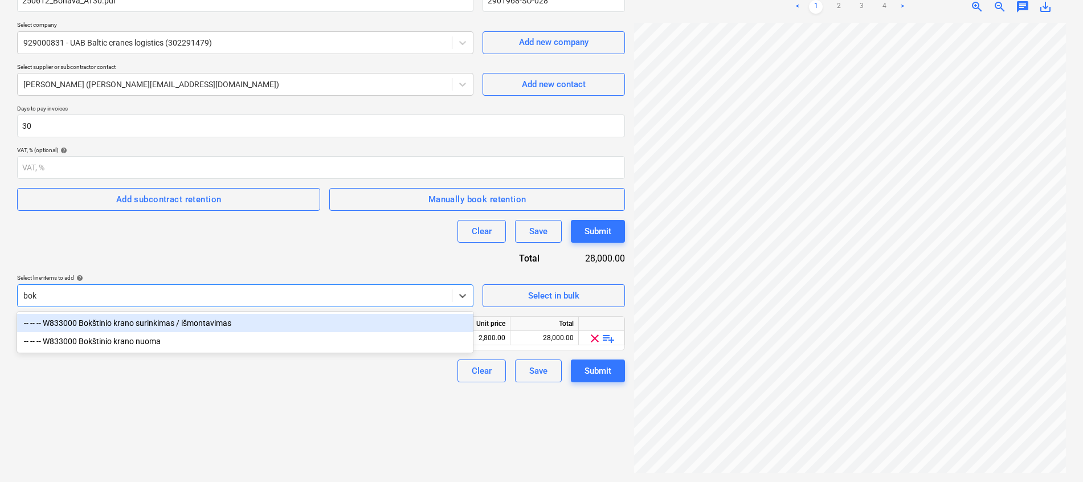
type input "bokš"
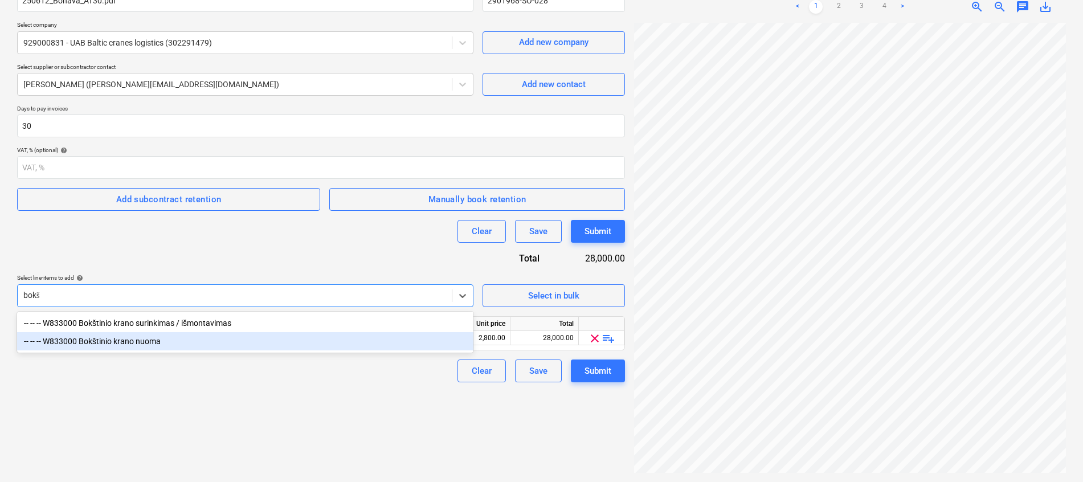
click at [127, 338] on div "-- -- -- W833000 Bokštinio krano nuoma" at bounding box center [245, 341] width 456 height 18
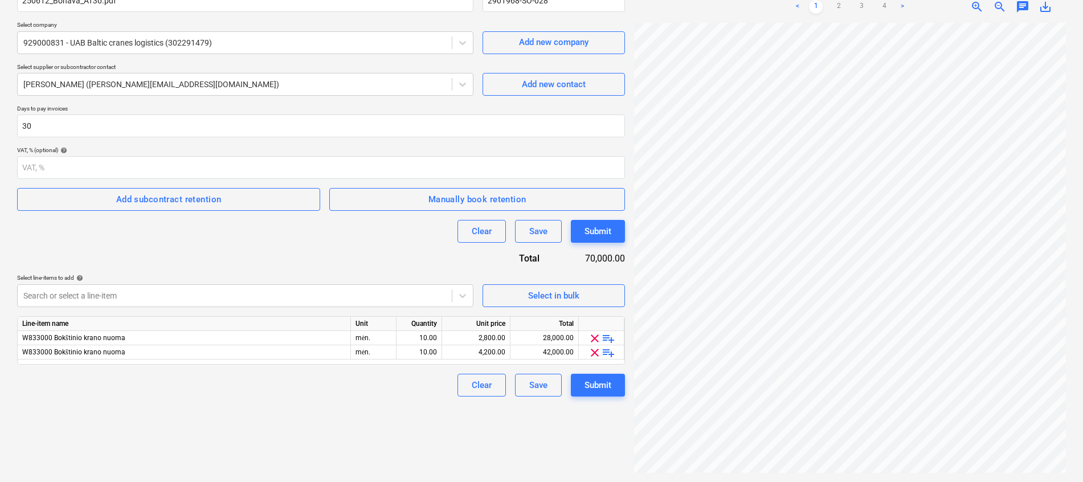
click at [357, 436] on div "Create new document Contract name help 250612_Bonava_AT30.pdf Contract referenc…" at bounding box center [321, 210] width 617 height 535
click at [605, 381] on div "Submit" at bounding box center [598, 385] width 27 height 15
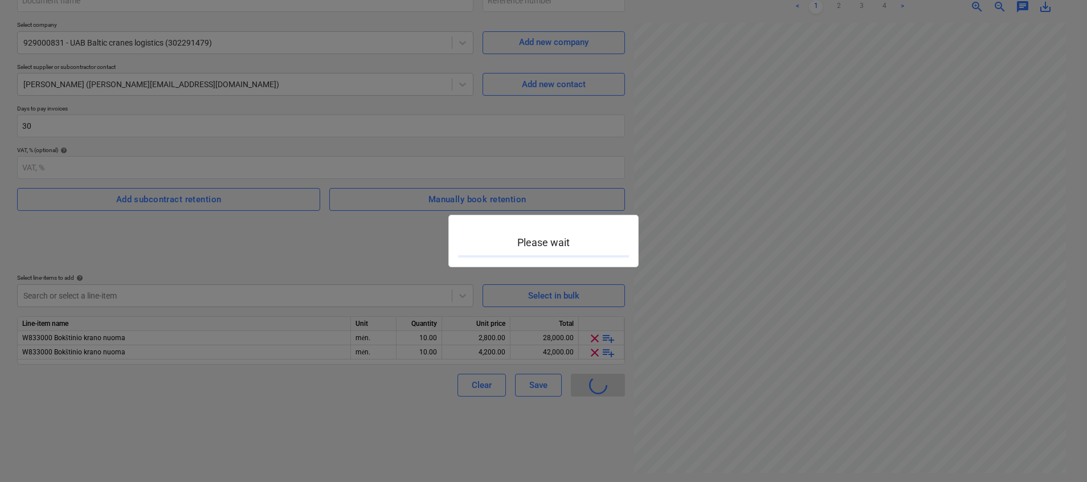
type input "2901968-SO-028"
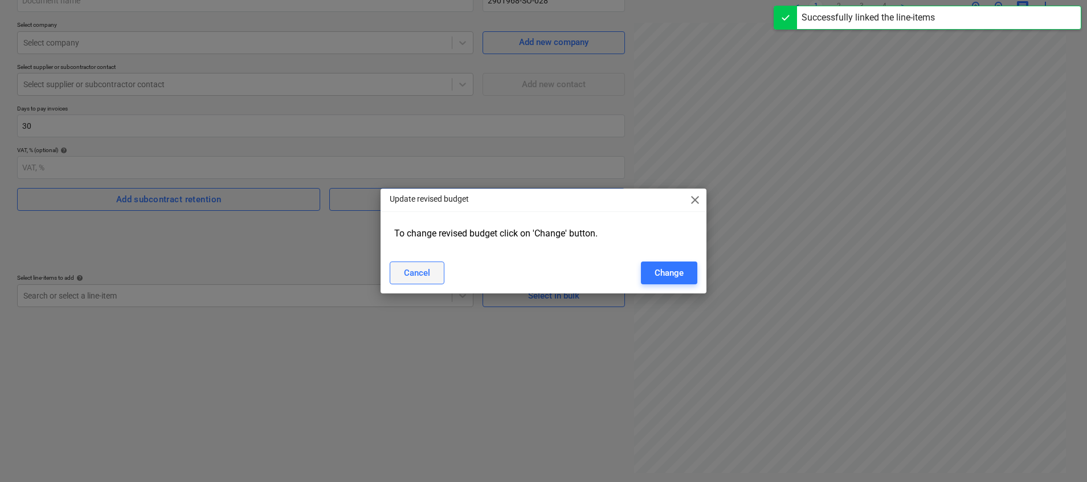
click at [423, 266] on div "Cancel" at bounding box center [417, 273] width 26 height 15
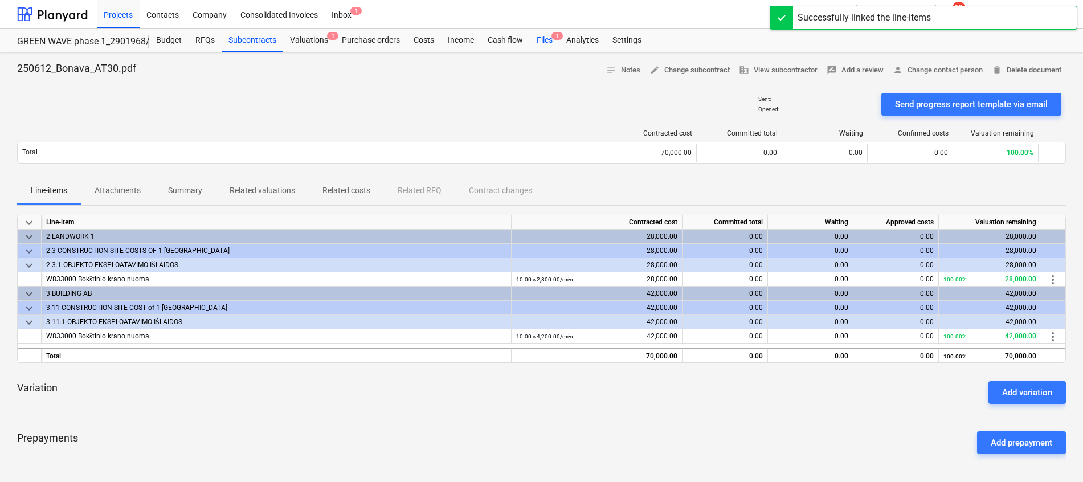
click at [536, 33] on div "Files 1" at bounding box center [545, 40] width 30 height 23
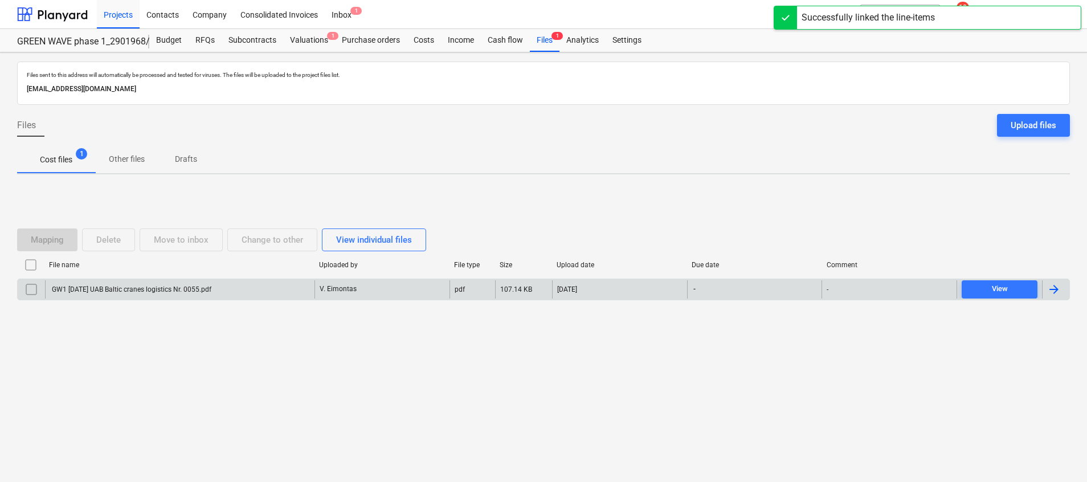
click at [242, 292] on div "GW1 [DATE] UAB Baltic cranes logistics Nr. 0055.pdf" at bounding box center [180, 289] width 270 height 18
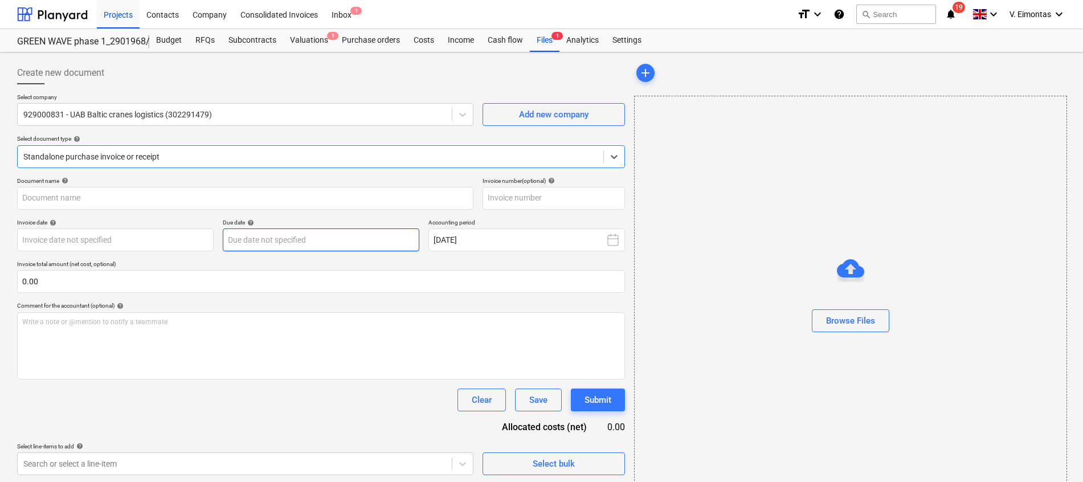
type input "0055"
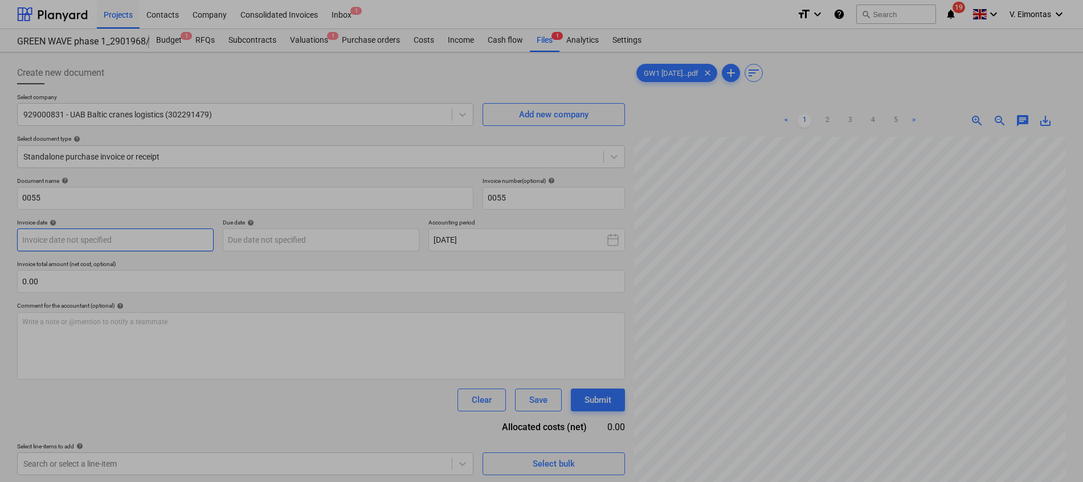
click at [150, 241] on body "Projects Contacts Company Consolidated Invoices Inbox 1 format_size keyboard_ar…" at bounding box center [541, 241] width 1083 height 482
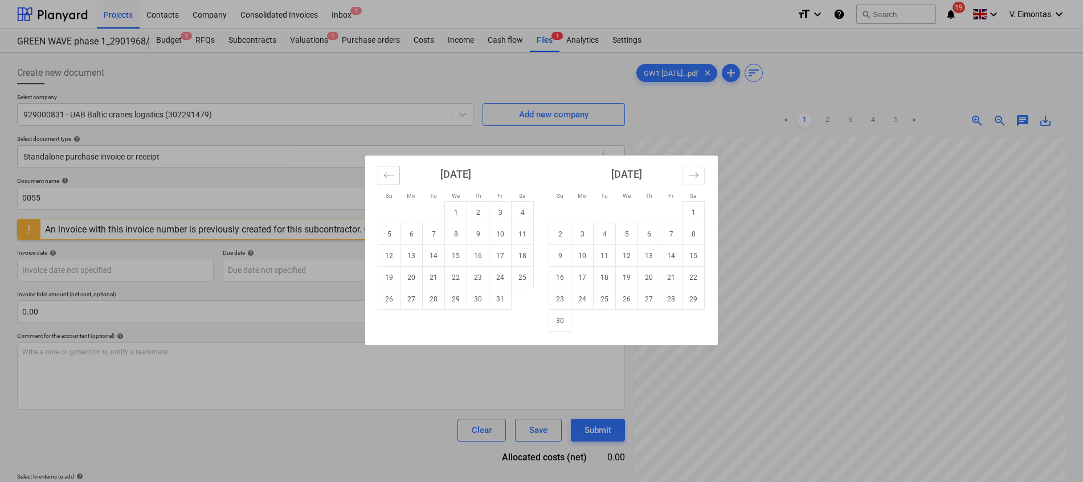
click at [388, 174] on icon "Move backward to switch to the previous month." at bounding box center [389, 175] width 11 height 11
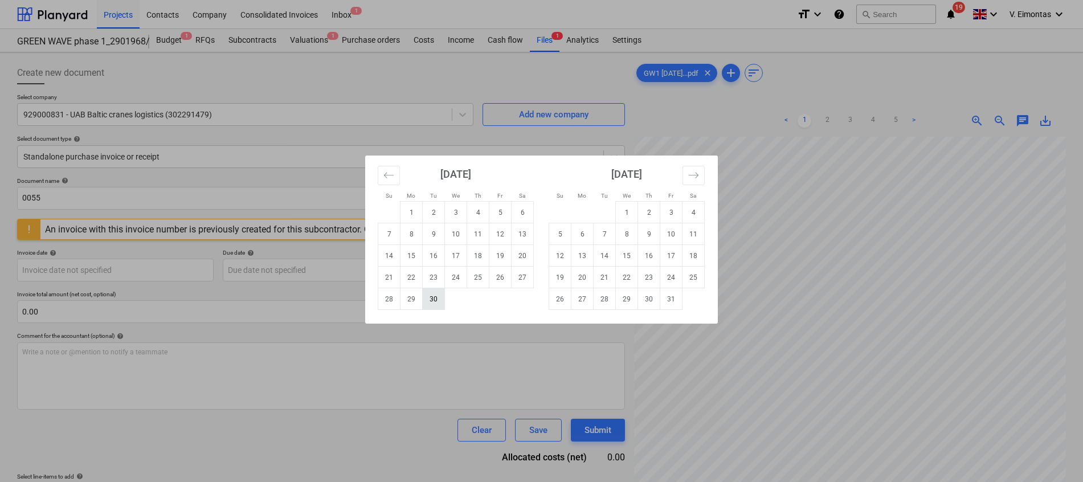
click at [435, 301] on td "30" at bounding box center [434, 299] width 22 height 22
type input "[DATE]"
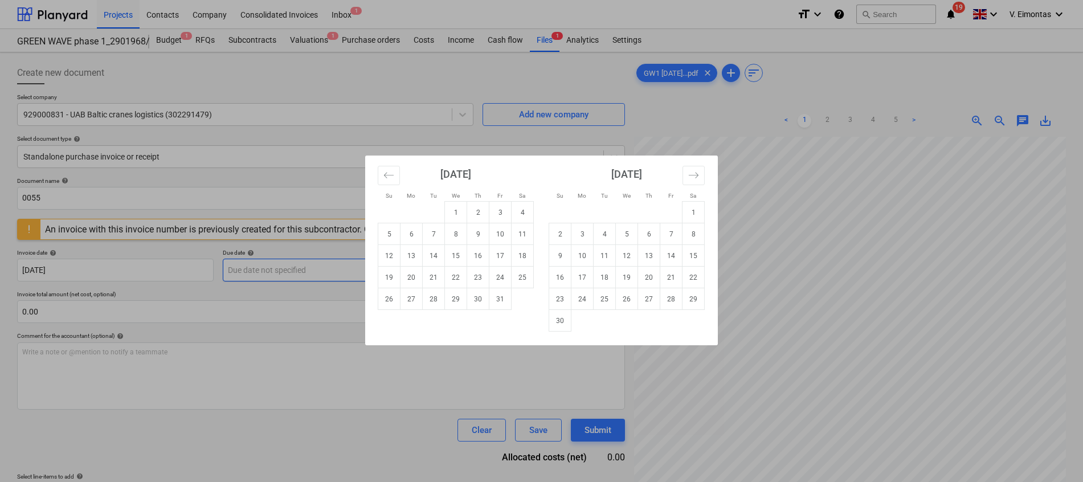
click at [325, 273] on body "Projects Contacts Company Consolidated Invoices Inbox 1 format_size keyboard_ar…" at bounding box center [541, 241] width 1083 height 482
click at [483, 296] on td "30" at bounding box center [478, 299] width 22 height 22
type input "[DATE]"
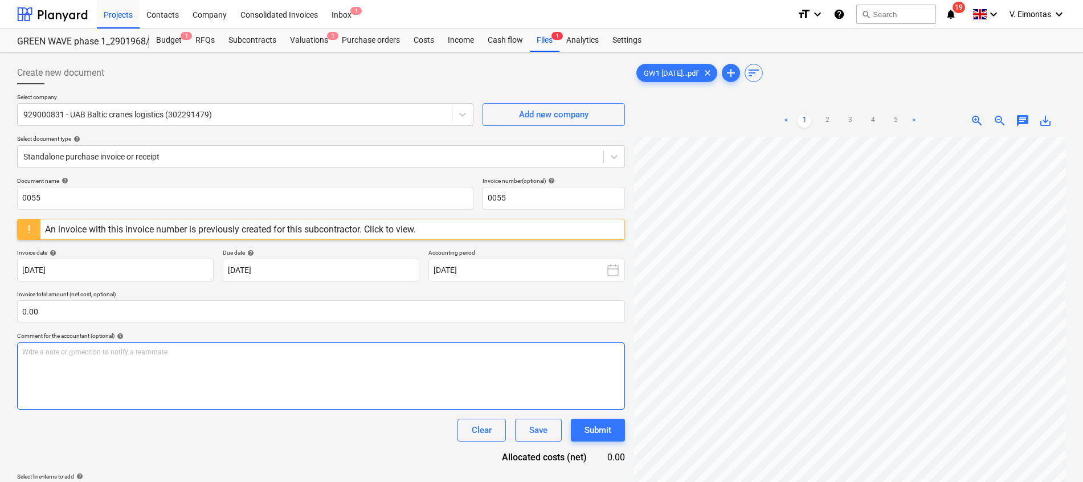
scroll to position [76, 83]
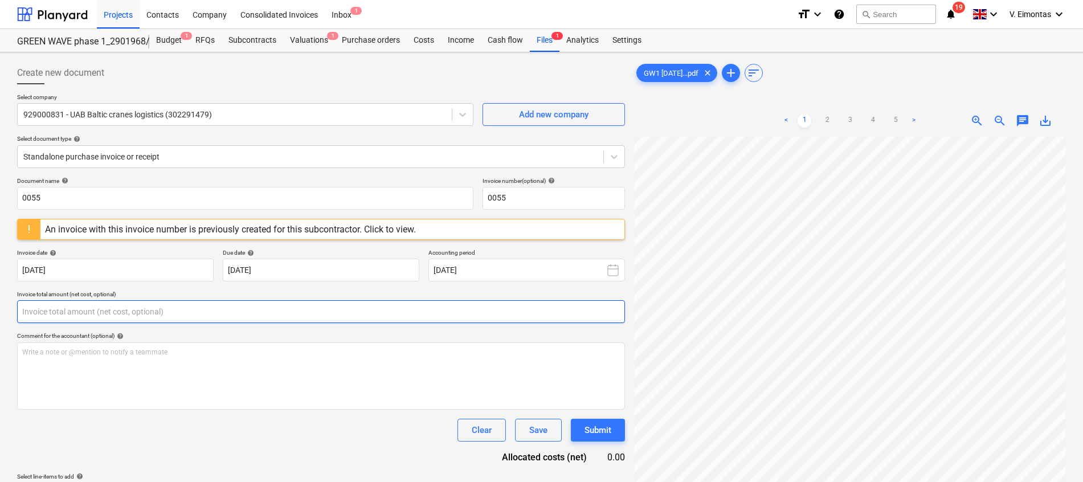
click at [503, 312] on input "text" at bounding box center [321, 311] width 608 height 23
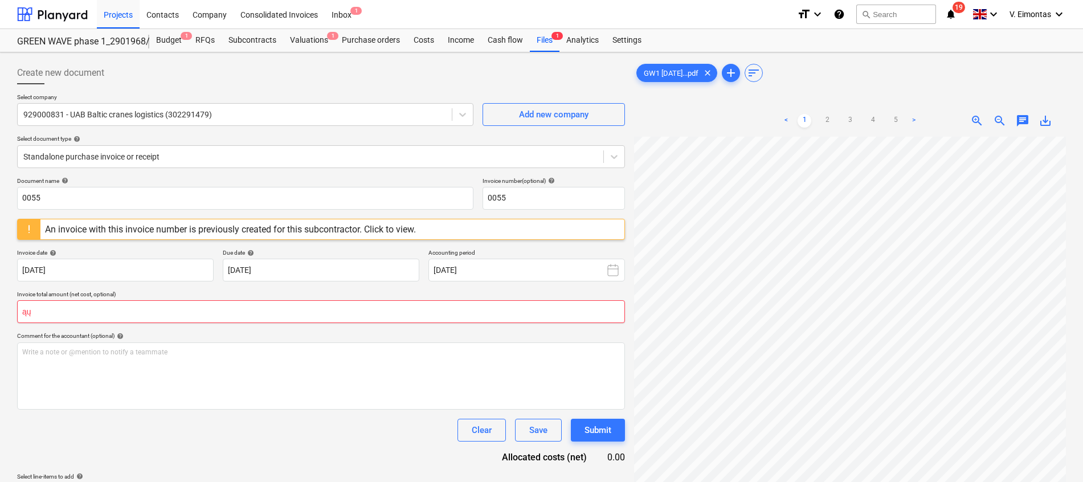
type input "ą"
type input "17,511.00"
click at [350, 435] on div "Clear Save Submit" at bounding box center [321, 430] width 608 height 23
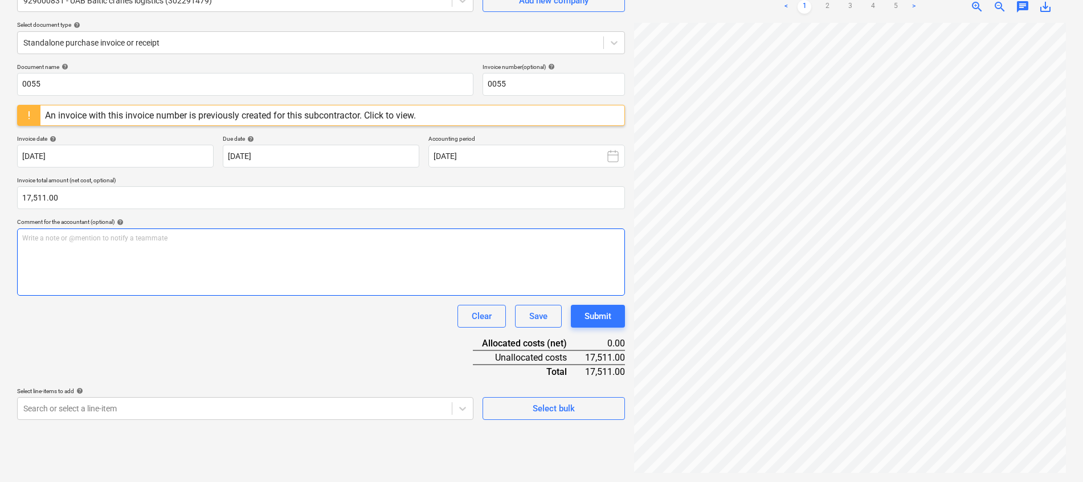
scroll to position [28, 0]
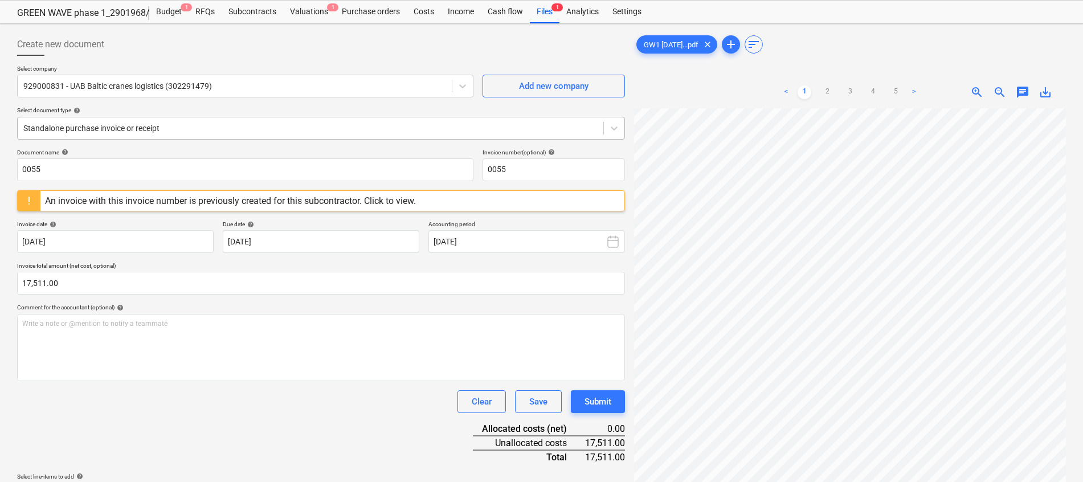
click at [132, 130] on div at bounding box center [310, 128] width 574 height 11
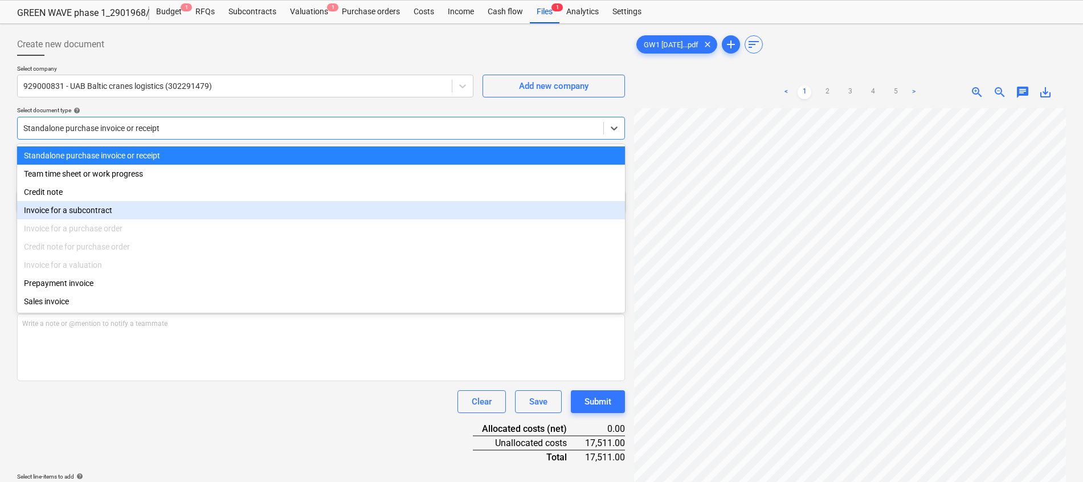
click at [89, 214] on div "Invoice for a subcontract" at bounding box center [321, 210] width 608 height 18
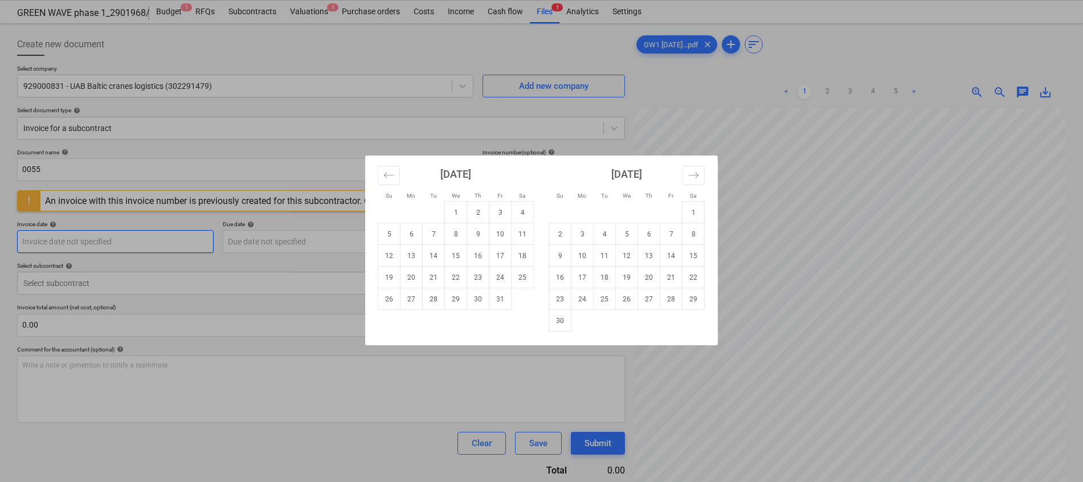
click at [84, 242] on body "Projects Contacts Company Consolidated Invoices Inbox 1 format_size keyboard_ar…" at bounding box center [541, 213] width 1083 height 482
click at [381, 180] on button "Move backward to switch to the previous month." at bounding box center [389, 175] width 22 height 19
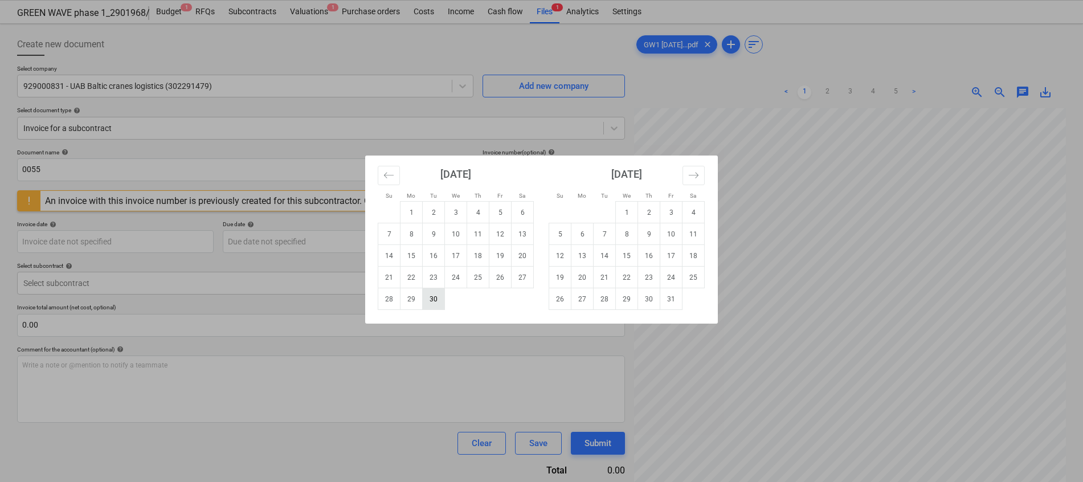
click at [432, 299] on td "30" at bounding box center [434, 299] width 22 height 22
type input "[DATE]"
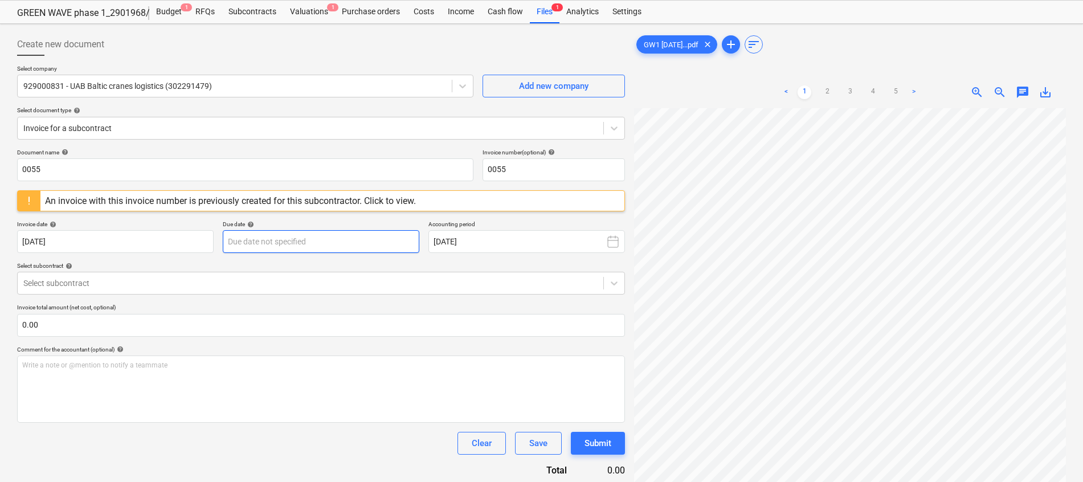
click at [307, 251] on body "Projects Contacts Company Consolidated Invoices Inbox 1 format_size keyboard_ar…" at bounding box center [541, 213] width 1083 height 482
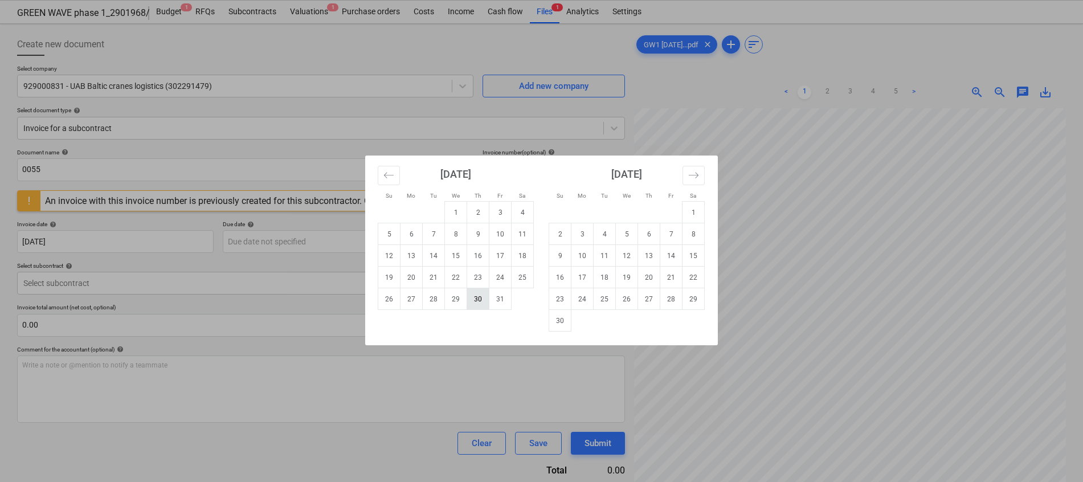
click at [480, 297] on td "30" at bounding box center [478, 299] width 22 height 22
type input "[DATE]"
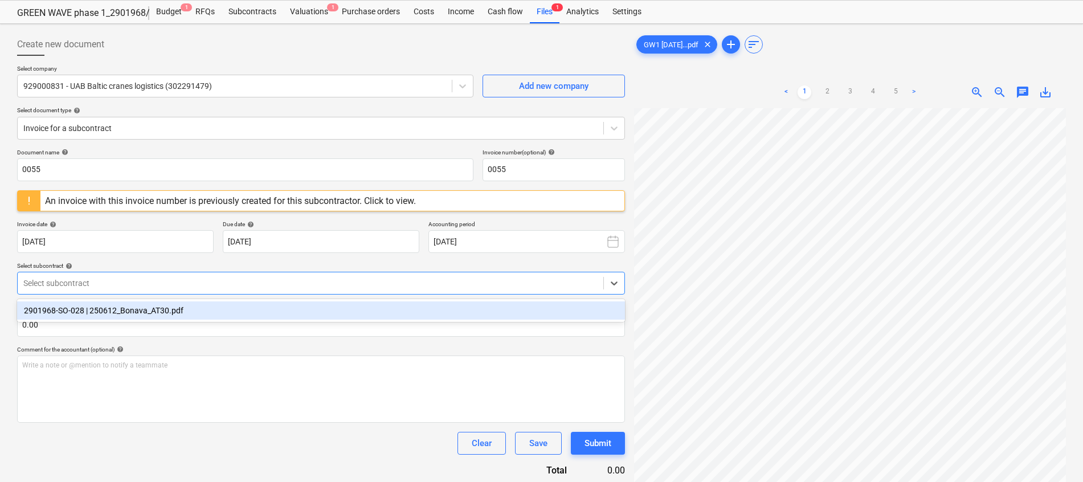
click at [217, 278] on div at bounding box center [310, 283] width 574 height 11
click at [165, 309] on div "2901968-SO-028 | 250612_Bonava_AT30.pdf" at bounding box center [321, 310] width 608 height 18
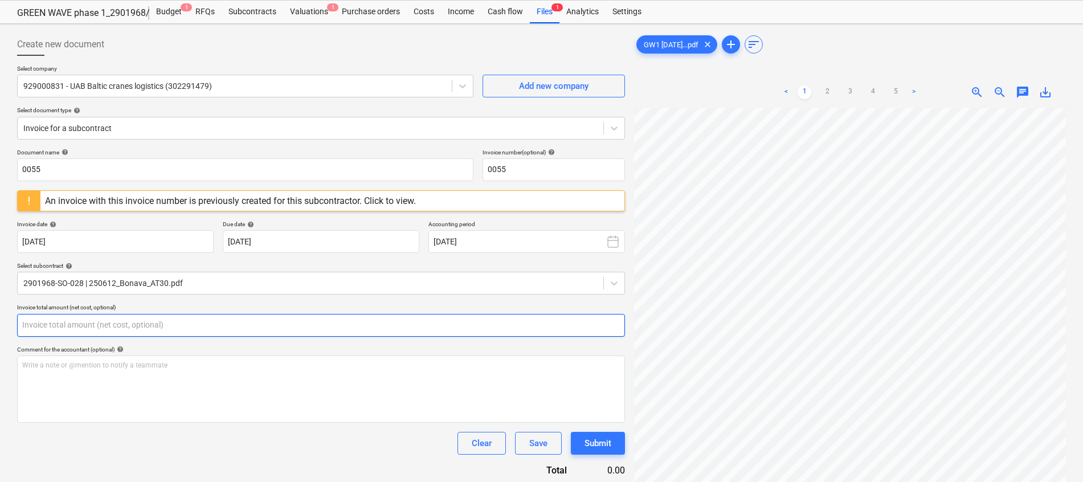
click at [144, 329] on input "text" at bounding box center [321, 325] width 608 height 23
type input "17,511.00"
click at [185, 403] on div "Write a note or @mention to notify a teammate [PERSON_NAME]" at bounding box center [321, 389] width 608 height 67
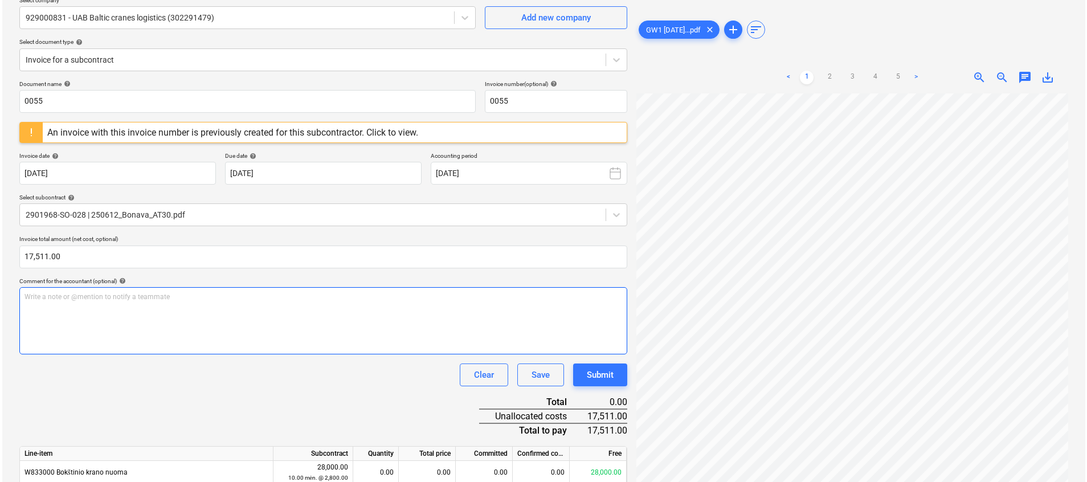
scroll to position [168, 0]
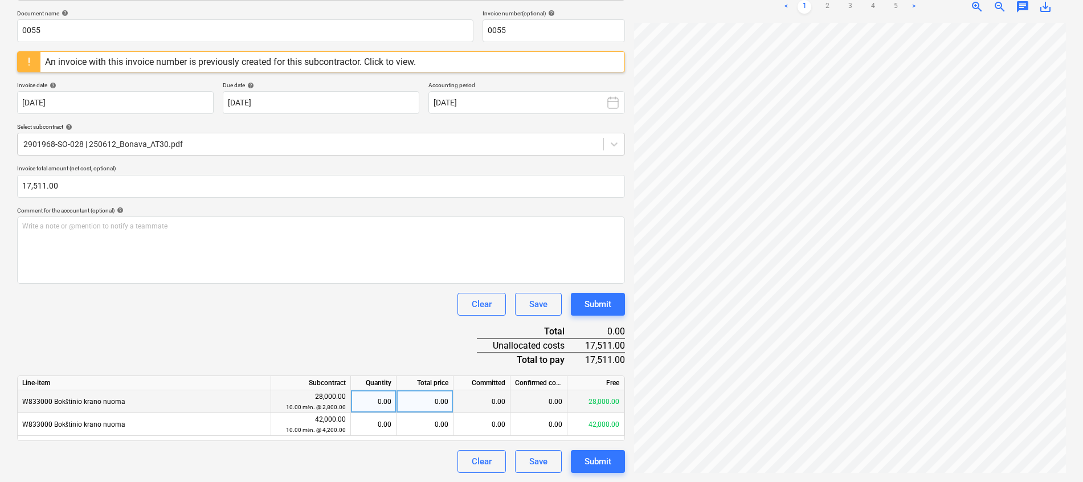
click at [427, 399] on div "0.00" at bounding box center [425, 401] width 57 height 23
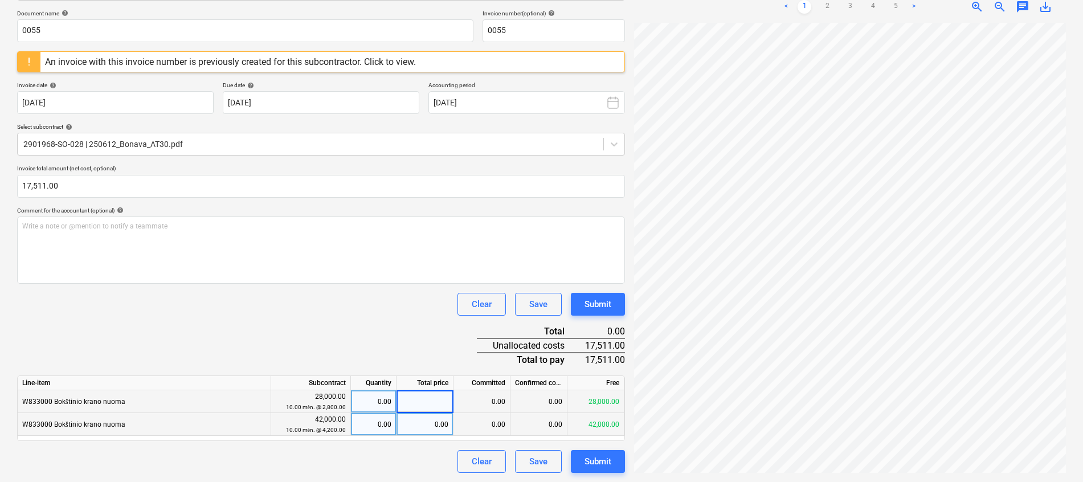
click at [425, 425] on div "0.00" at bounding box center [425, 424] width 57 height 23
type input "8000"
click at [423, 339] on div "Document name help 0055 Invoice number (optional) help 0055 An invoice with thi…" at bounding box center [321, 241] width 608 height 463
click at [432, 427] on div "8,000.00" at bounding box center [425, 424] width 57 height 23
type input "9000"
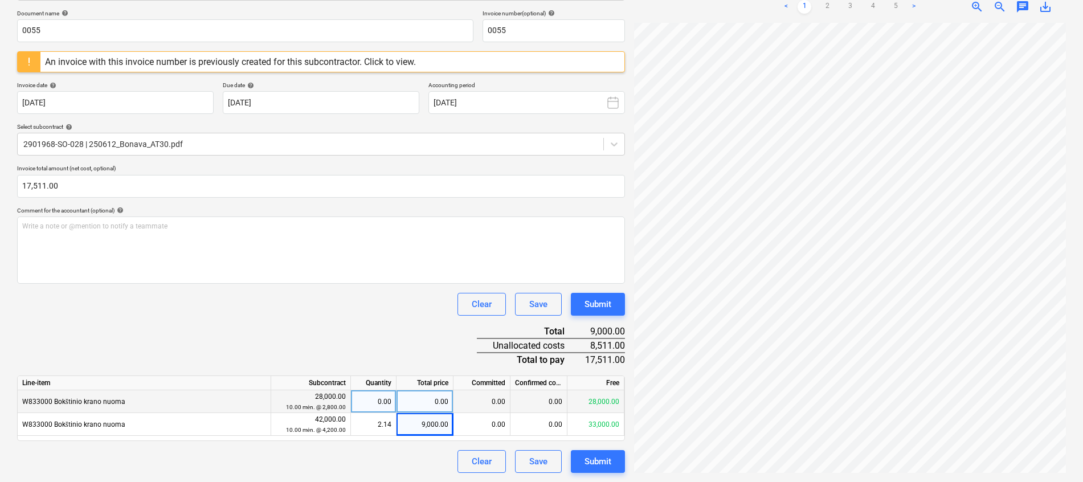
click at [404, 333] on div "Document name help 0055 Invoice number (optional) help 0055 An invoice with thi…" at bounding box center [321, 241] width 608 height 463
click at [427, 402] on div "0.00" at bounding box center [425, 401] width 57 height 23
type input "8511"
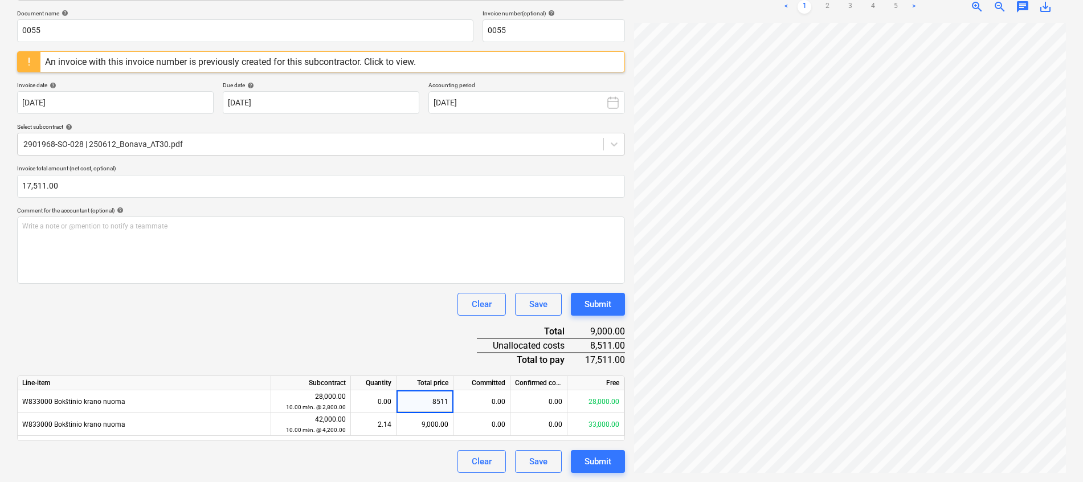
click at [381, 323] on div "Document name help 0055 Invoice number (optional) help 0055 An invoice with thi…" at bounding box center [321, 241] width 608 height 463
click at [610, 461] on div "Submit" at bounding box center [598, 461] width 27 height 15
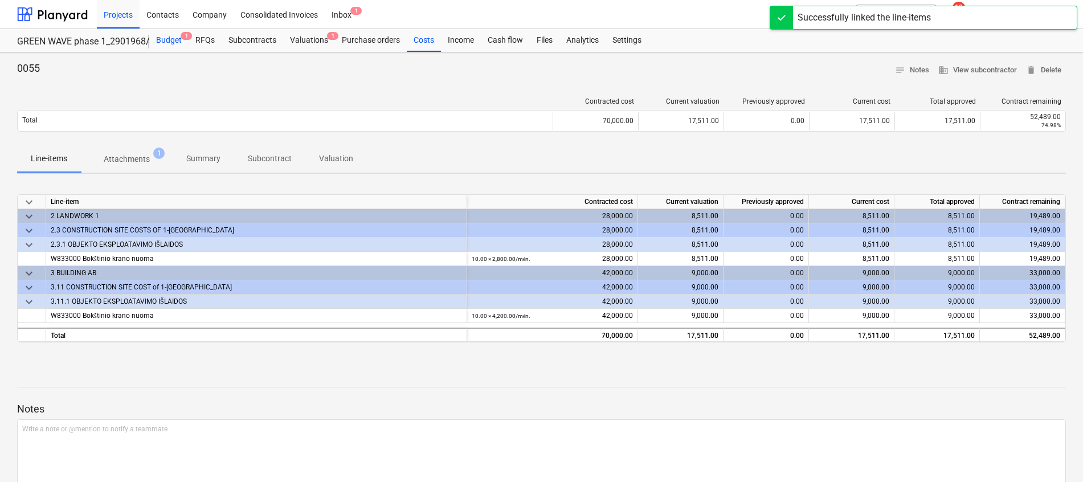
click at [178, 39] on div "Budget 1" at bounding box center [168, 40] width 39 height 23
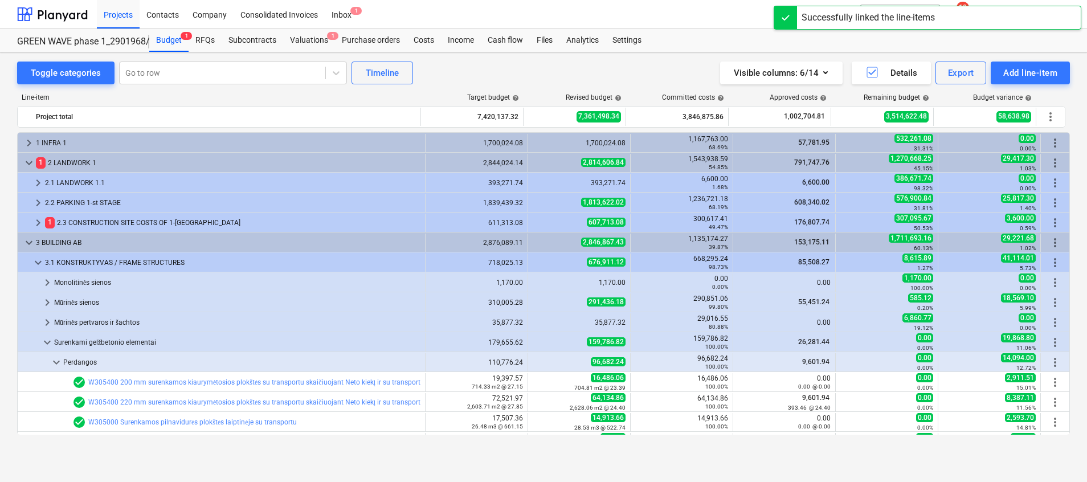
click at [159, 214] on div "1 2.3 CONSTRUCTION SITE COSTS OF 1-st STAGE" at bounding box center [233, 223] width 376 height 18
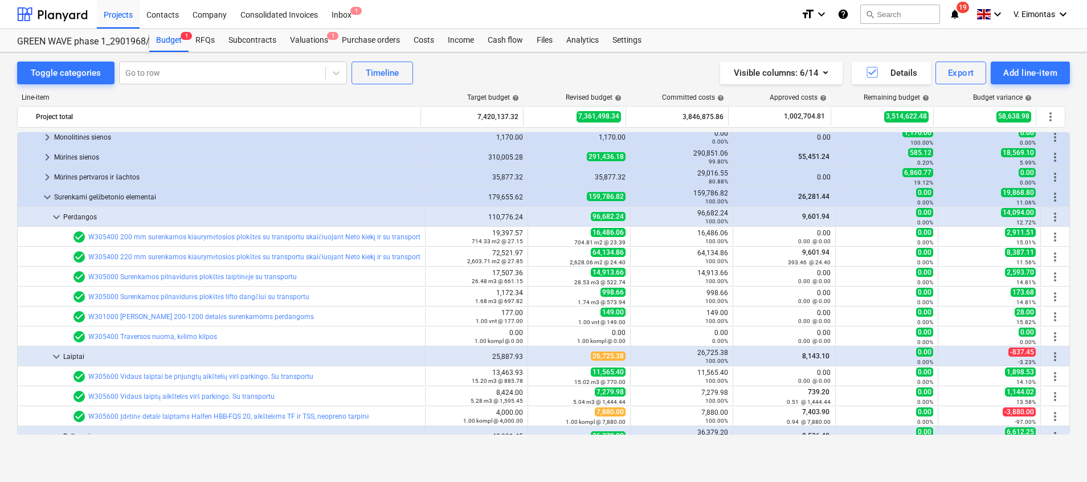
scroll to position [171, 0]
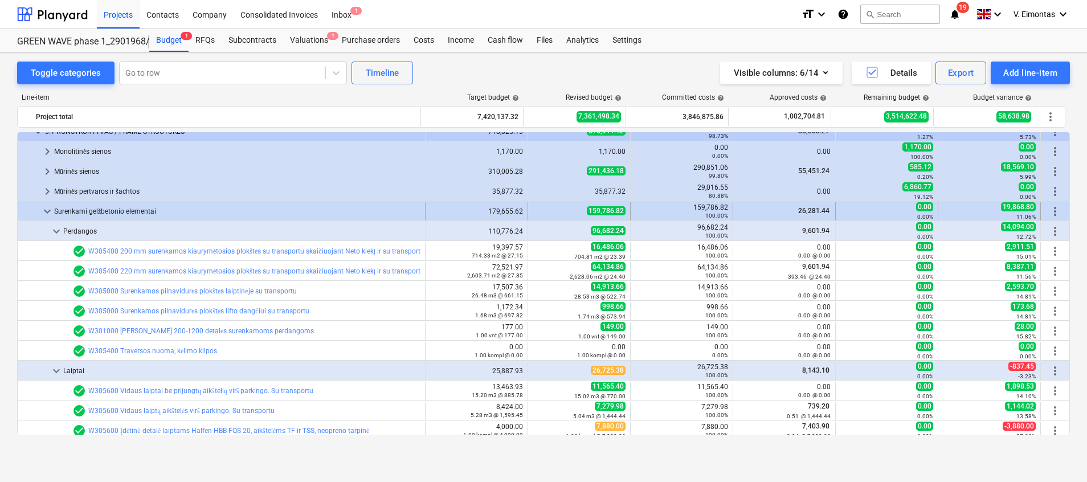
click at [46, 209] on span "keyboard_arrow_down" at bounding box center [47, 212] width 14 height 14
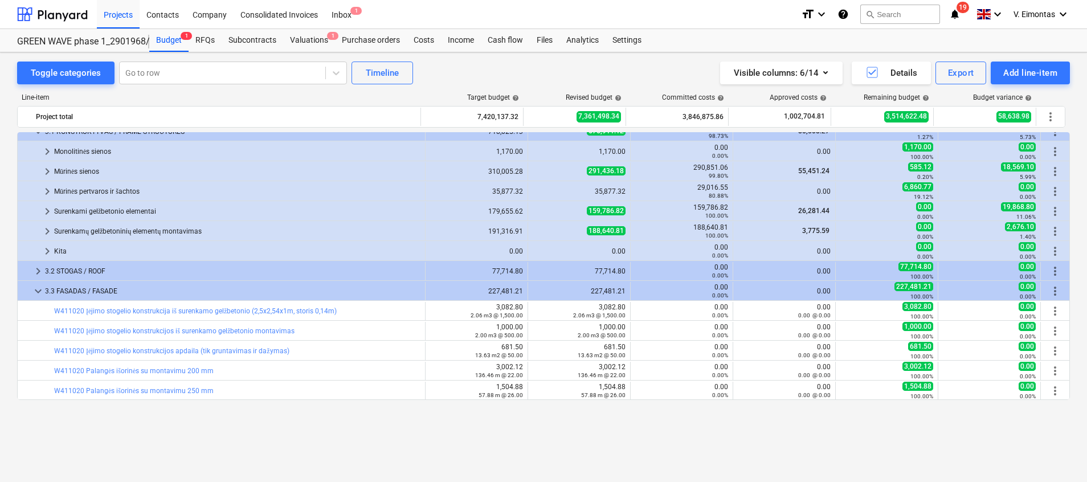
scroll to position [85, 0]
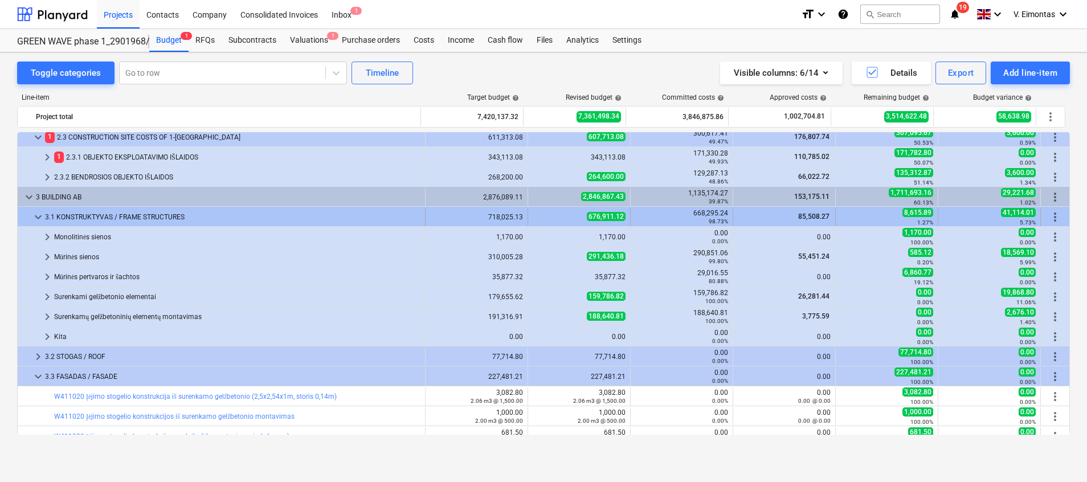
click at [34, 221] on span "keyboard_arrow_down" at bounding box center [38, 217] width 14 height 14
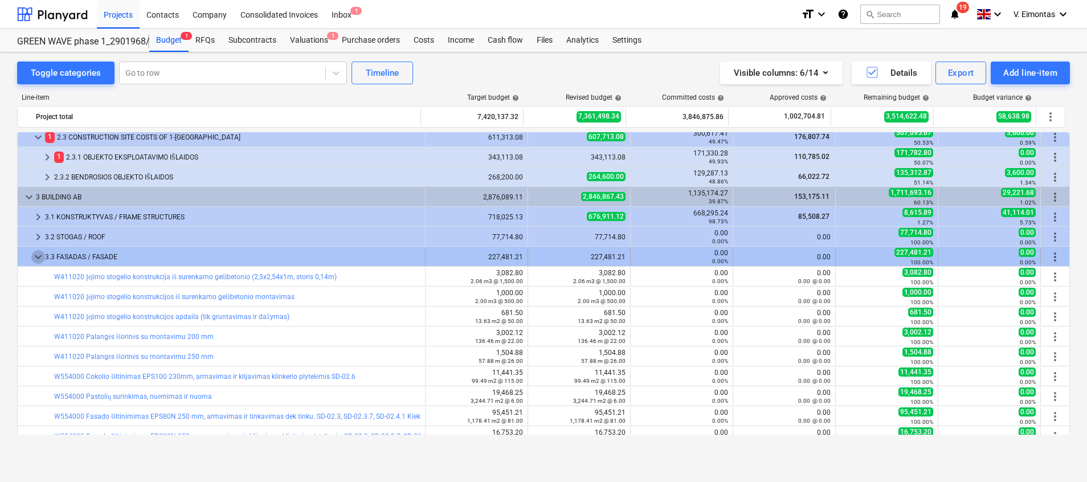
click at [36, 256] on span "keyboard_arrow_down" at bounding box center [38, 257] width 14 height 14
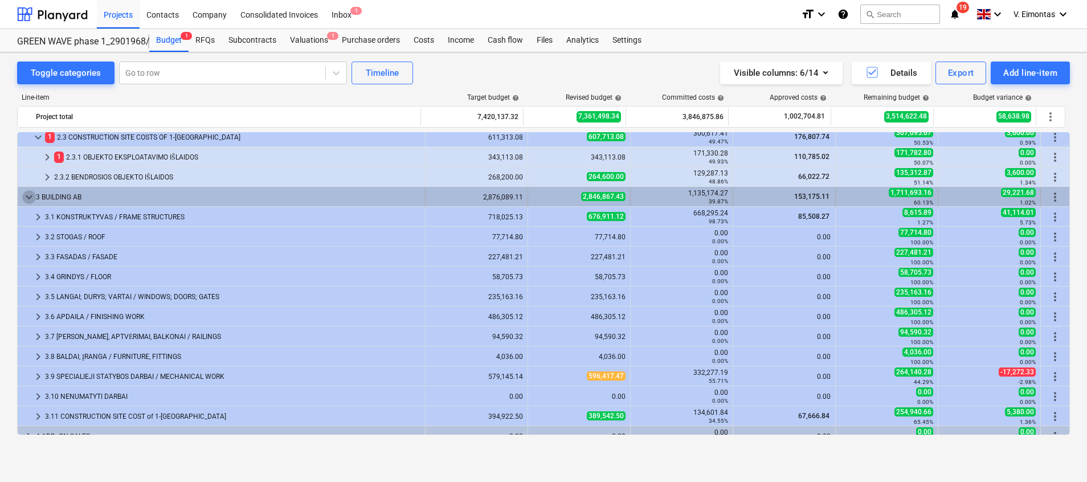
click at [27, 199] on span "keyboard_arrow_down" at bounding box center [29, 197] width 14 height 14
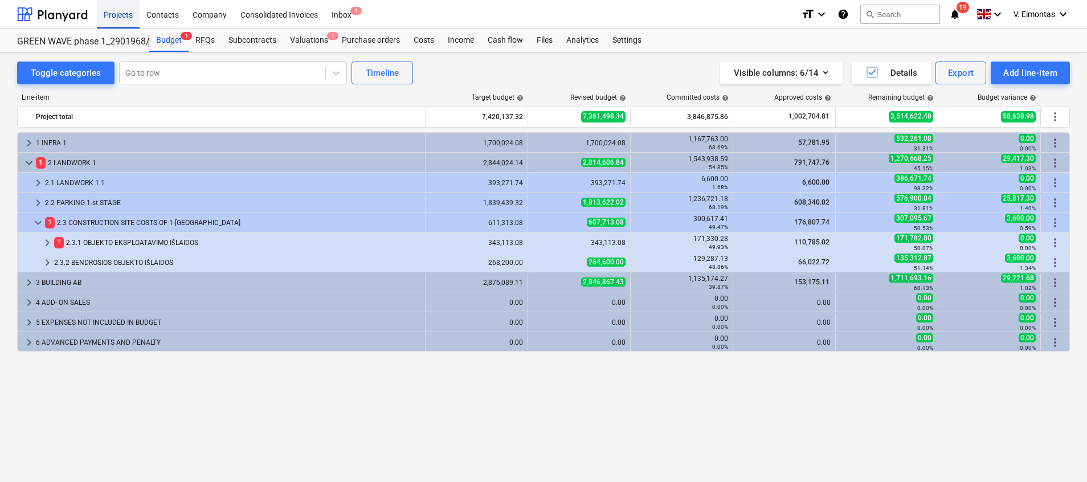
click at [113, 19] on div "Projects" at bounding box center [118, 13] width 43 height 29
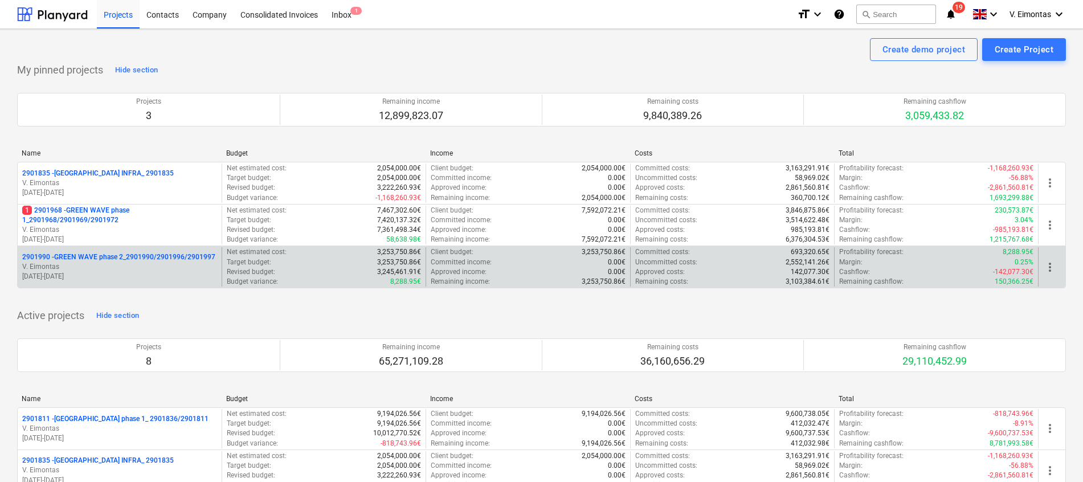
click at [100, 254] on p "2901990 - GREEN WAVE phase 2_2901990/2901996/2901997" at bounding box center [118, 257] width 193 height 10
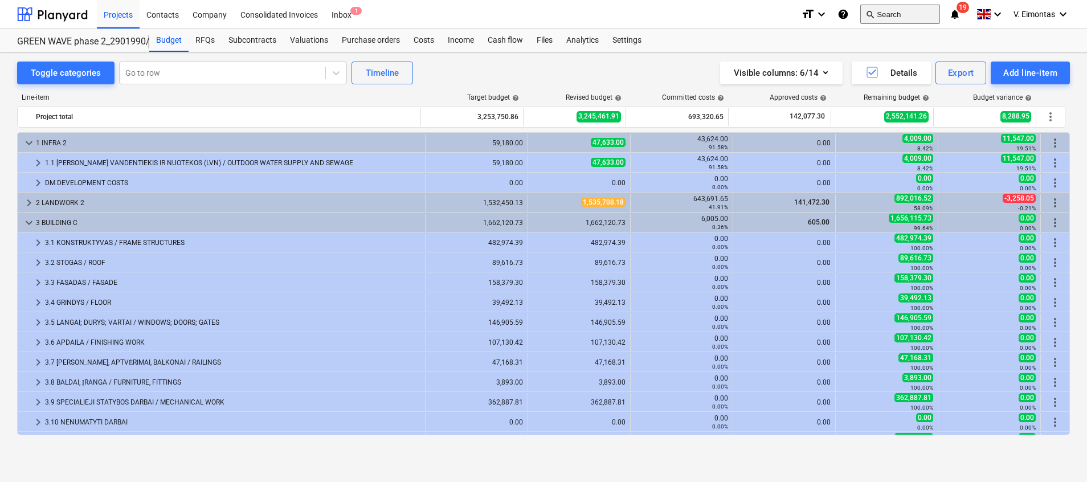
click at [882, 12] on button "search Search" at bounding box center [900, 14] width 80 height 19
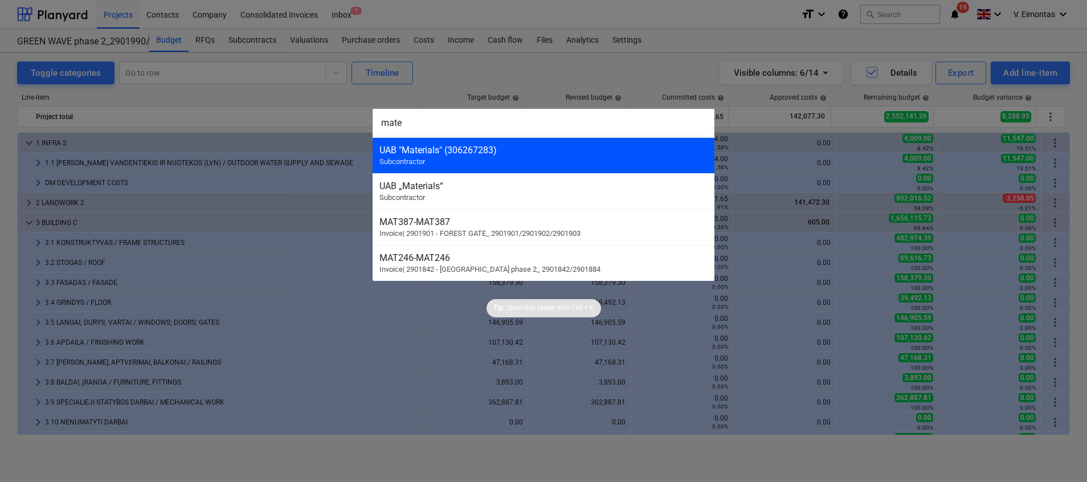
type input "mate"
click at [465, 152] on div "UAB "Materials" (306267283)" at bounding box center [544, 150] width 328 height 11
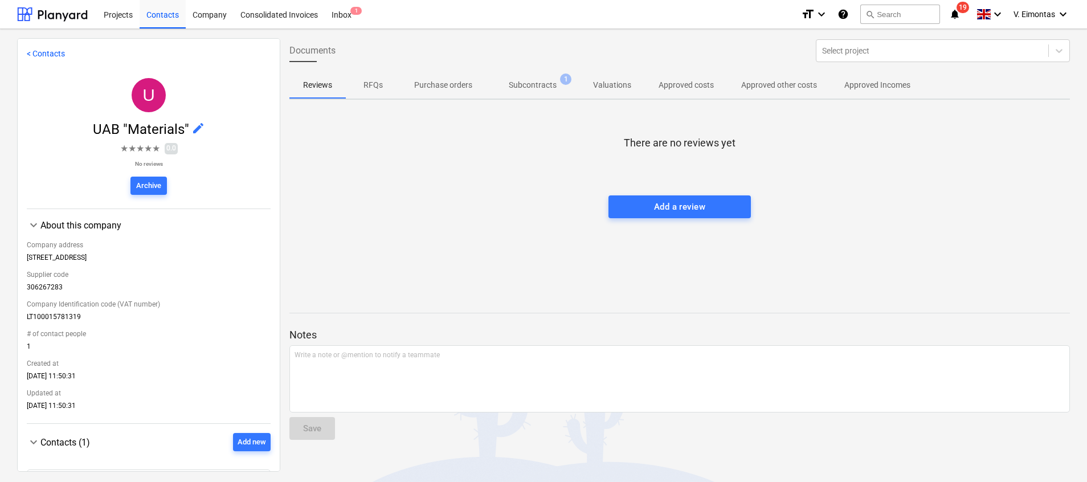
click at [538, 85] on p "Subcontracts" at bounding box center [533, 85] width 48 height 12
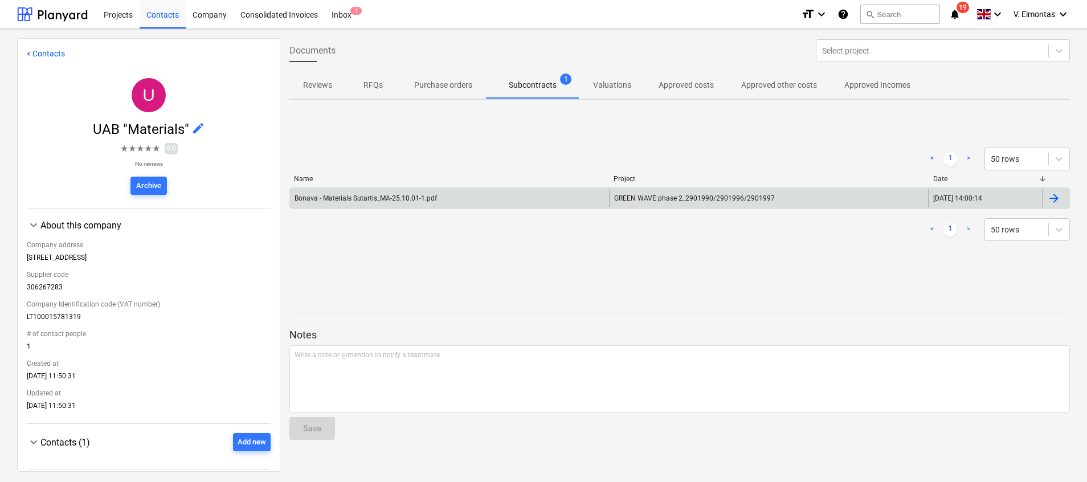
click at [560, 198] on div "Bonava - Materials Sutartis_MA-25.10.01-1.pdf" at bounding box center [449, 198] width 319 height 18
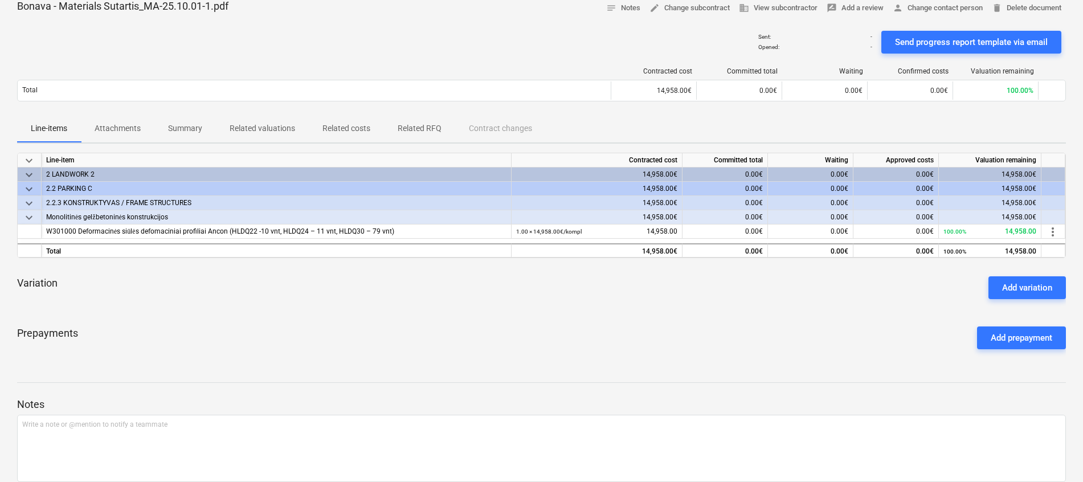
scroll to position [108, 0]
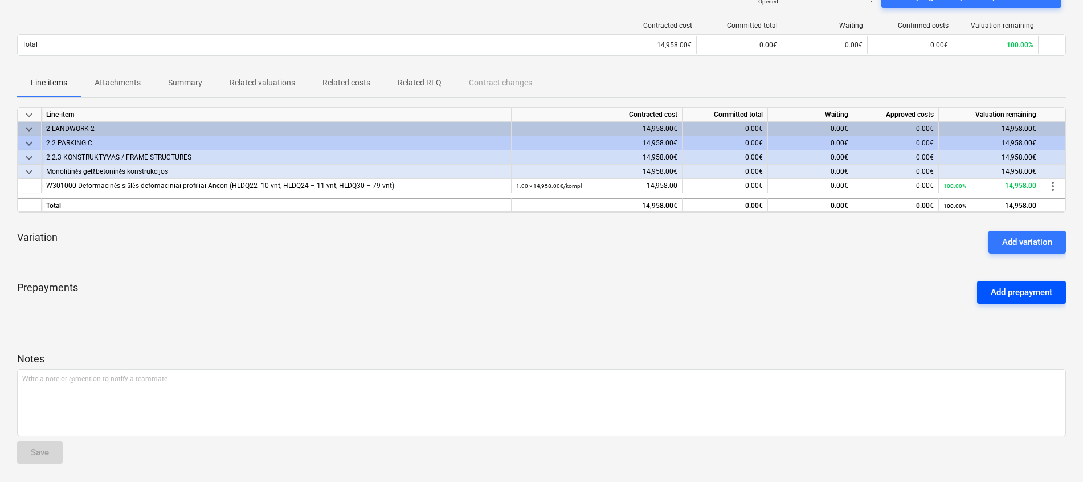
click at [1003, 293] on div "Add prepayment" at bounding box center [1022, 292] width 62 height 15
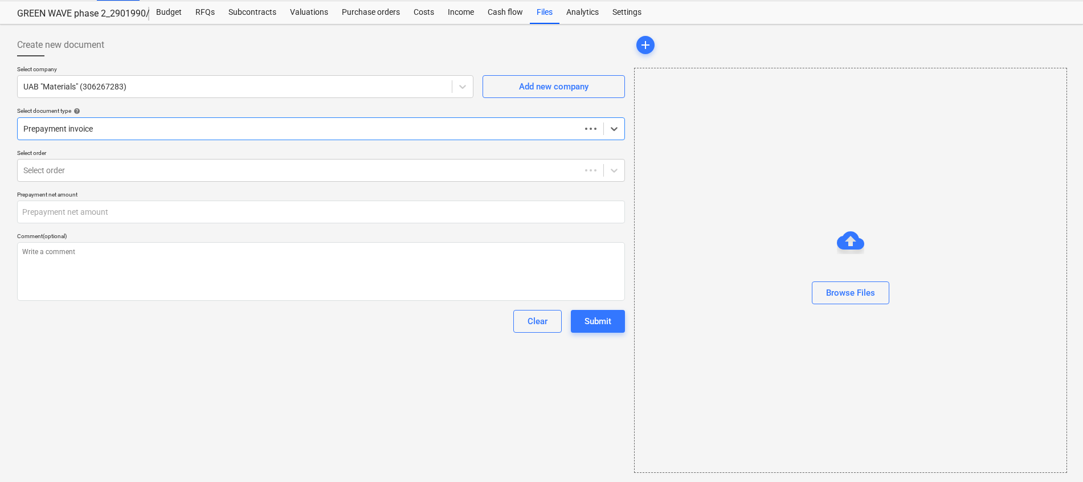
type textarea "x"
type input "0.00"
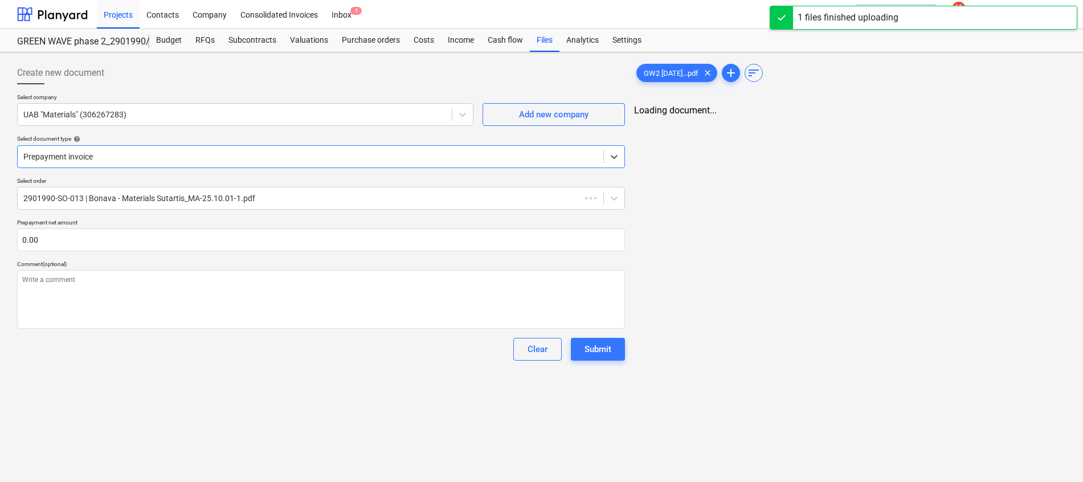
type textarea "x"
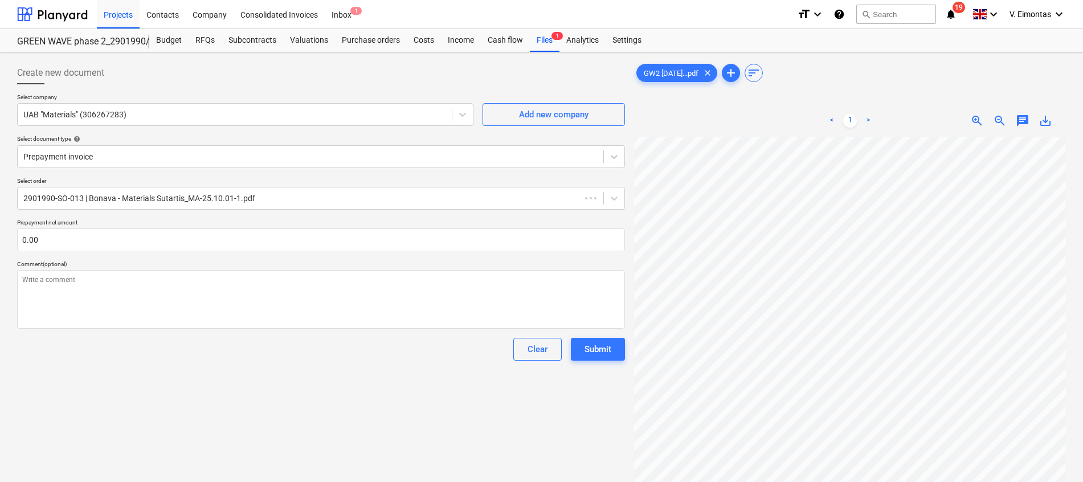
scroll to position [144, 83]
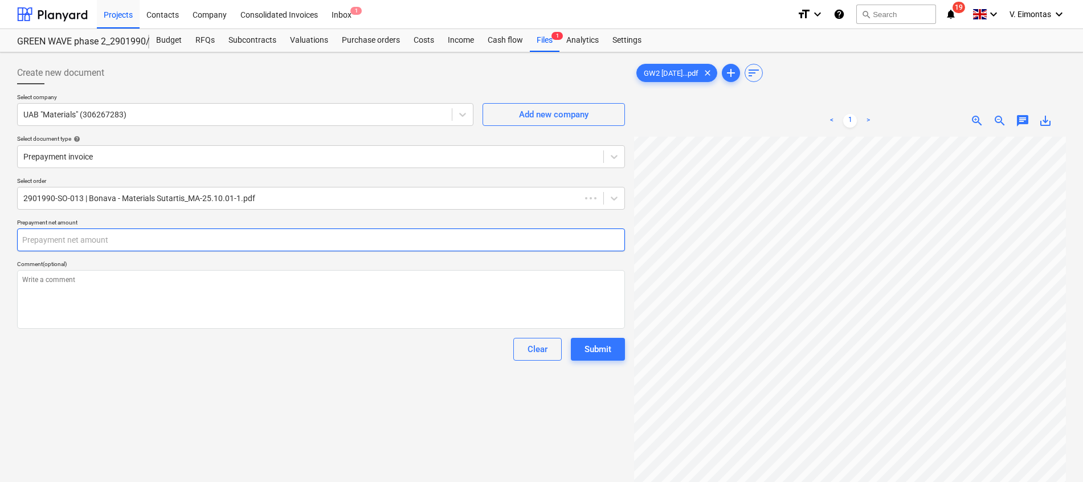
click at [307, 240] on input "text" at bounding box center [321, 240] width 608 height 23
type textarea "x"
type input "4"
type textarea "x"
type input "41"
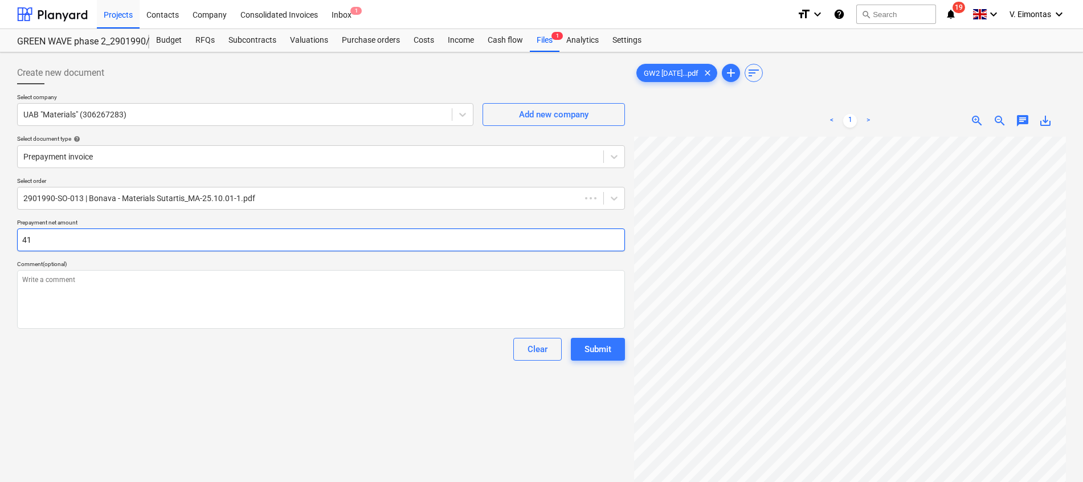
type textarea "x"
type input "41"
type textarea "x"
type input "413"
type textarea "x"
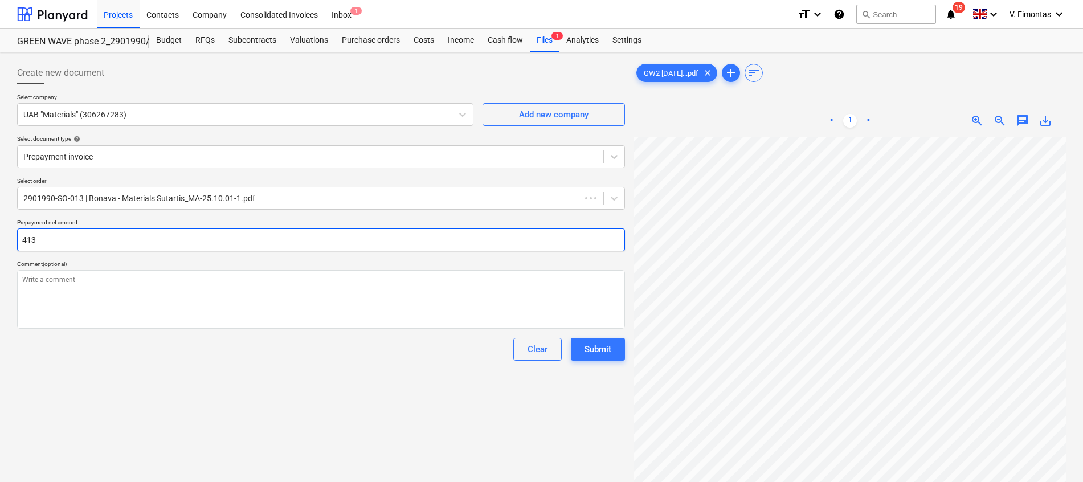
type input "4132"
type textarea "x"
type input "4132."
type textarea "x"
type input "4132.2"
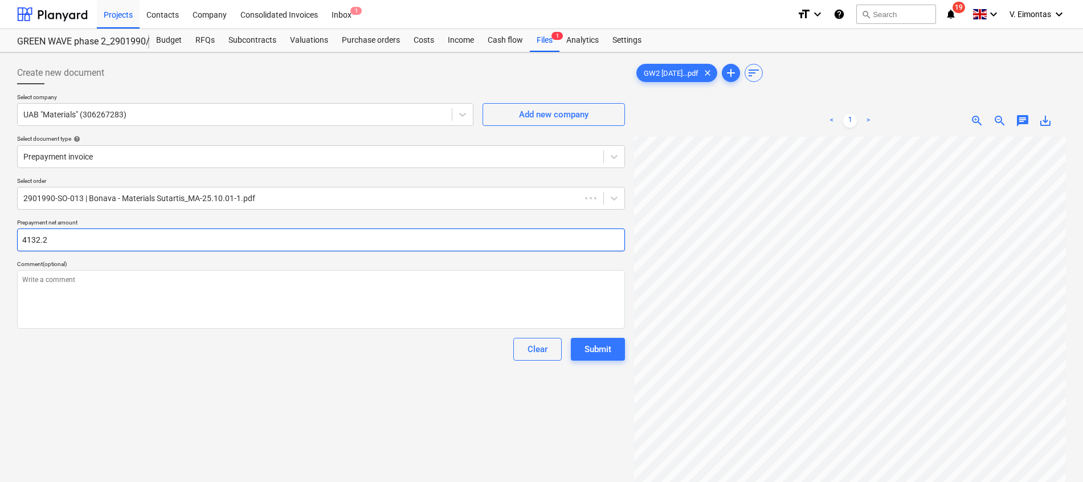
type textarea "x"
type input "4132.23"
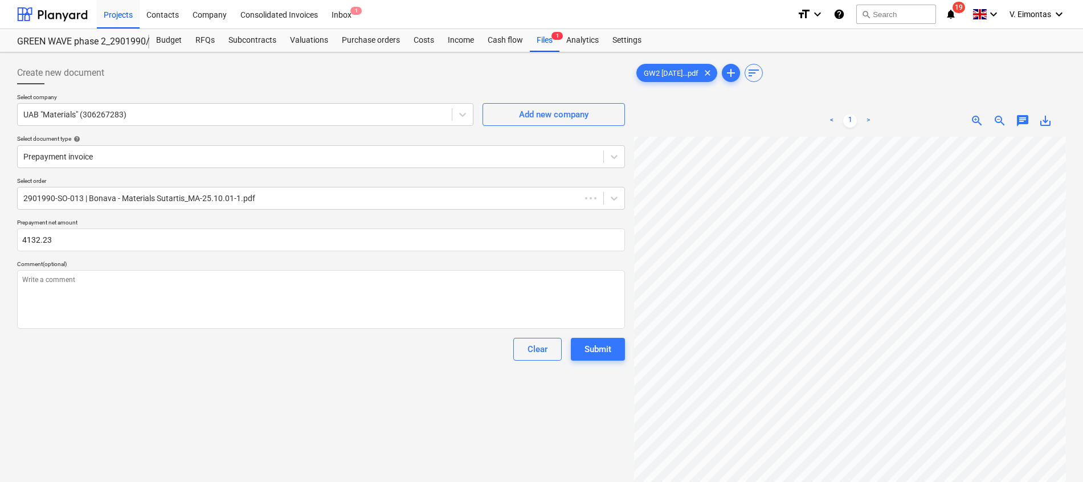
type textarea "x"
click at [166, 396] on div "Create new document Select company UAB "Materials" (306267283) Add new company …" at bounding box center [321, 324] width 617 height 535
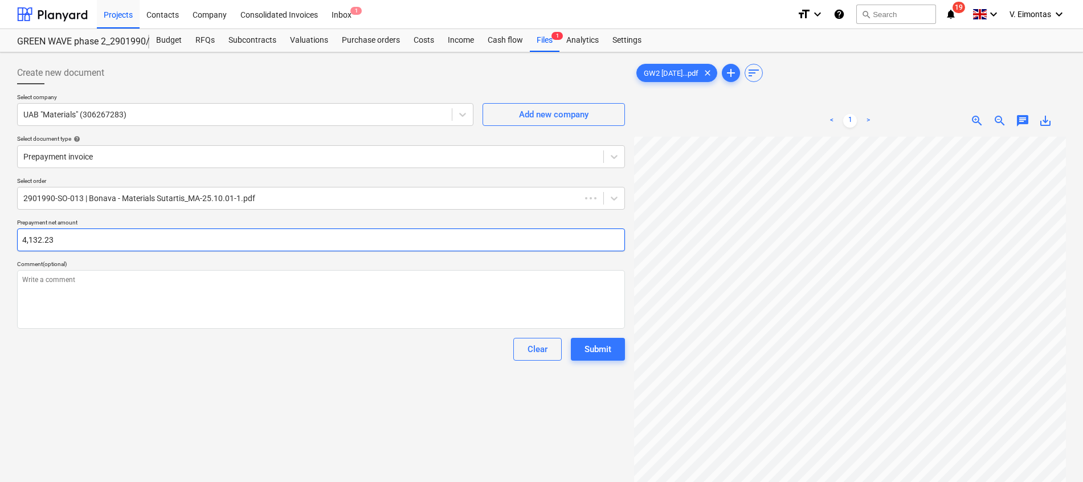
type input "4132.23"
drag, startPoint x: 63, startPoint y: 242, endPoint x: -3, endPoint y: 232, distance: 67.4
click at [0, 232] on html "Projects Contacts Company Consolidated Invoices Inbox 1 format_size keyboard_ar…" at bounding box center [541, 241] width 1083 height 482
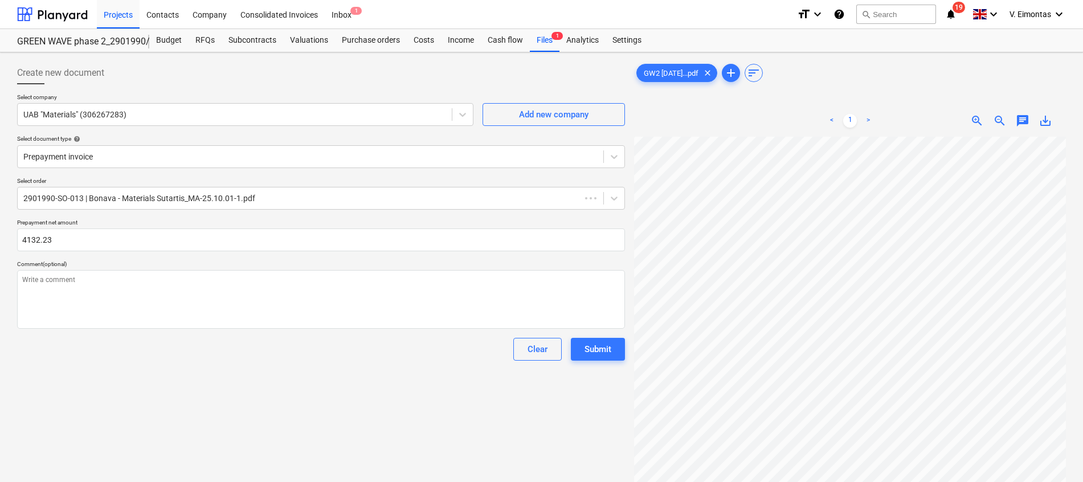
type textarea "x"
type input "4,132.23"
click at [376, 405] on div "Create new document Select company UAB "Materials" (306267283) Add new company …" at bounding box center [321, 324] width 617 height 535
click at [611, 348] on div "Submit" at bounding box center [598, 349] width 27 height 15
type textarea "x"
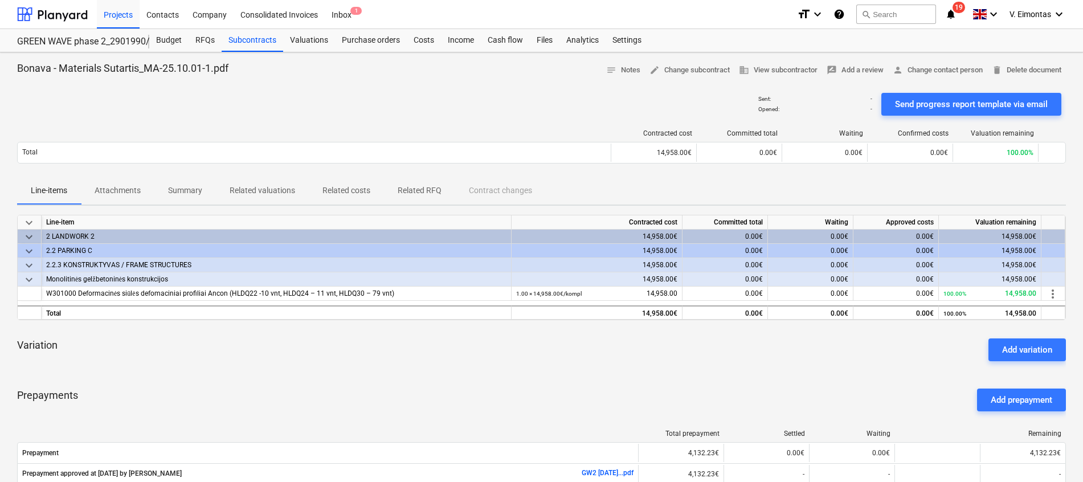
click at [500, 103] on div "Sent : - Opened : - Send progress report template via email" at bounding box center [541, 104] width 1049 height 32
drag, startPoint x: 105, startPoint y: 15, endPoint x: 145, endPoint y: 26, distance: 41.5
click at [104, 15] on div "Projects" at bounding box center [118, 13] width 43 height 29
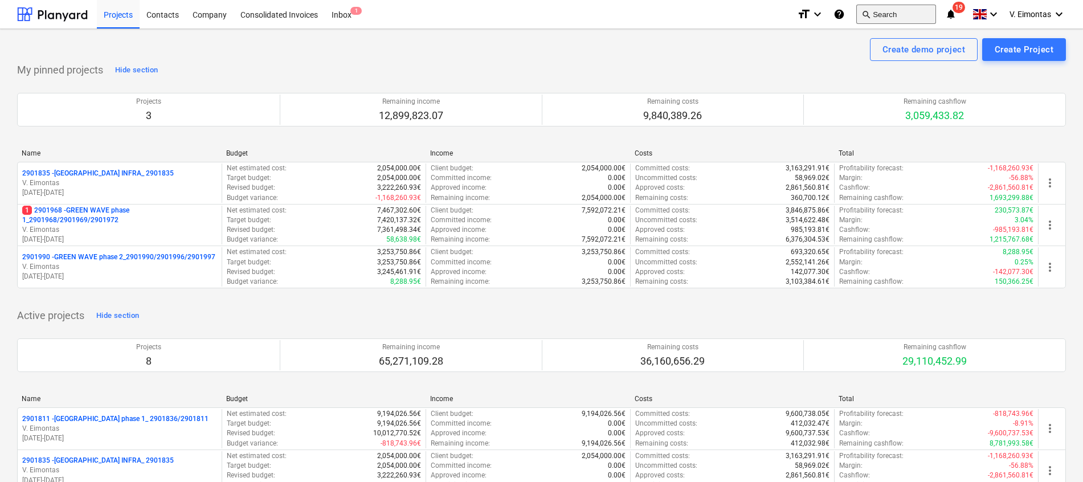
click at [882, 13] on button "search Search" at bounding box center [896, 14] width 80 height 19
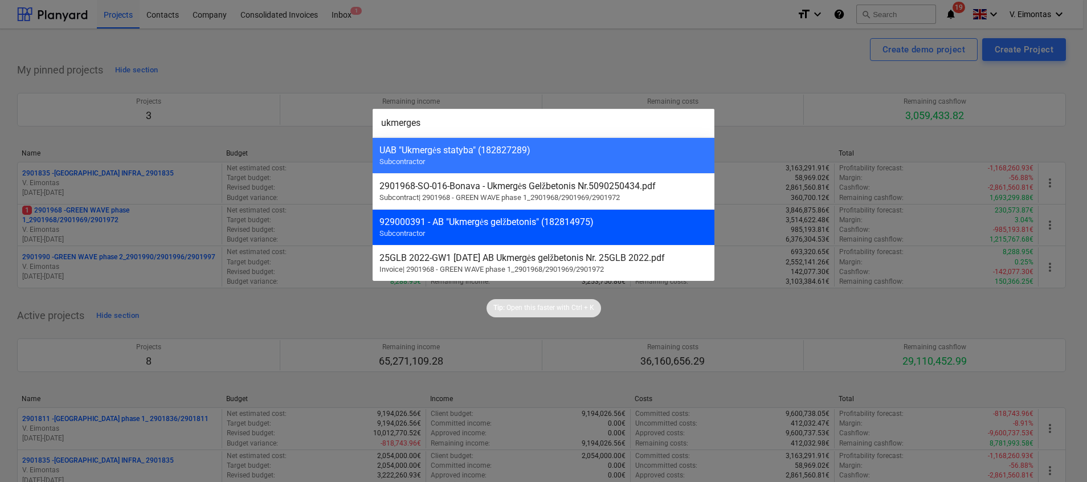
type input "ukmerges"
click at [535, 218] on div "929000391 - AB "Ukmergės gelžbetonis" (182814975)" at bounding box center [544, 222] width 328 height 11
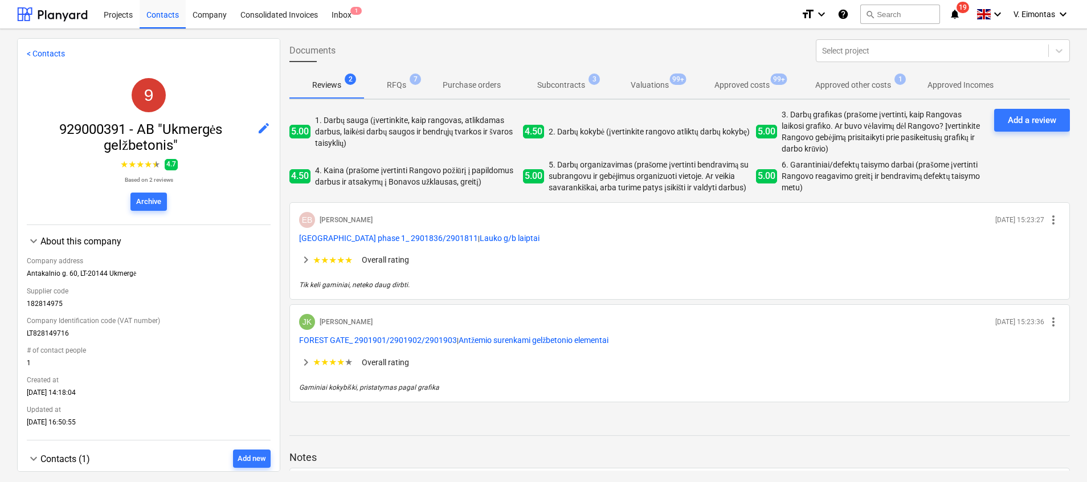
click at [531, 90] on span "Subcontracts 3" at bounding box center [561, 85] width 66 height 12
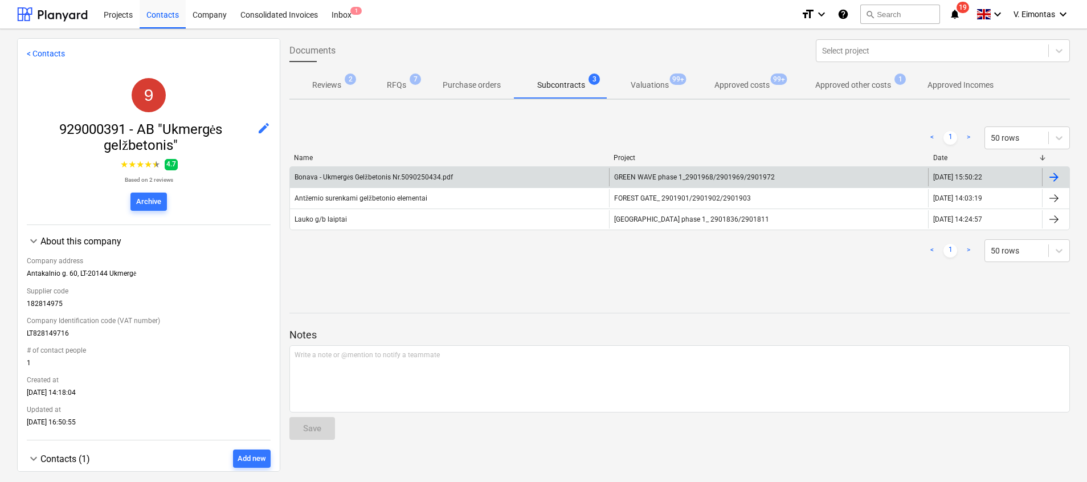
click at [659, 180] on span "GREEN WAVE phase 1_2901968/2901969/2901972" at bounding box center [694, 177] width 161 height 8
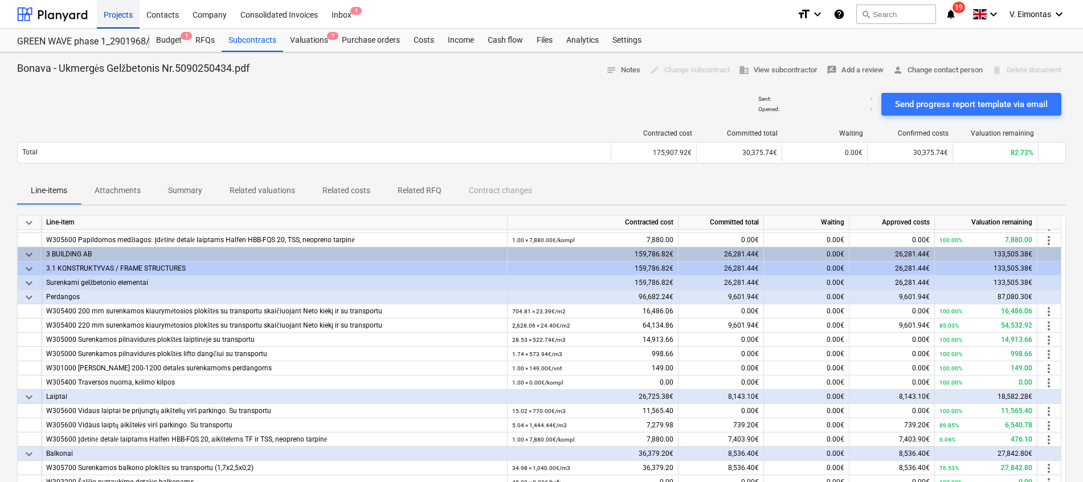
click at [119, 22] on div "Projects" at bounding box center [118, 13] width 43 height 29
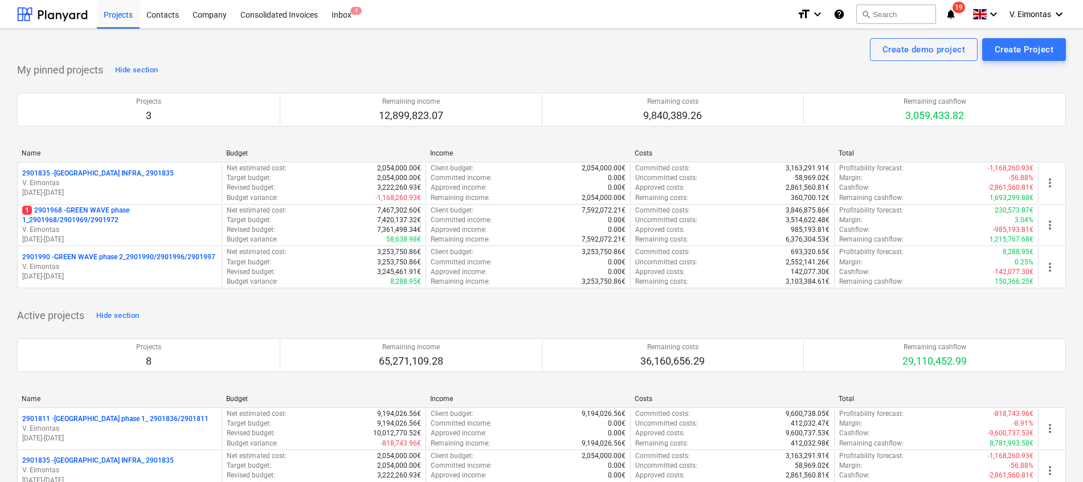
click at [0, 322] on html "Projects Contacts Company Consolidated Invoices Inbox 1 format_size keyboard_ar…" at bounding box center [541, 241] width 1083 height 482
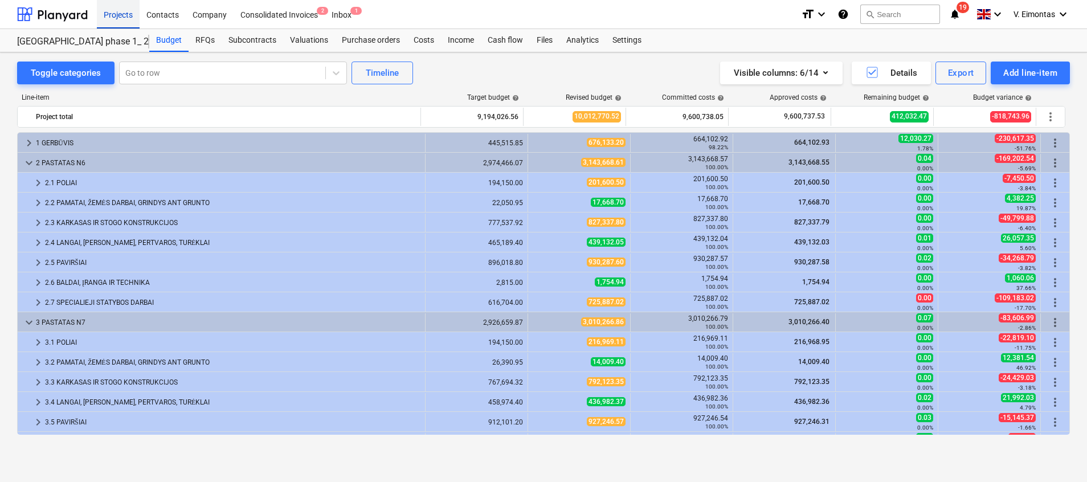
click at [133, 12] on div "Projects" at bounding box center [118, 13] width 43 height 29
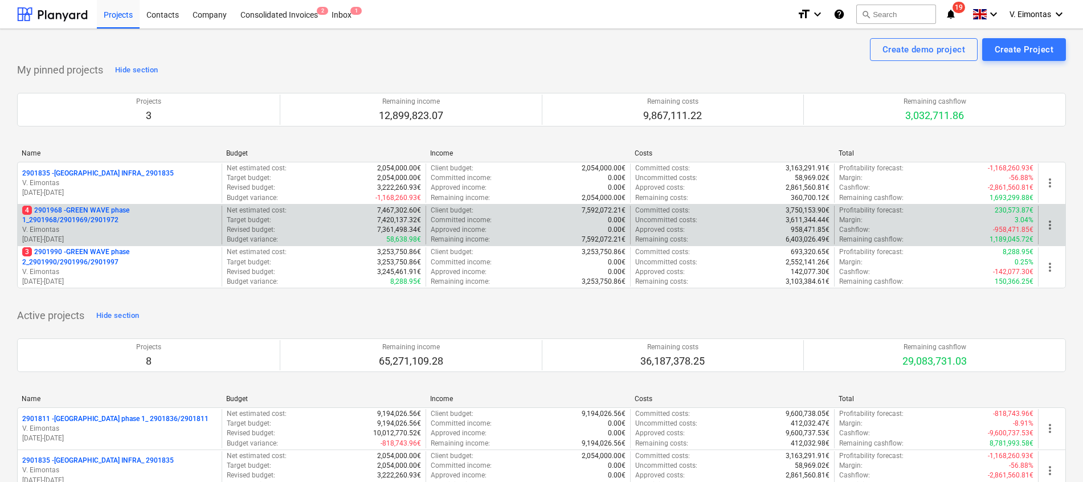
click at [120, 210] on p "4 2901968 - GREEN WAVE phase 1_2901968/2901969/2901972" at bounding box center [119, 215] width 195 height 19
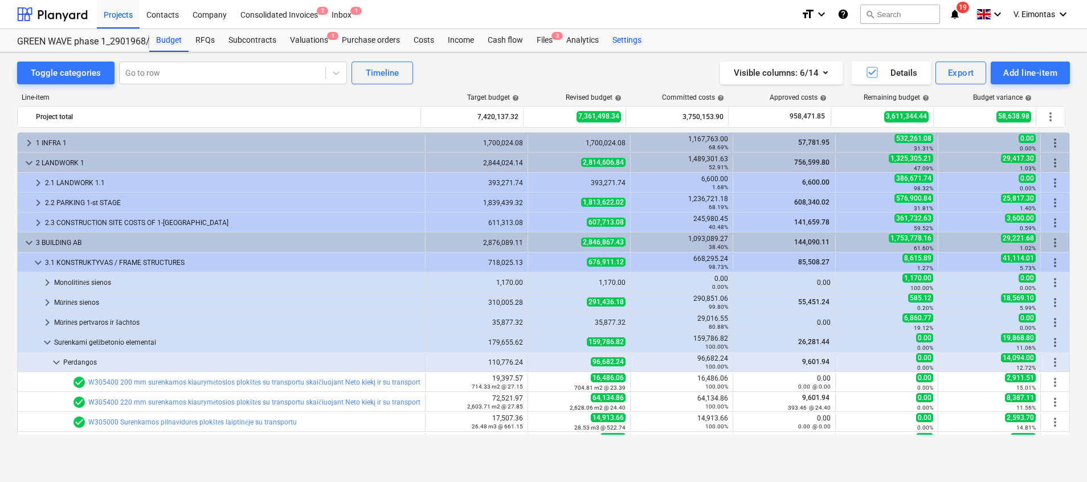
click at [641, 37] on div "Settings" at bounding box center [627, 40] width 43 height 23
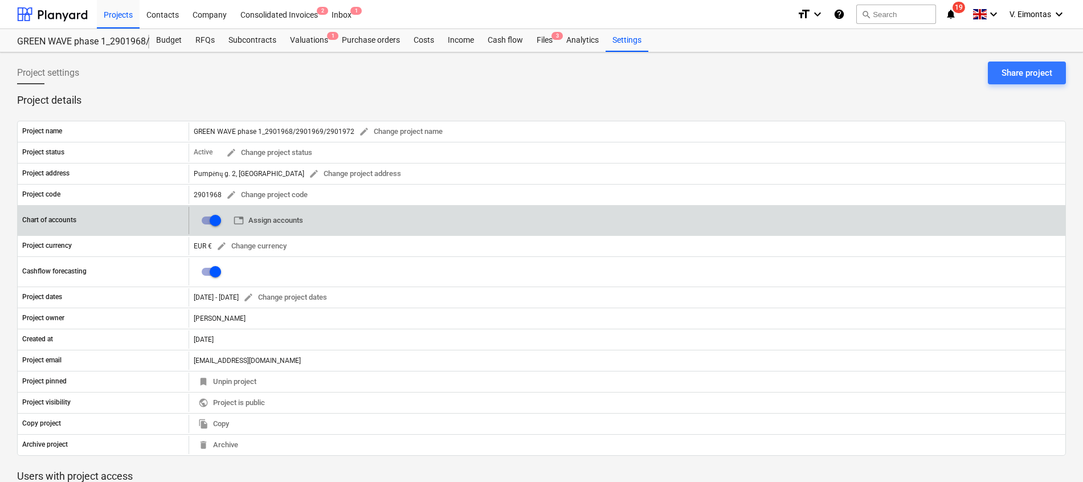
click at [288, 224] on span "table Assign accounts" at bounding box center [269, 220] width 70 height 13
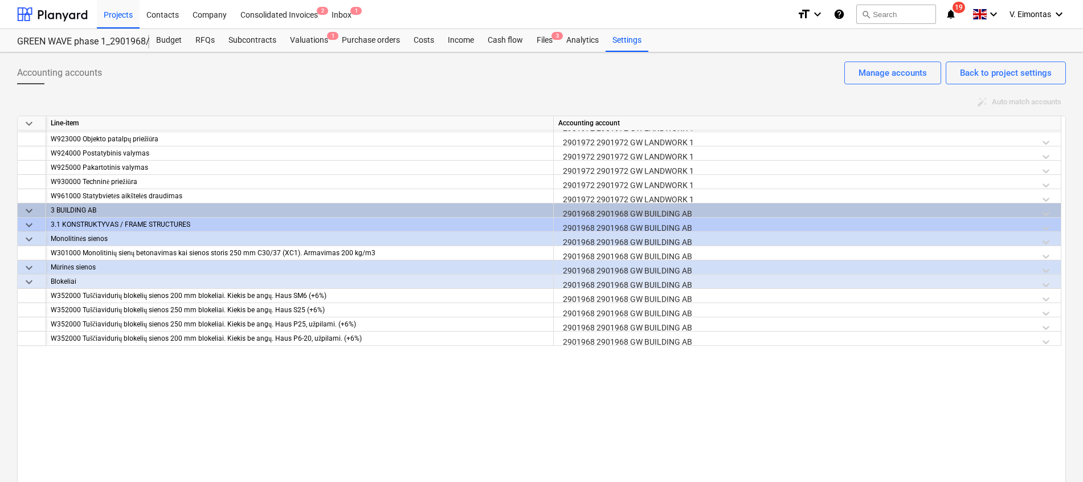
scroll to position [3505, 0]
